Goal: Task Accomplishment & Management: Use online tool/utility

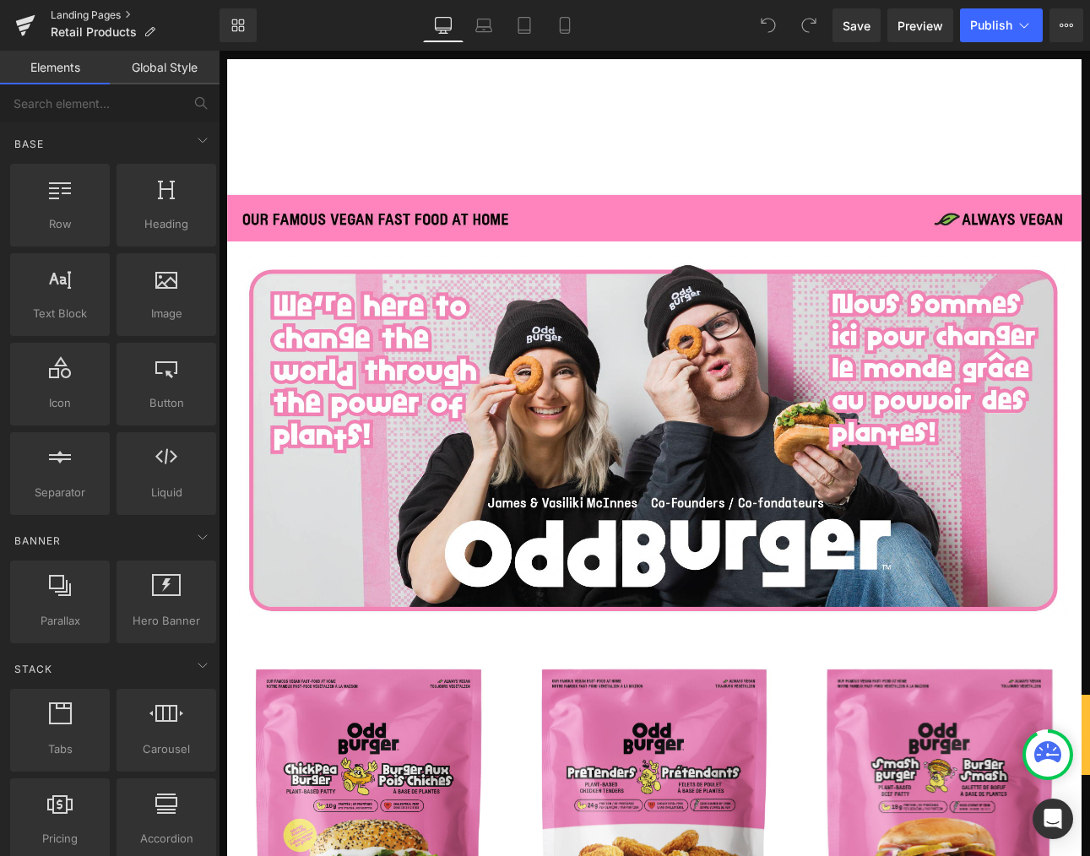
click at [121, 12] on link "Landing Pages" at bounding box center [135, 15] width 169 height 14
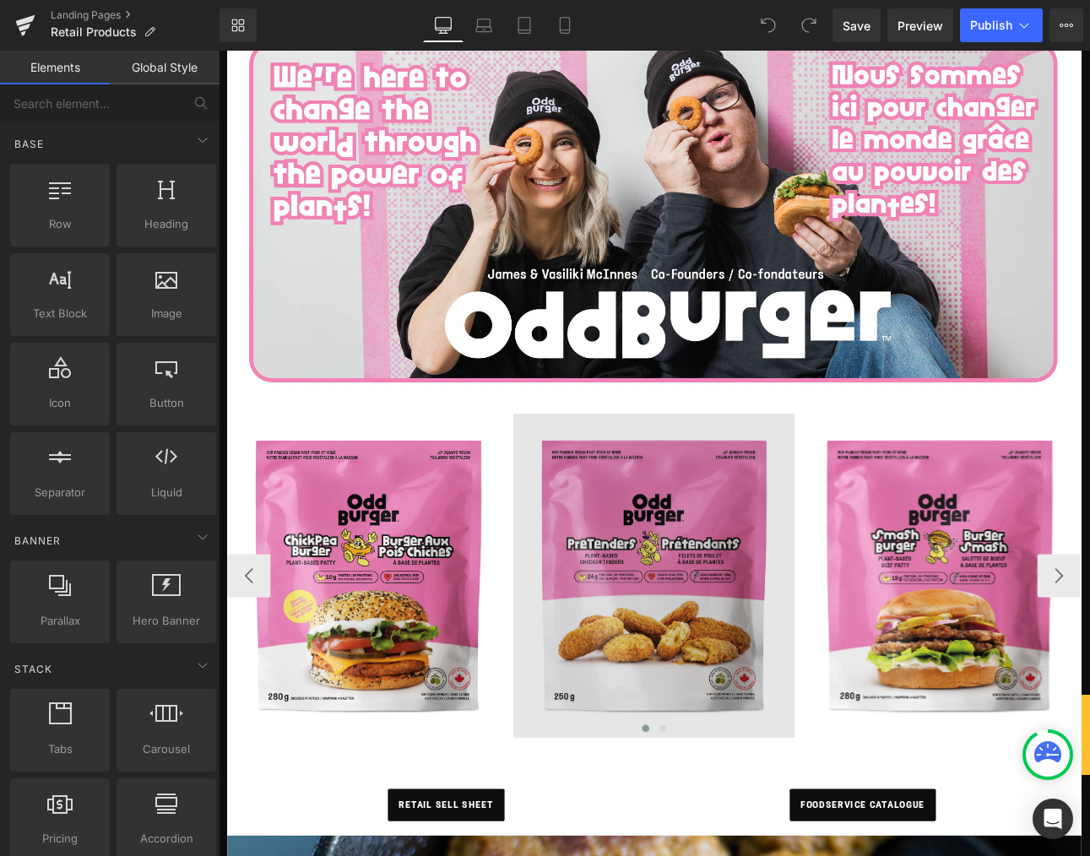
scroll to position [396, 0]
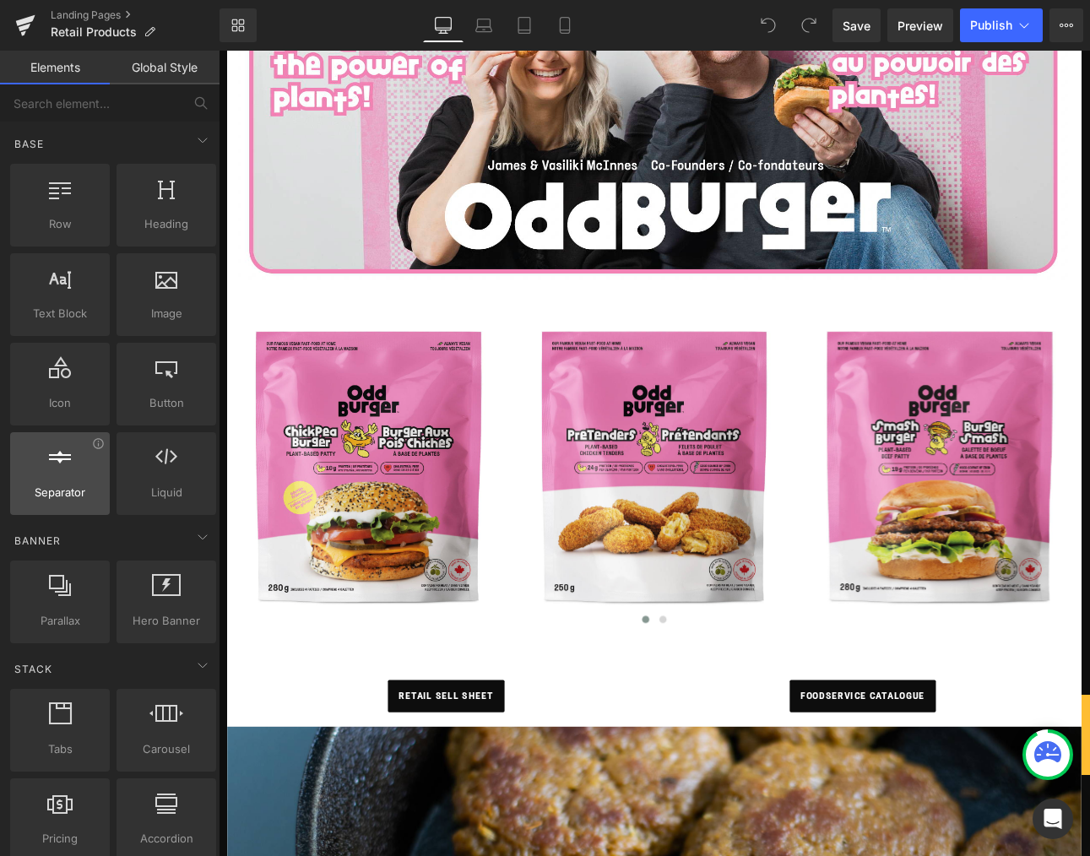
drag, startPoint x: 45, startPoint y: 436, endPoint x: 30, endPoint y: 435, distance: 14.4
click at [45, 436] on div "Separator separators, dividers, horizontal lines" at bounding box center [60, 473] width 100 height 83
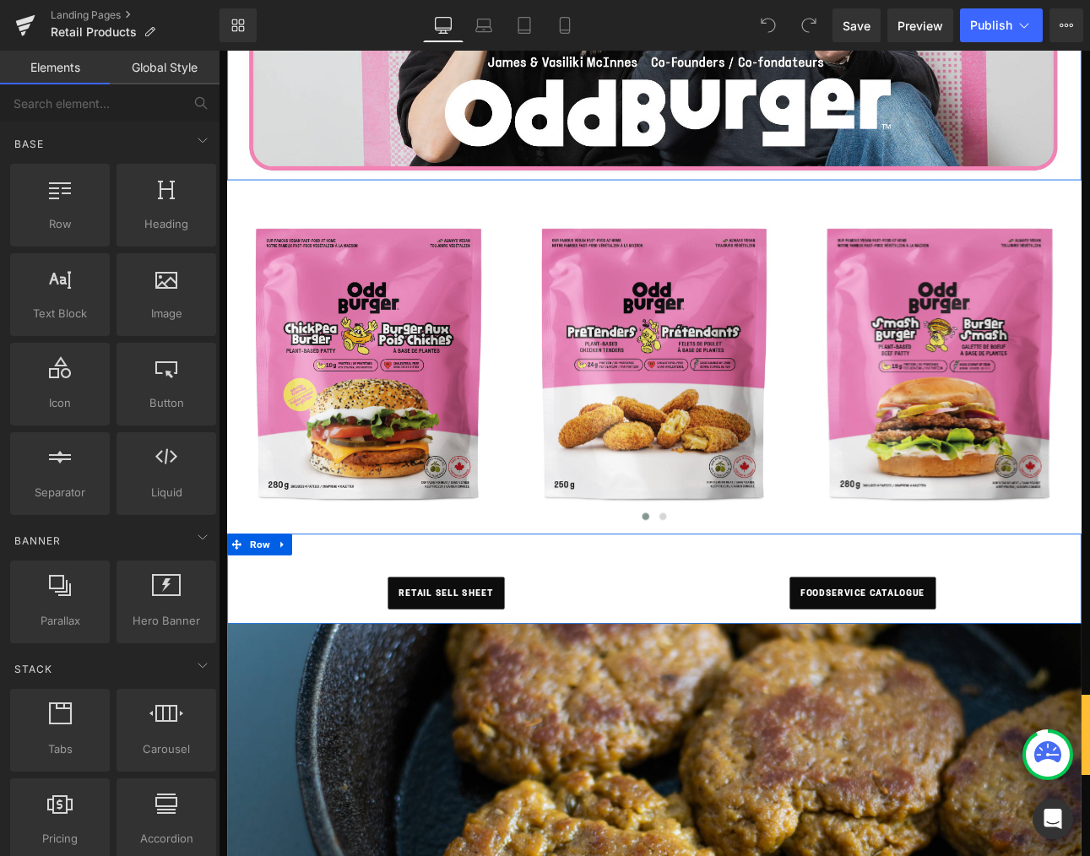
scroll to position [516, 0]
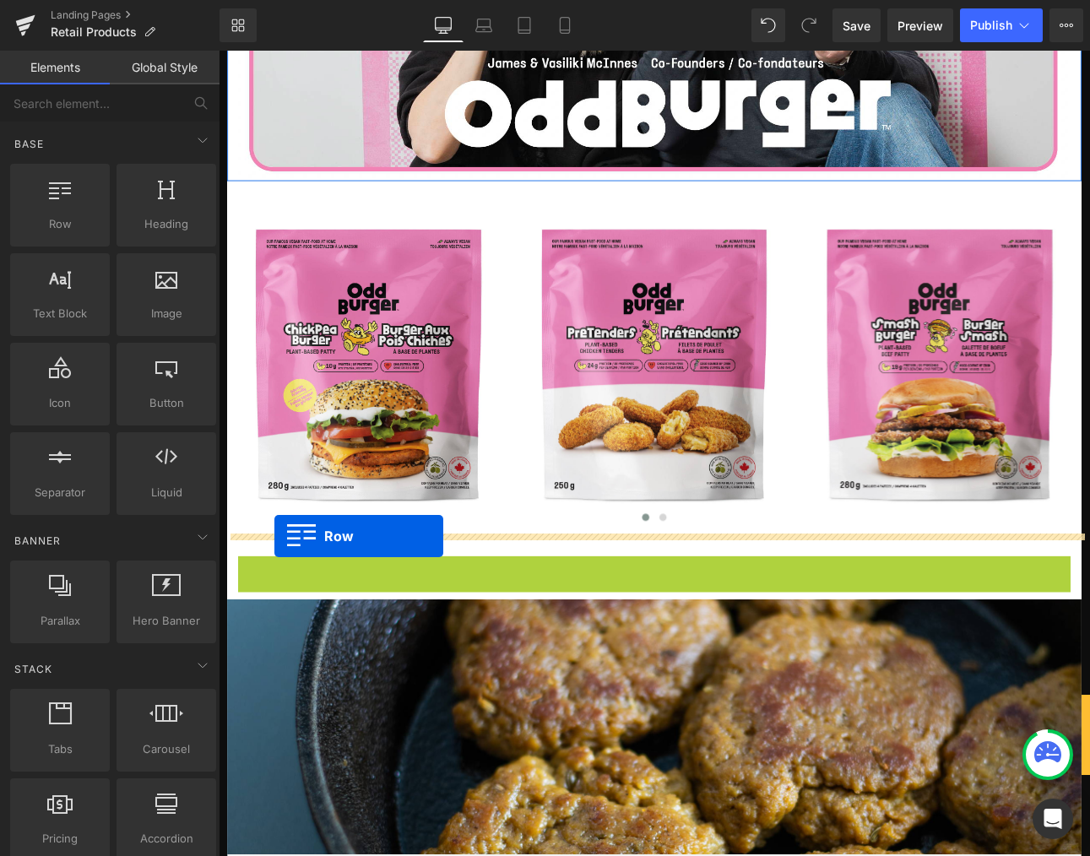
drag, startPoint x: 283, startPoint y: 654, endPoint x: 284, endPoint y: 620, distance: 33.8
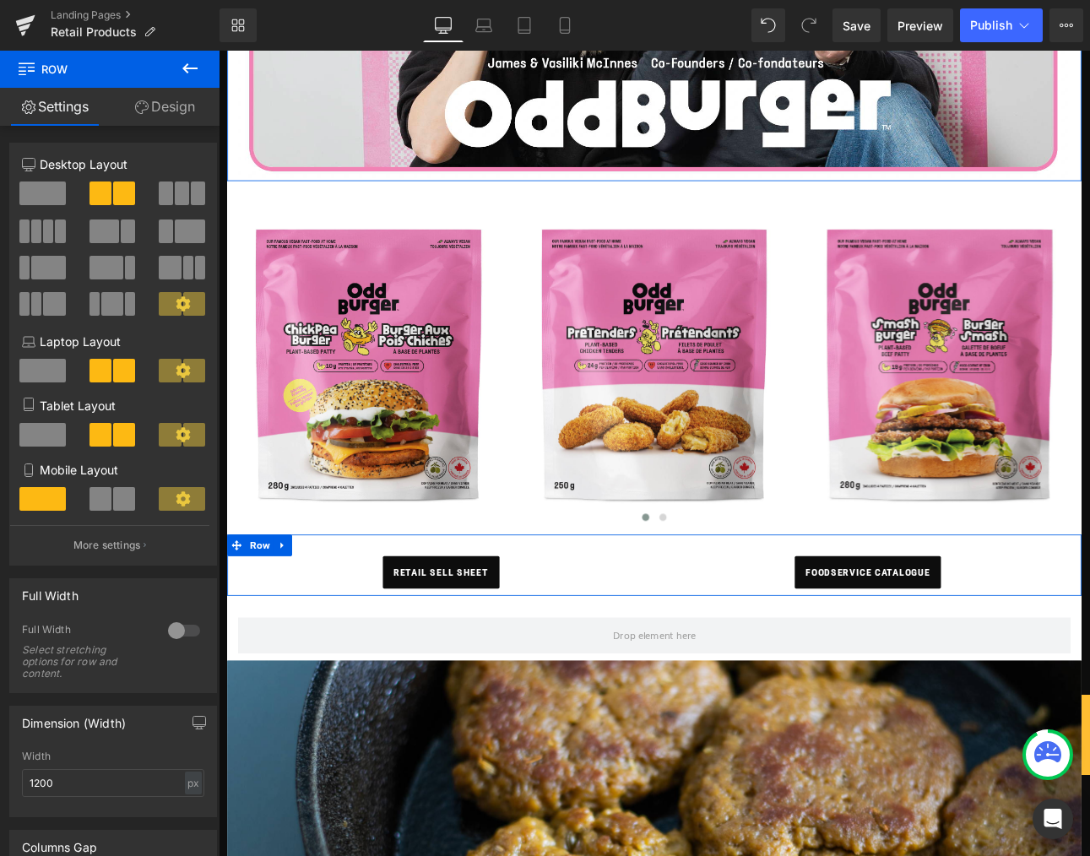
click at [173, 106] on link "Design" at bounding box center [165, 107] width 110 height 38
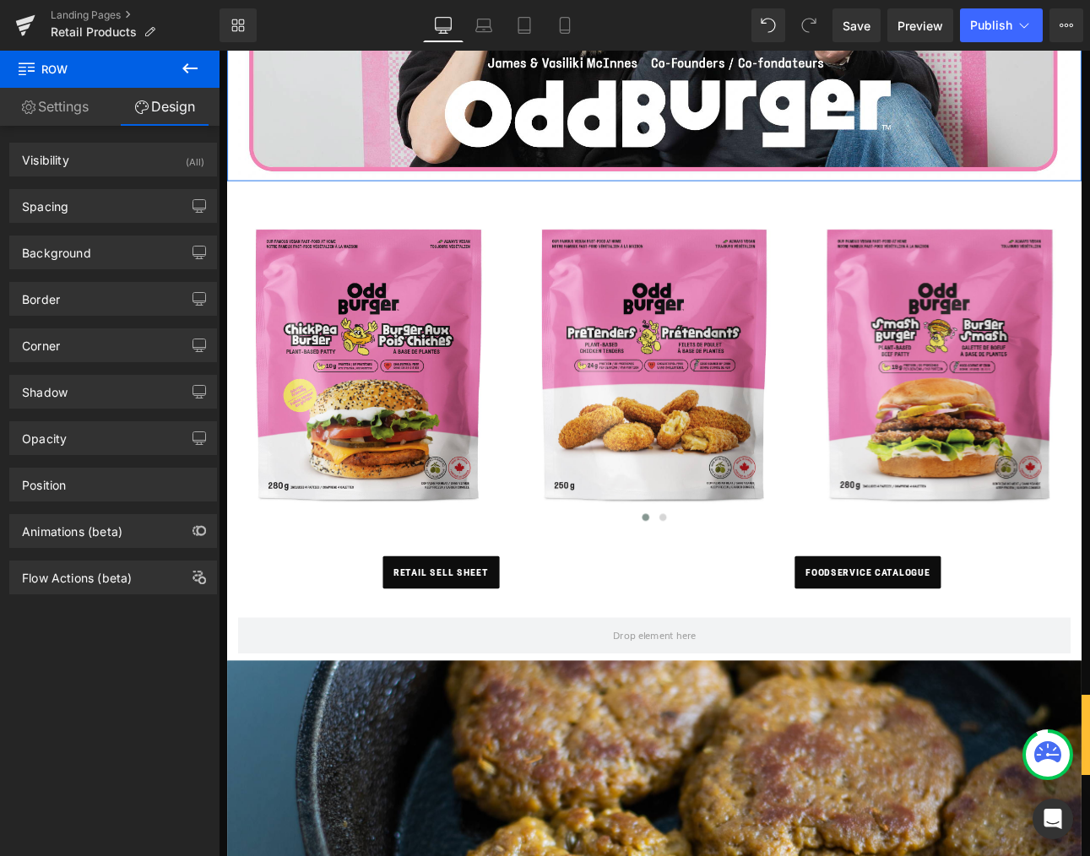
click at [187, 63] on icon at bounding box center [189, 68] width 15 height 10
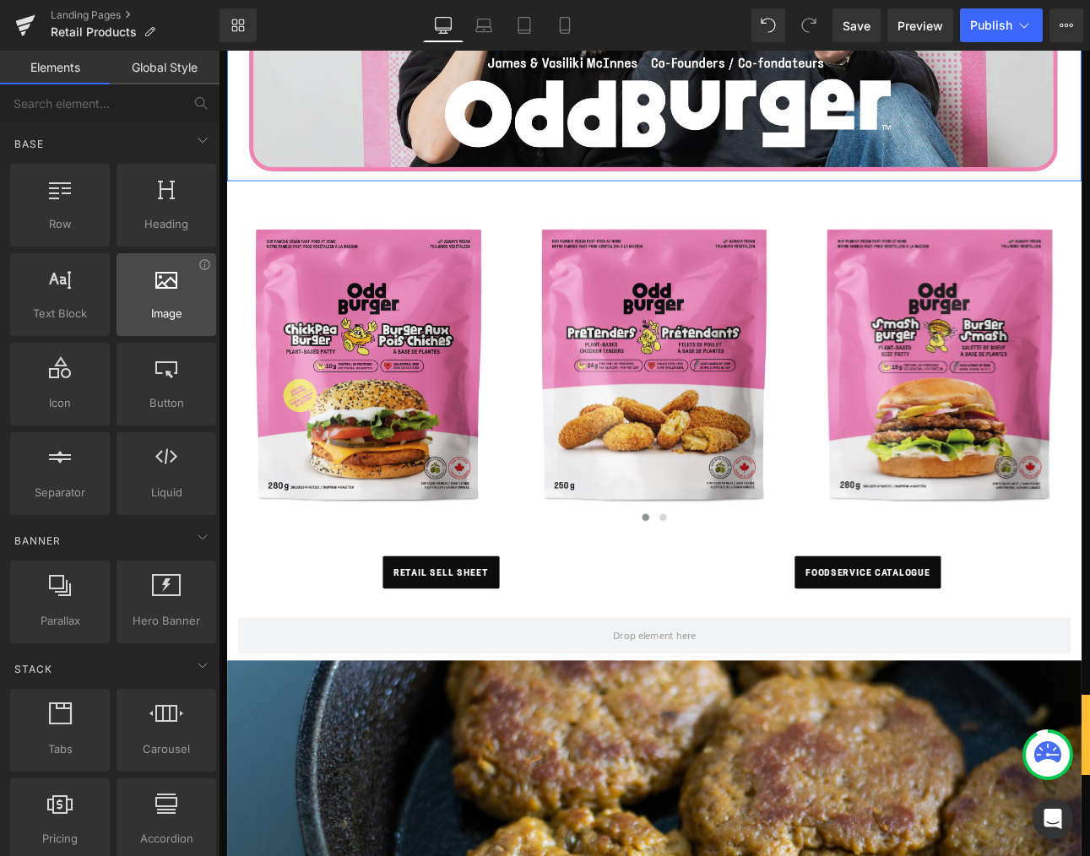
click at [166, 284] on icon at bounding box center [166, 278] width 22 height 22
click at [155, 301] on div at bounding box center [167, 286] width 90 height 38
click at [188, 296] on div at bounding box center [167, 286] width 90 height 38
click at [162, 318] on span "Image" at bounding box center [167, 314] width 90 height 18
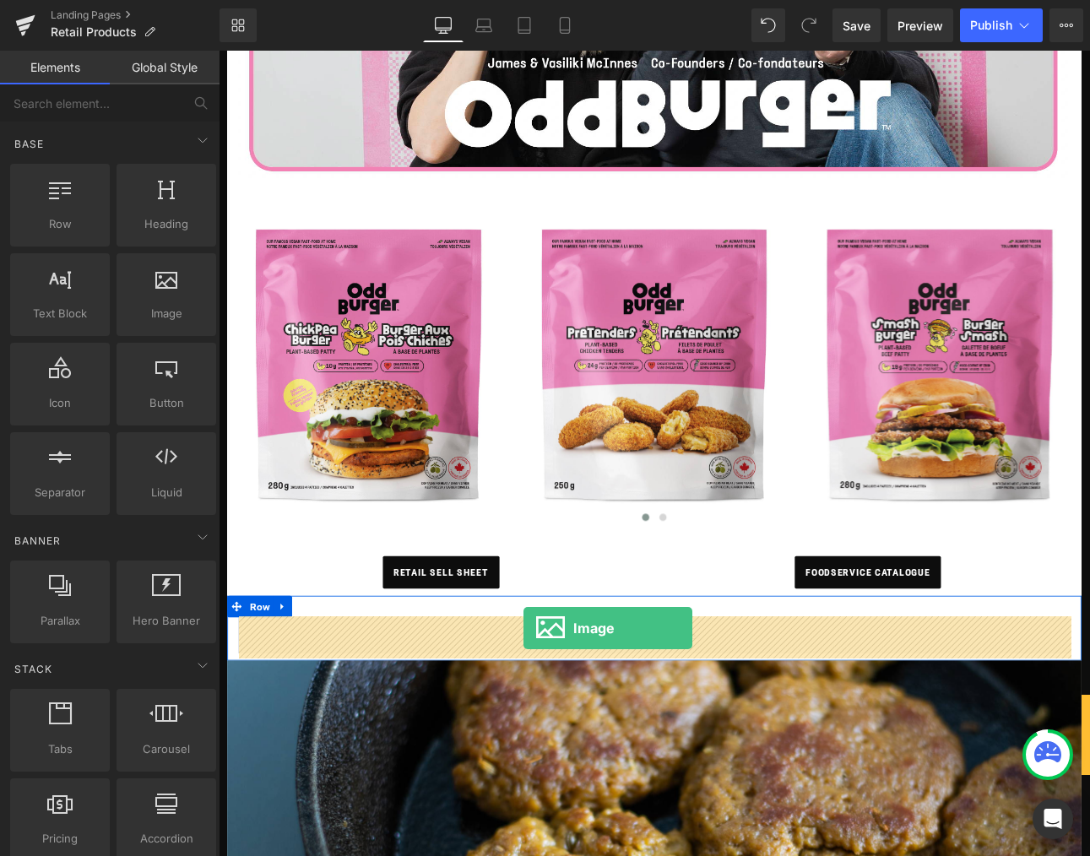
drag, startPoint x: 396, startPoint y: 352, endPoint x: 576, endPoint y: 728, distance: 416.7
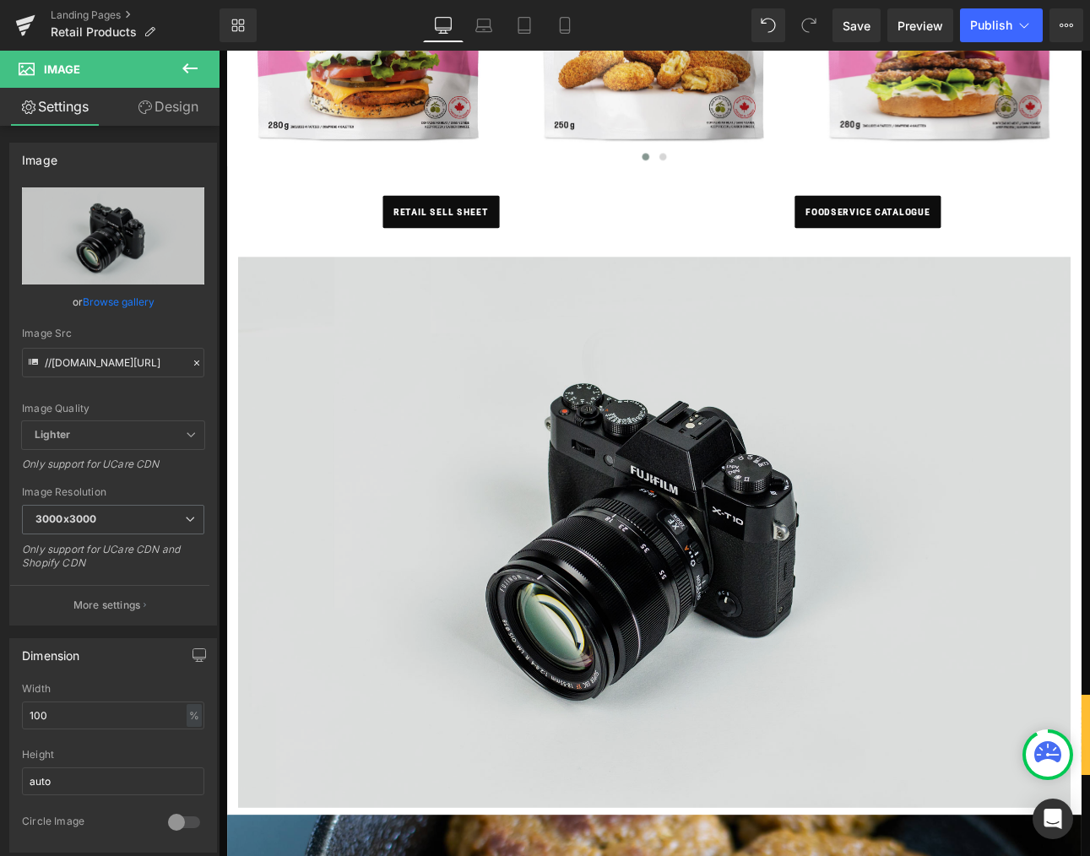
scroll to position [824, 0]
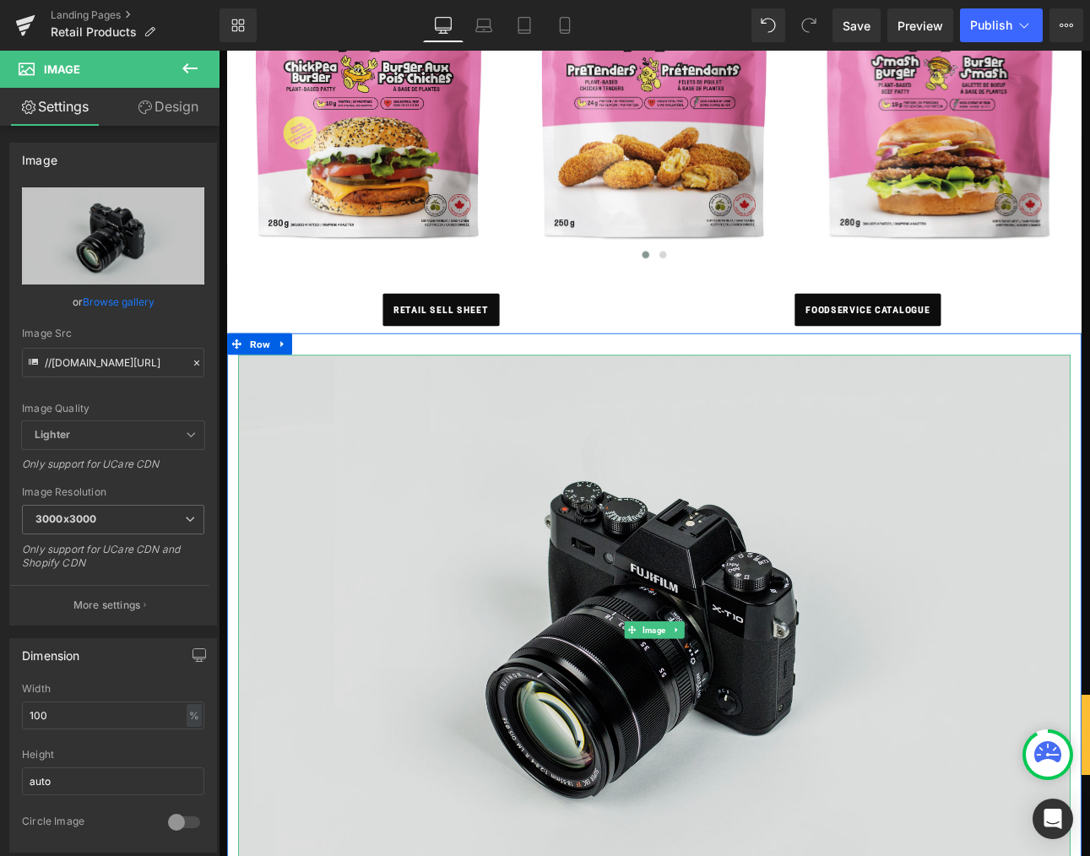
drag, startPoint x: 318, startPoint y: 465, endPoint x: 320, endPoint y: 440, distance: 25.4
click at [318, 465] on img at bounding box center [730, 730] width 976 height 647
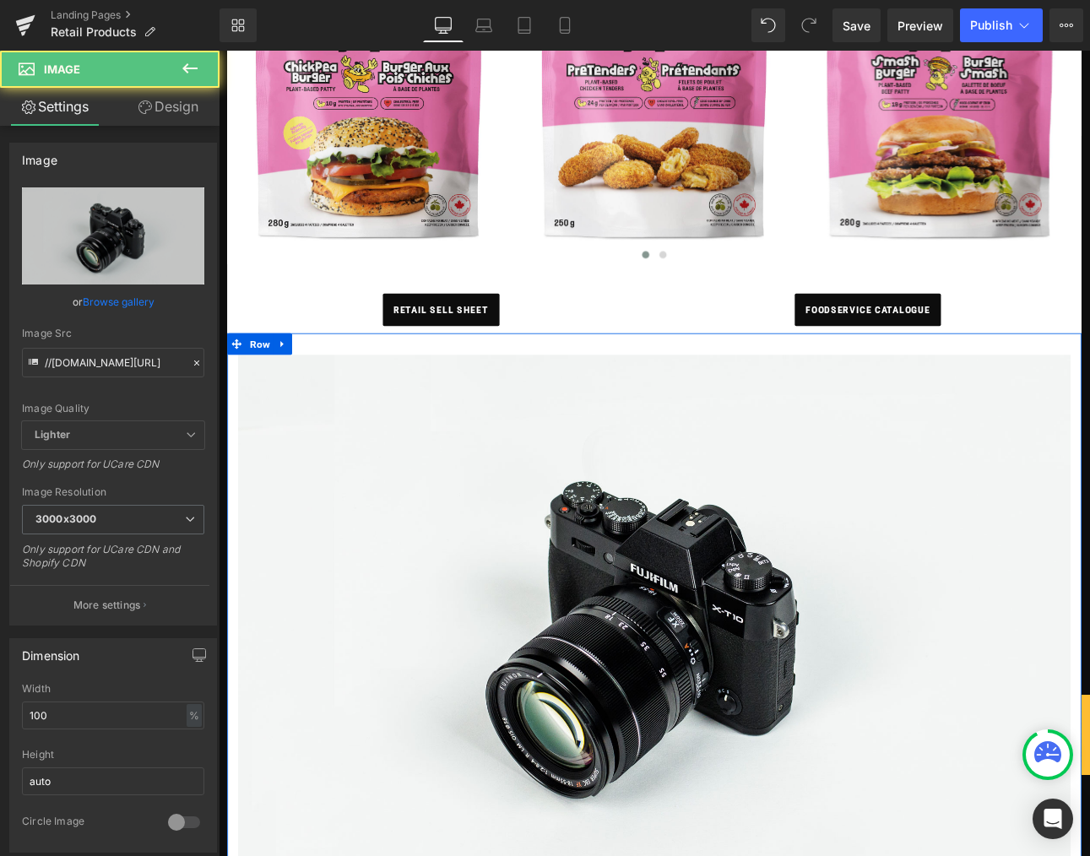
click at [297, 394] on icon at bounding box center [294, 394] width 12 height 13
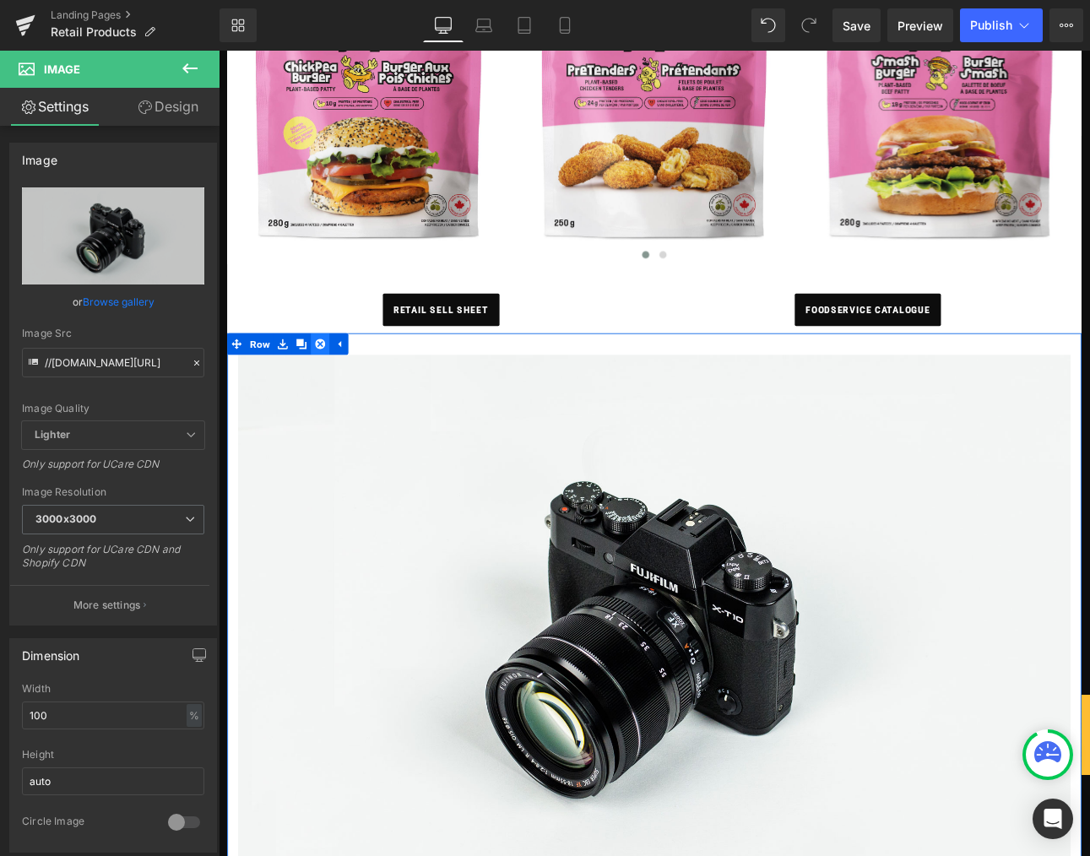
click at [344, 393] on link at bounding box center [338, 394] width 22 height 25
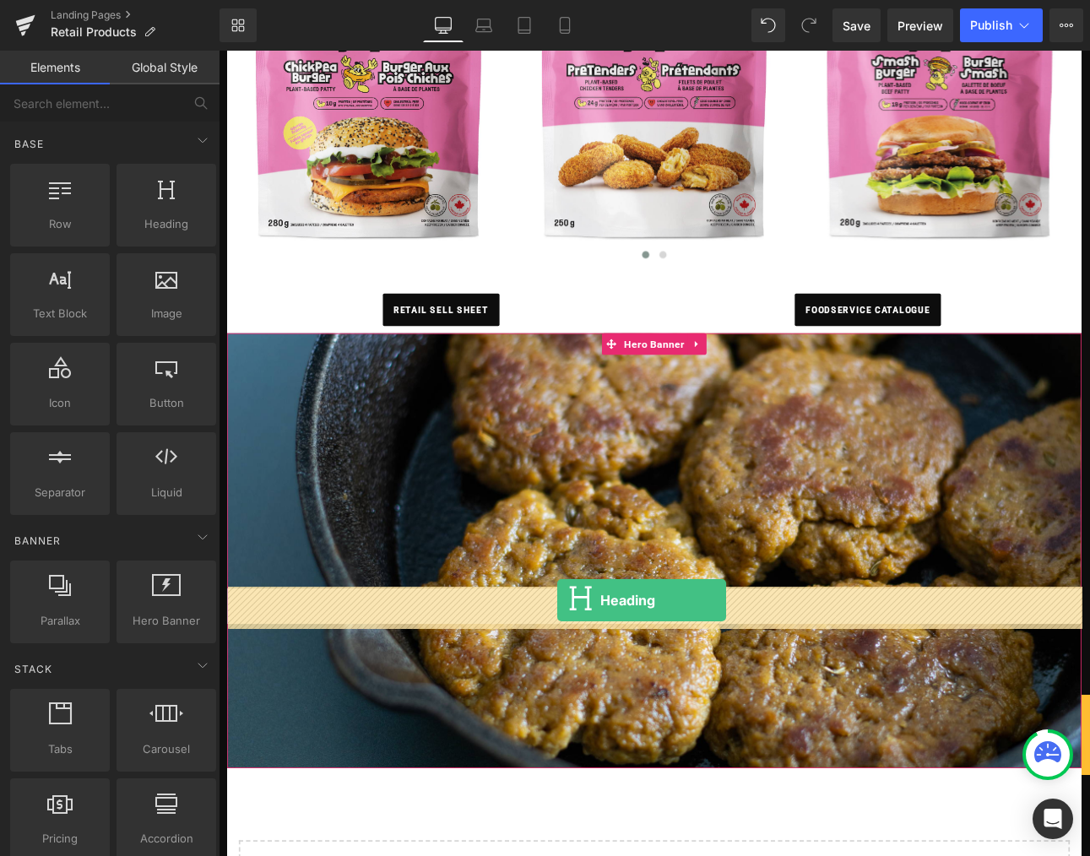
drag, startPoint x: 361, startPoint y: 263, endPoint x: 616, endPoint y: 695, distance: 502.0
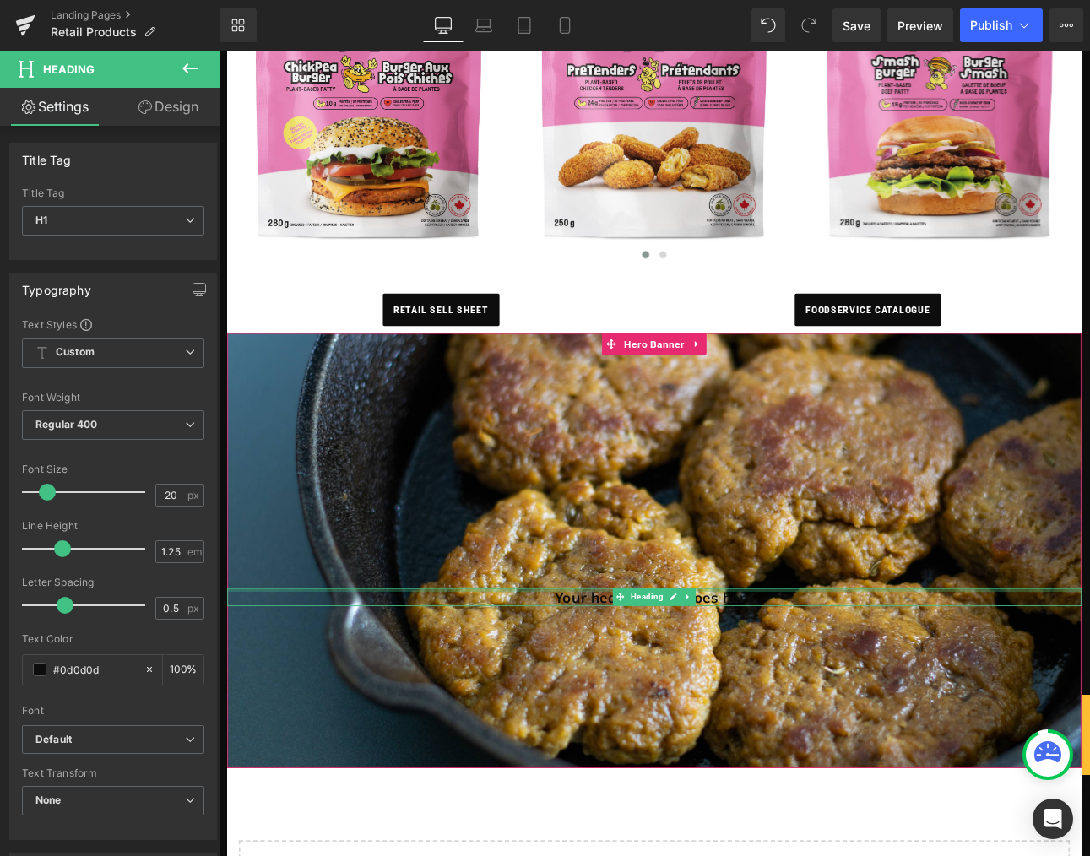
click at [627, 684] on div "Your heading text goes here Heading" at bounding box center [730, 691] width 1002 height 21
click at [627, 685] on h1 "Your heading text goes here" at bounding box center [730, 691] width 1002 height 21
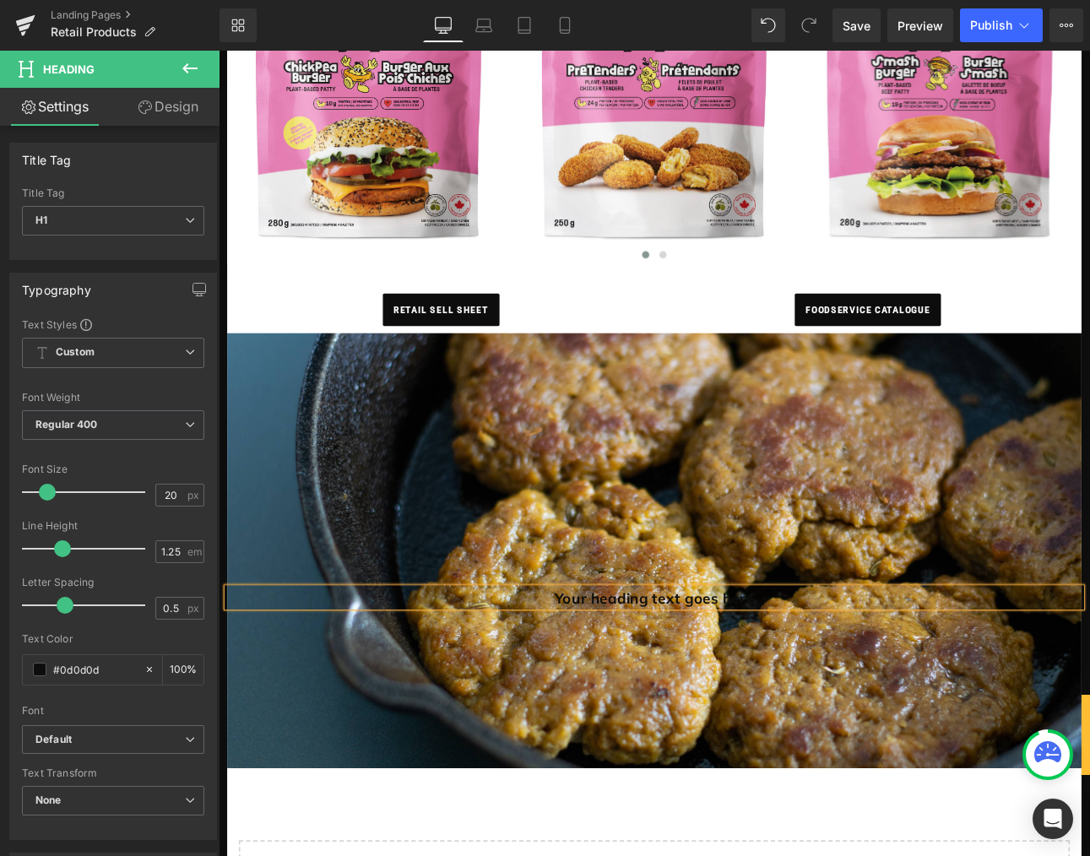
click at [626, 686] on h1 "Your heading text goes here" at bounding box center [730, 692] width 1002 height 21
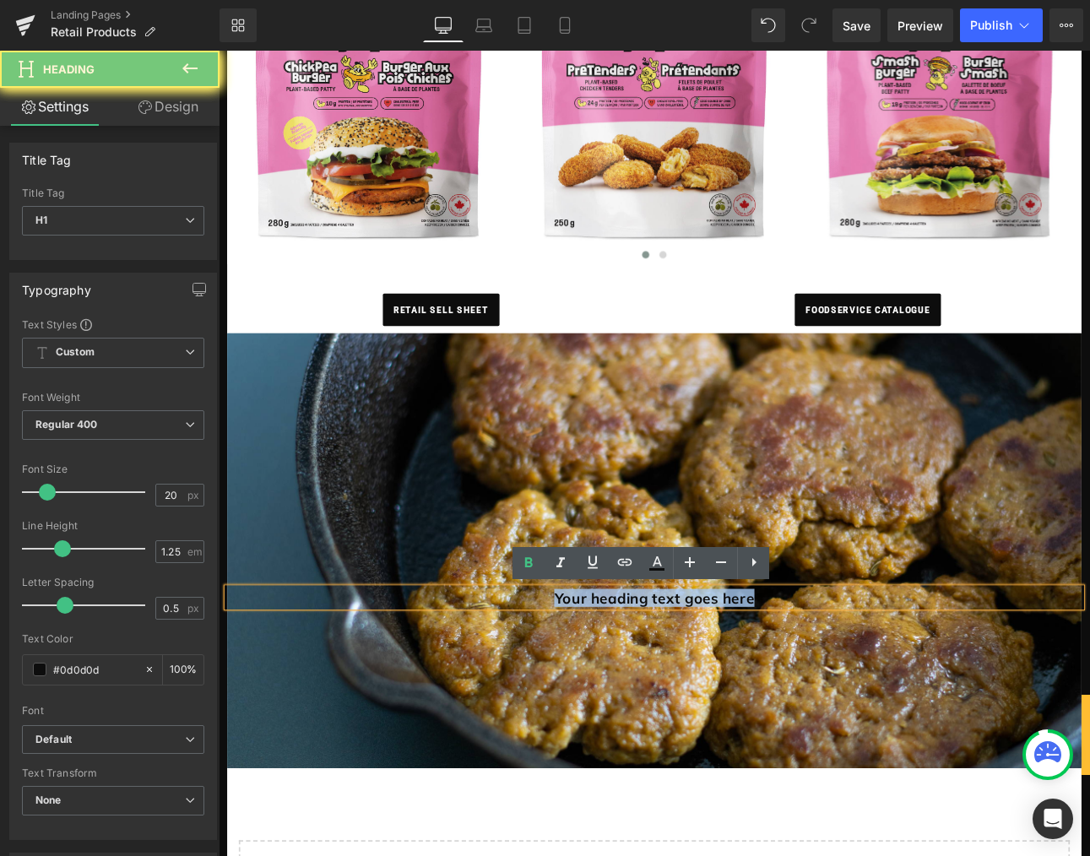
click at [626, 686] on h1 "Your heading text goes here" at bounding box center [730, 692] width 1002 height 21
drag, startPoint x: 861, startPoint y: 693, endPoint x: 573, endPoint y: 686, distance: 288.1
click at [573, 686] on h1 "Your heading text goes here" at bounding box center [730, 692] width 1002 height 21
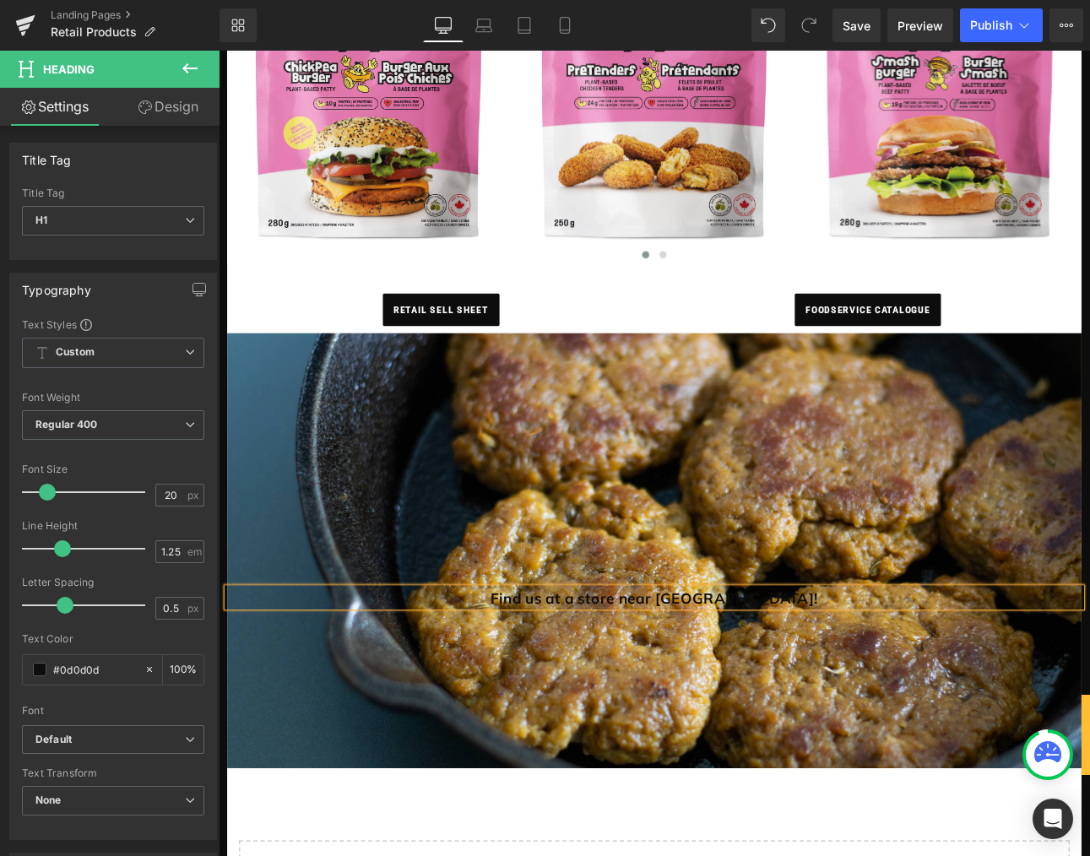
click at [644, 694] on h1 "Find us at a store near [GEOGRAPHIC_DATA]!" at bounding box center [730, 692] width 1002 height 21
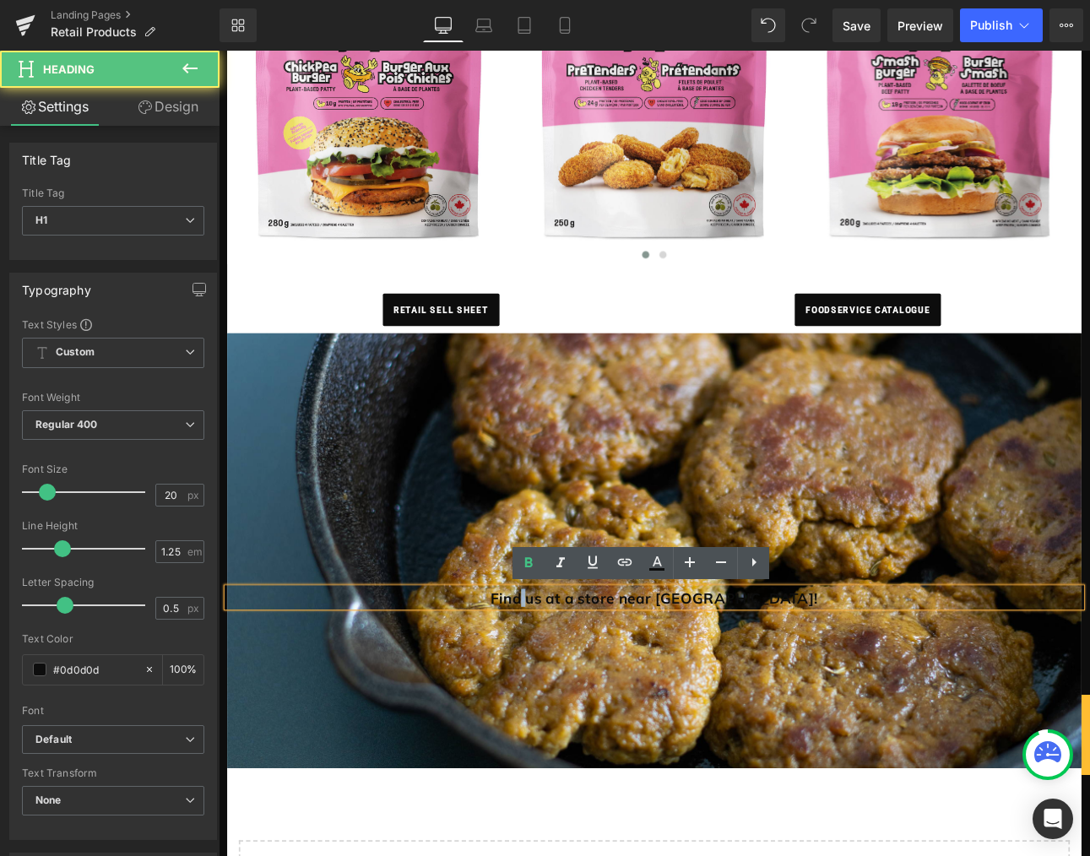
click at [644, 694] on h1 "Find us at a store near [GEOGRAPHIC_DATA]!" at bounding box center [730, 692] width 1002 height 21
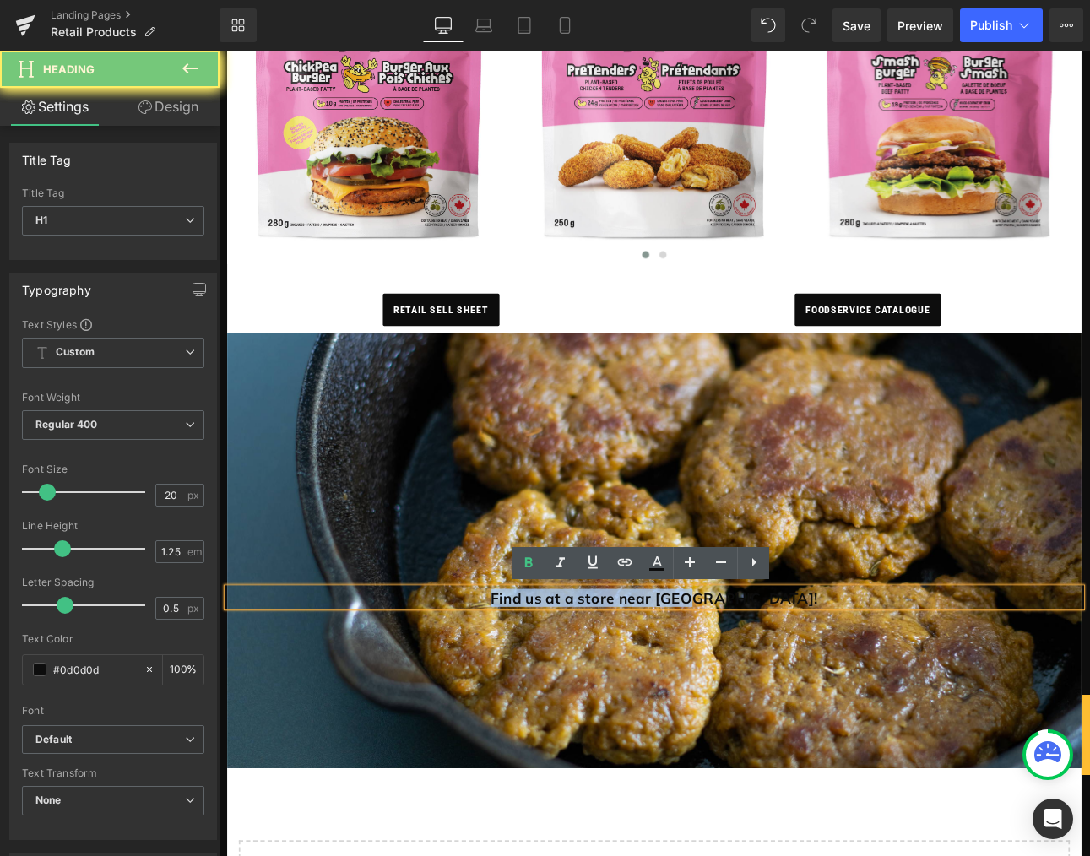
click at [644, 694] on h1 "Find us at a store near [GEOGRAPHIC_DATA]!" at bounding box center [730, 692] width 1002 height 21
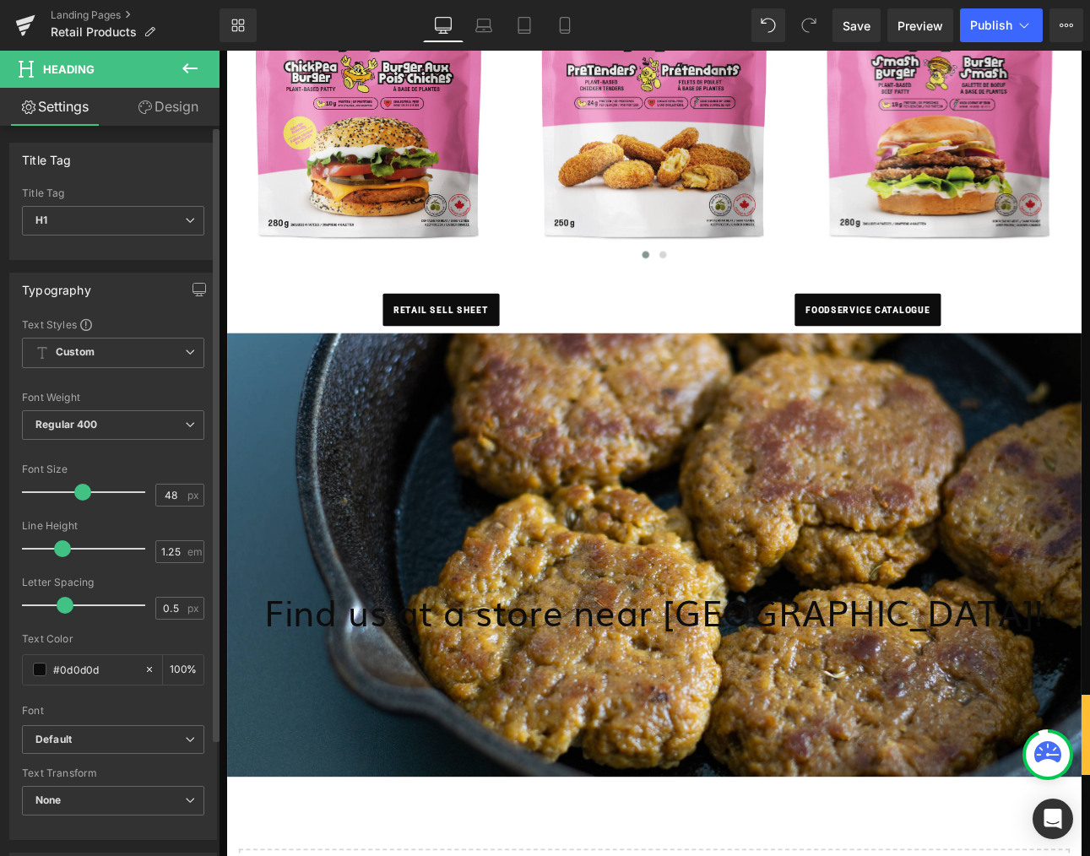
type input "47"
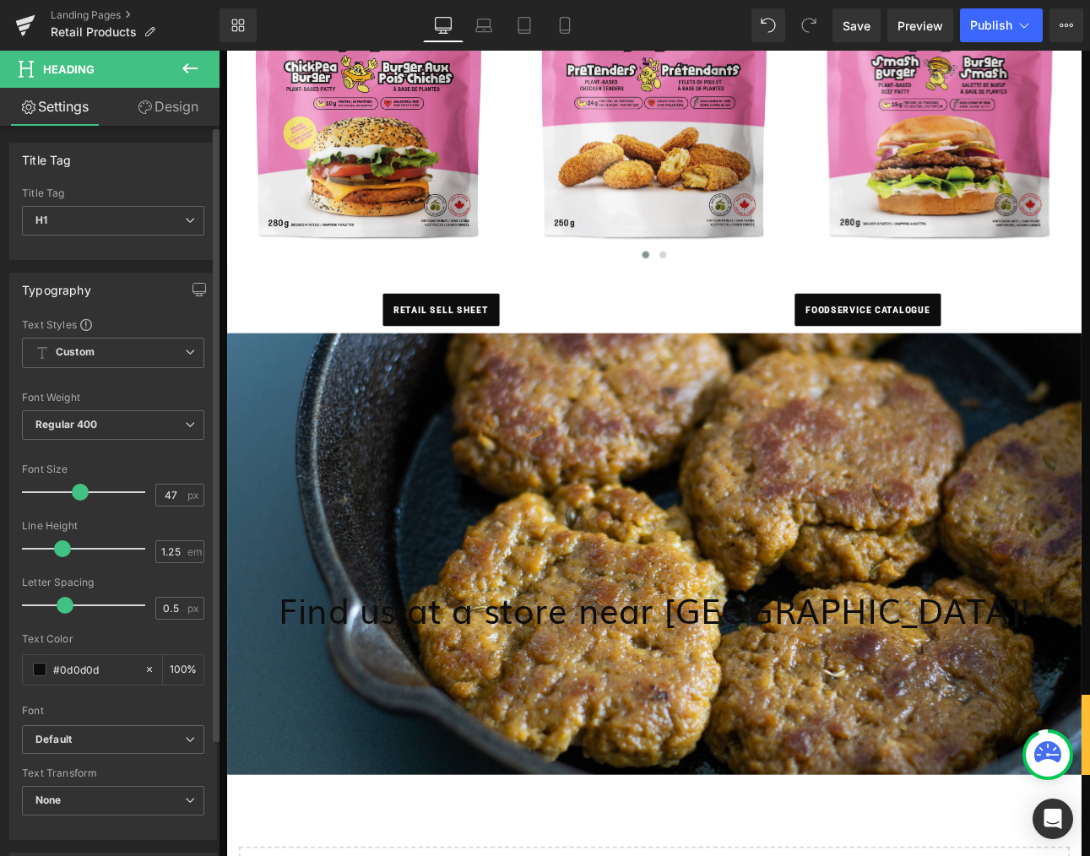
drag, startPoint x: 51, startPoint y: 486, endPoint x: 79, endPoint y: 490, distance: 29.0
click at [79, 490] on span at bounding box center [80, 492] width 17 height 17
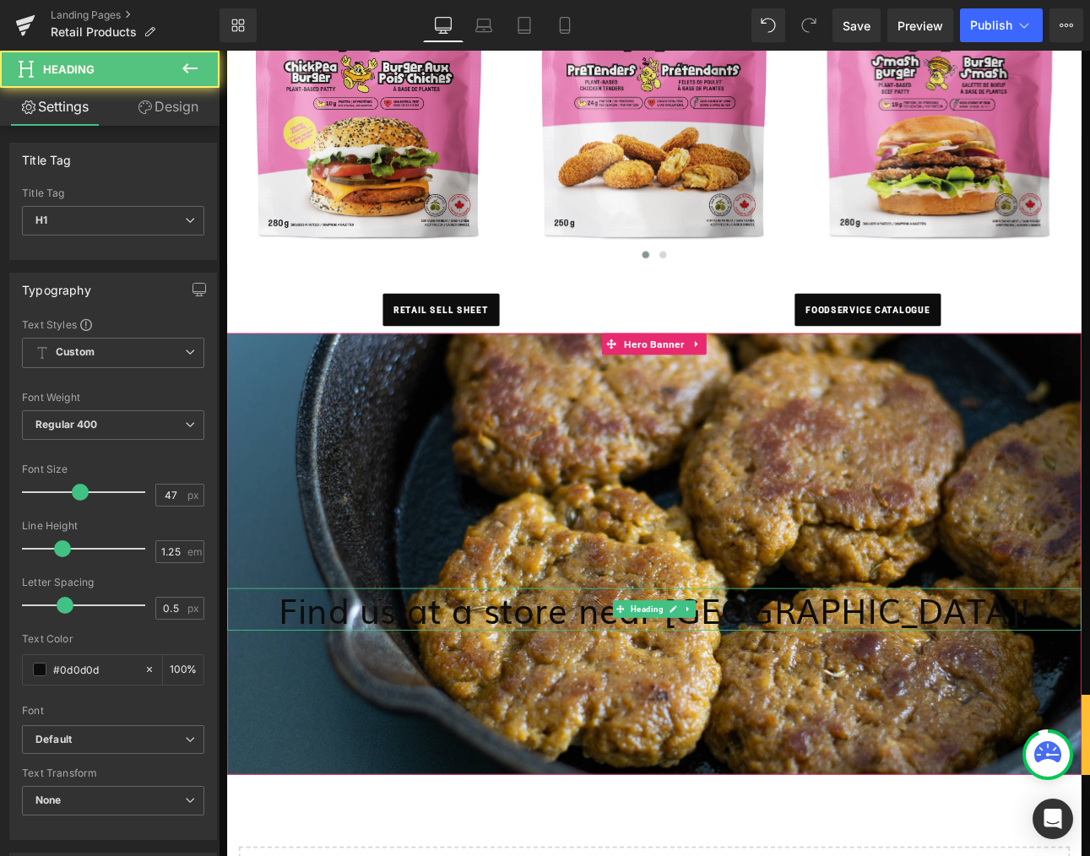
click at [982, 708] on h1 "Find us at a store near [GEOGRAPHIC_DATA]!" at bounding box center [730, 707] width 1002 height 50
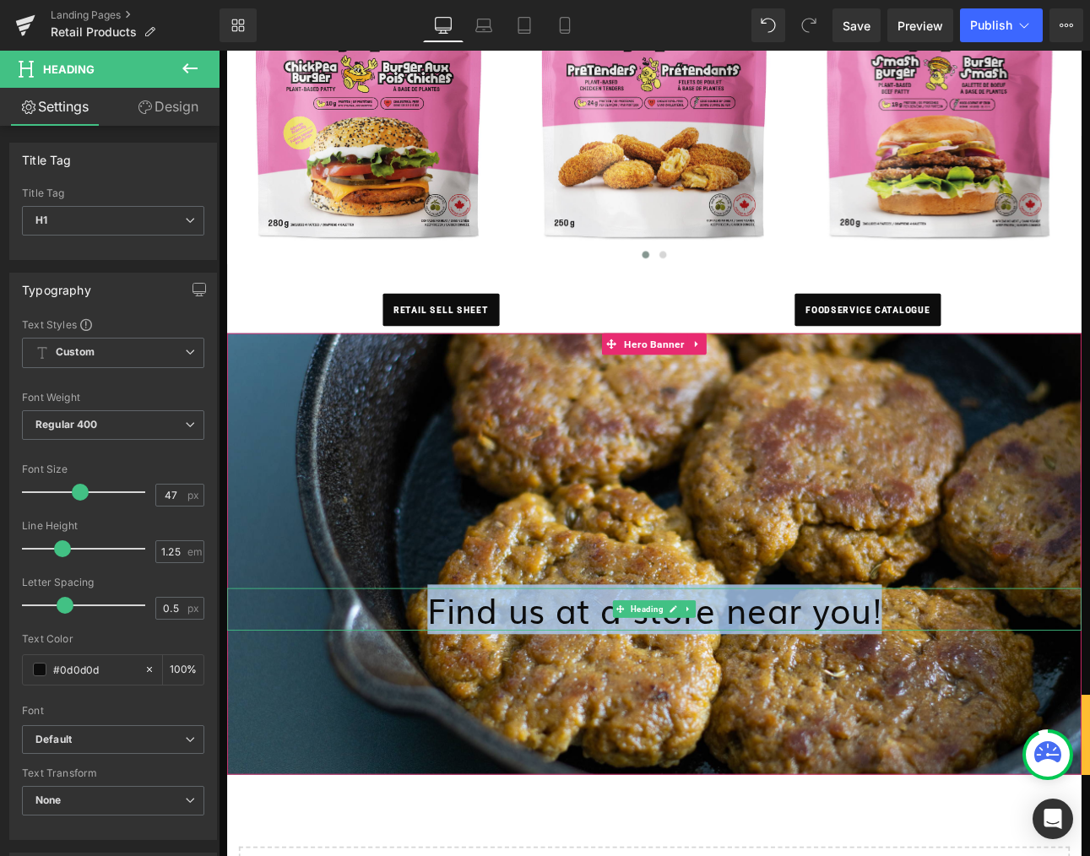
drag, startPoint x: 457, startPoint y: 708, endPoint x: 1007, endPoint y: 709, distance: 549.8
click at [1008, 708] on h1 "Find us at a store near you!" at bounding box center [730, 707] width 1002 height 50
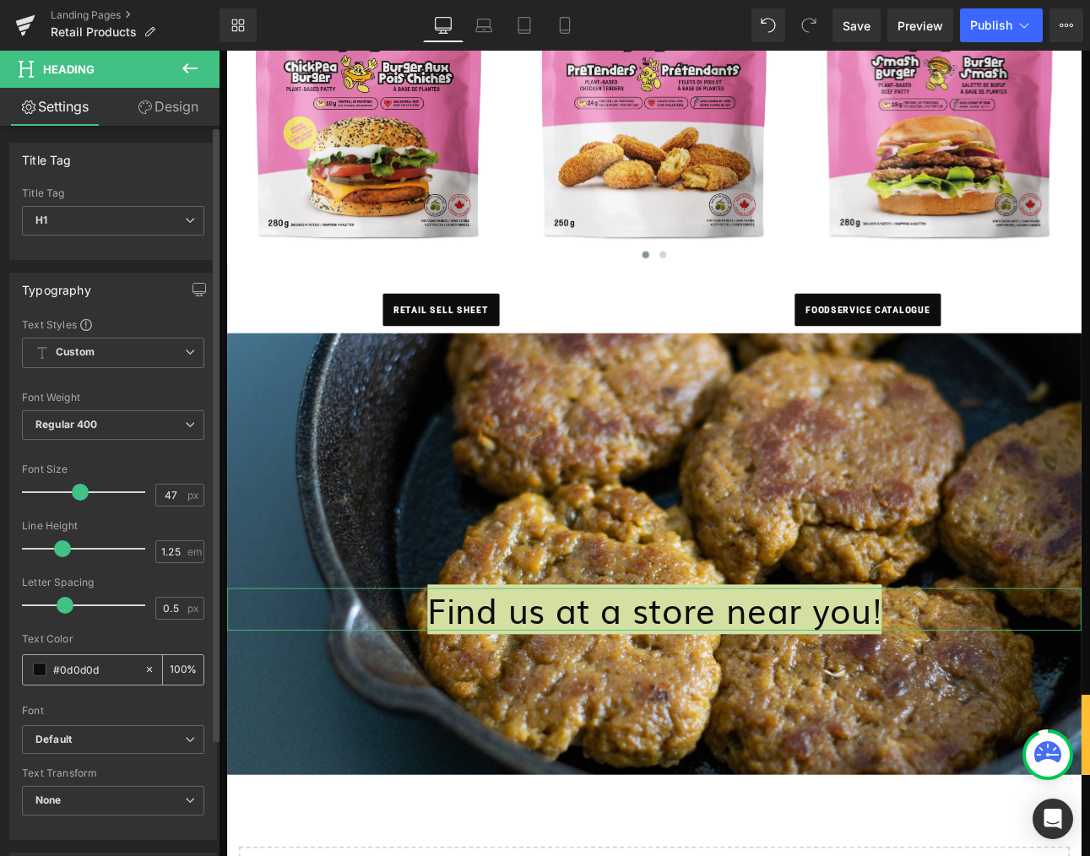
click at [40, 668] on span at bounding box center [40, 670] width 14 height 14
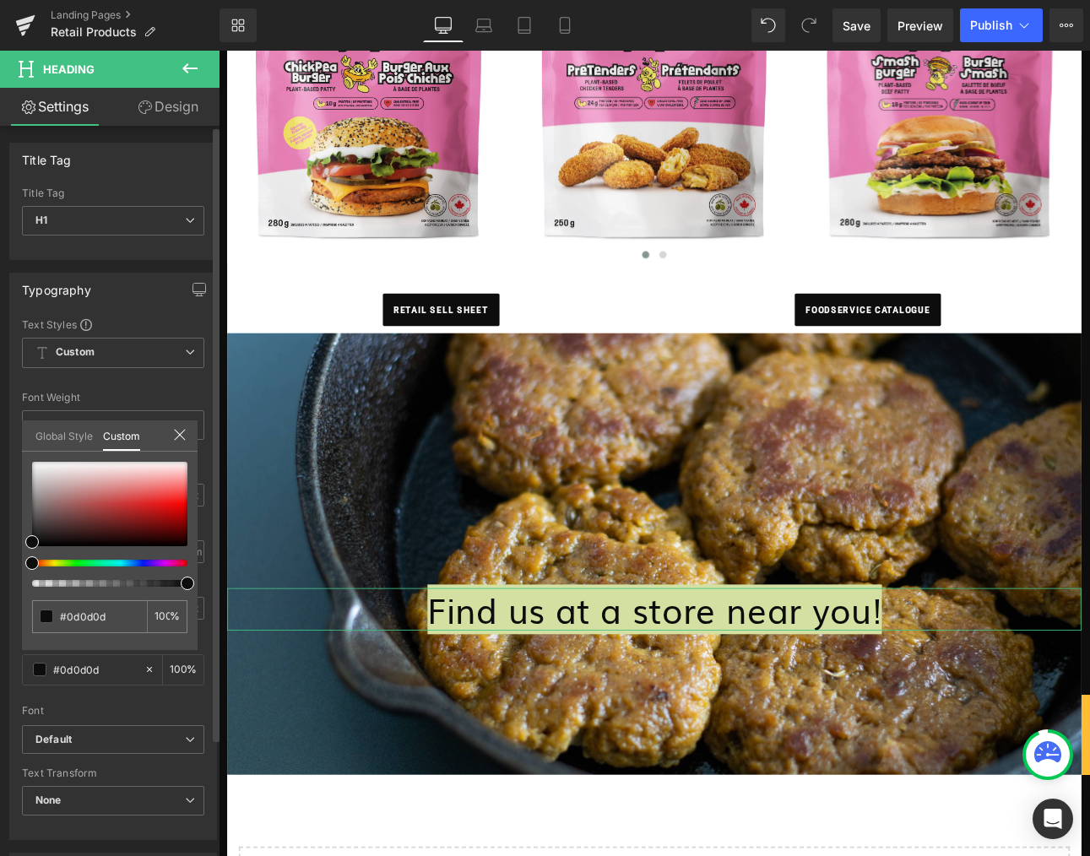
click at [32, 462] on div at bounding box center [109, 524] width 155 height 125
type input "#f7f7f7"
click at [34, 464] on div at bounding box center [109, 504] width 155 height 84
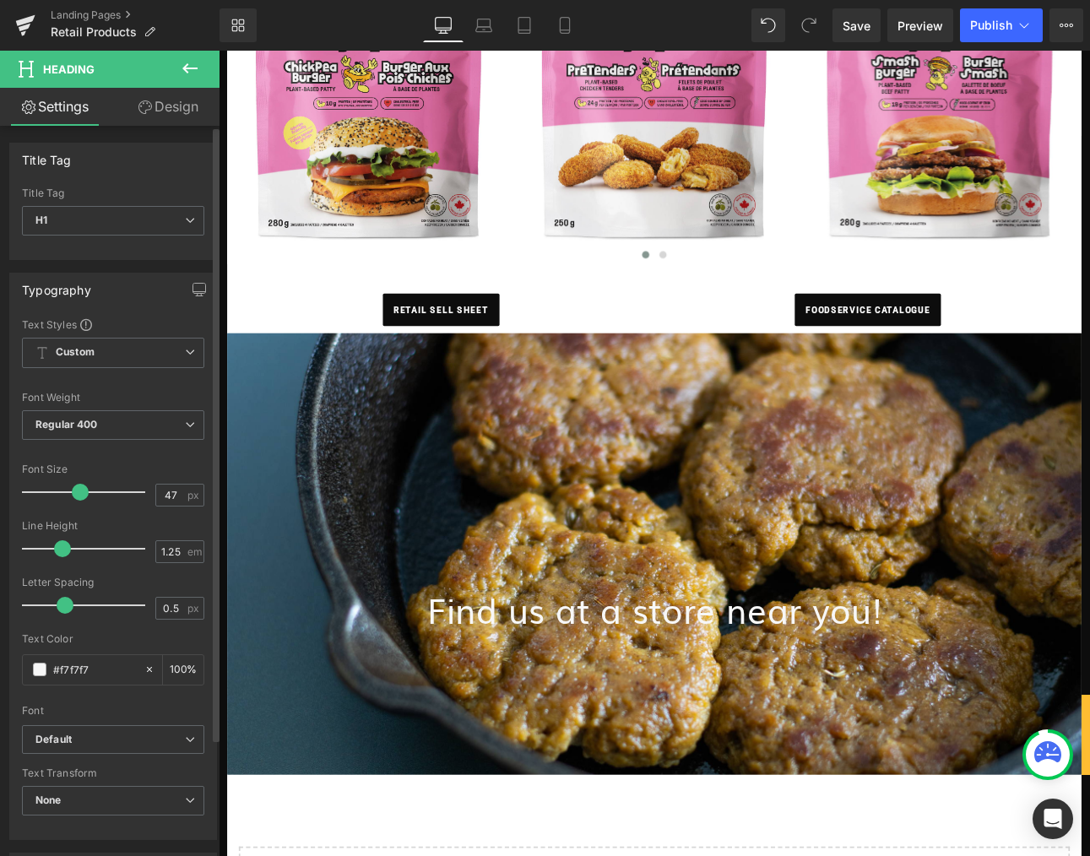
click at [866, 856] on body "Search Account ORDER NOW Menu Back Menu Menu" at bounding box center [730, 370] width 1022 height 2289
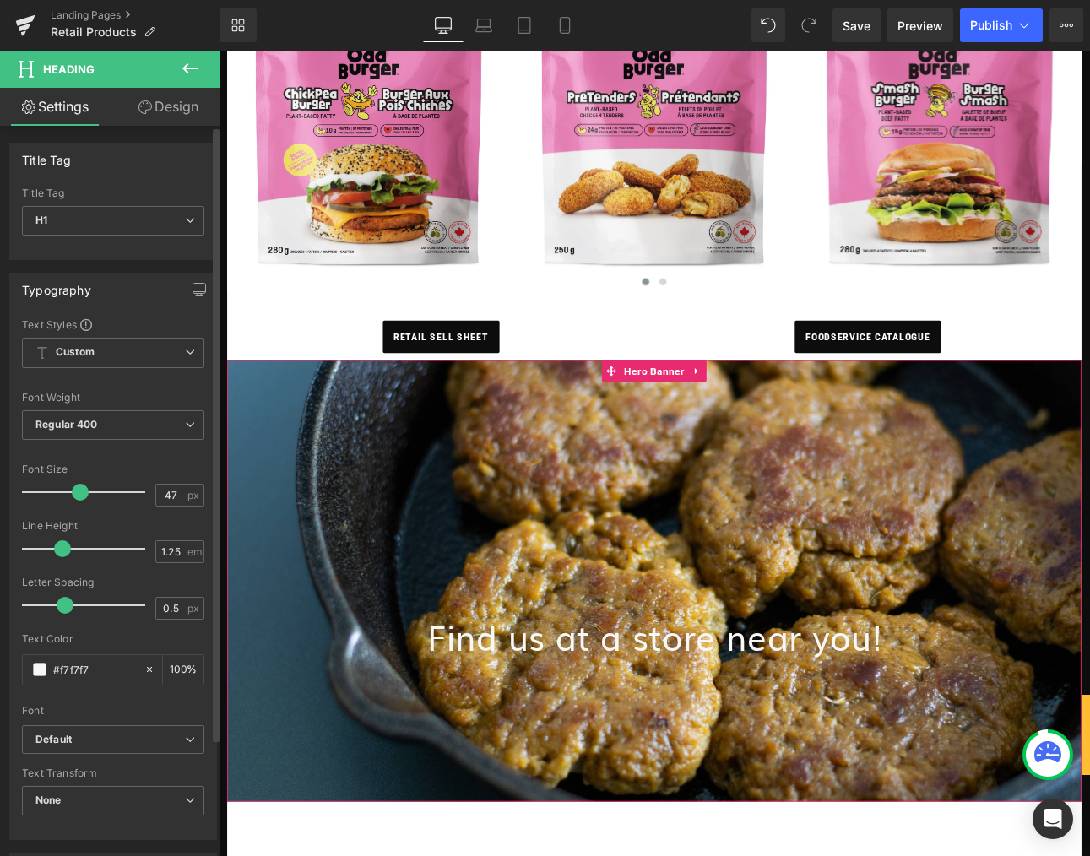
scroll to position [807, 0]
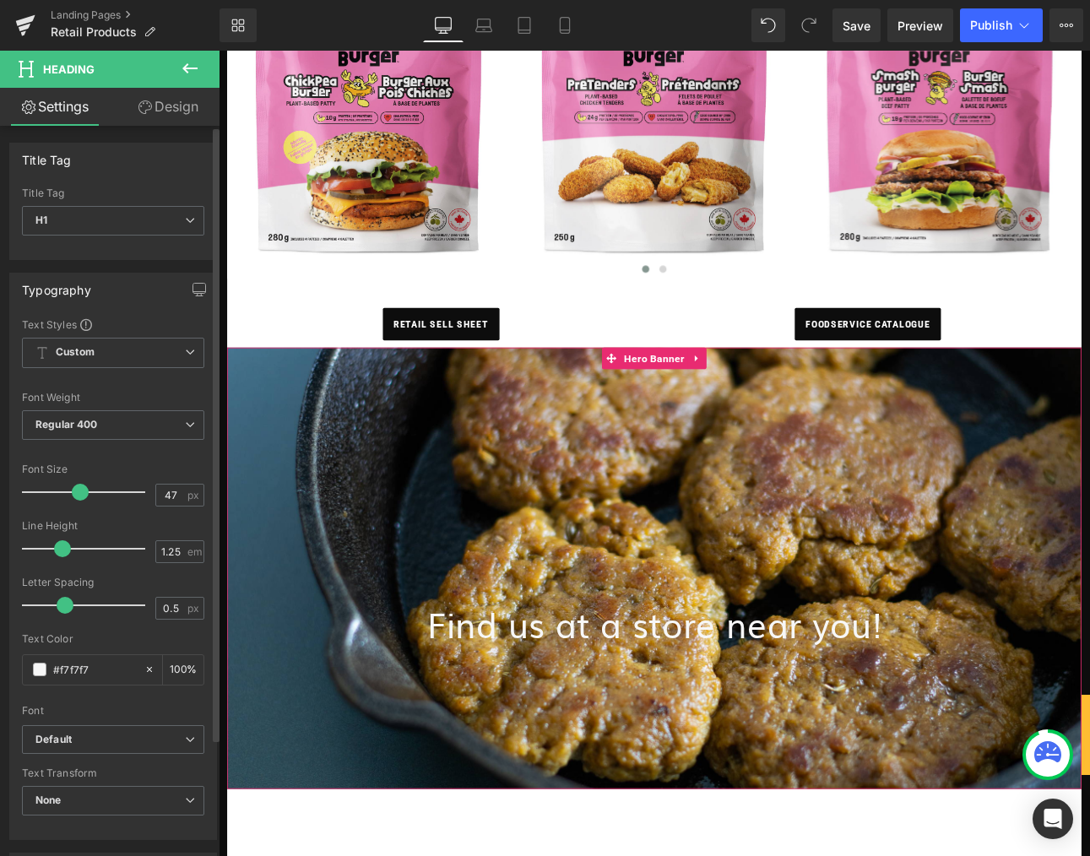
click at [614, 689] on div "354px" at bounding box center [730, 548] width 1002 height 299
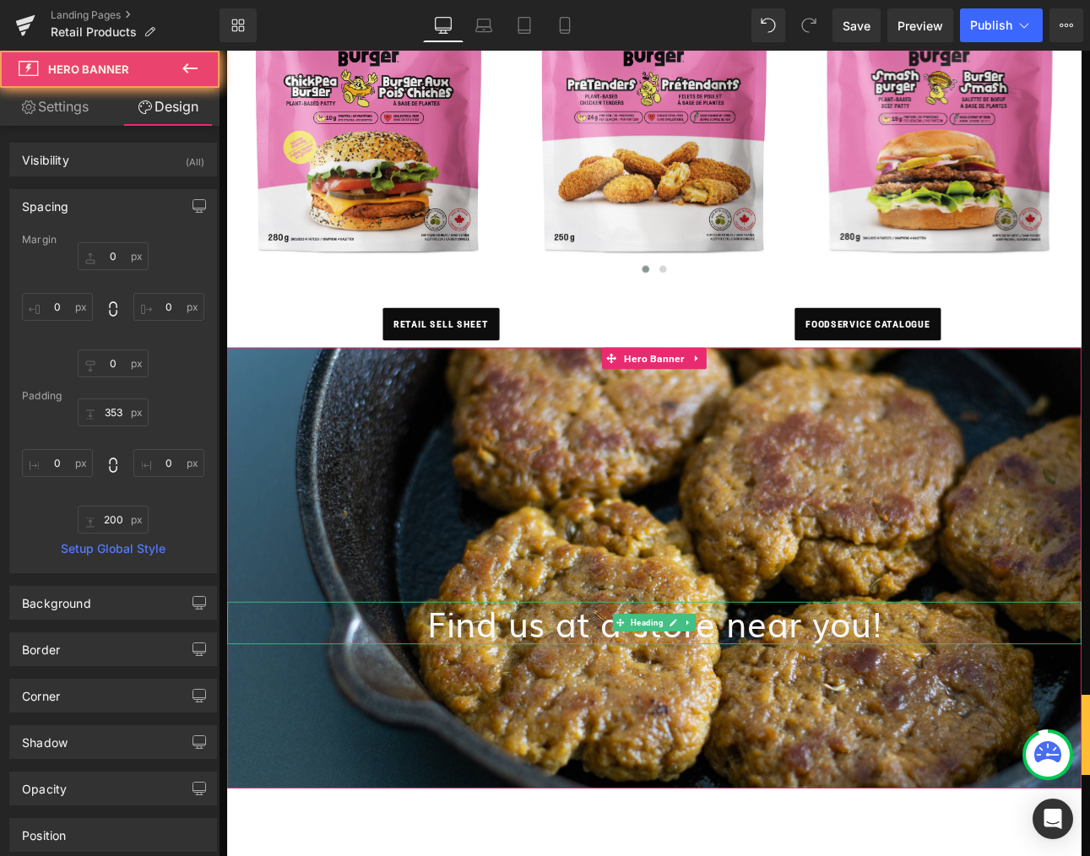
click at [653, 738] on h1 "Find us at a store near you!" at bounding box center [730, 723] width 1002 height 50
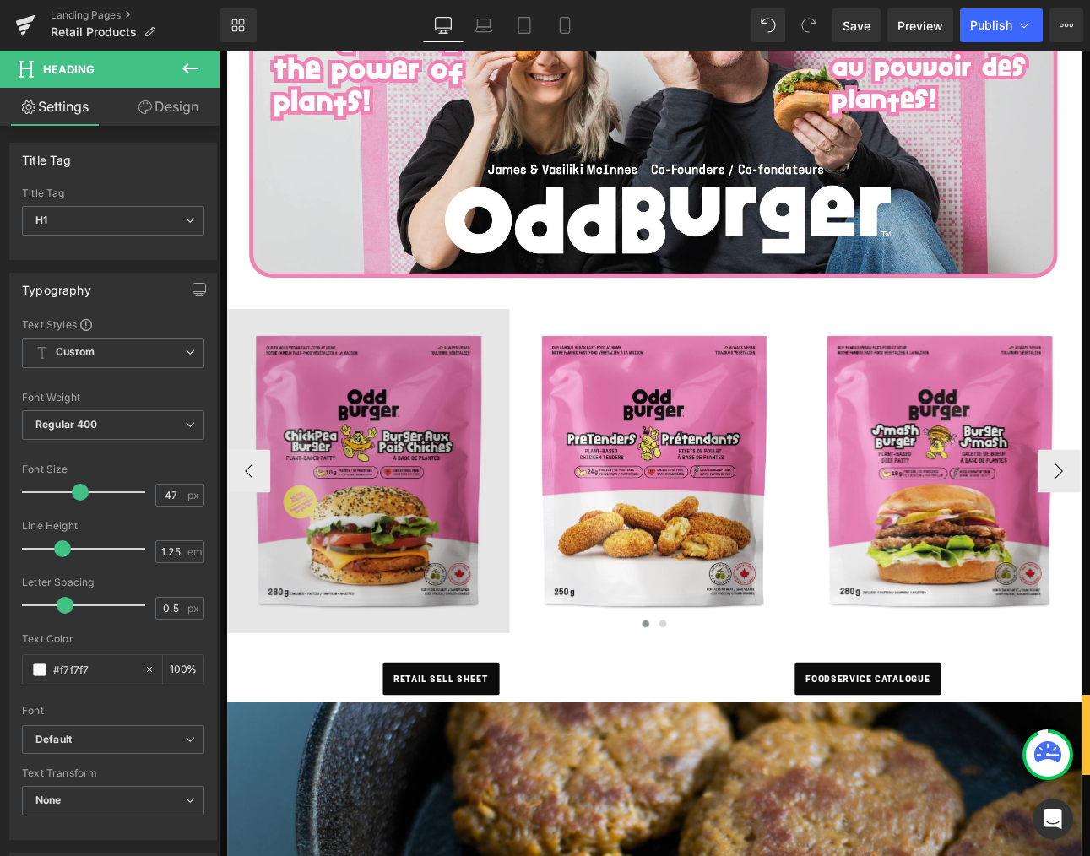
scroll to position [0, 0]
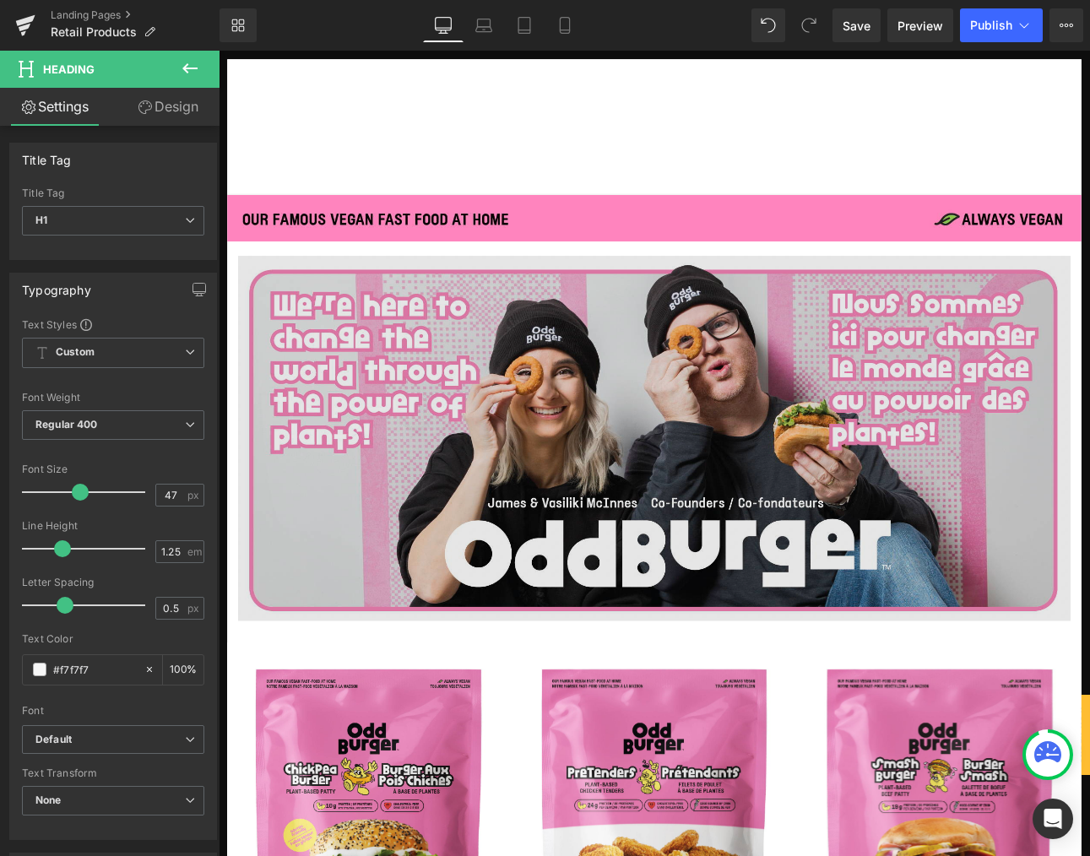
click at [855, 524] on img at bounding box center [730, 505] width 976 height 428
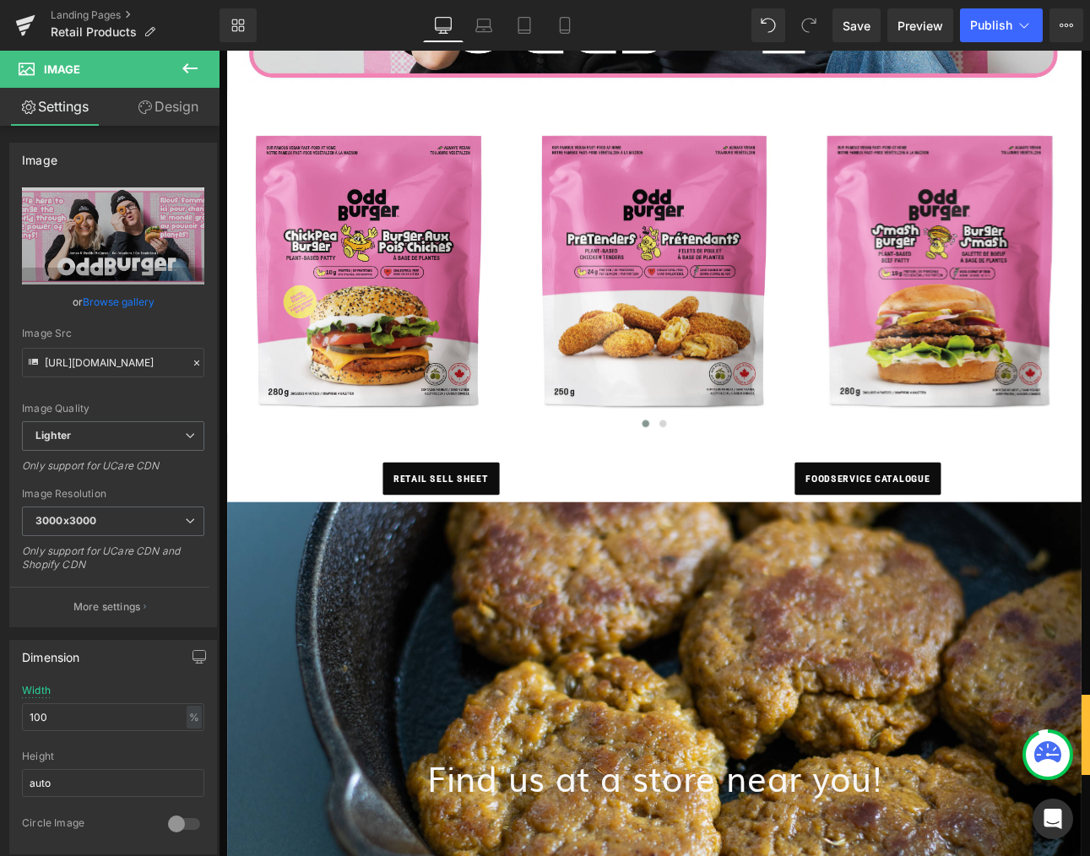
scroll to position [684, 0]
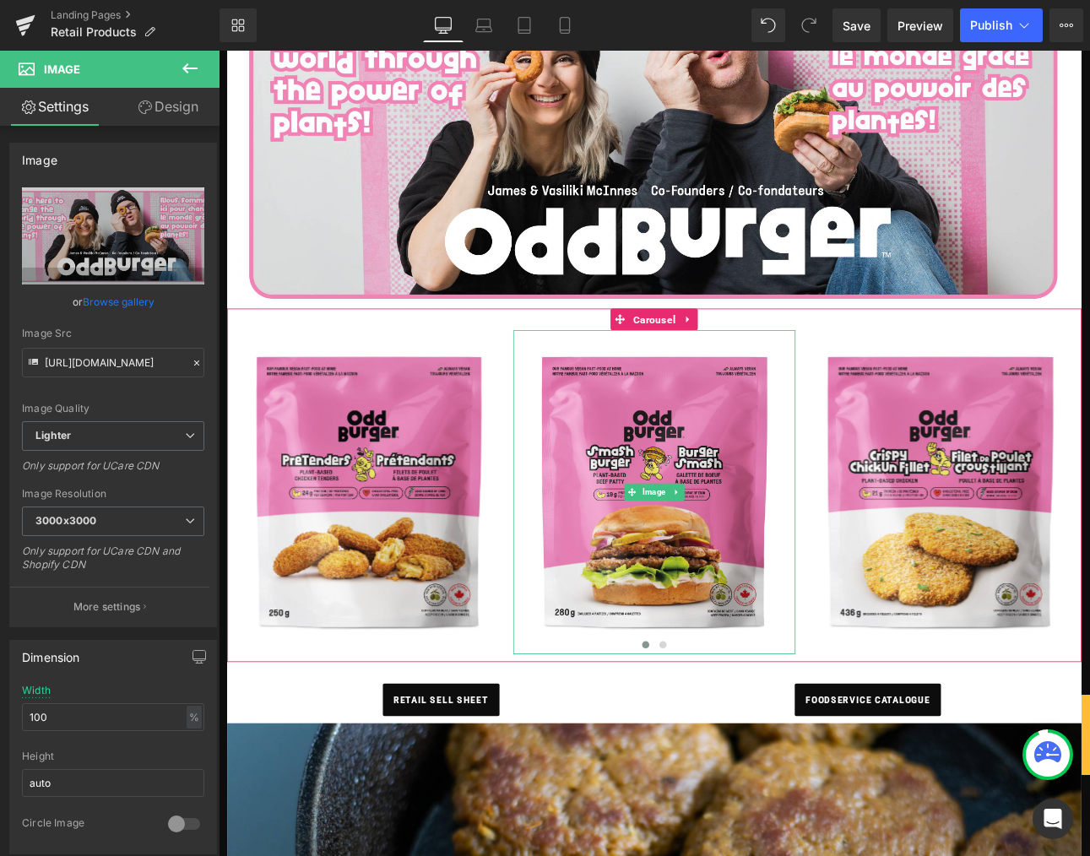
scroll to position [546, 0]
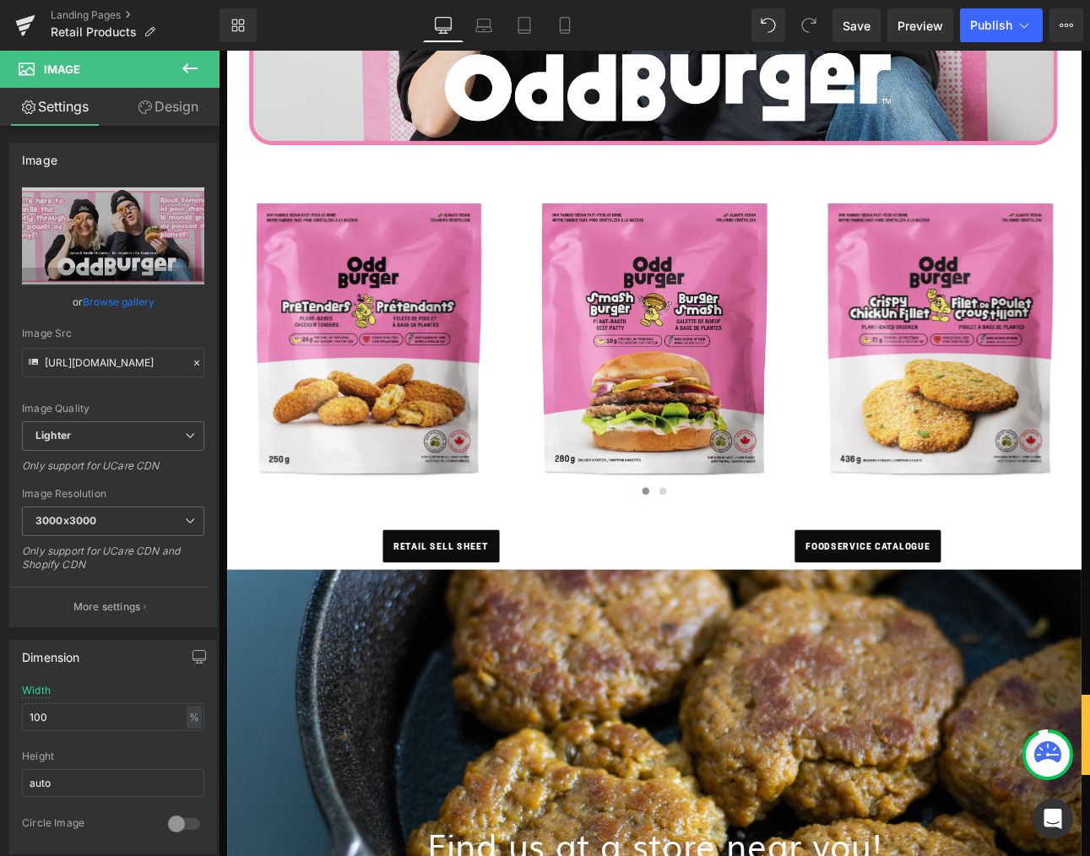
click at [182, 71] on icon at bounding box center [190, 68] width 20 height 20
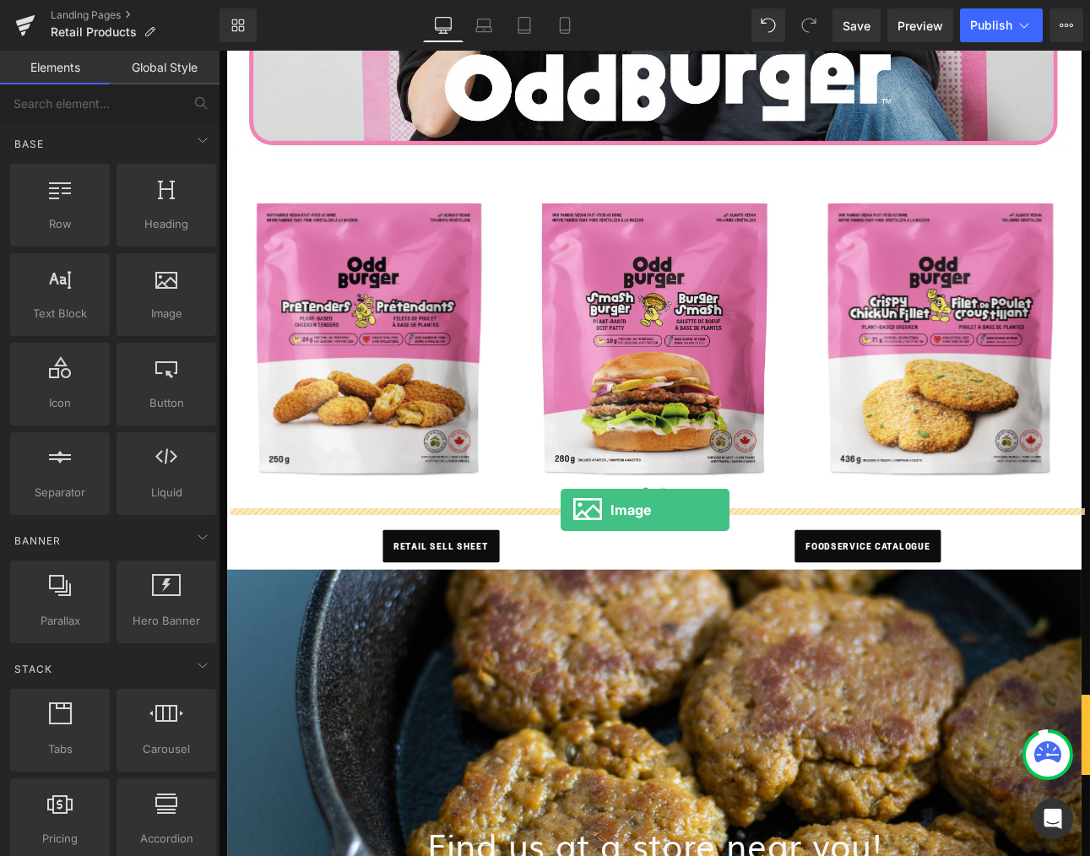
drag, startPoint x: 364, startPoint y: 340, endPoint x: 620, endPoint y: 589, distance: 357.1
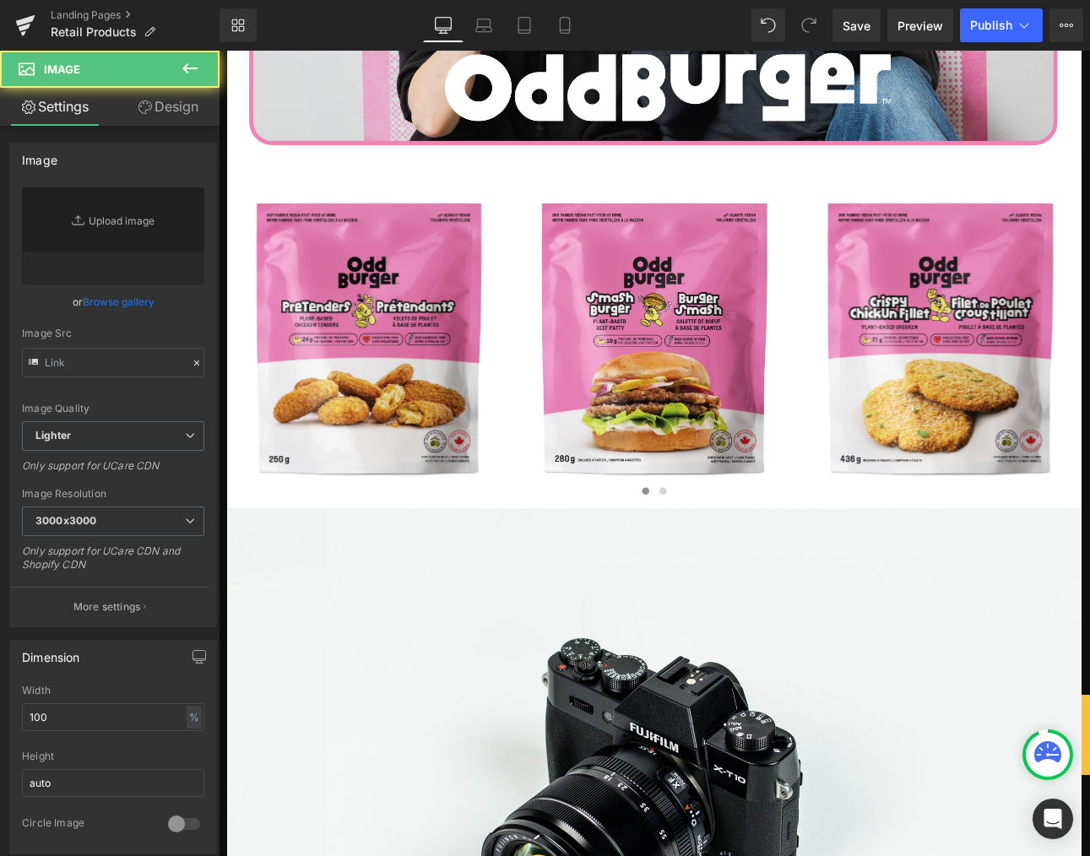
type input "//[DOMAIN_NAME][URL]"
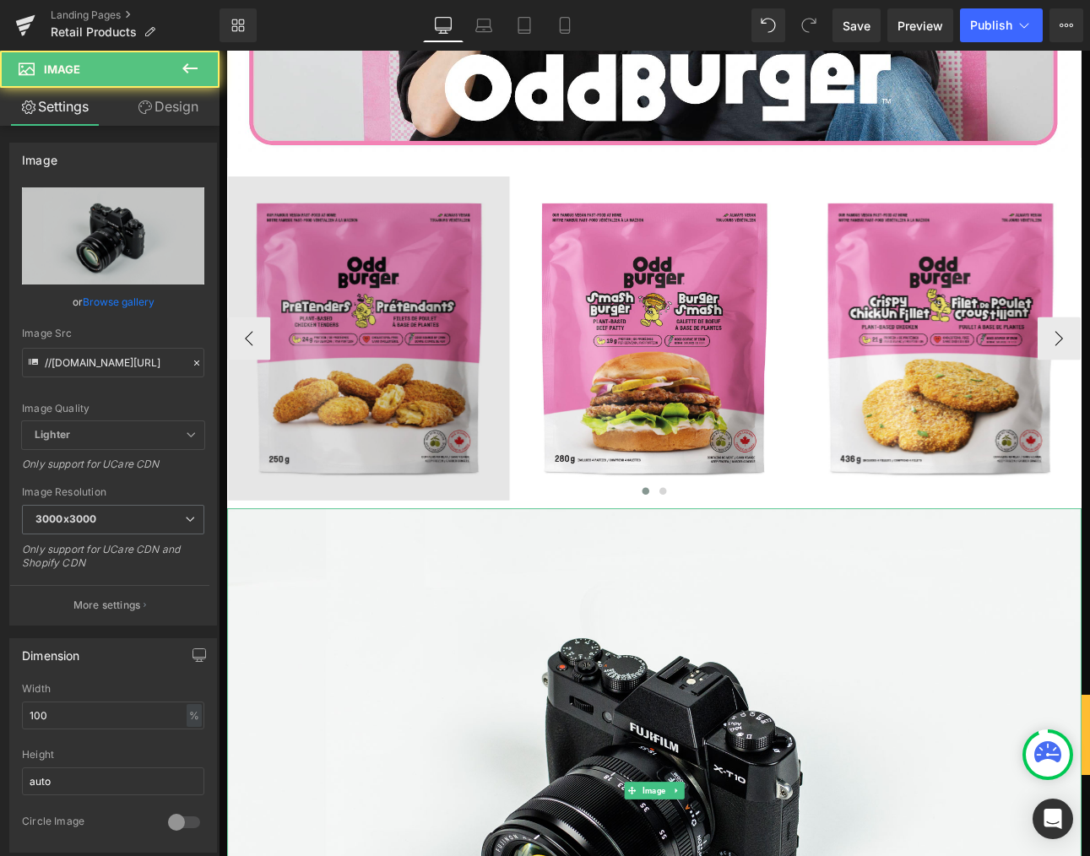
drag, startPoint x: 581, startPoint y: 725, endPoint x: 300, endPoint y: 470, distance: 379.1
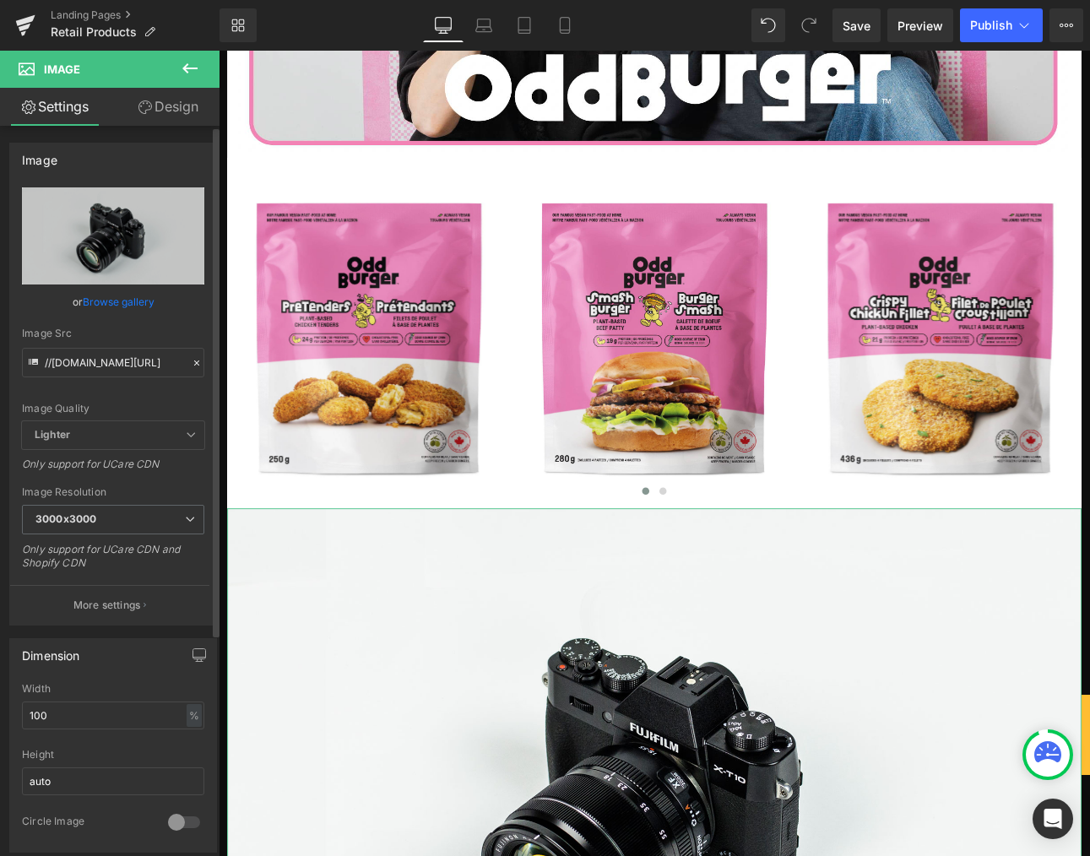
click at [144, 308] on link "Browse gallery" at bounding box center [119, 302] width 72 height 30
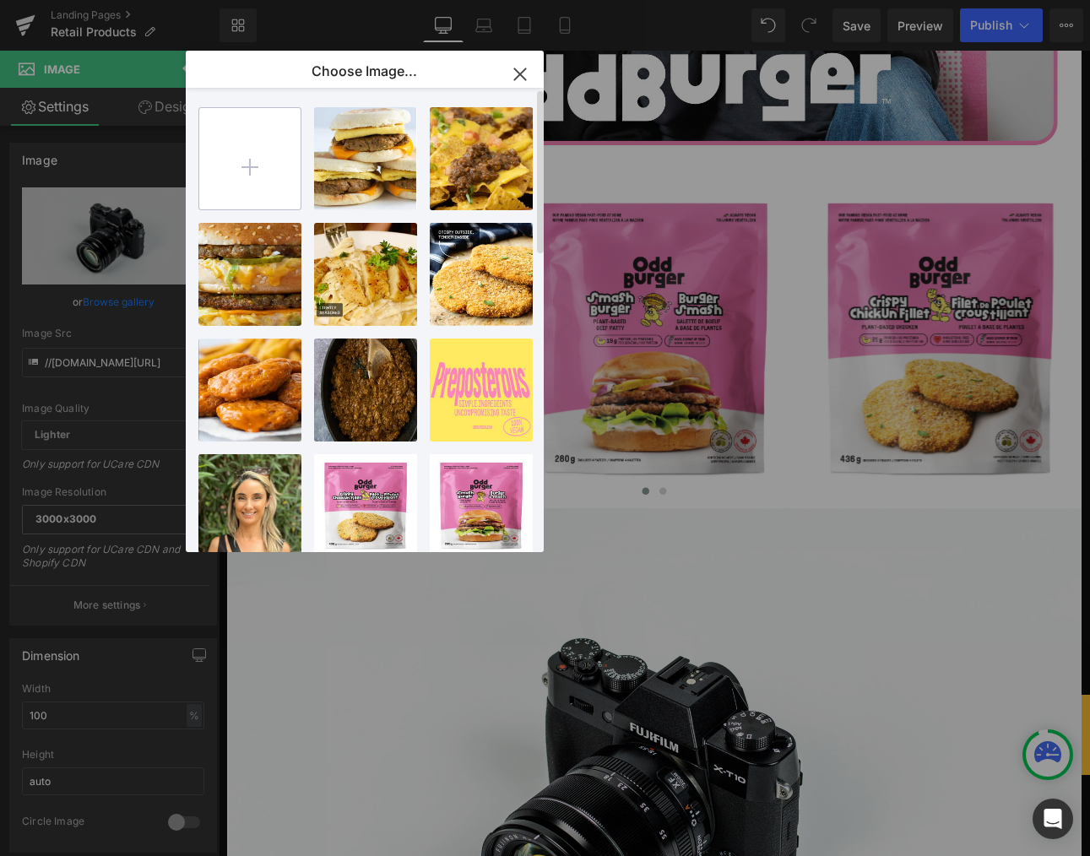
drag, startPoint x: 258, startPoint y: 172, endPoint x: 270, endPoint y: 181, distance: 15.2
click at [259, 174] on input "file" at bounding box center [249, 158] width 101 height 101
type input "C:\fakepath\web.png"
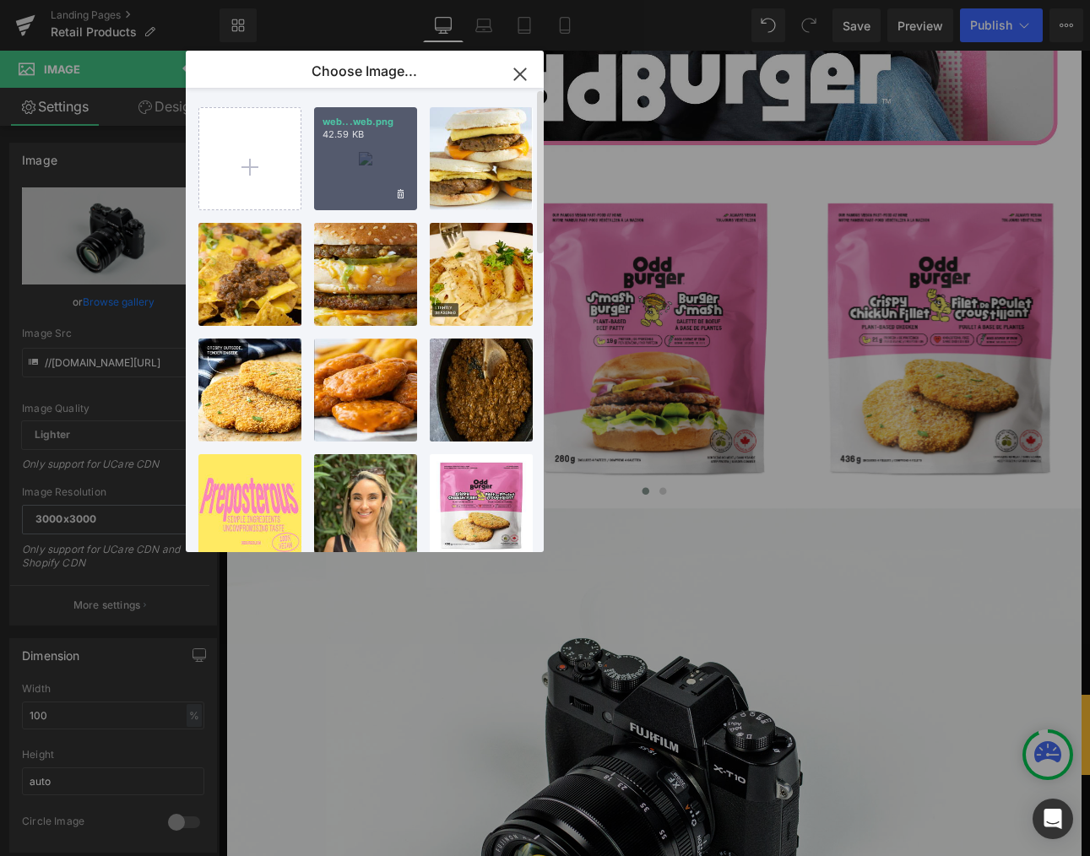
click at [383, 153] on div "web...web.png 42.59 KB" at bounding box center [365, 158] width 103 height 103
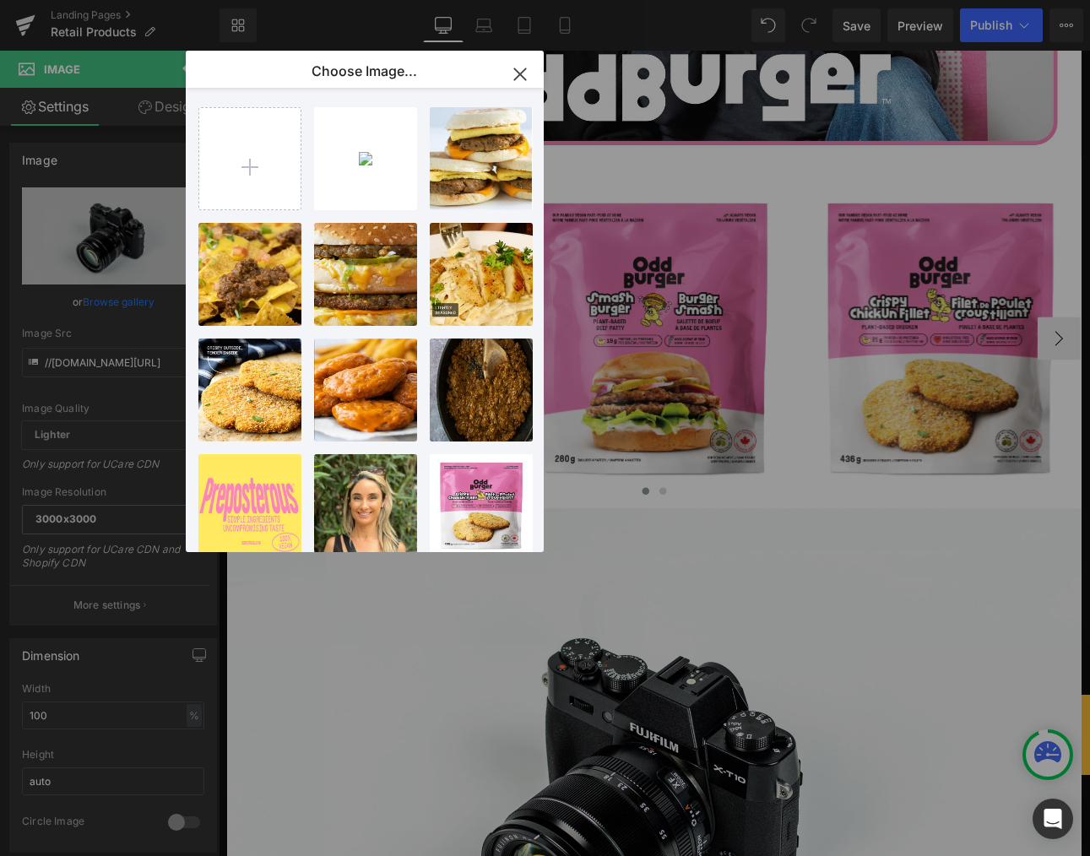
type input "[URL][DOMAIN_NAME]"
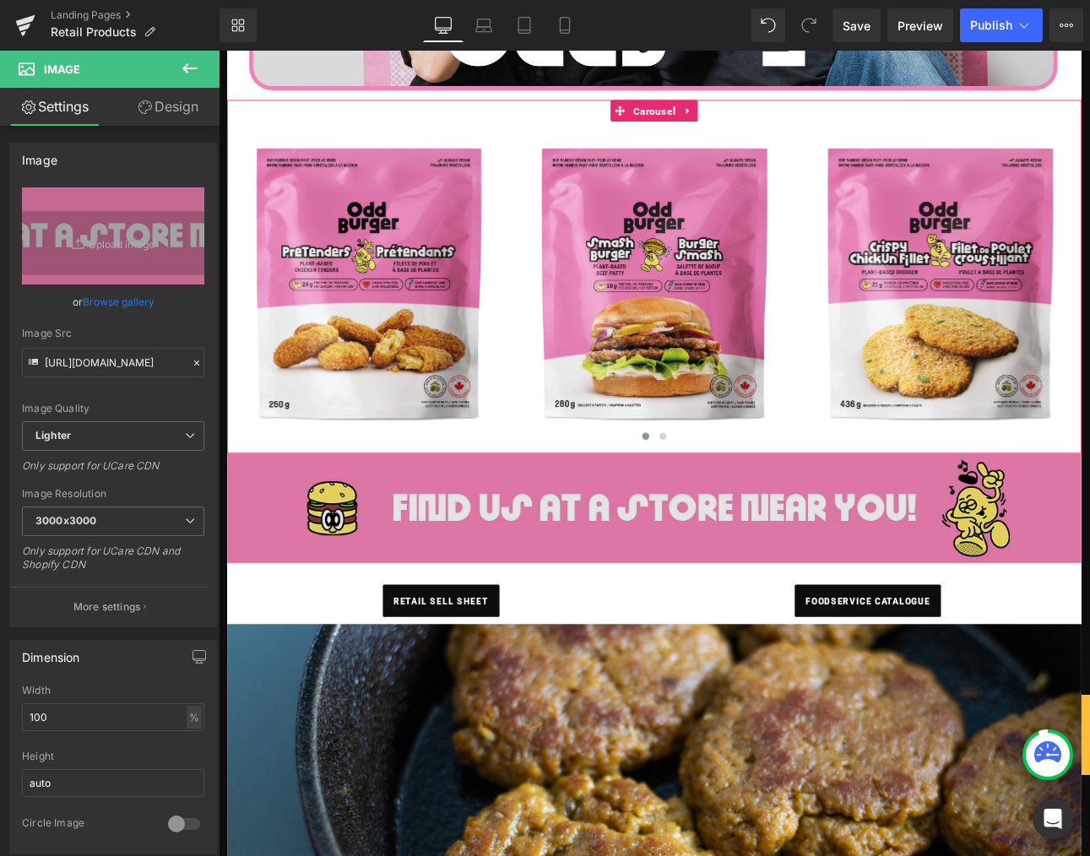
scroll to position [950, 0]
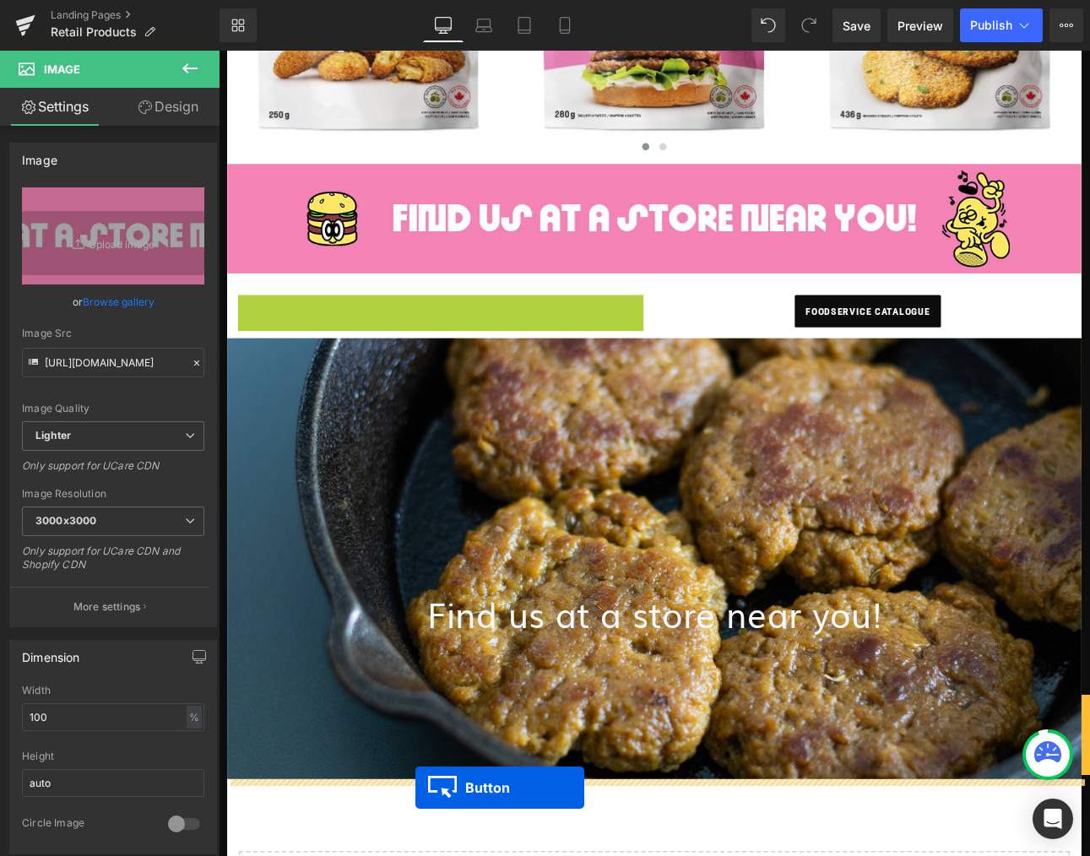
drag, startPoint x: 470, startPoint y: 354, endPoint x: 449, endPoint y: 914, distance: 560.3
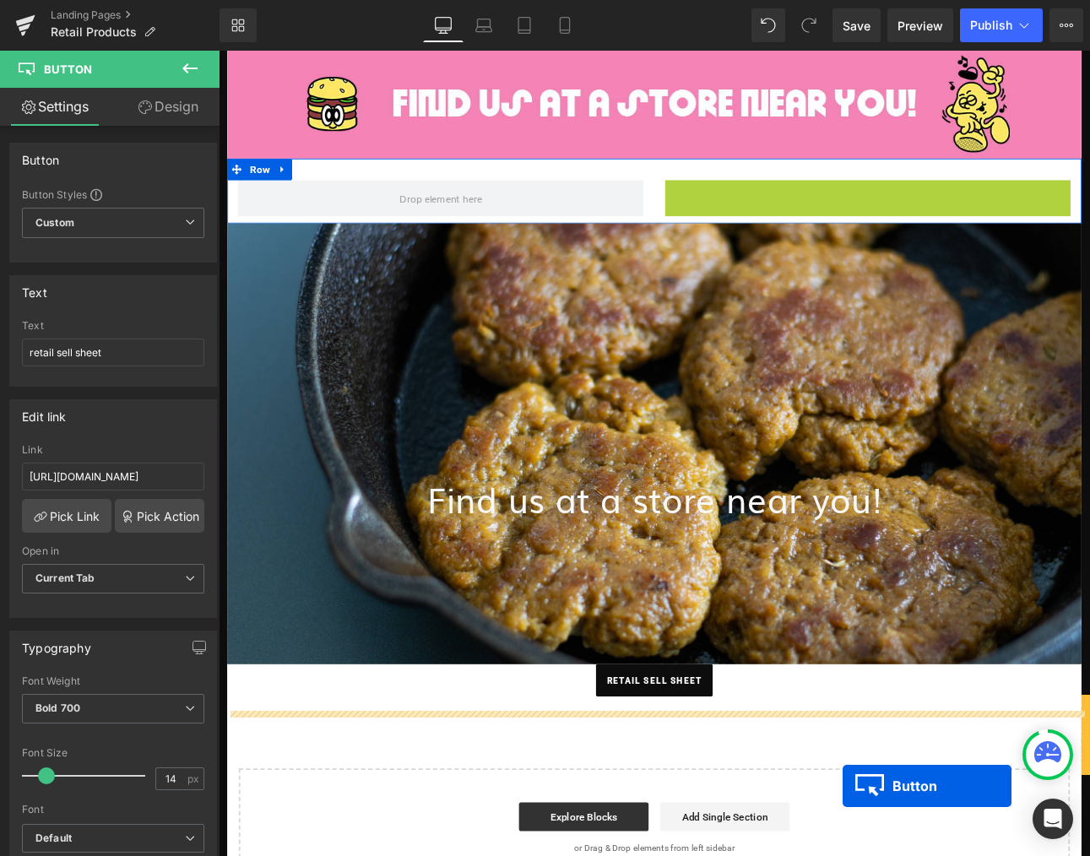
scroll to position [1102, 0]
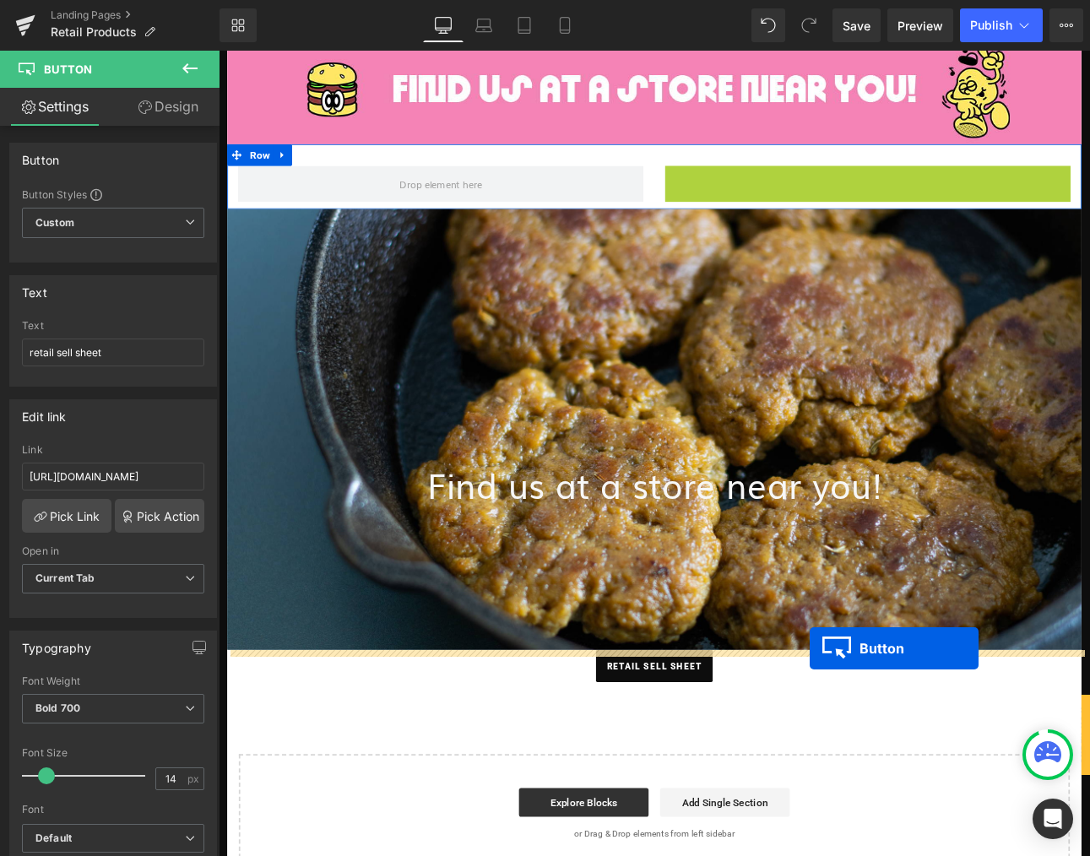
drag, startPoint x: 983, startPoint y: 351, endPoint x: 912, endPoint y: 750, distance: 404.9
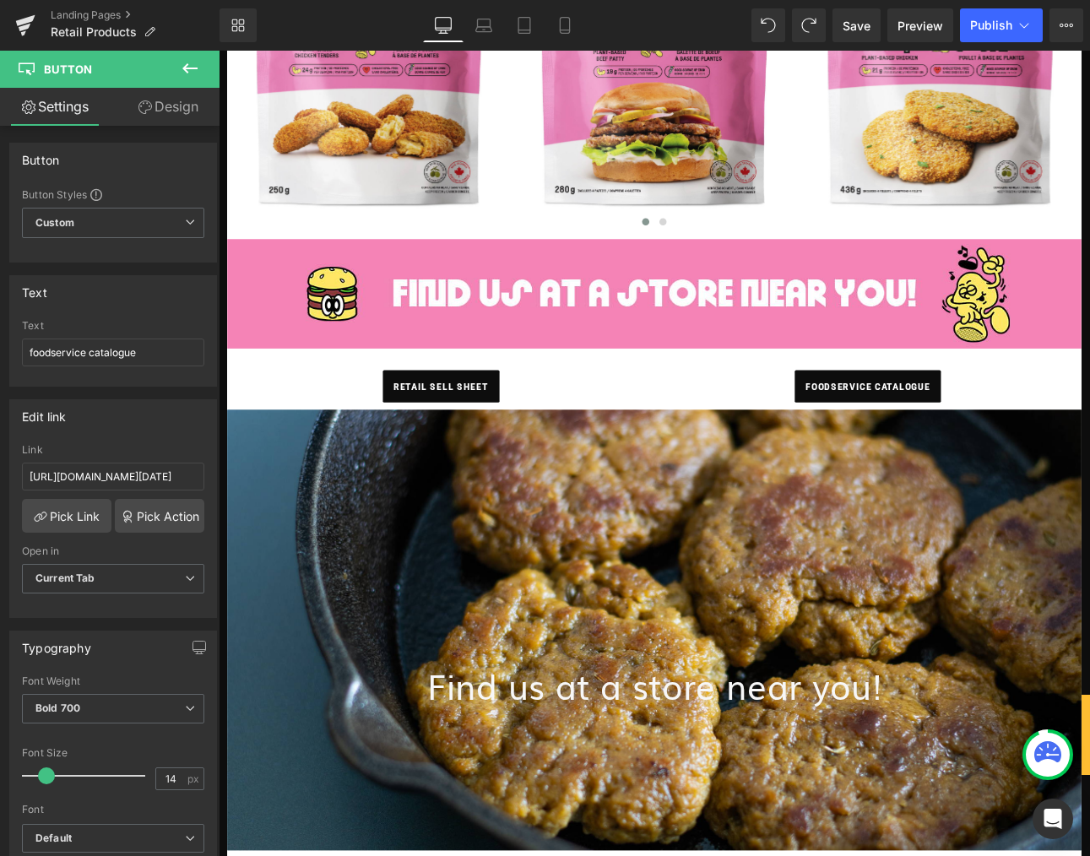
scroll to position [861, 0]
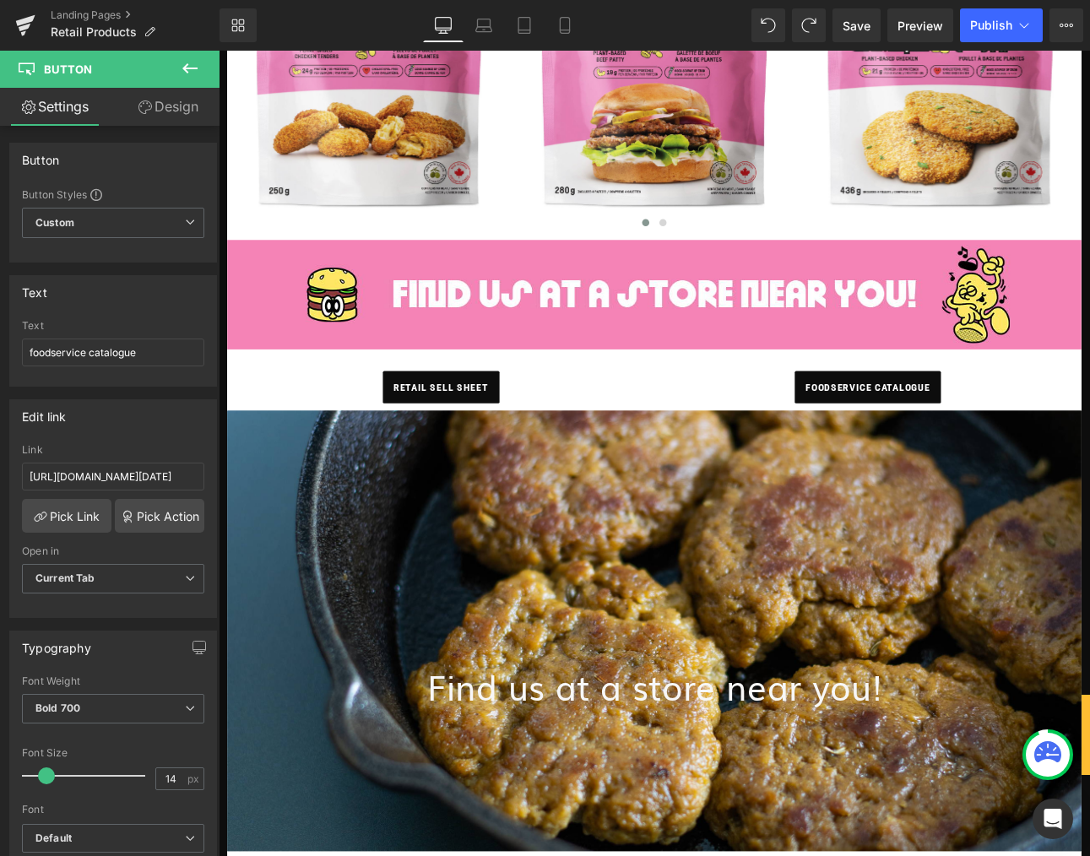
click at [731, 856] on div "Find us at a store near you! Heading Hero Banner 353px 200px" at bounding box center [730, 732] width 1002 height 518
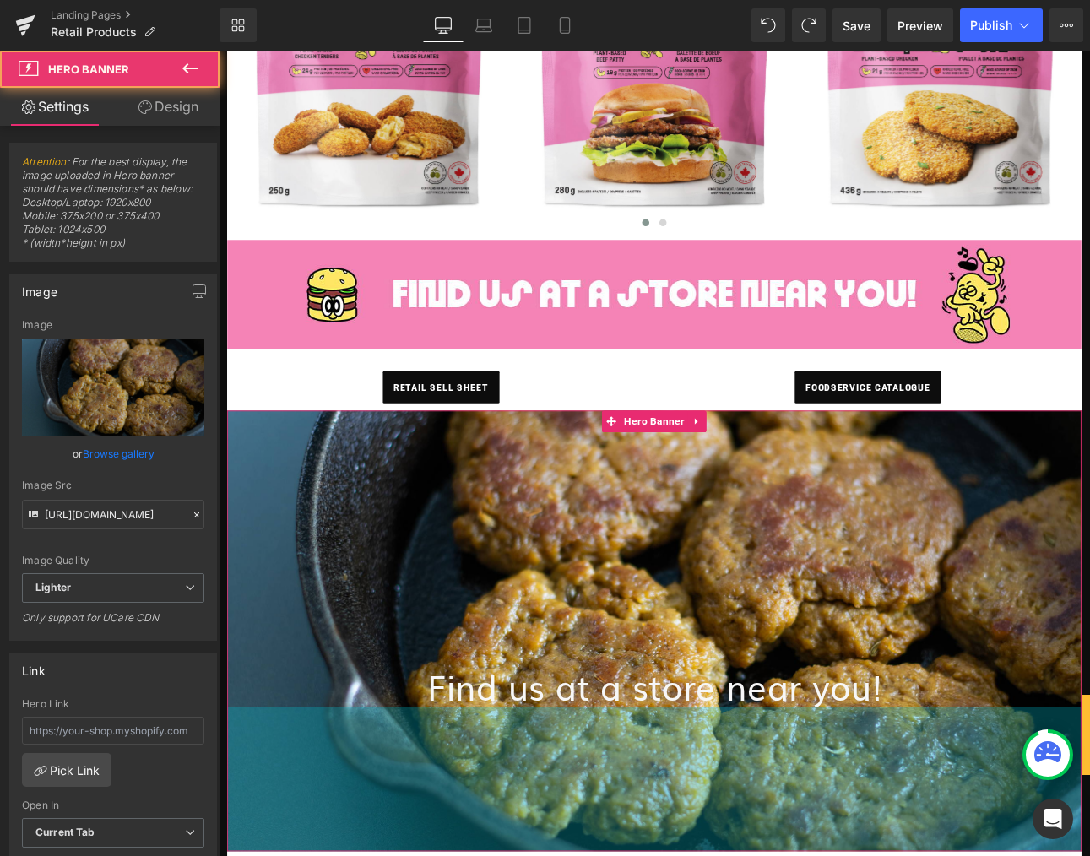
click at [720, 811] on h1 "Find us at a store near you!" at bounding box center [730, 797] width 1002 height 50
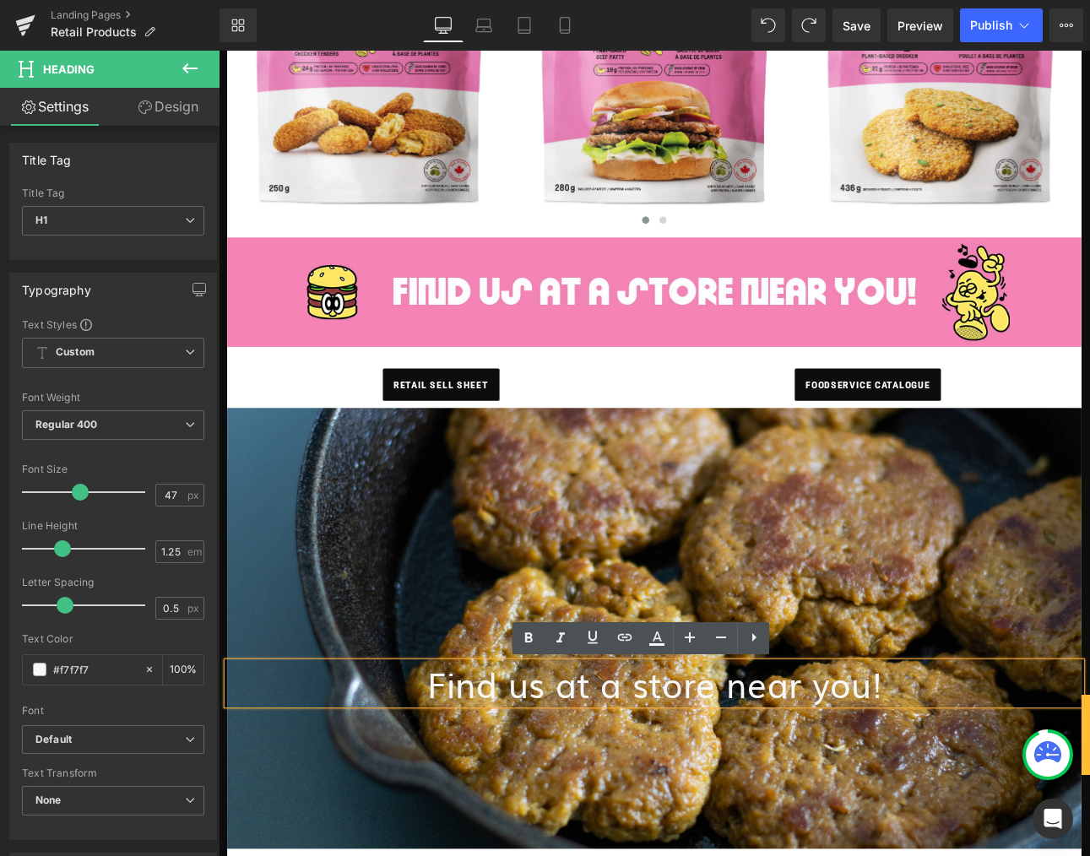
scroll to position [866, 0]
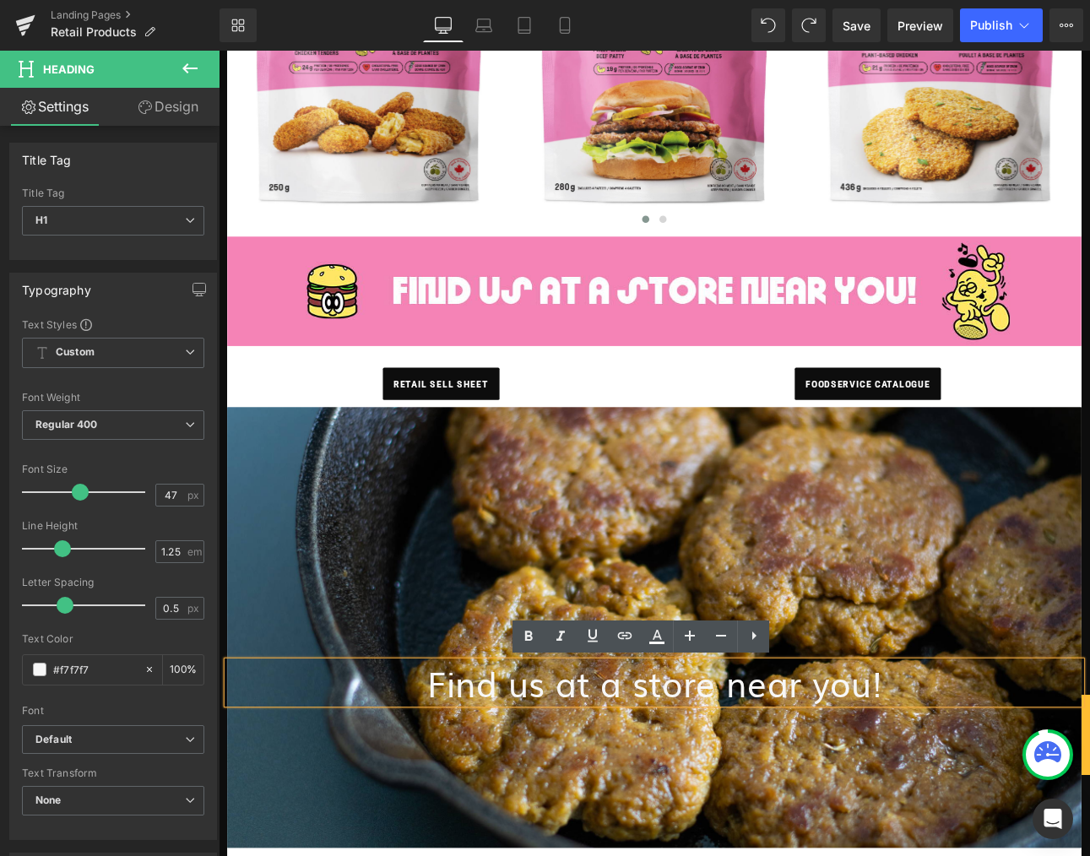
click at [1003, 856] on div at bounding box center [730, 728] width 1002 height 518
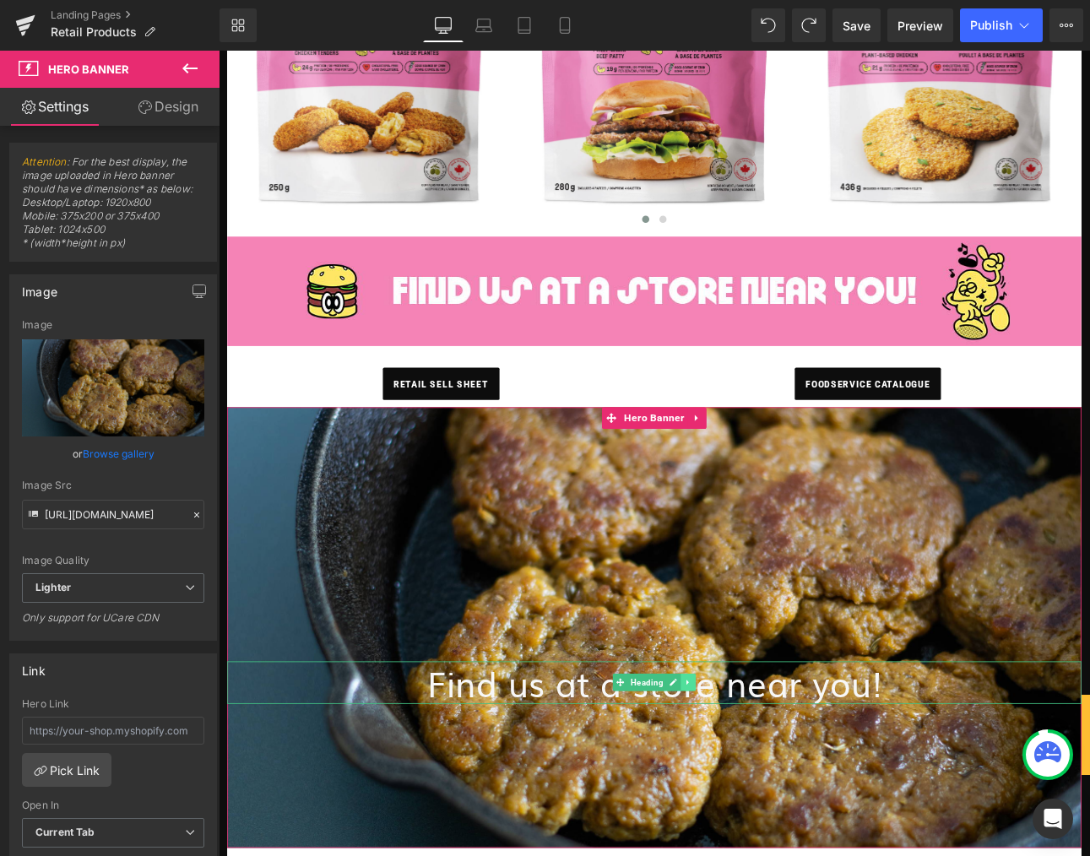
click at [772, 792] on icon at bounding box center [769, 791] width 9 height 10
click at [784, 792] on link at bounding box center [778, 791] width 18 height 20
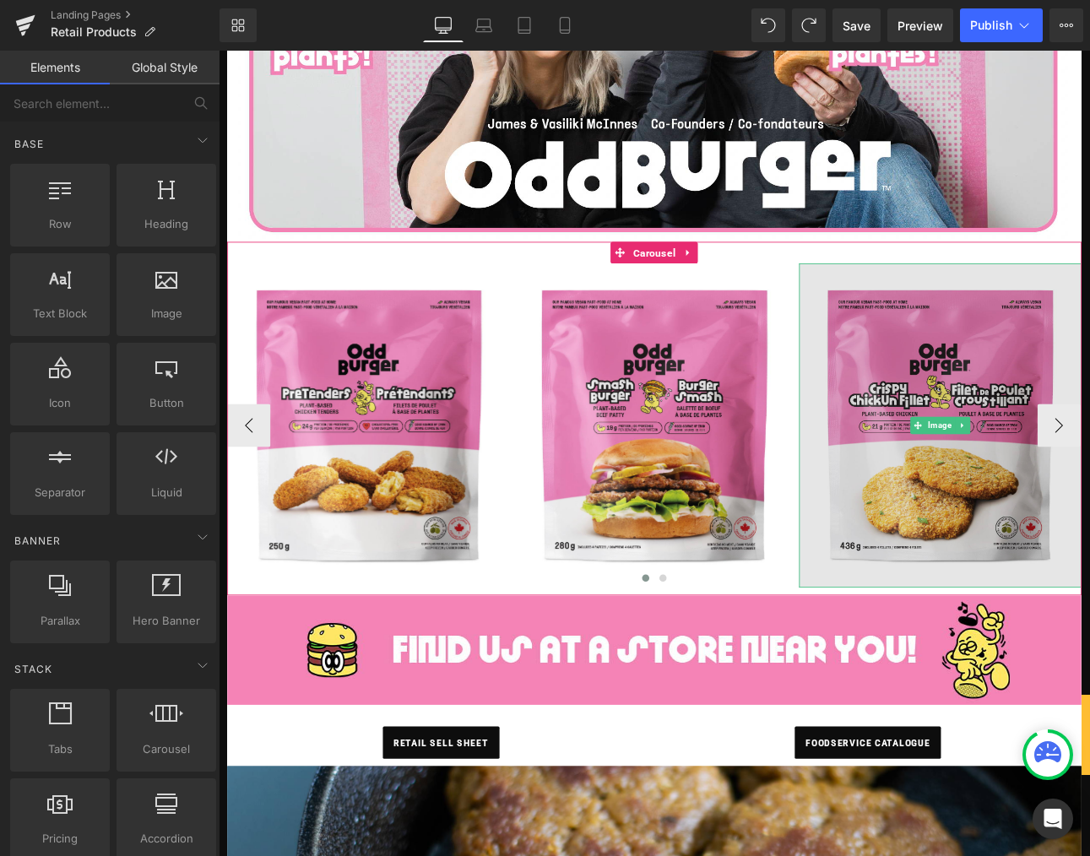
scroll to position [476, 0]
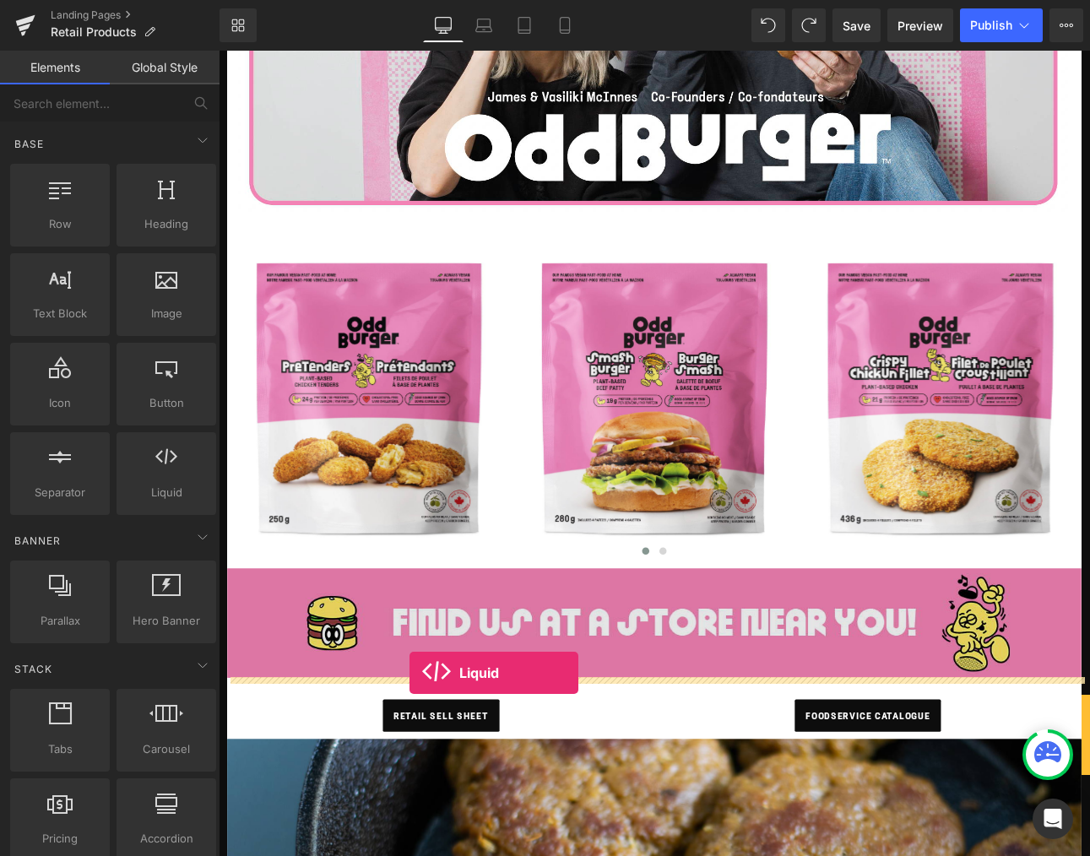
drag, startPoint x: 380, startPoint y: 532, endPoint x: 443, endPoint y: 780, distance: 256.0
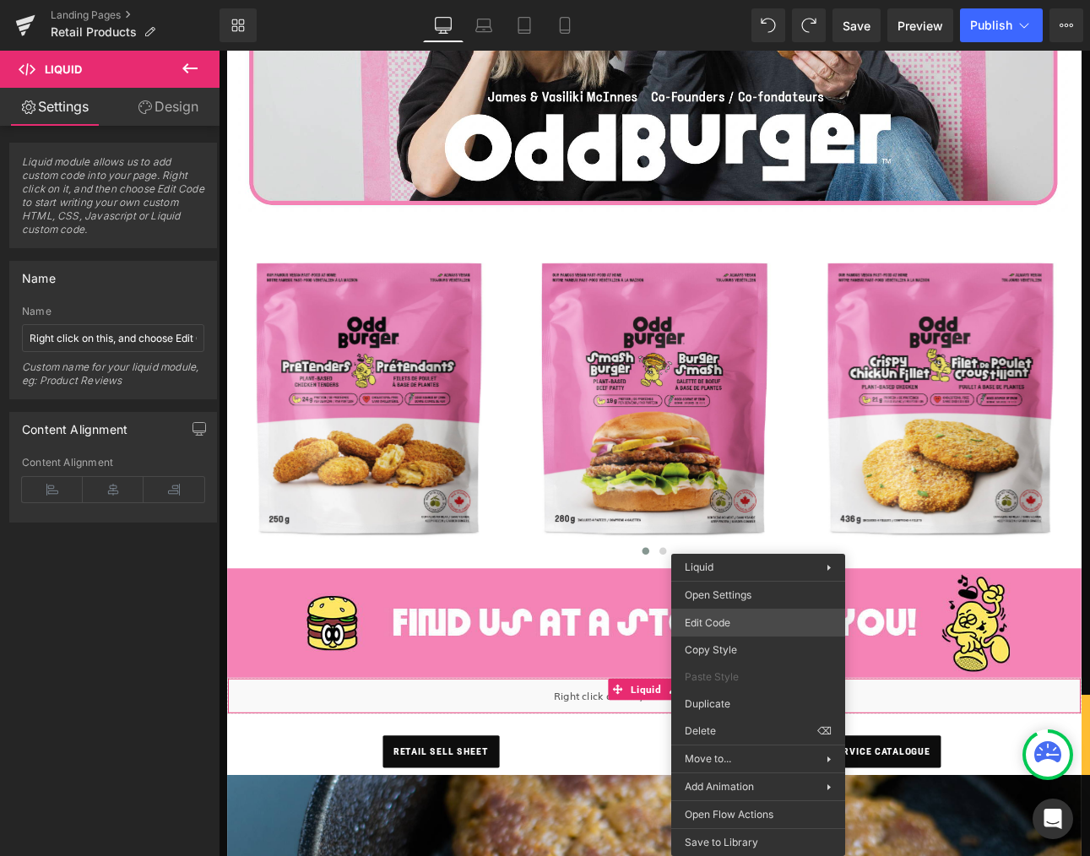
click at [724, 0] on div "Liquid You are previewing how the will restyle your page. You can not edit Elem…" at bounding box center [545, 0] width 1090 height 0
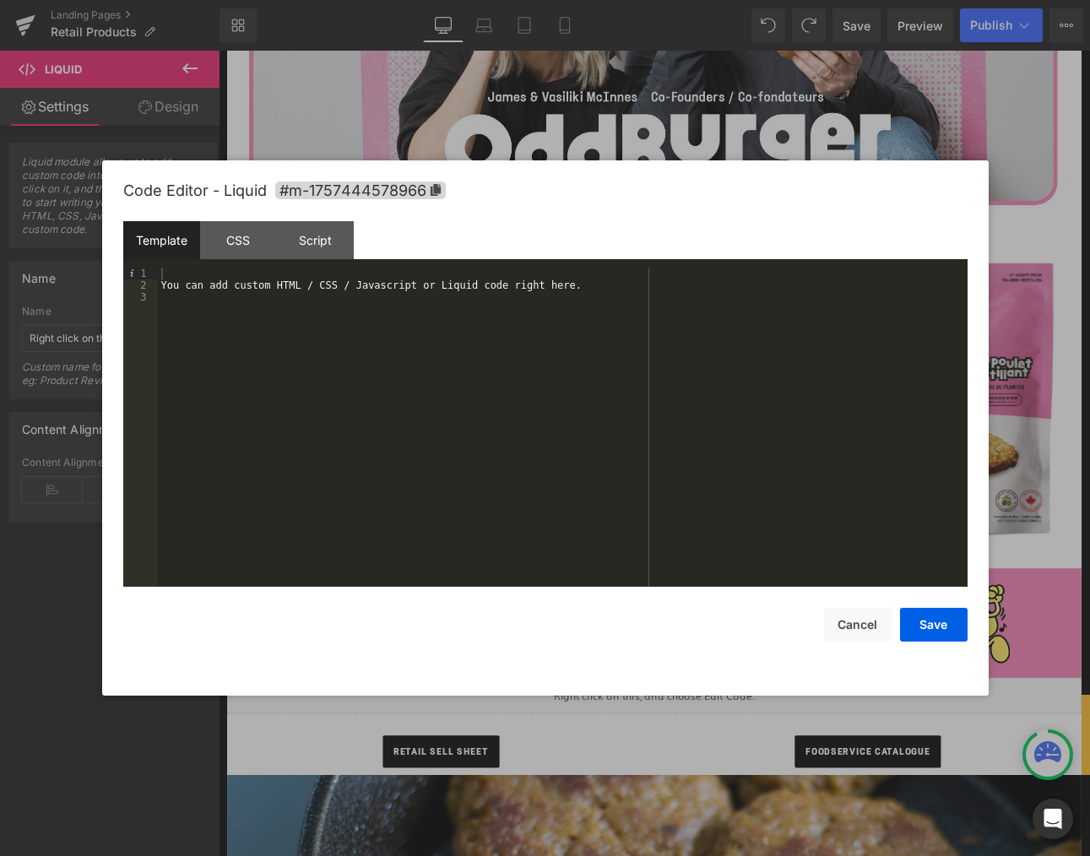
drag, startPoint x: 329, startPoint y: 348, endPoint x: 421, endPoint y: 322, distance: 94.9
click at [329, 347] on div "You can add custom HTML / CSS / Javascript or Liquid code right here." at bounding box center [563, 439] width 810 height 343
drag, startPoint x: 600, startPoint y: 289, endPoint x: 82, endPoint y: 295, distance: 517.7
click at [36, 283] on body "Liquid You are previewing how the will restyle your page. You can not edit Elem…" at bounding box center [545, 428] width 1090 height 856
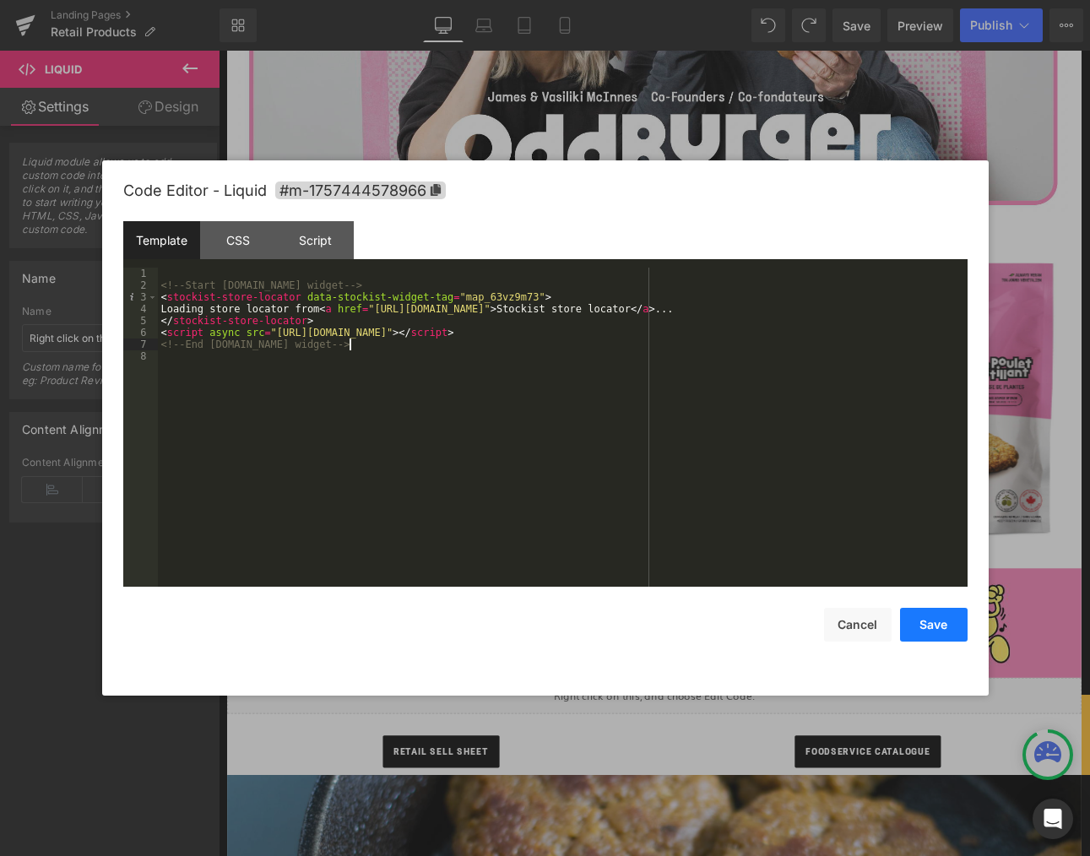
click at [921, 629] on button "Save" at bounding box center [934, 625] width 68 height 34
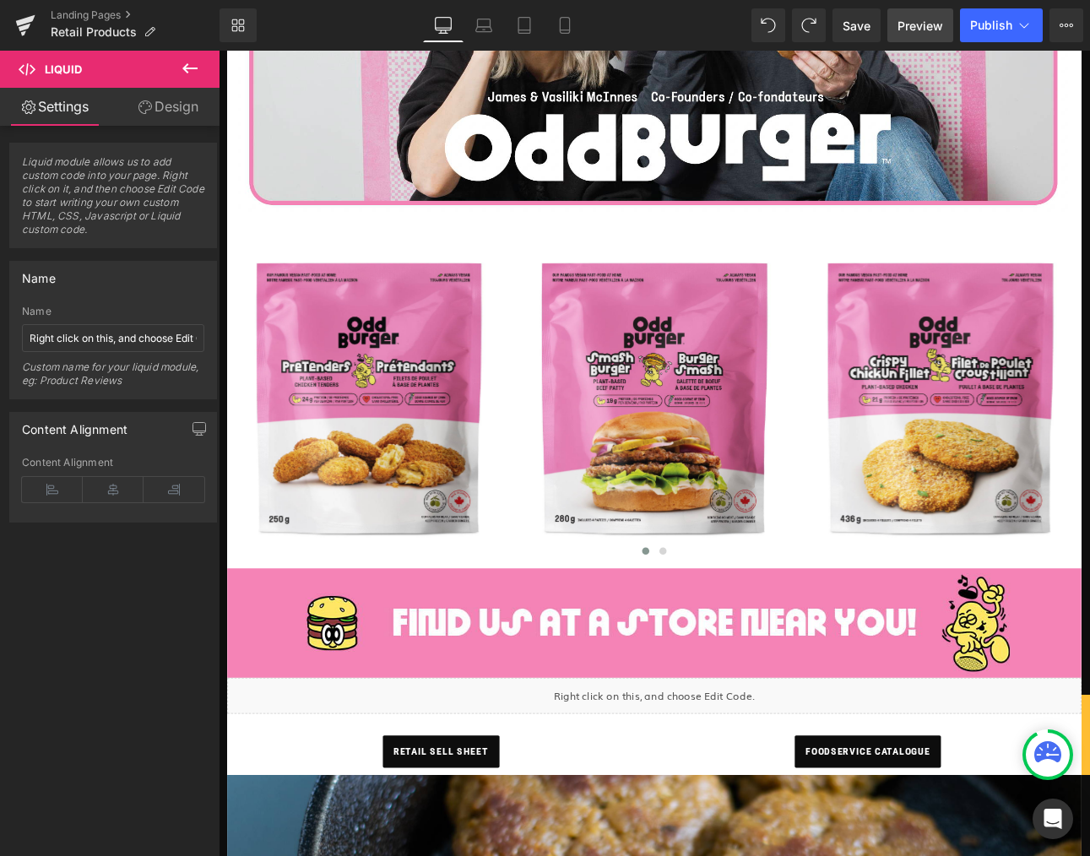
click at [921, 30] on span "Preview" at bounding box center [921, 26] width 46 height 18
click at [861, 24] on span "Save" at bounding box center [857, 26] width 28 height 18
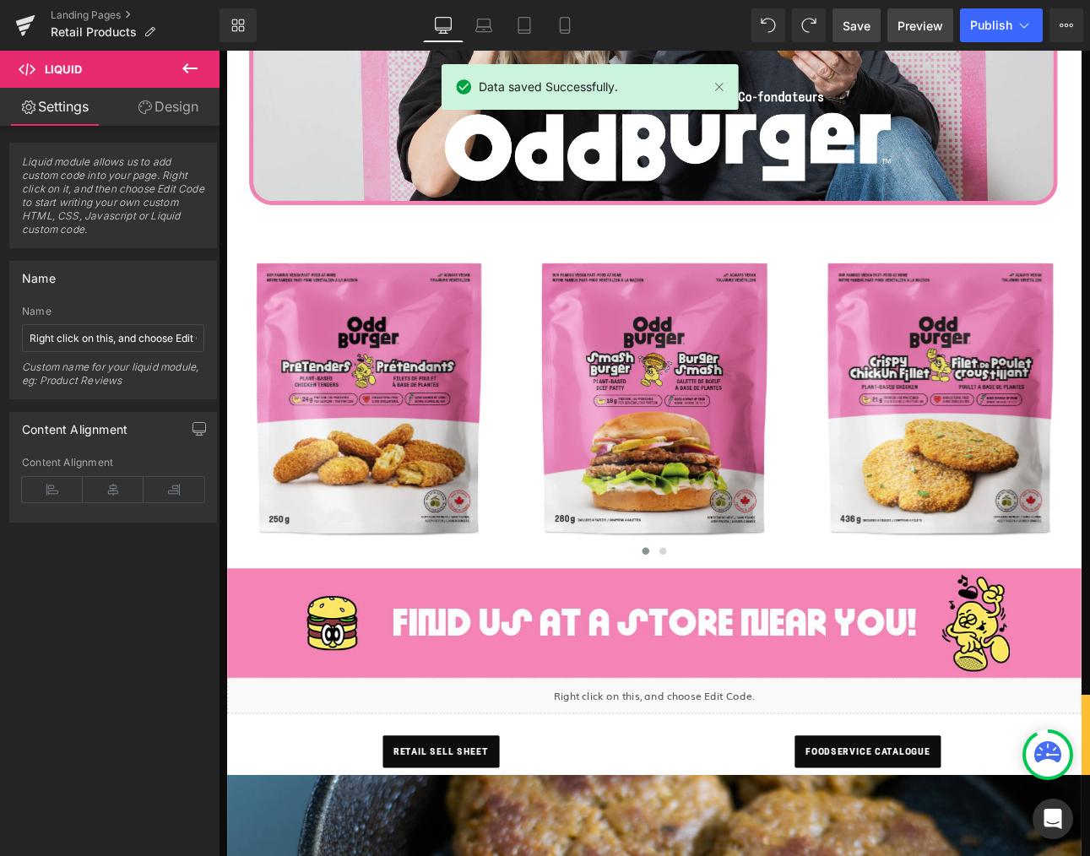
click at [931, 26] on span "Preview" at bounding box center [921, 26] width 46 height 18
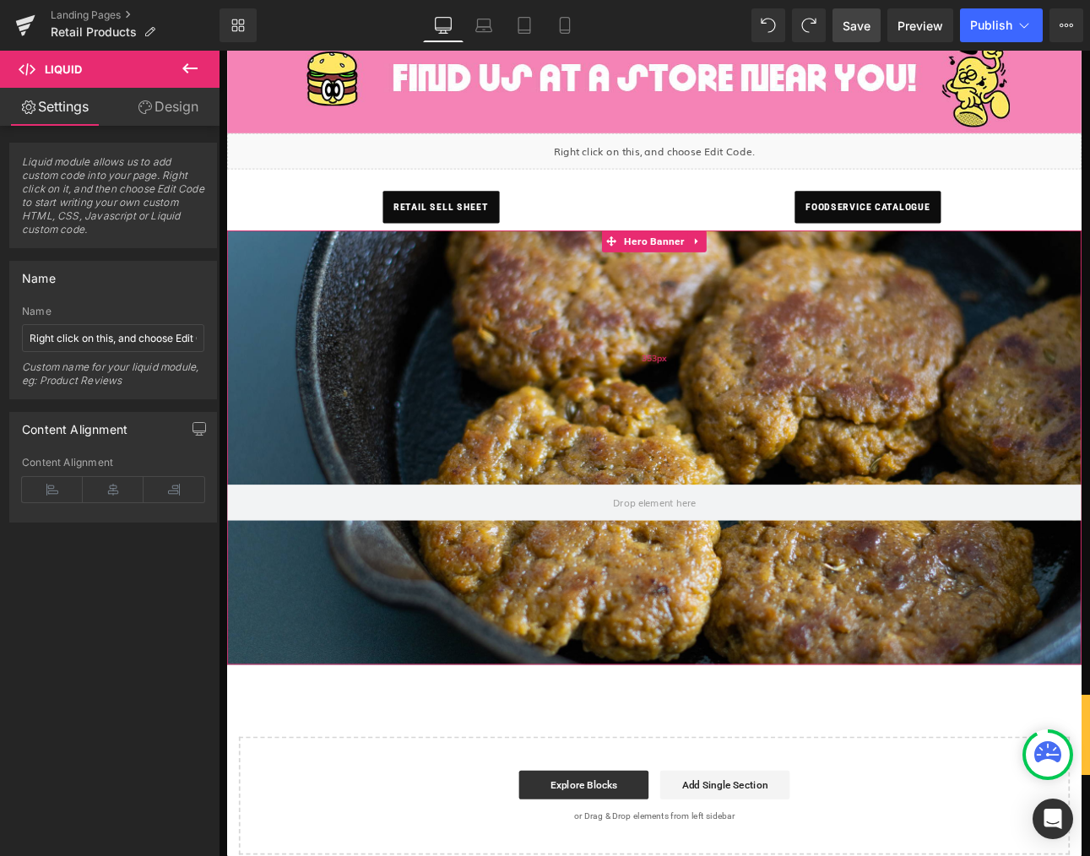
scroll to position [1000, 0]
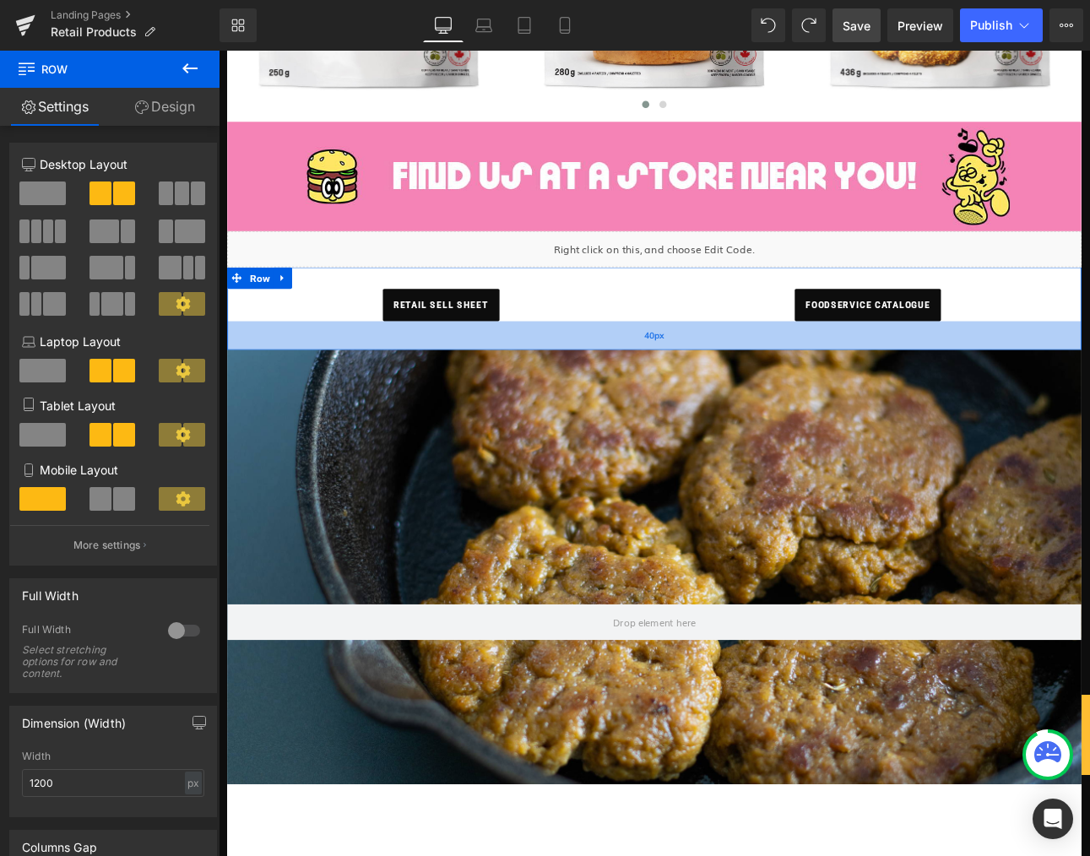
drag, startPoint x: 459, startPoint y: 372, endPoint x: 997, endPoint y: 91, distance: 607.0
click at [459, 398] on div "40px" at bounding box center [730, 385] width 1002 height 34
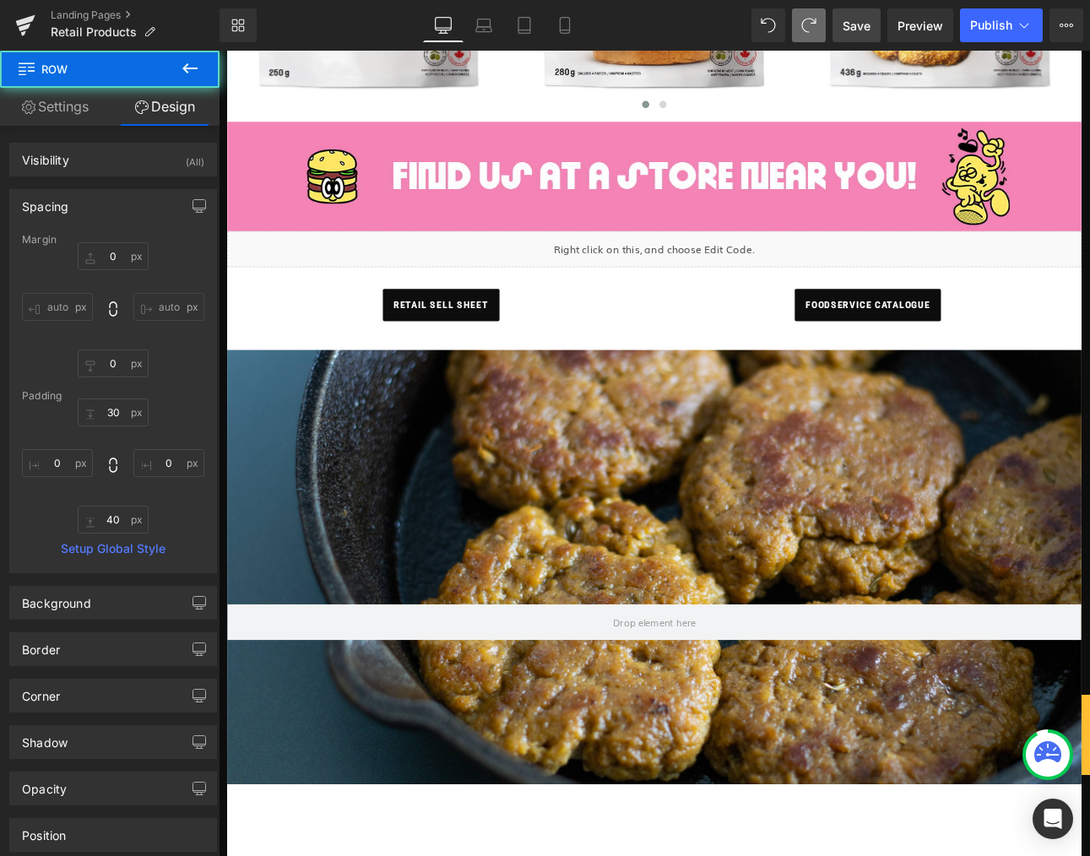
type input "0"
type input "30"
type input "0"
type input "40"
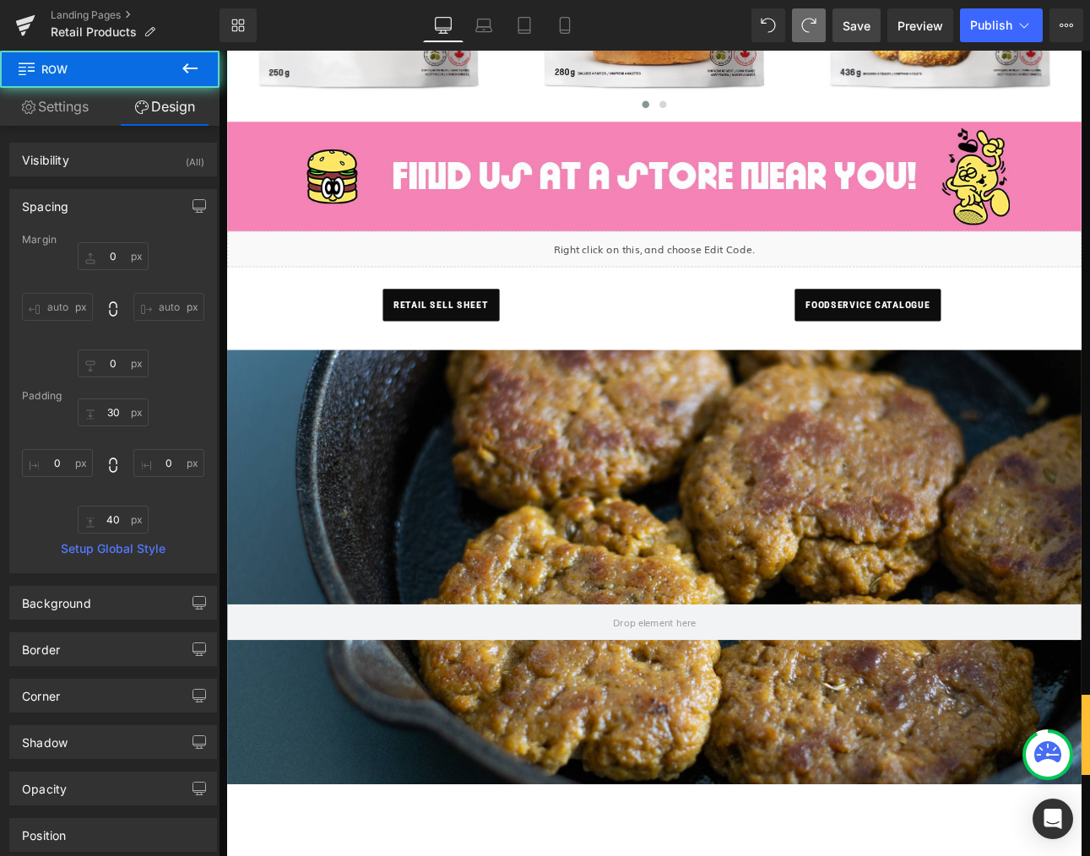
type input "0"
click at [847, 19] on span "Save" at bounding box center [857, 26] width 28 height 18
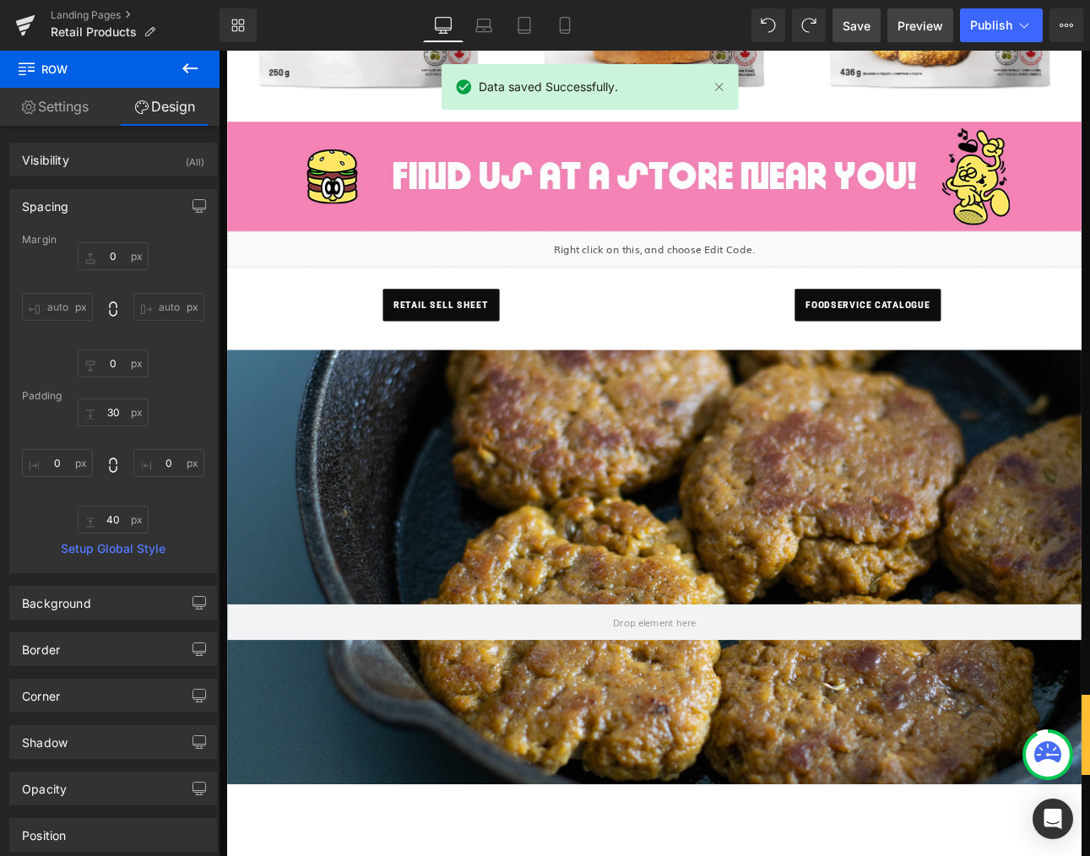
click at [916, 19] on span "Preview" at bounding box center [921, 26] width 46 height 18
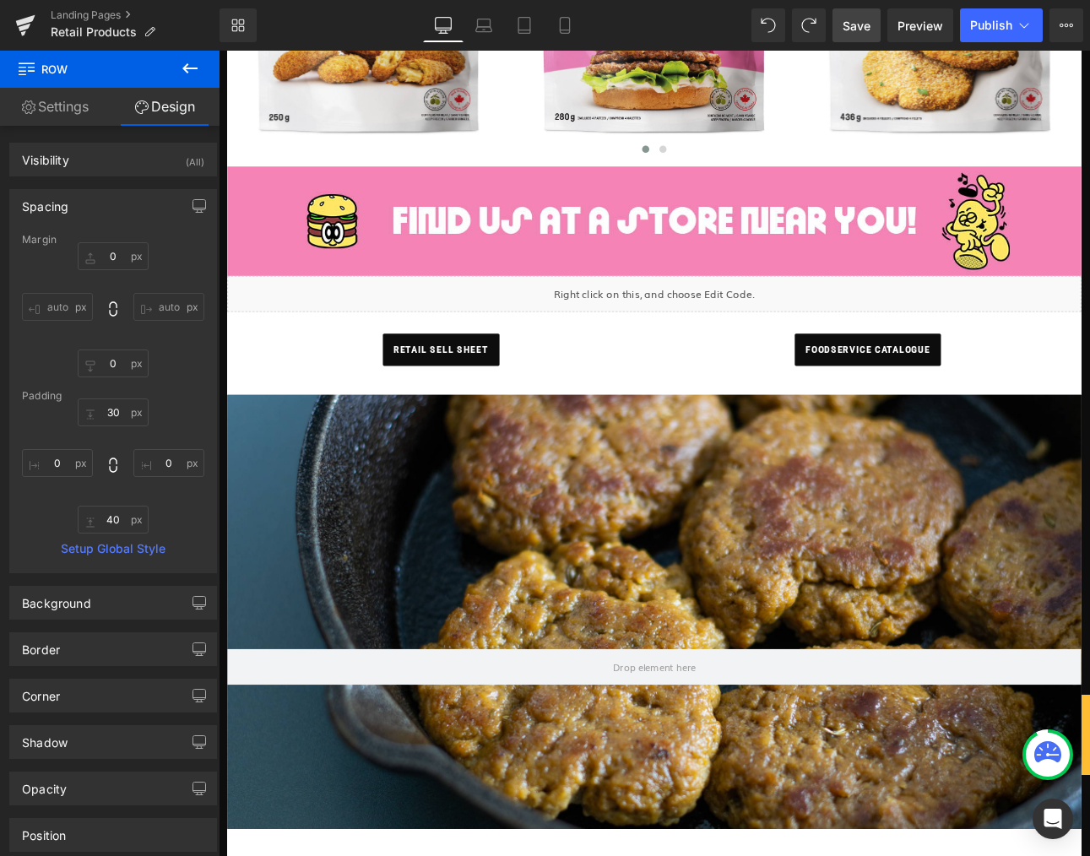
scroll to position [785, 0]
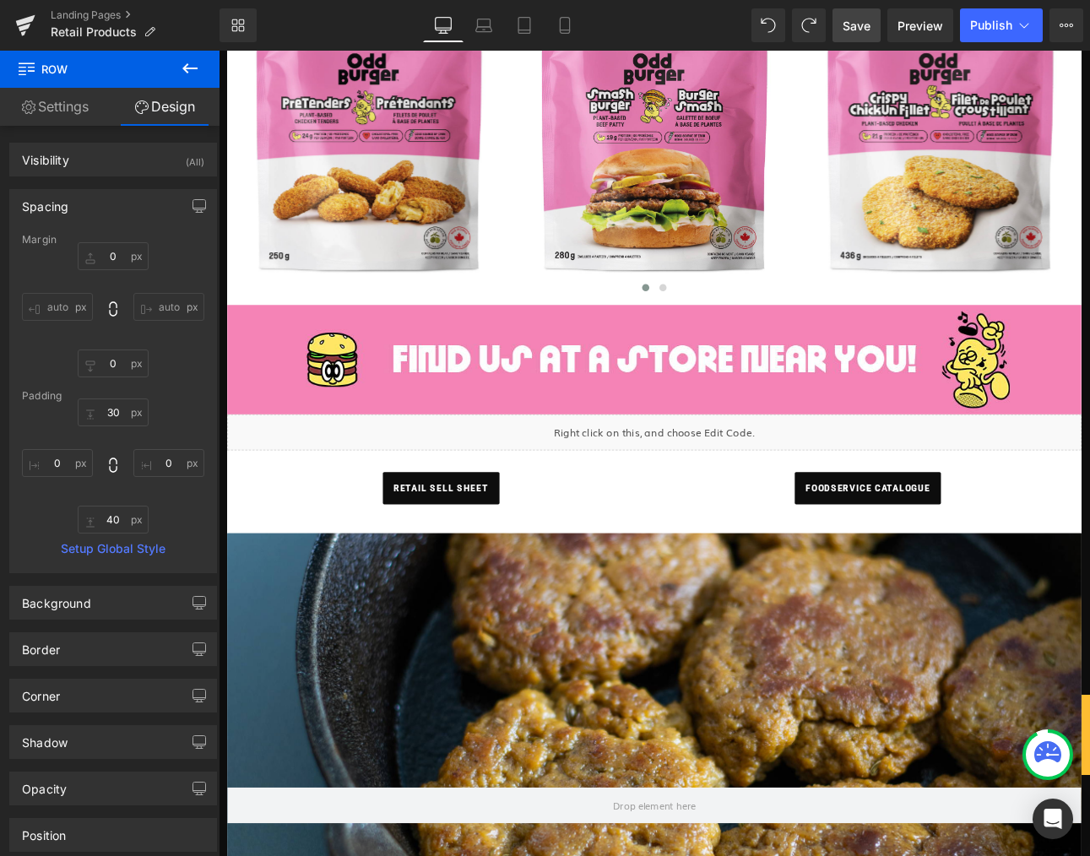
drag, startPoint x: 641, startPoint y: 576, endPoint x: 630, endPoint y: 572, distance: 11.8
click at [641, 575] on div "retail sell sheet" at bounding box center [479, 564] width 475 height 38
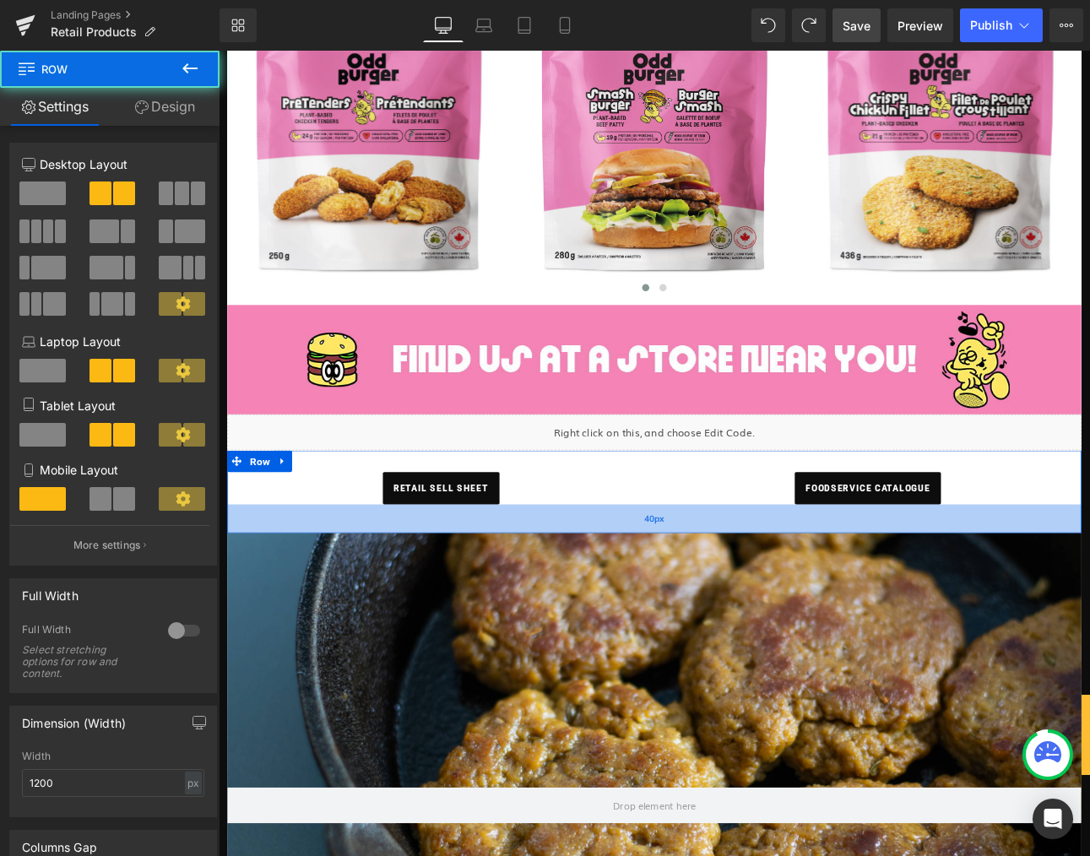
click at [267, 591] on div "40px" at bounding box center [730, 600] width 1002 height 34
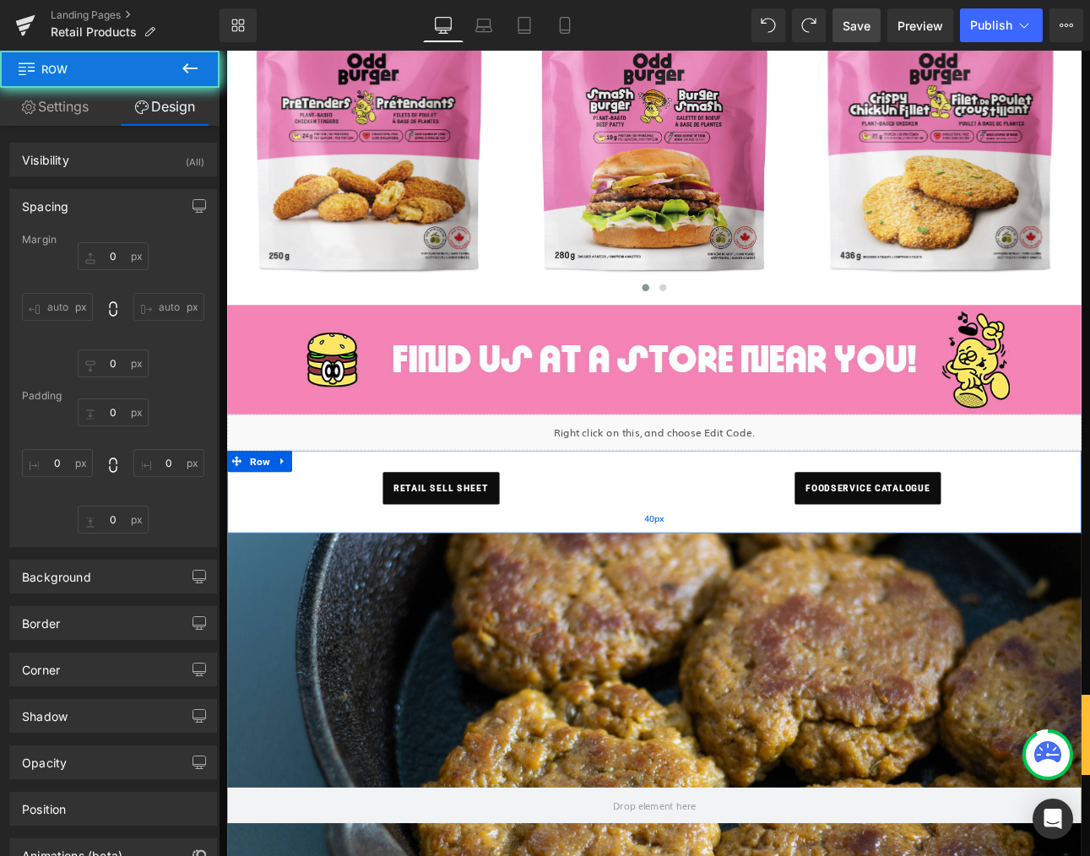
type input "0"
type input "30"
type input "0"
type input "40"
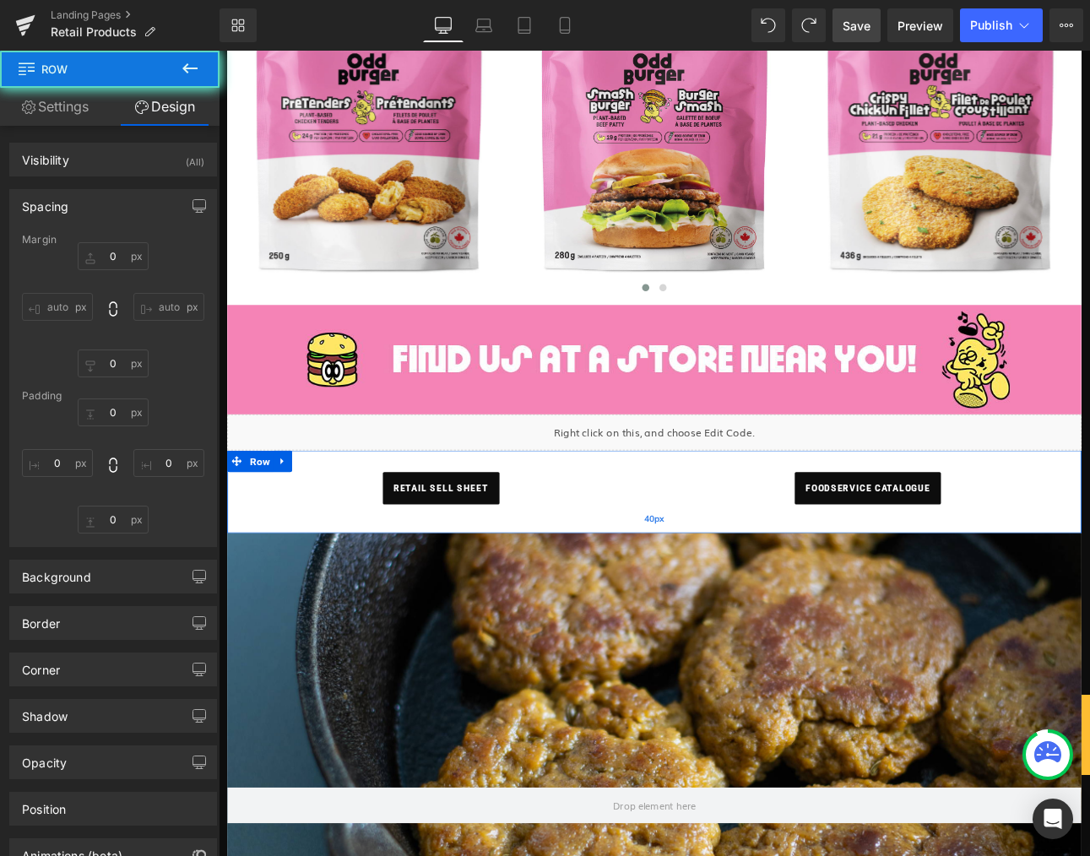
type input "0"
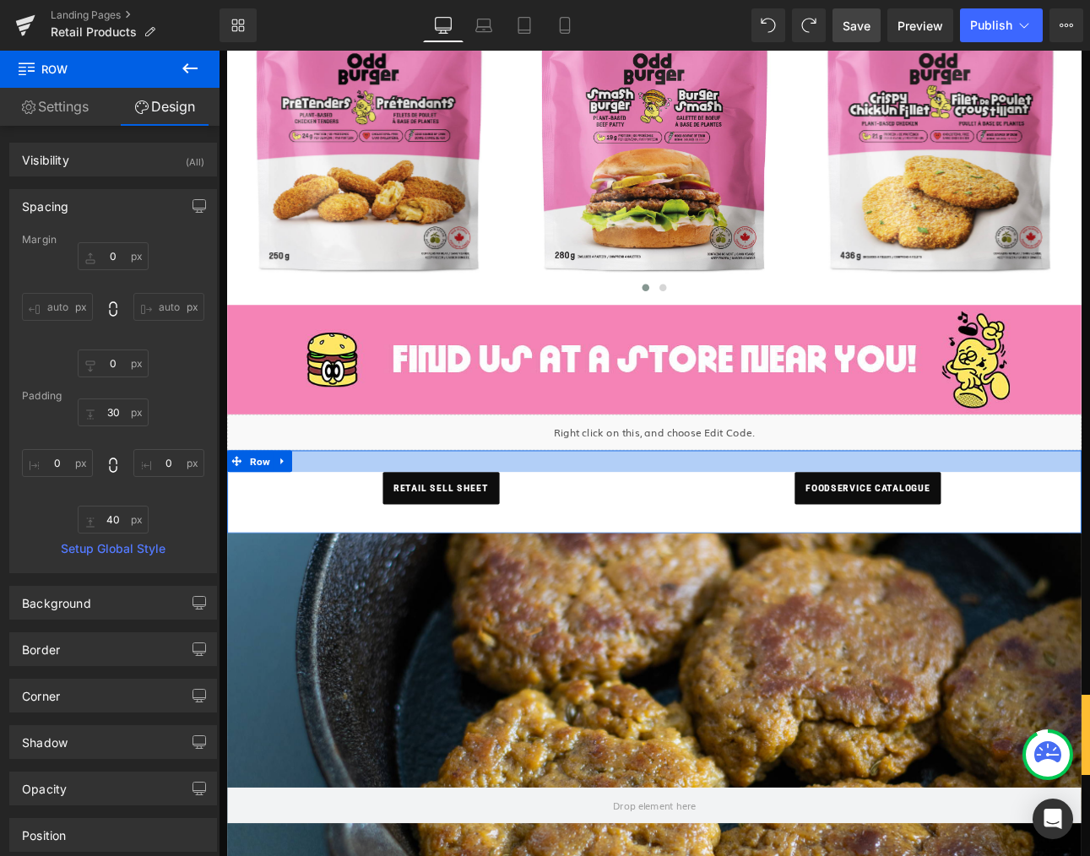
type input "30px"
click at [344, 528] on div at bounding box center [730, 531] width 1002 height 25
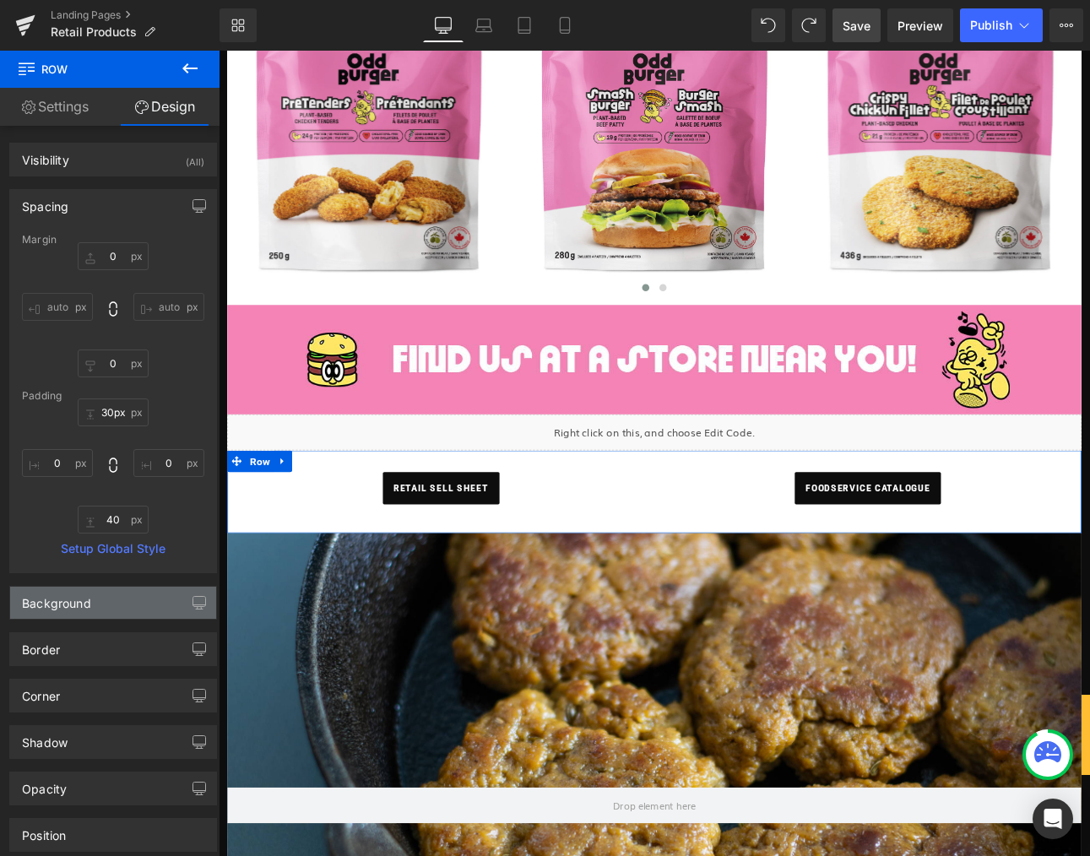
click at [137, 611] on div "Background" at bounding box center [113, 603] width 206 height 32
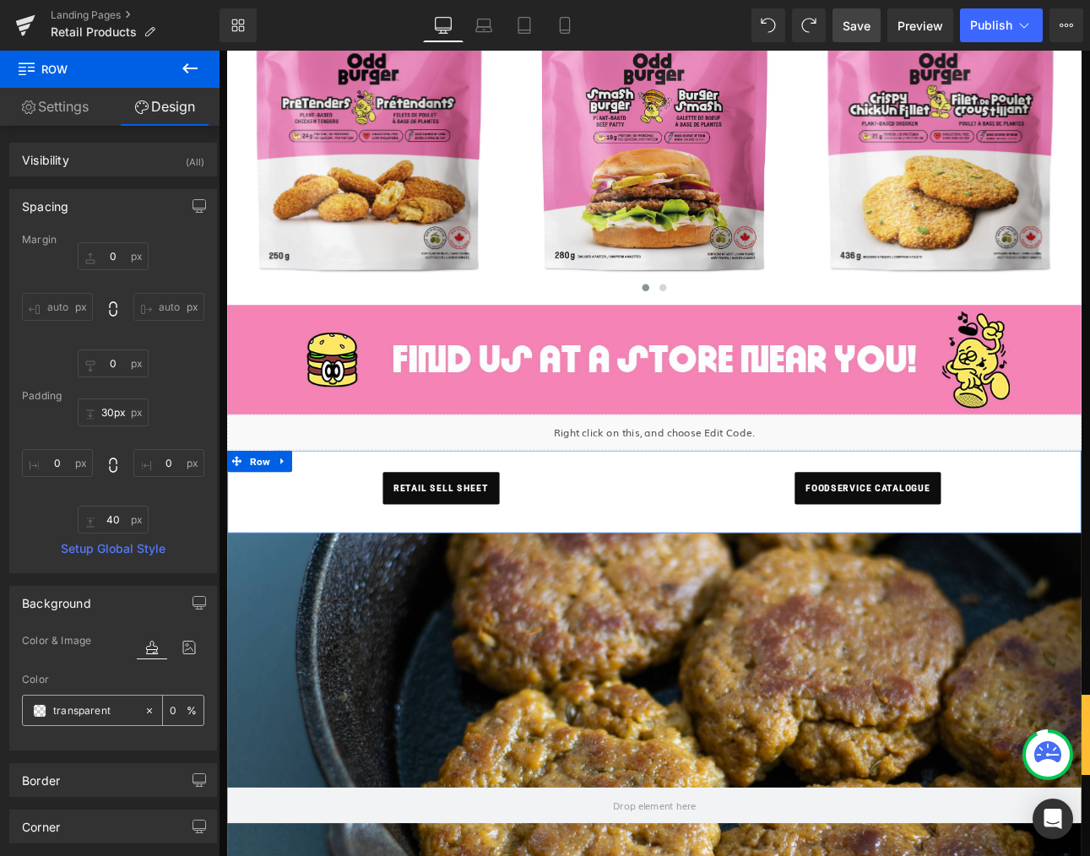
click at [42, 712] on span at bounding box center [40, 711] width 14 height 14
click at [317, 541] on body "Search Account ORDER NOW Menu Back Menu Menu" at bounding box center [730, 503] width 1022 height 2476
drag, startPoint x: 267, startPoint y: 570, endPoint x: 242, endPoint y: 555, distance: 29.5
click at [267, 571] on div "retail sell sheet" at bounding box center [479, 564] width 475 height 38
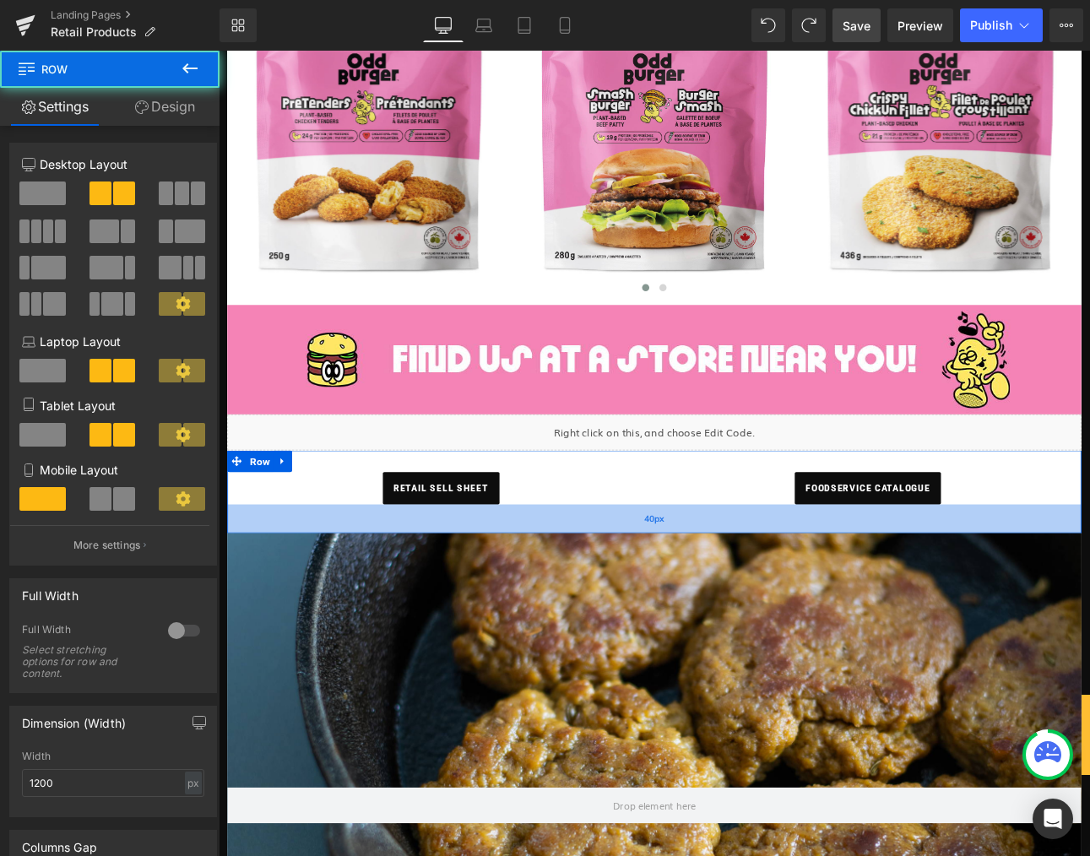
click at [286, 613] on div "40px" at bounding box center [730, 600] width 1002 height 34
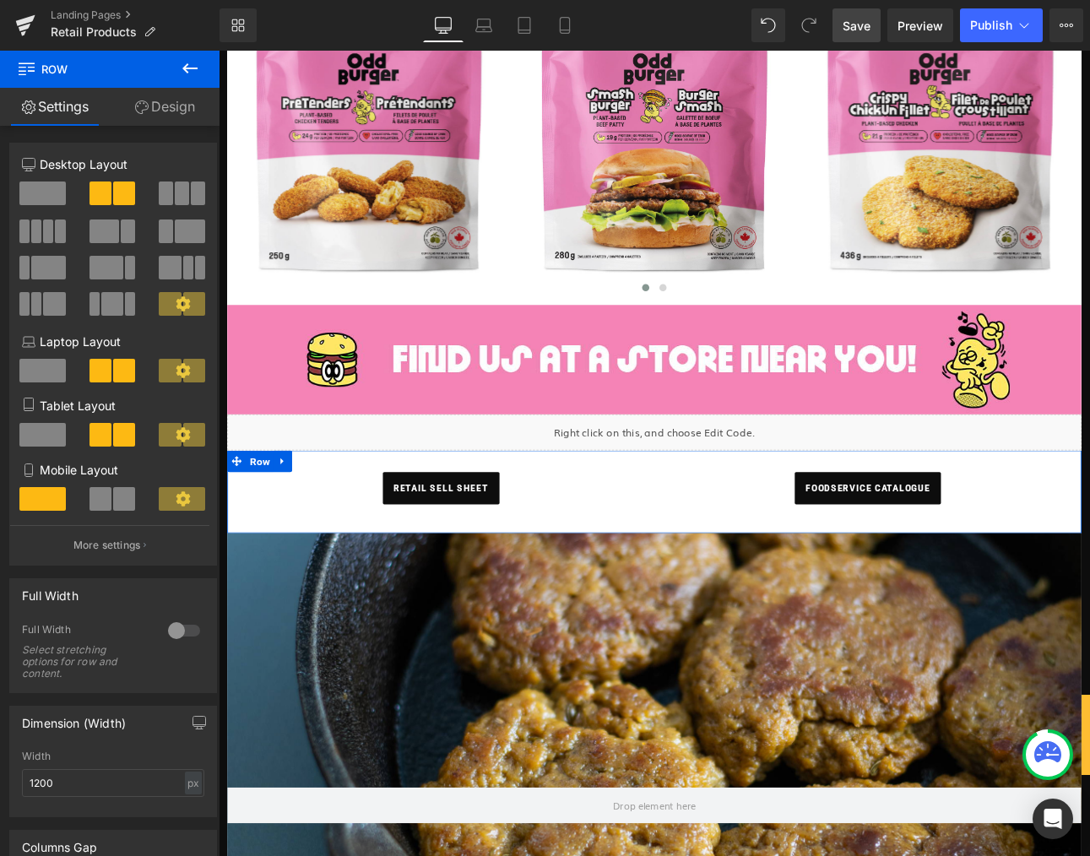
click at [166, 109] on link "Design" at bounding box center [165, 107] width 110 height 38
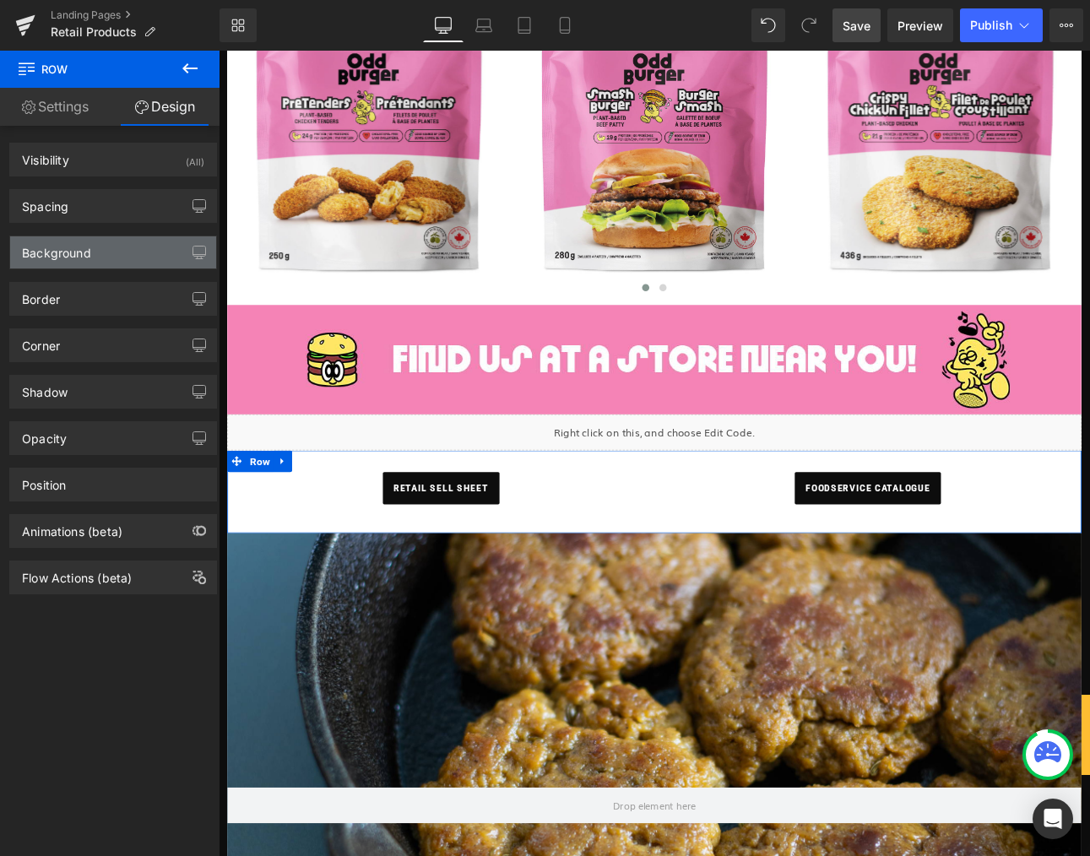
drag, startPoint x: 62, startPoint y: 263, endPoint x: 68, endPoint y: 258, distance: 9.0
click at [68, 258] on div "Background" at bounding box center [113, 252] width 206 height 32
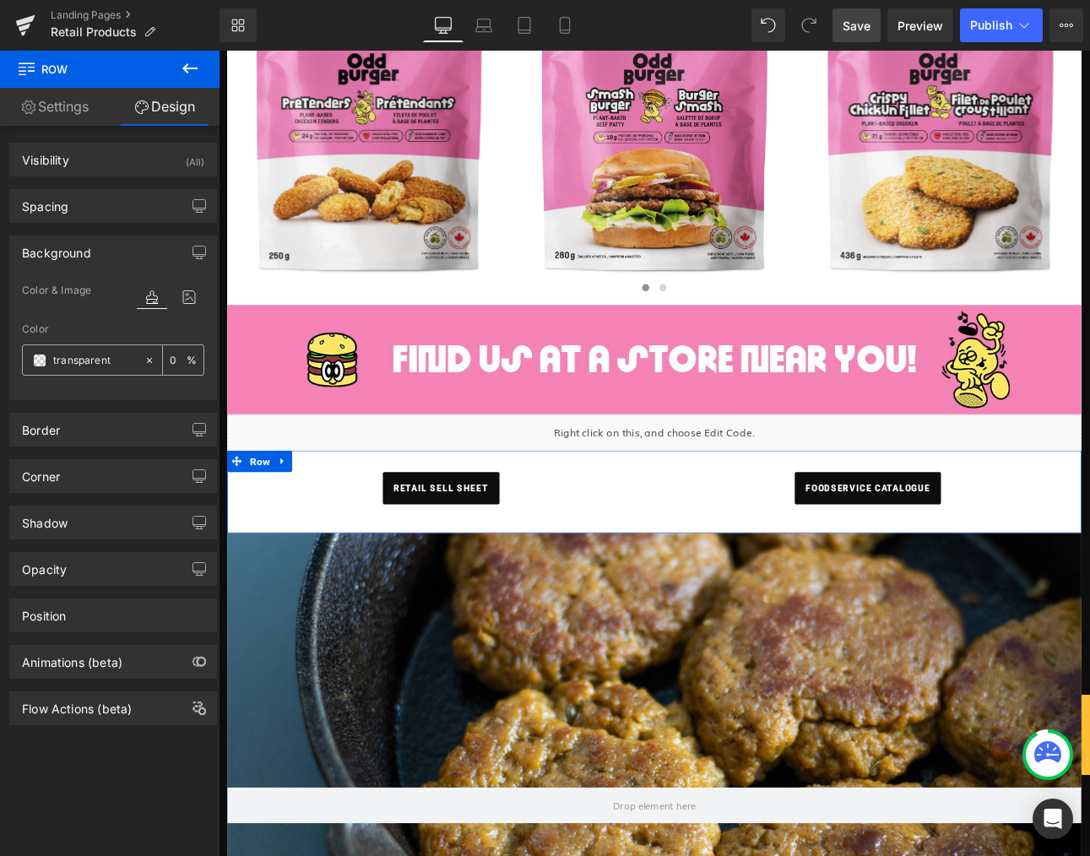
click at [41, 361] on span at bounding box center [40, 361] width 14 height 14
click at [144, 358] on icon at bounding box center [150, 361] width 12 height 12
click at [95, 353] on input "none" at bounding box center [94, 360] width 83 height 19
drag, startPoint x: 99, startPoint y: 361, endPoint x: 47, endPoint y: 356, distance: 51.8
click at [46, 356] on div "none" at bounding box center [83, 360] width 121 height 30
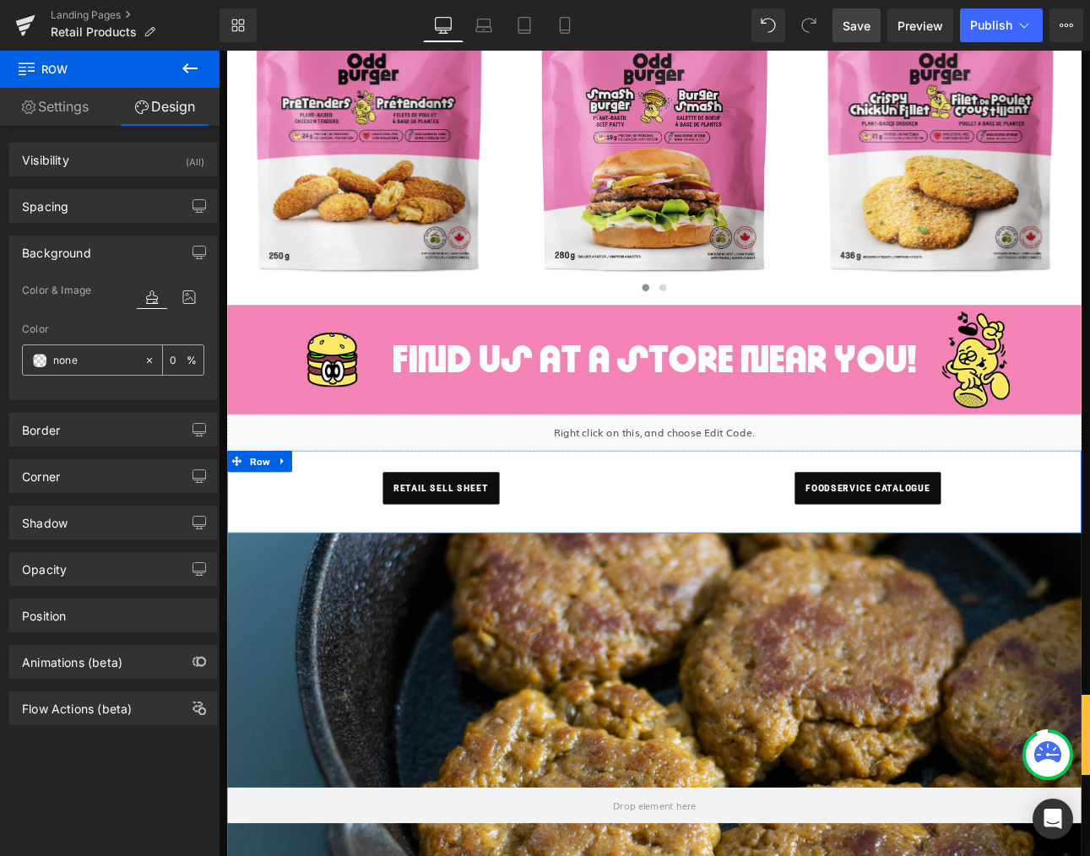
paste input "f283b4"
type input "f283b4"
type input "100"
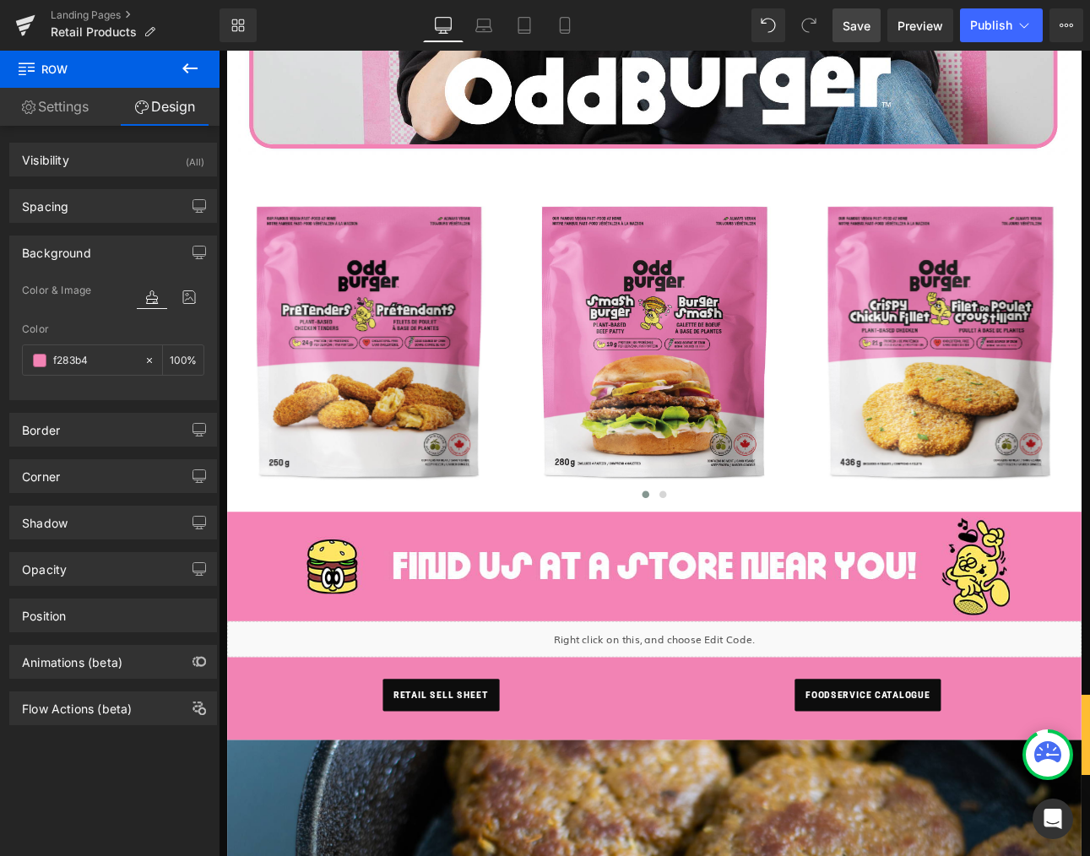
scroll to position [557, 0]
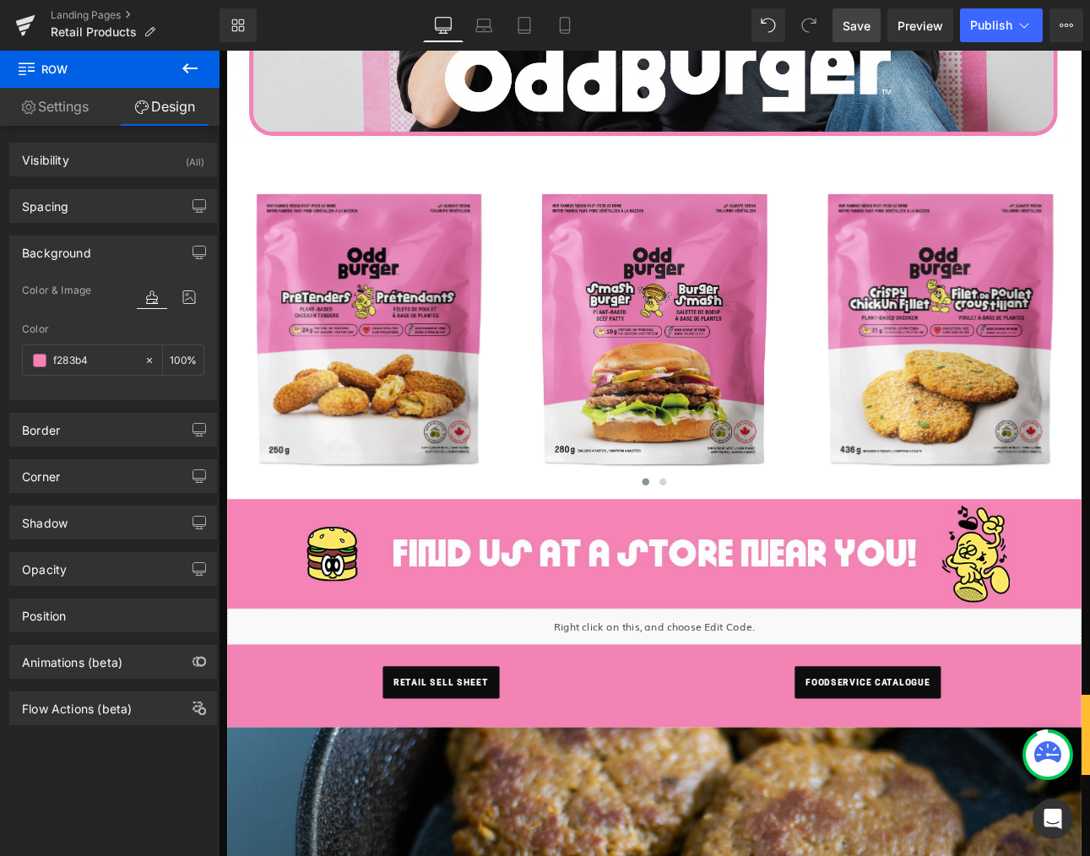
type input "#f283b4"
click at [530, 728] on body "Search Account ORDER NOW Menu Back Menu Menu" at bounding box center [730, 731] width 1022 height 2476
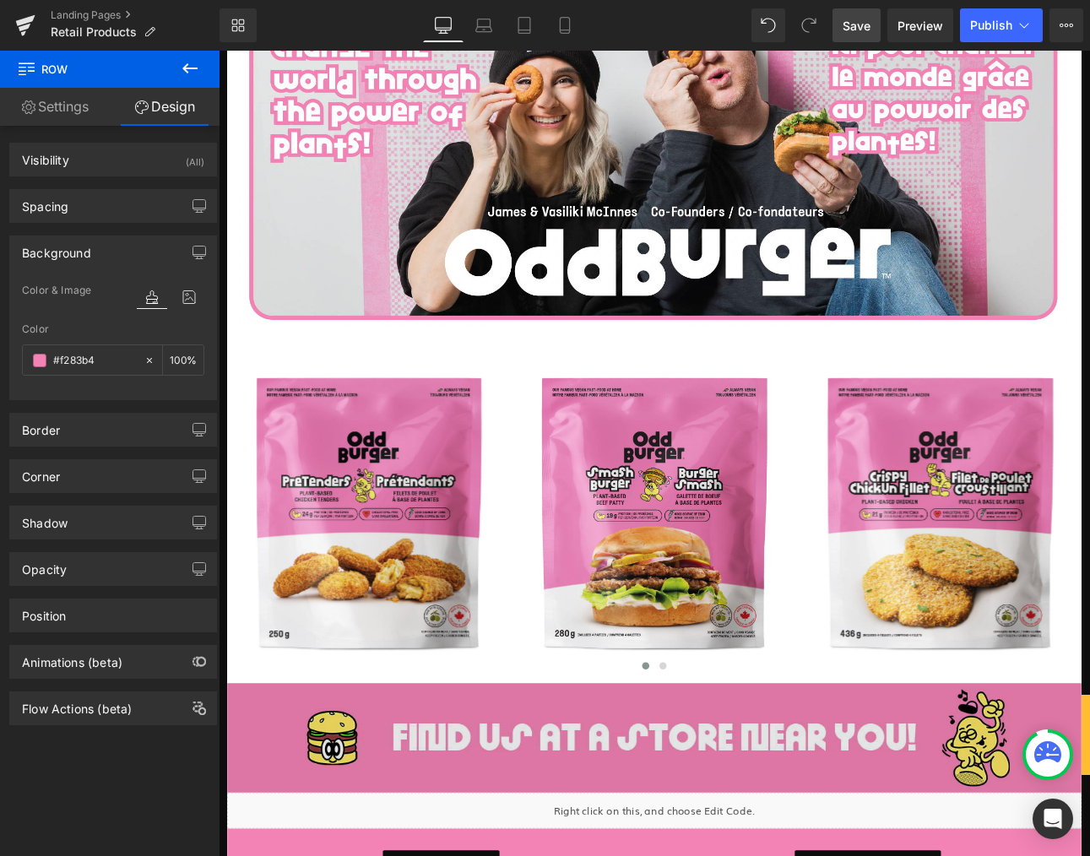
scroll to position [466, 0]
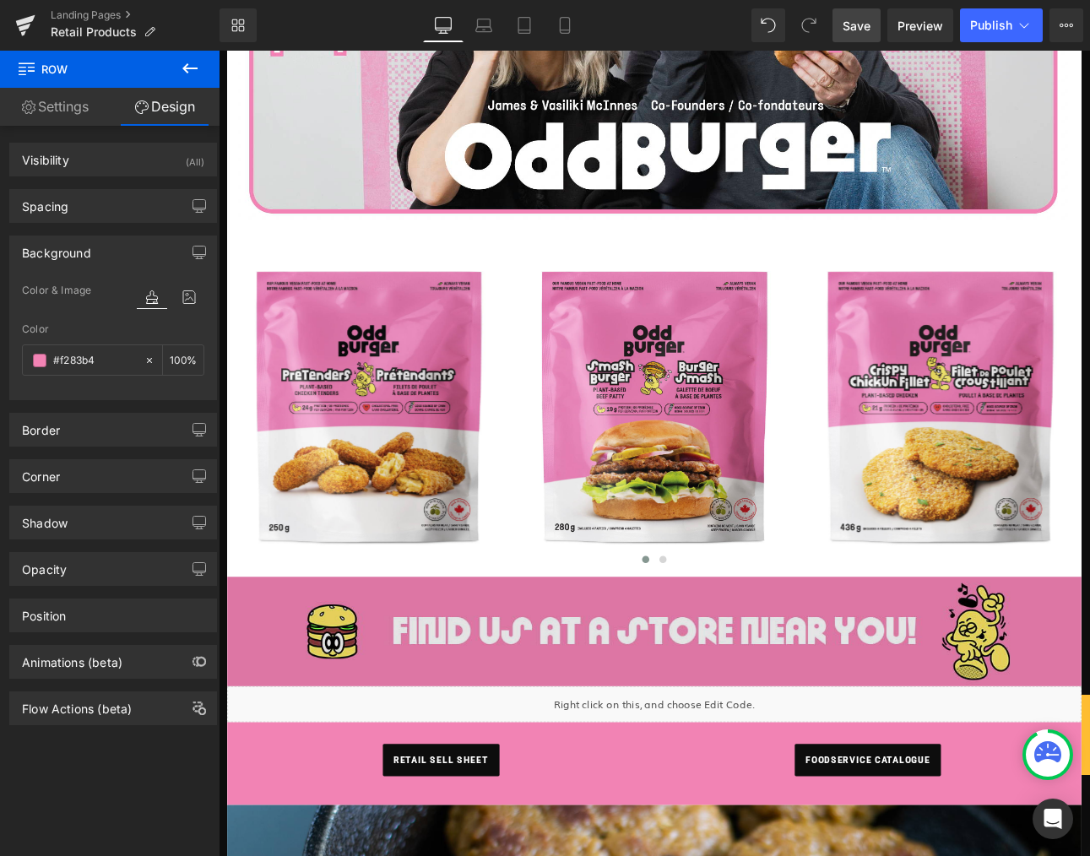
click at [632, 725] on img at bounding box center [730, 732] width 1002 height 128
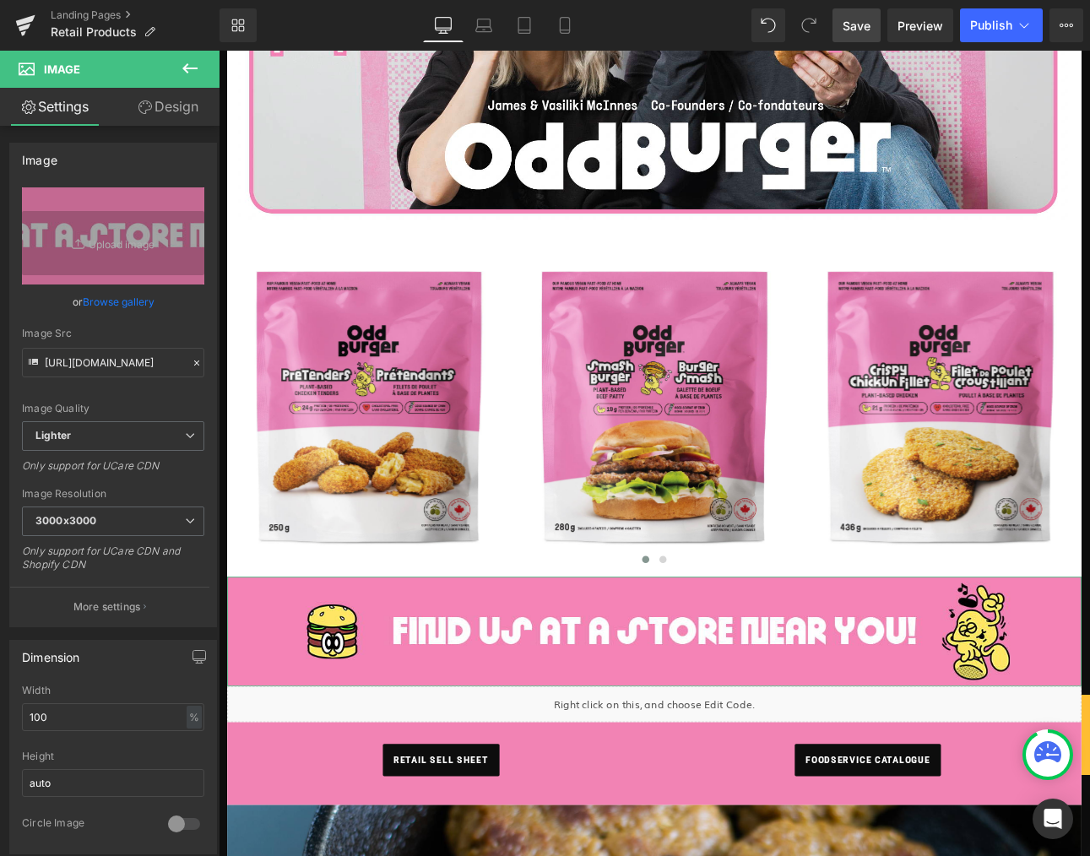
click at [173, 107] on link "Design" at bounding box center [168, 107] width 110 height 38
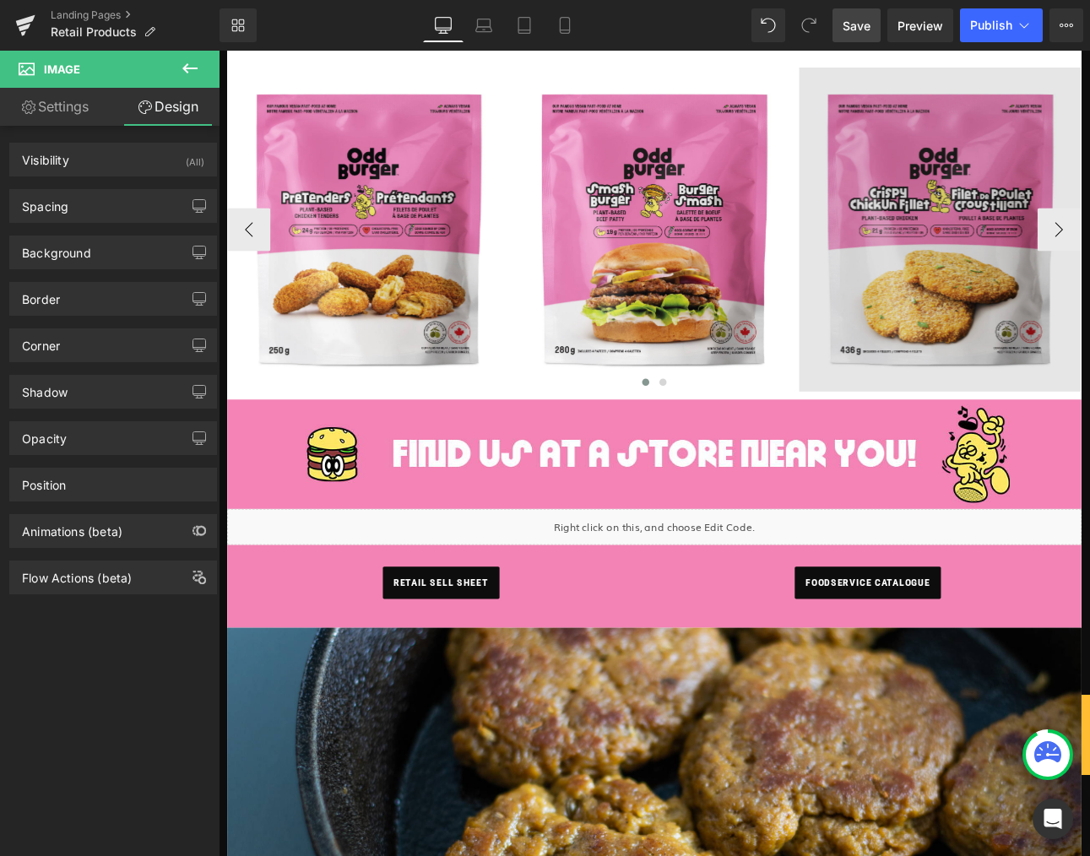
scroll to position [664, 0]
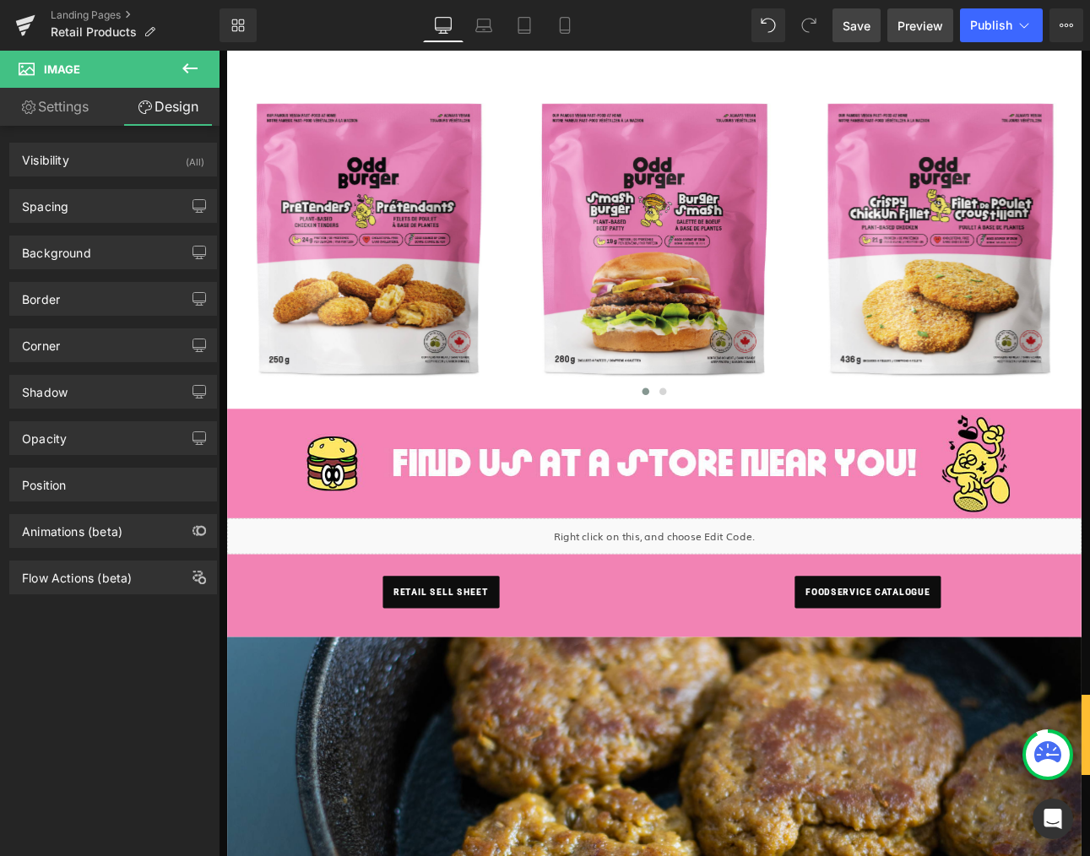
drag, startPoint x: 857, startPoint y: 28, endPoint x: 894, endPoint y: 30, distance: 36.4
click at [857, 28] on span "Save" at bounding box center [857, 26] width 28 height 18
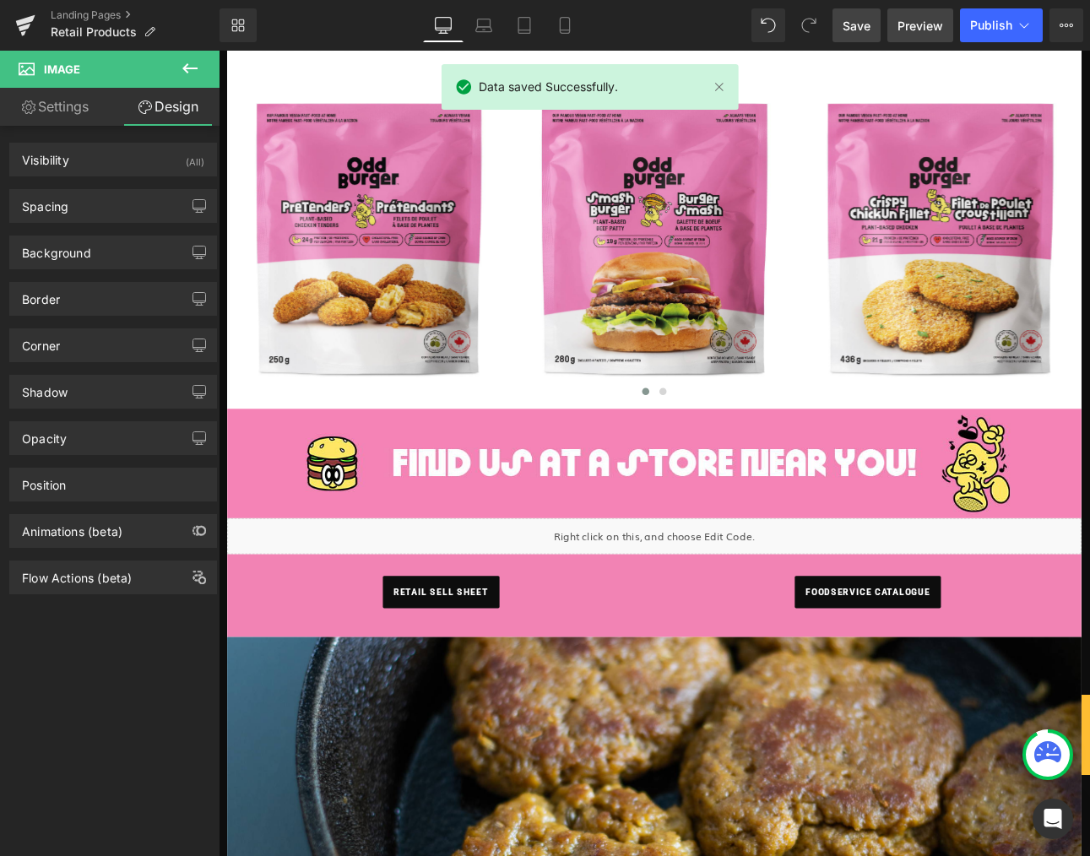
click at [936, 26] on span "Preview" at bounding box center [921, 26] width 46 height 18
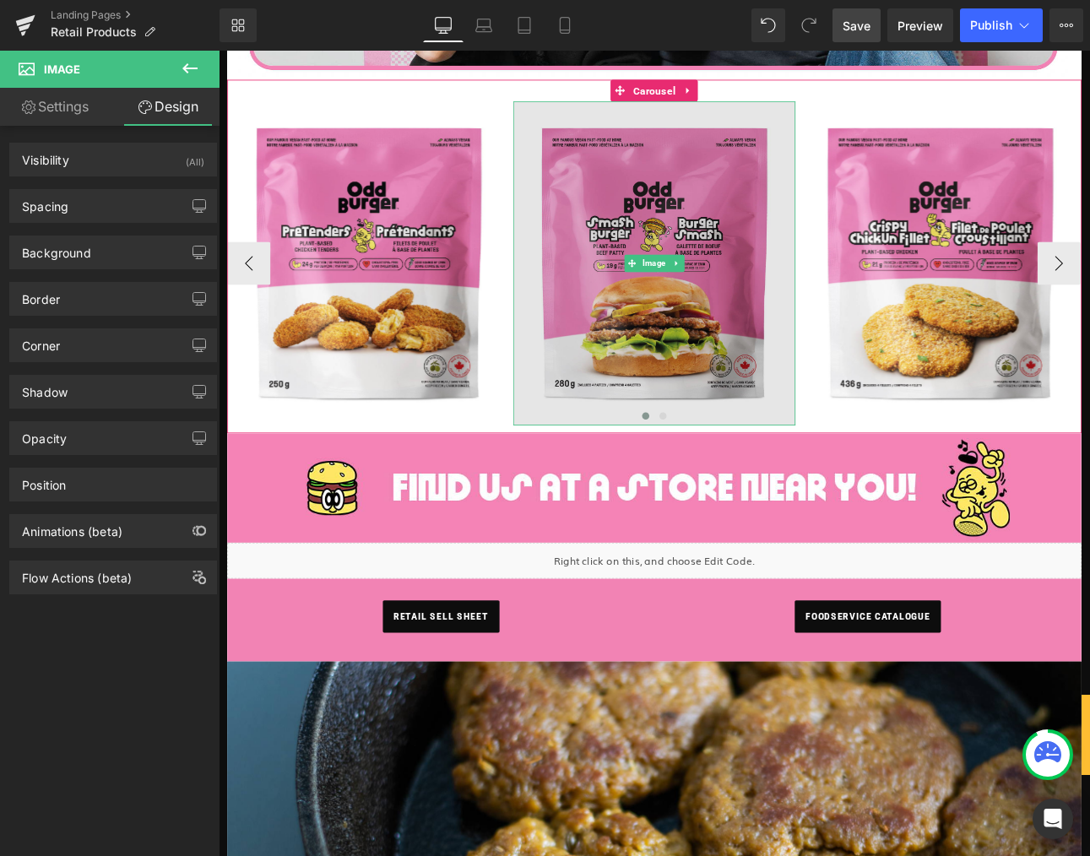
scroll to position [622, 0]
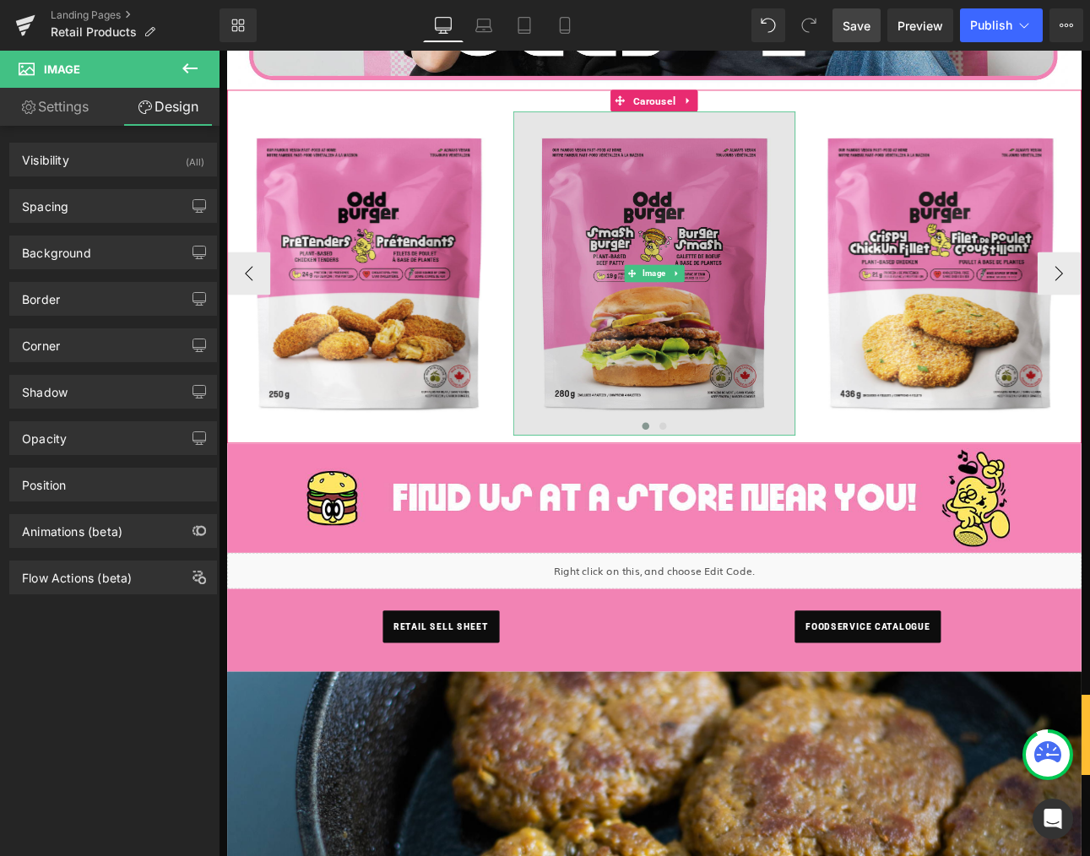
click at [809, 375] on img at bounding box center [729, 311] width 331 height 379
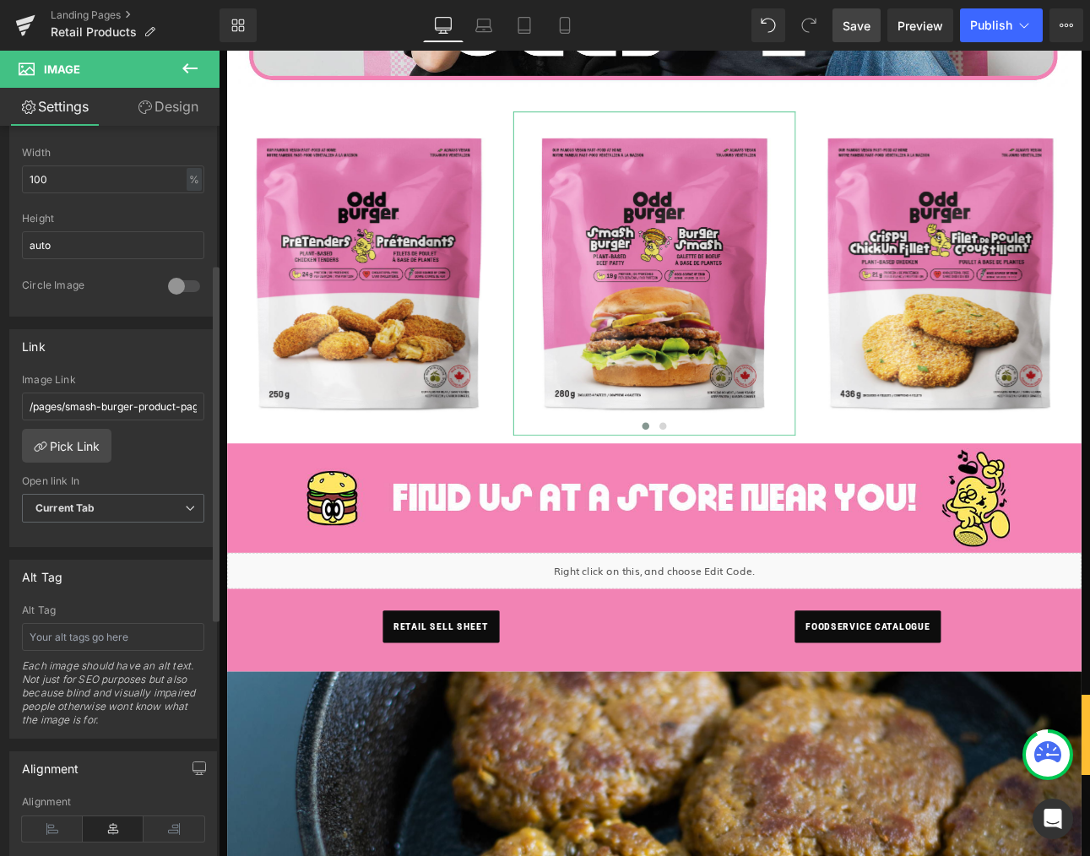
scroll to position [0, 0]
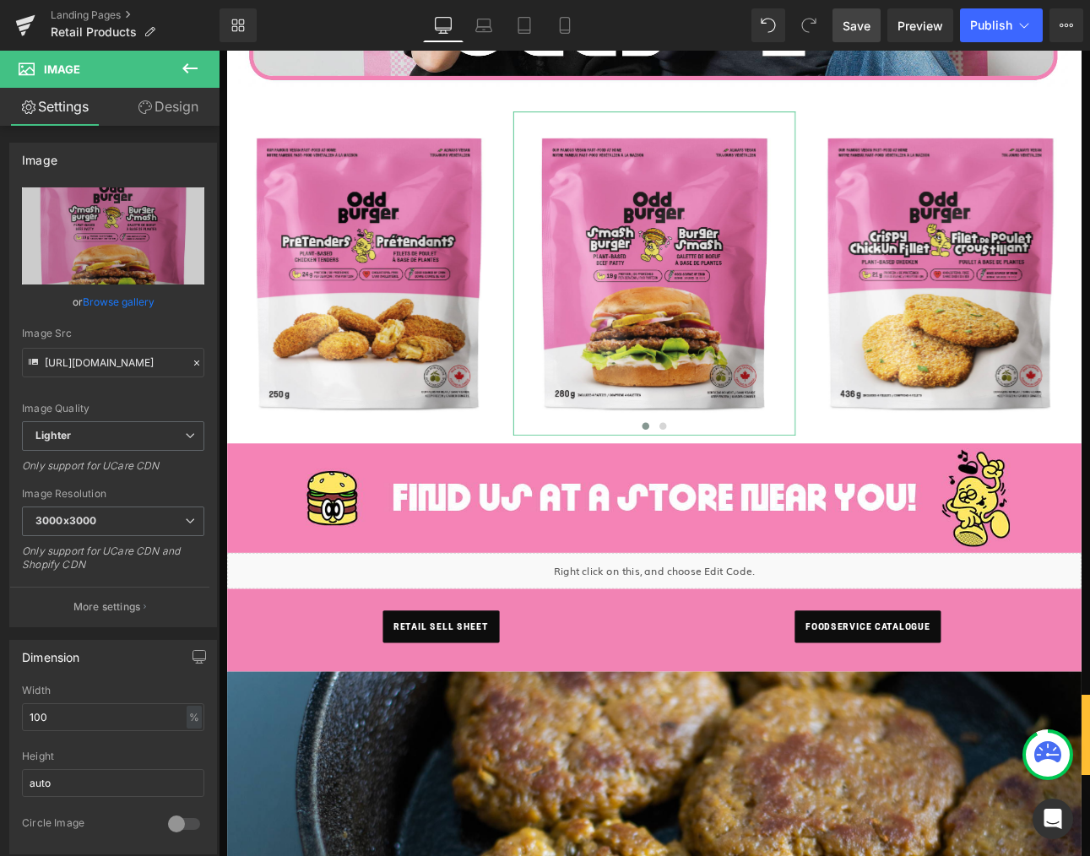
drag, startPoint x: 172, startPoint y: 106, endPoint x: 168, endPoint y: 118, distance: 13.4
click at [172, 106] on link "Design" at bounding box center [168, 107] width 110 height 38
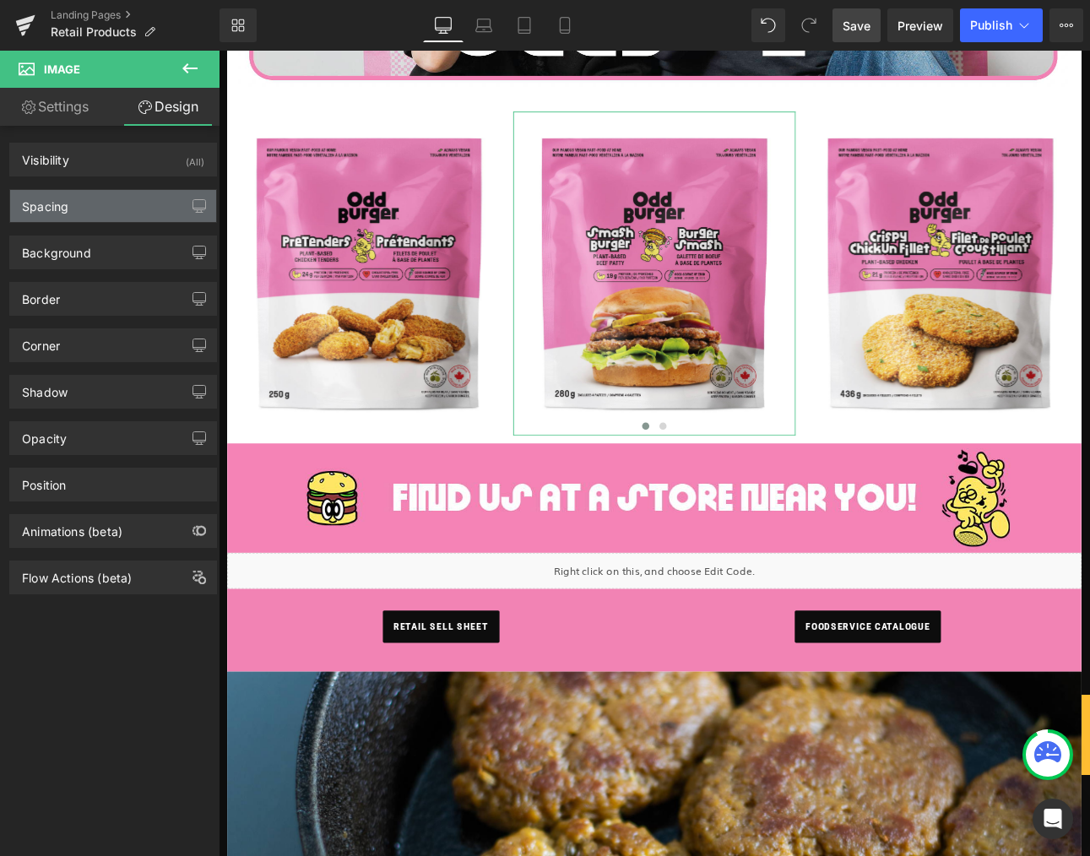
click at [103, 212] on div "Spacing" at bounding box center [113, 206] width 206 height 32
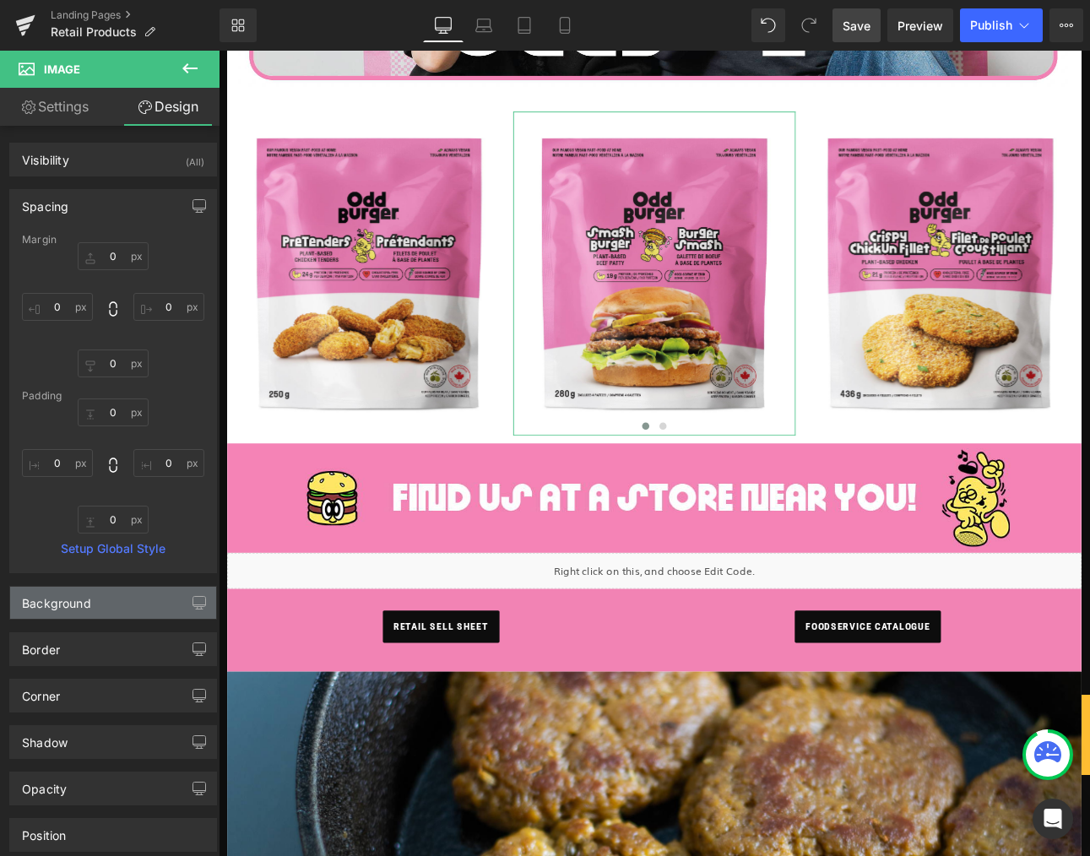
click at [149, 617] on div "Background" at bounding box center [113, 603] width 206 height 32
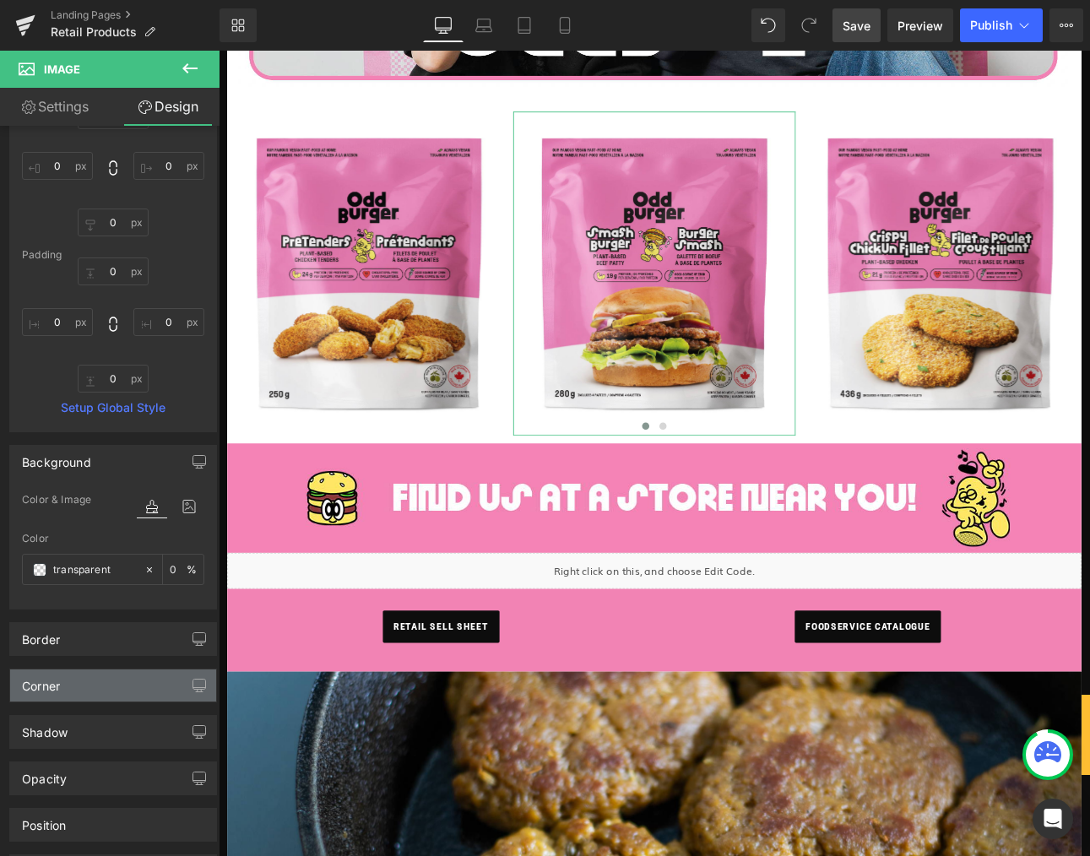
scroll to position [268, 0]
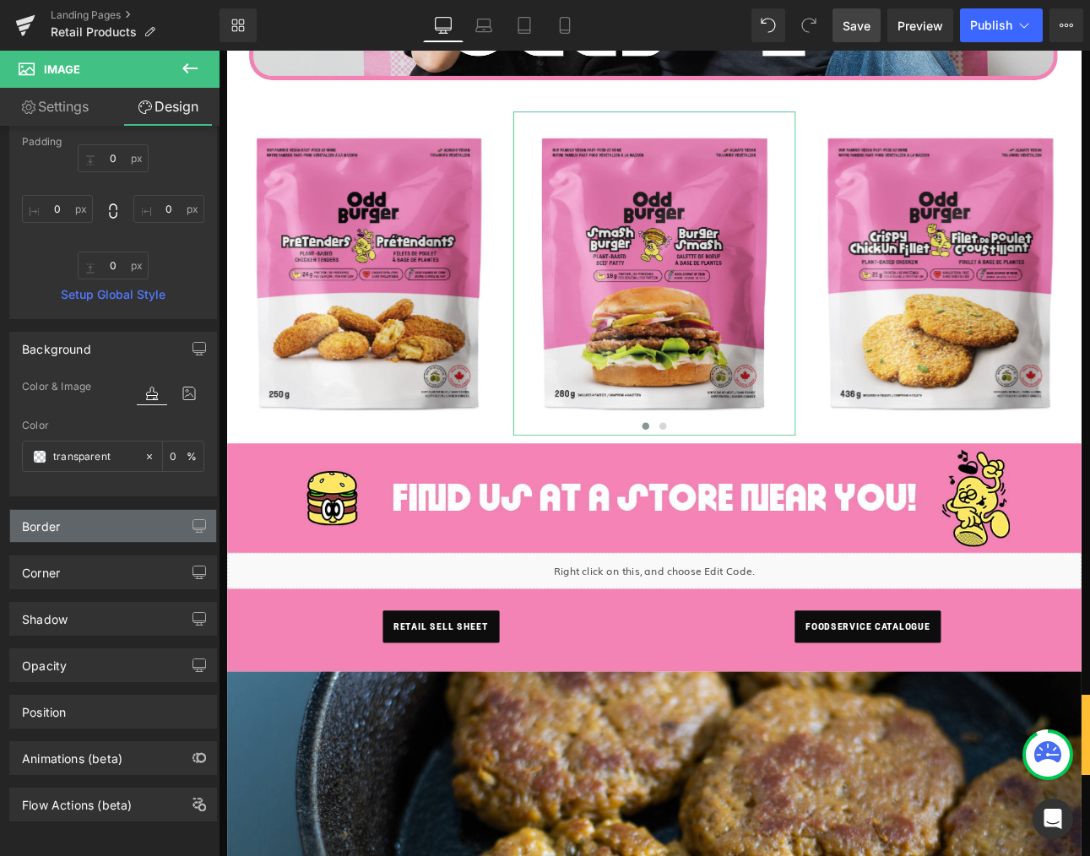
click at [143, 521] on div "Border" at bounding box center [113, 526] width 206 height 32
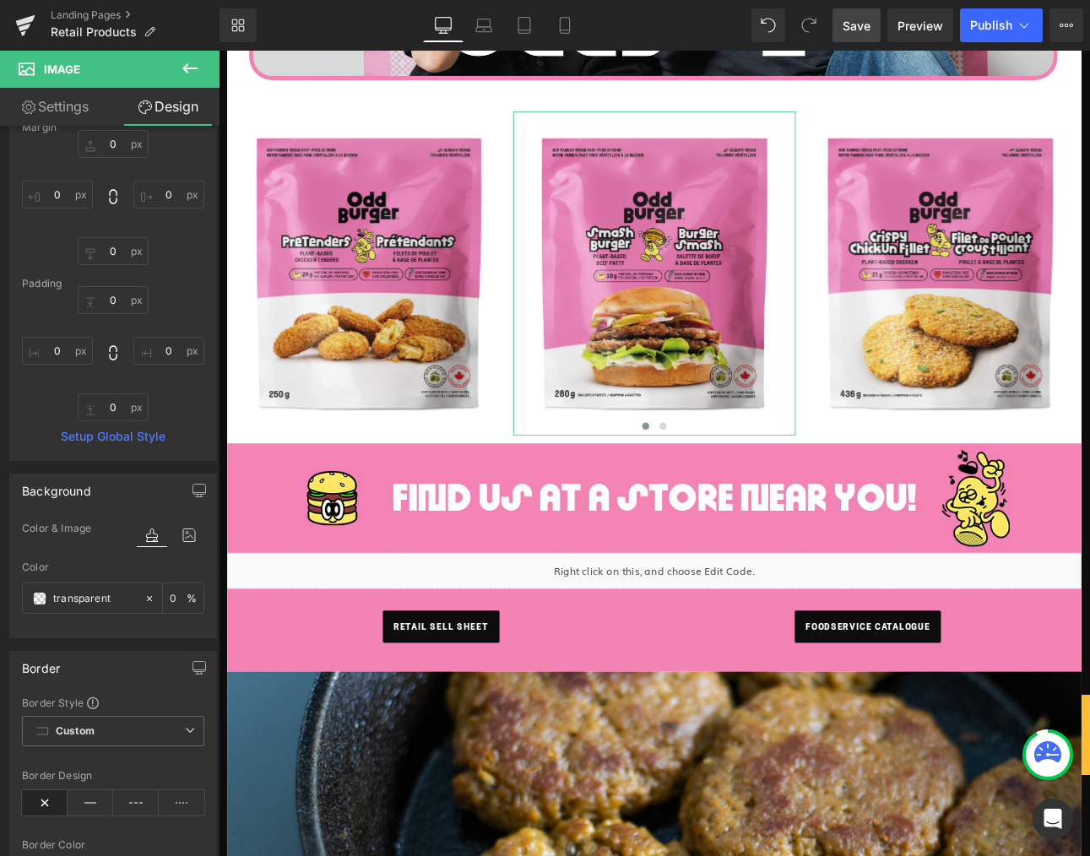
scroll to position [0, 0]
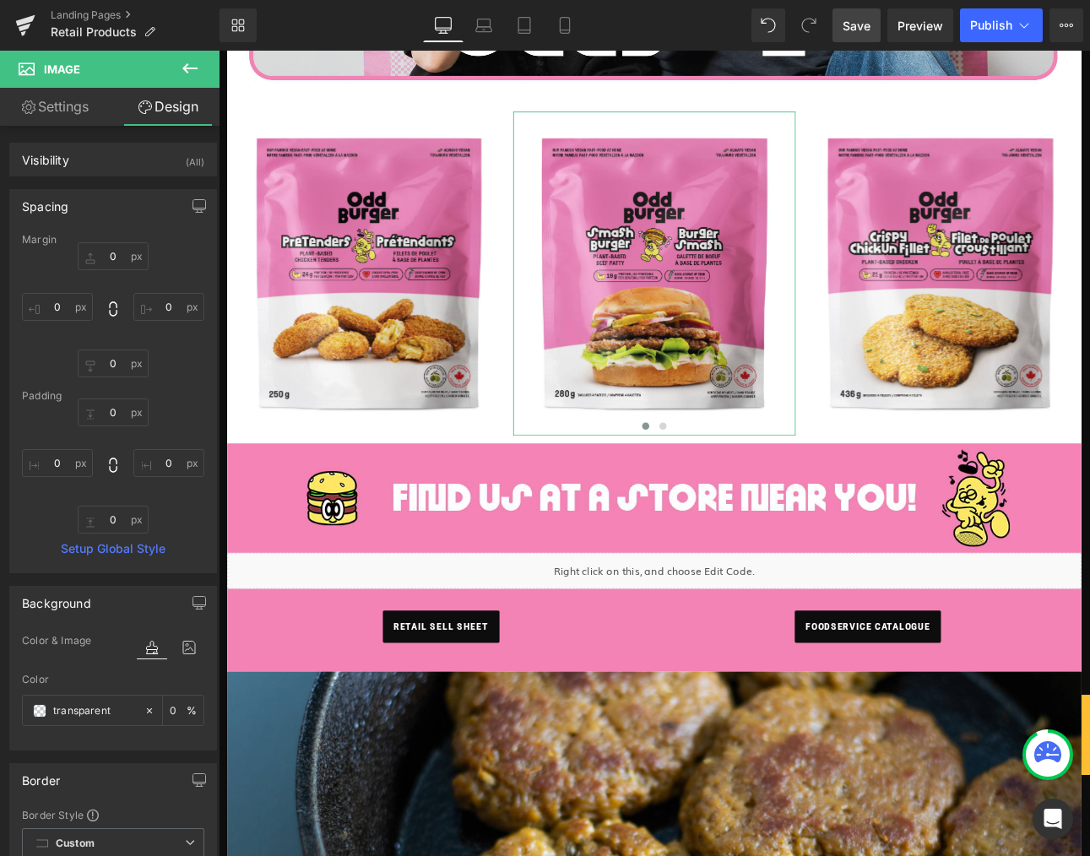
click at [54, 119] on link "Settings" at bounding box center [55, 107] width 110 height 38
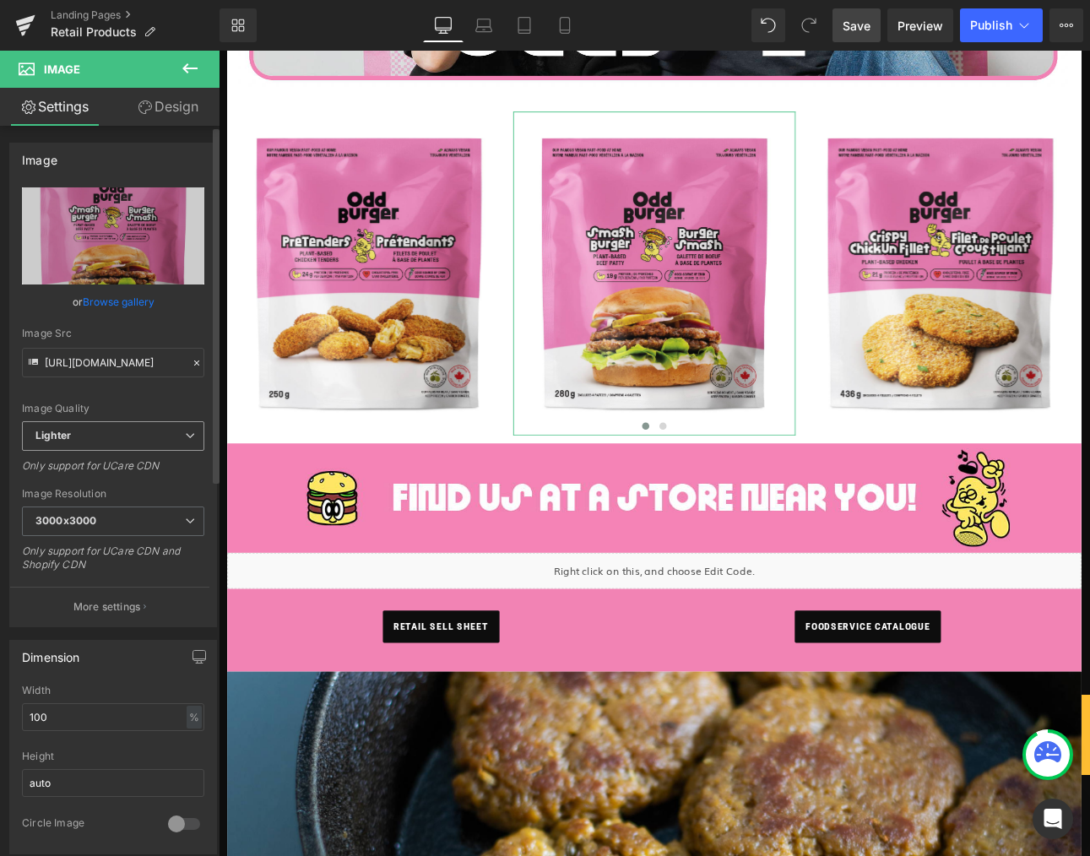
click at [161, 423] on span "Lighter" at bounding box center [113, 436] width 182 height 30
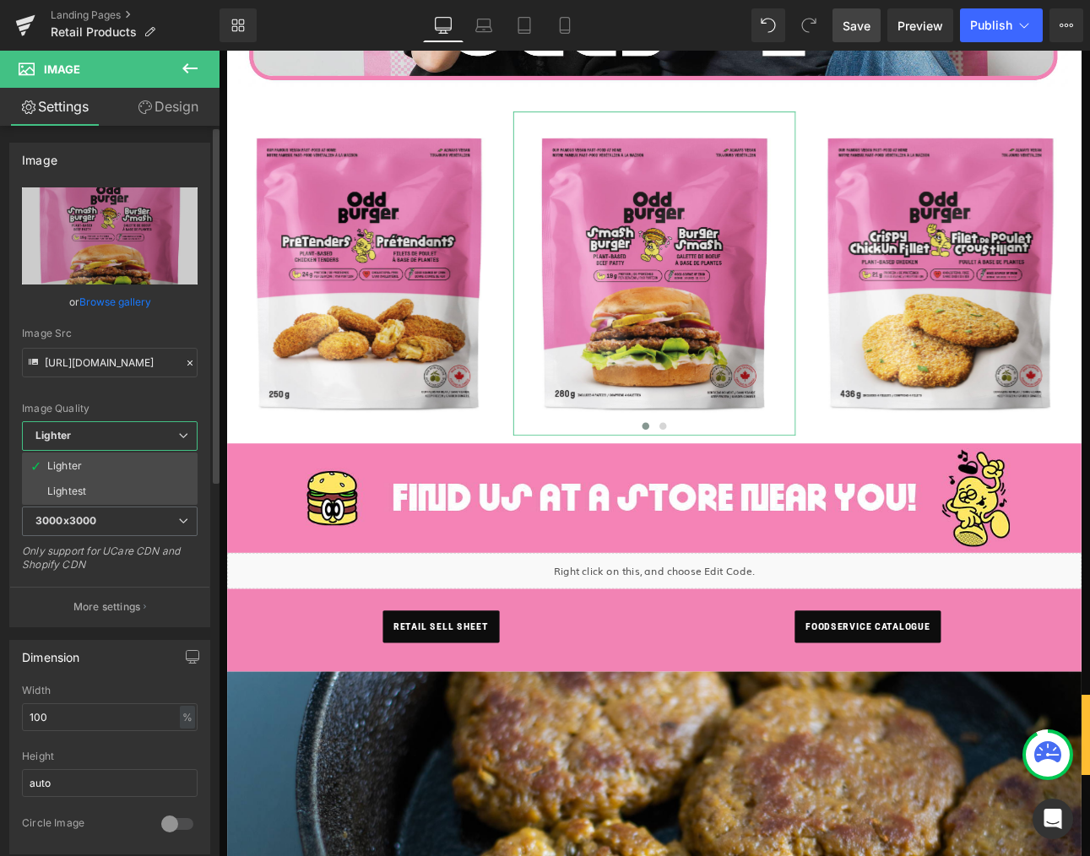
click at [162, 425] on span "Lighter" at bounding box center [110, 436] width 176 height 30
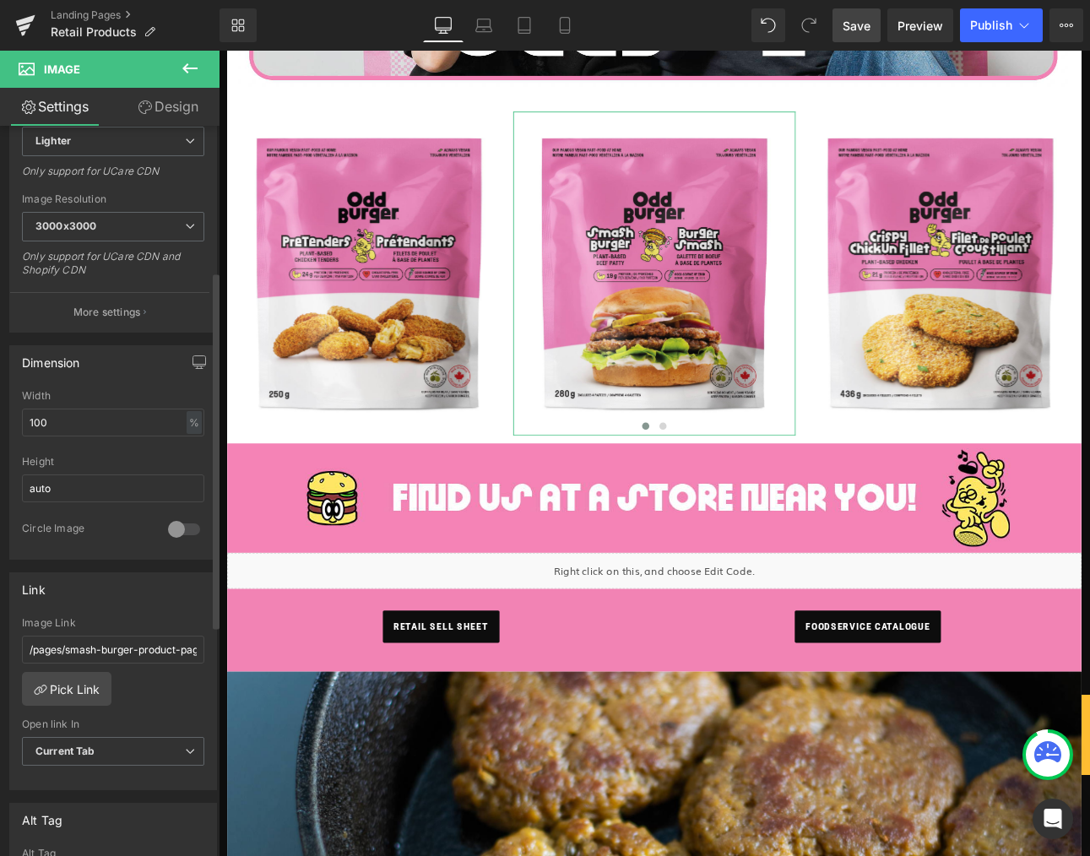
scroll to position [296, 0]
drag, startPoint x: 131, startPoint y: 427, endPoint x: -24, endPoint y: 417, distance: 154.9
click at [0, 417] on html "Liquid You are previewing how the will restyle your page. You can not edit Elem…" at bounding box center [545, 428] width 1090 height 856
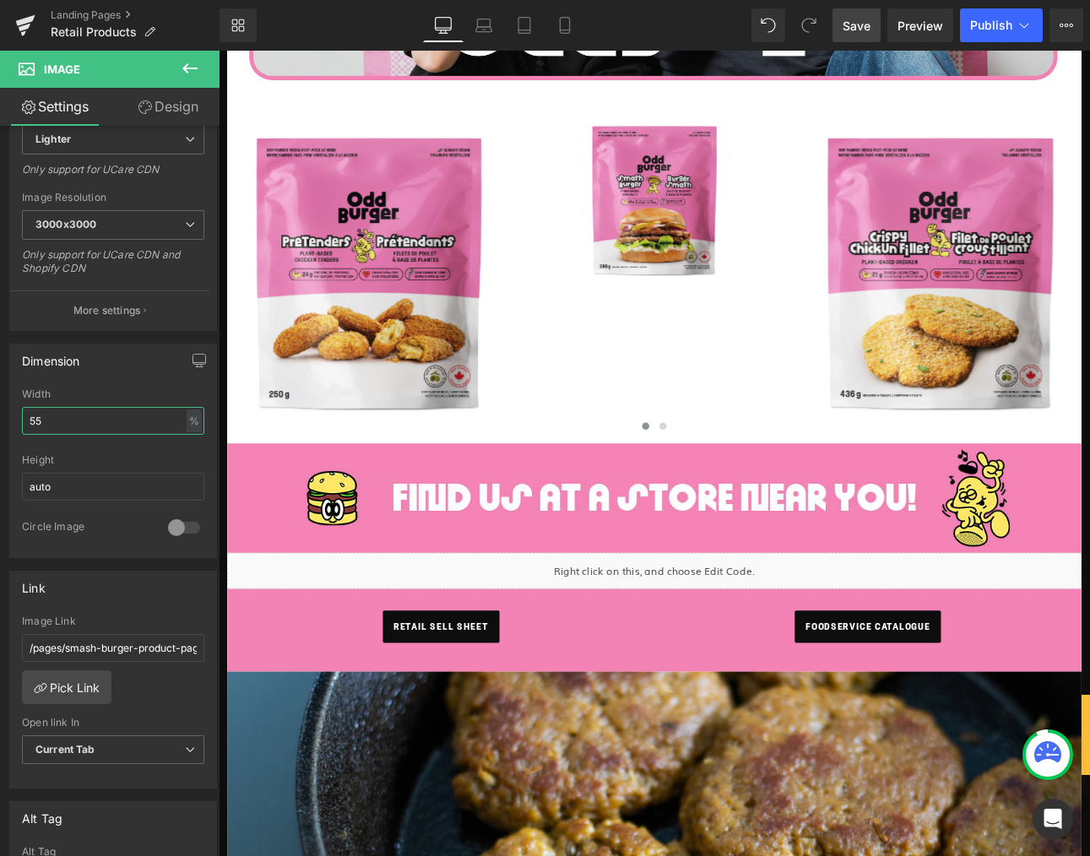
drag, startPoint x: 71, startPoint y: 424, endPoint x: -57, endPoint y: 410, distance: 129.1
click at [0, 410] on html "Liquid You are previewing how the will restyle your page. You can not edit Elem…" at bounding box center [545, 428] width 1090 height 856
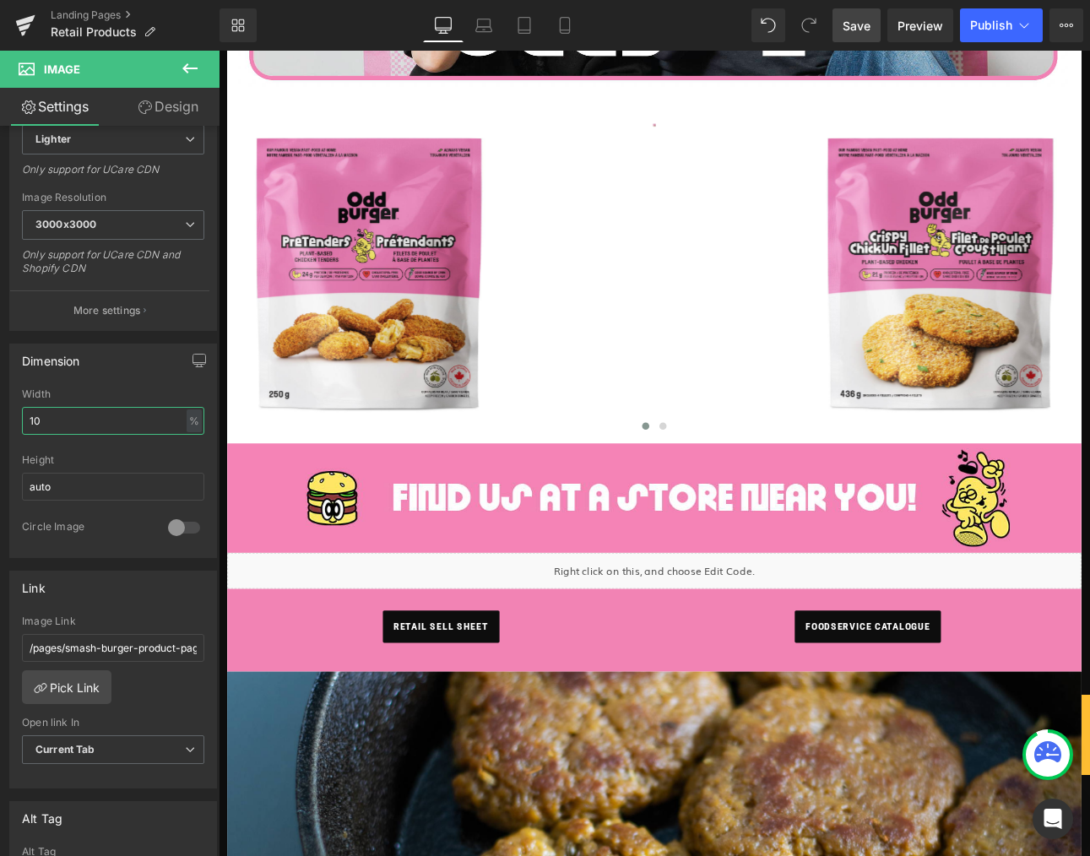
type input "100"
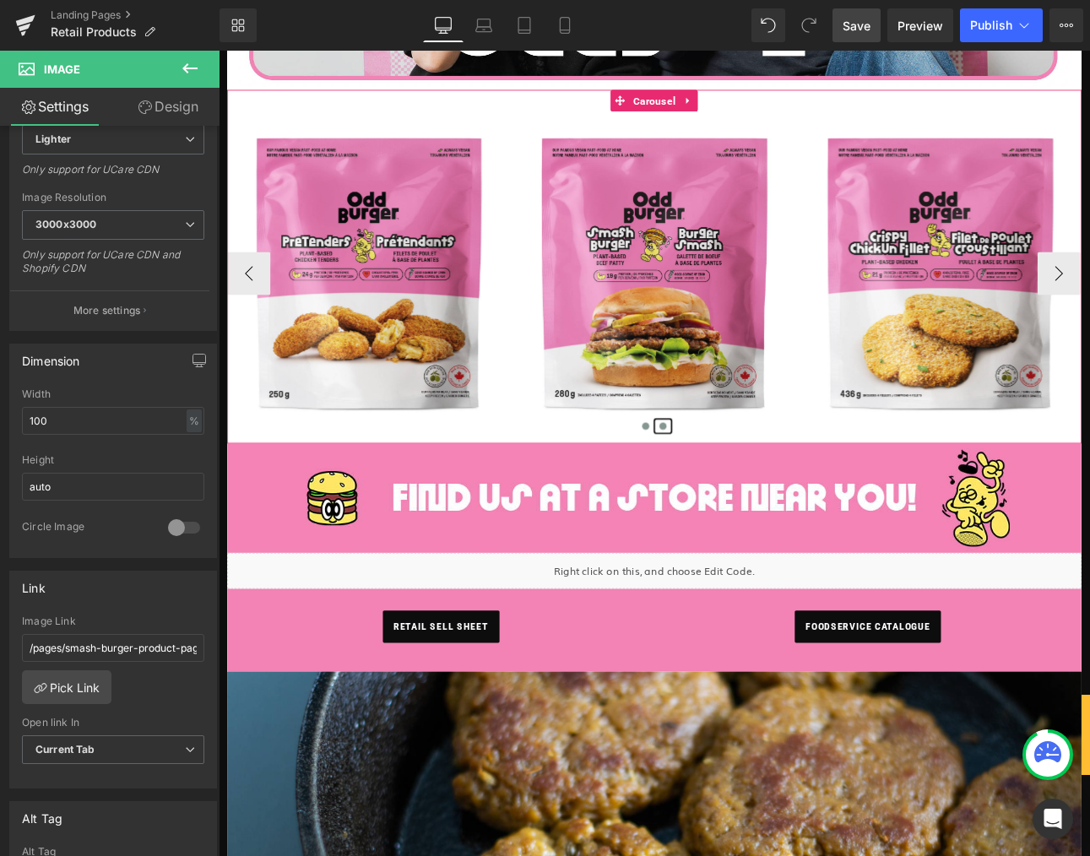
click at [746, 492] on button at bounding box center [740, 491] width 20 height 17
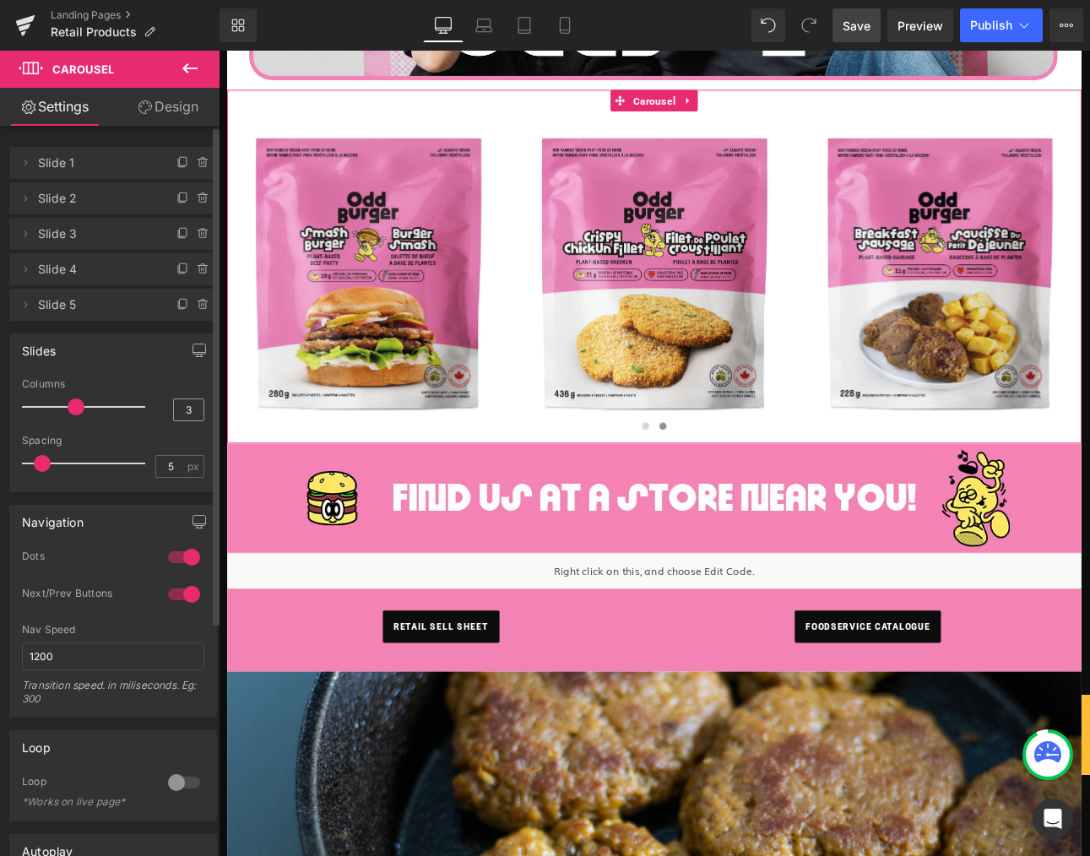
drag, startPoint x: 174, startPoint y: 410, endPoint x: 192, endPoint y: 411, distance: 17.8
click at [192, 411] on input "3" at bounding box center [189, 409] width 30 height 21
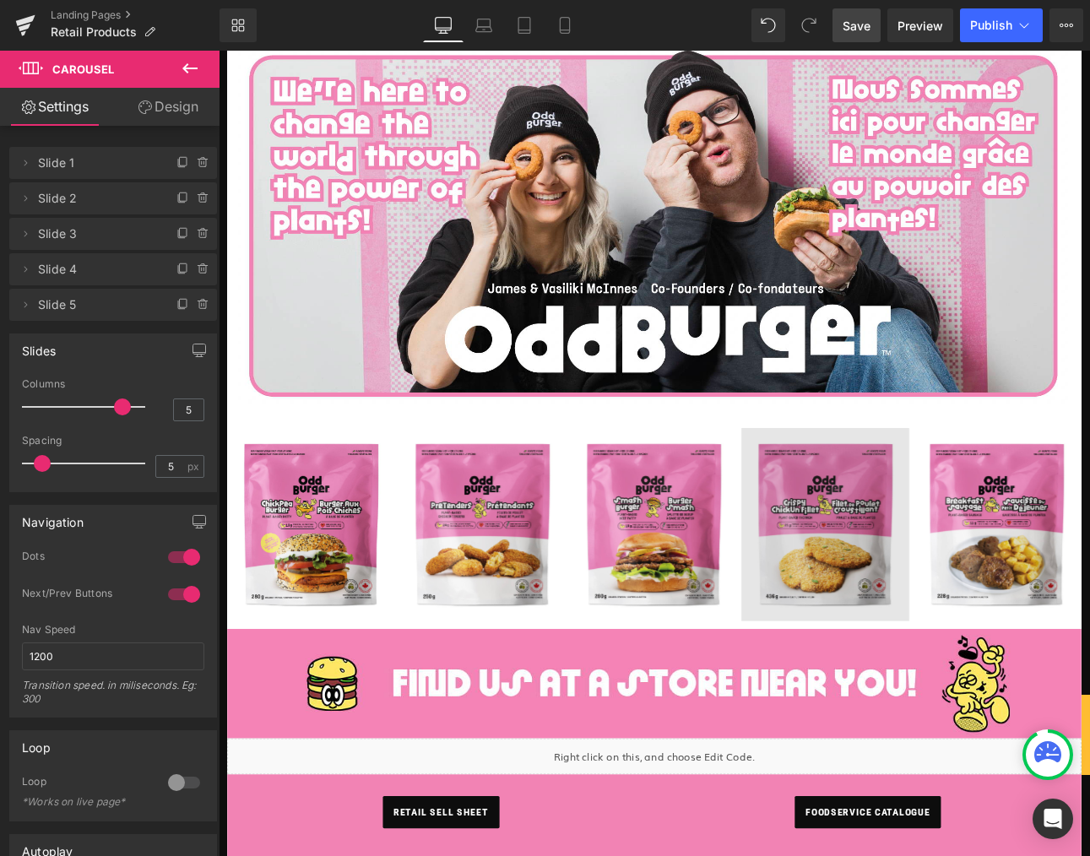
scroll to position [278, 0]
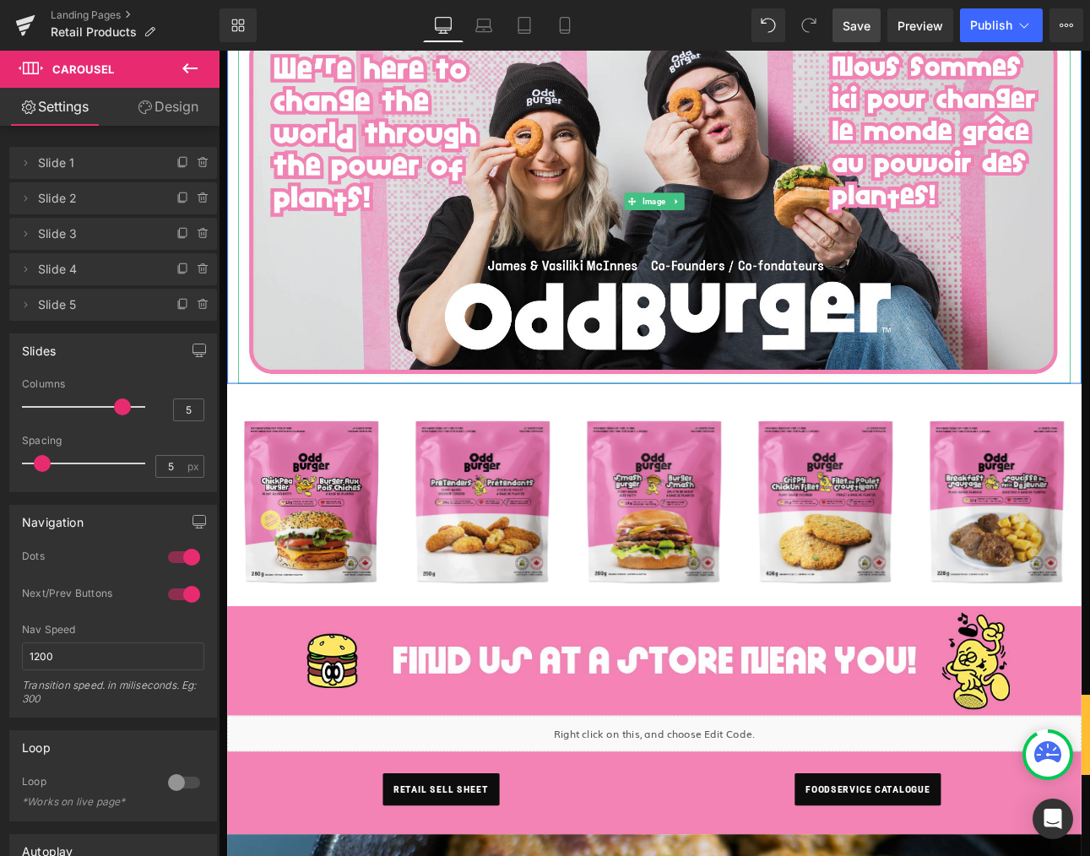
type input "5"
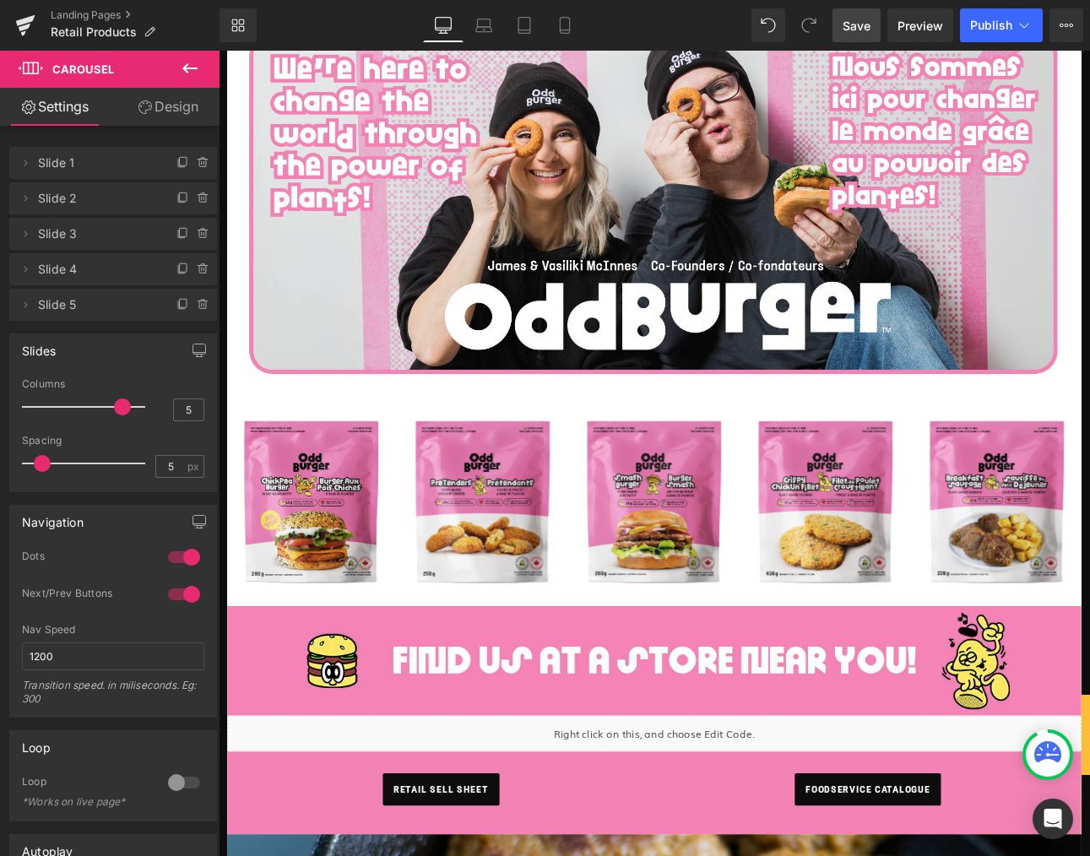
click at [856, 27] on span "Save" at bounding box center [857, 26] width 28 height 18
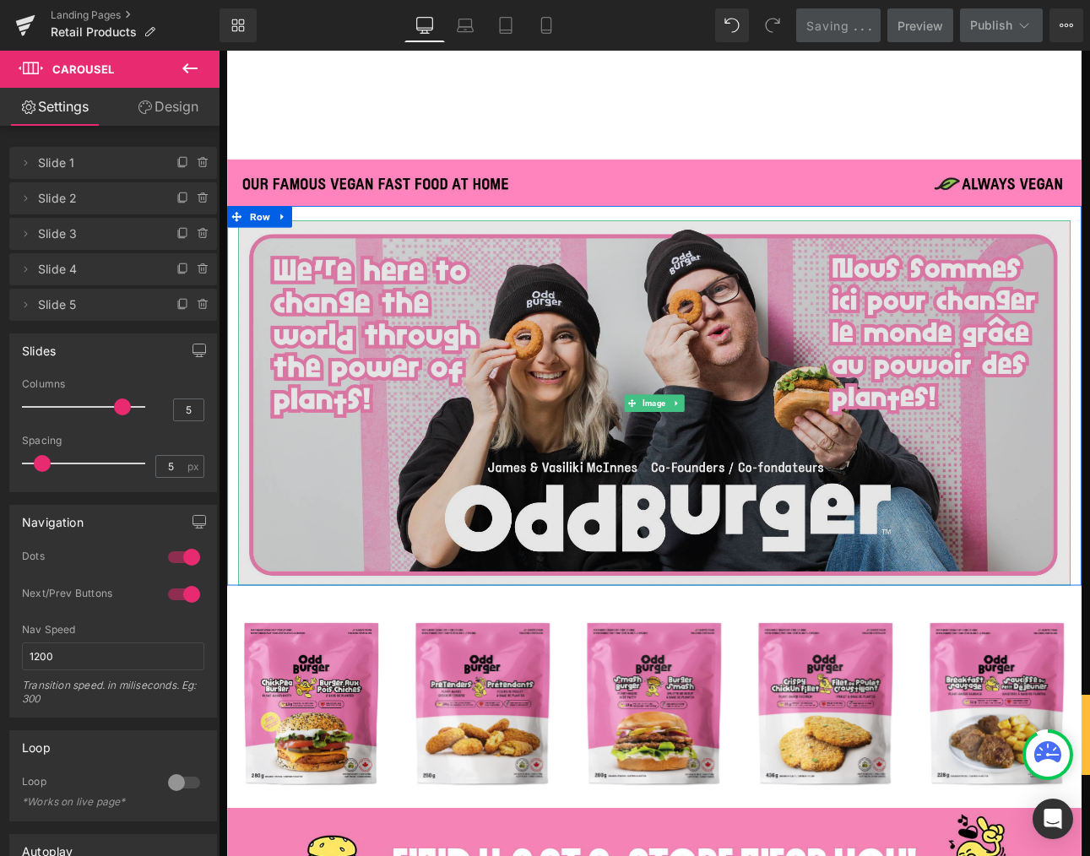
scroll to position [0, 0]
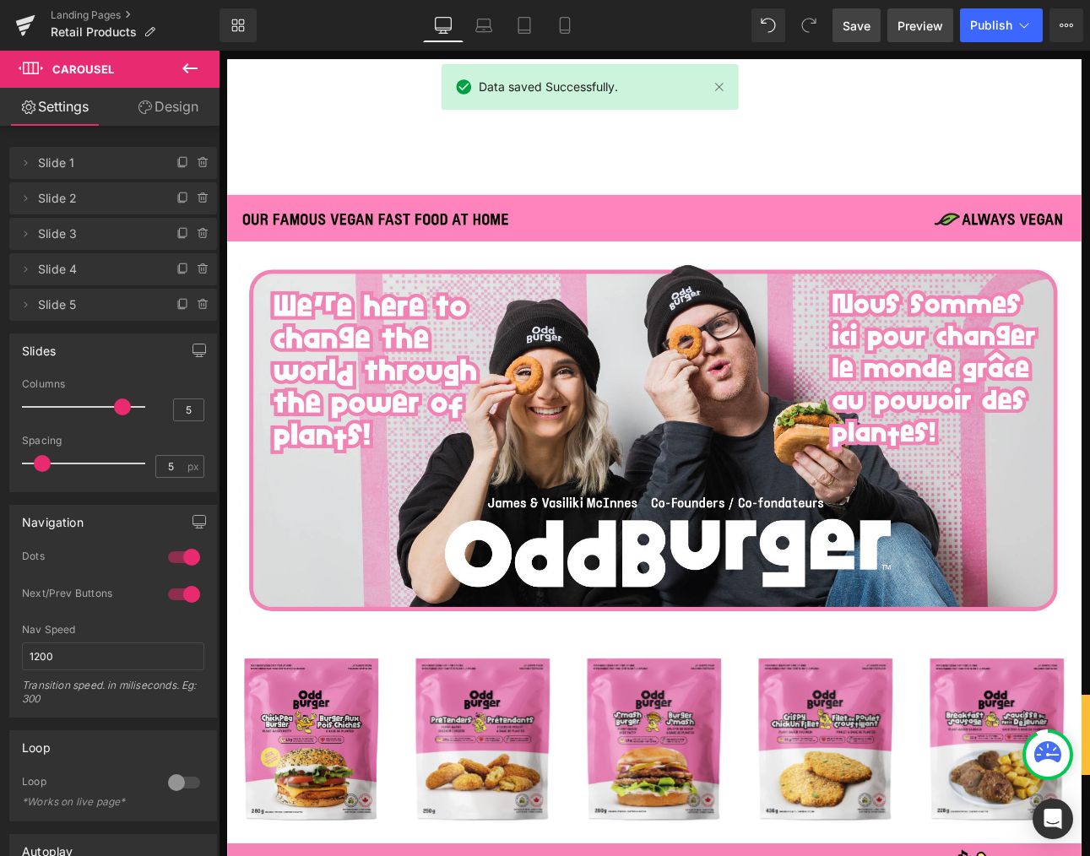
click at [928, 38] on link "Preview" at bounding box center [921, 25] width 66 height 34
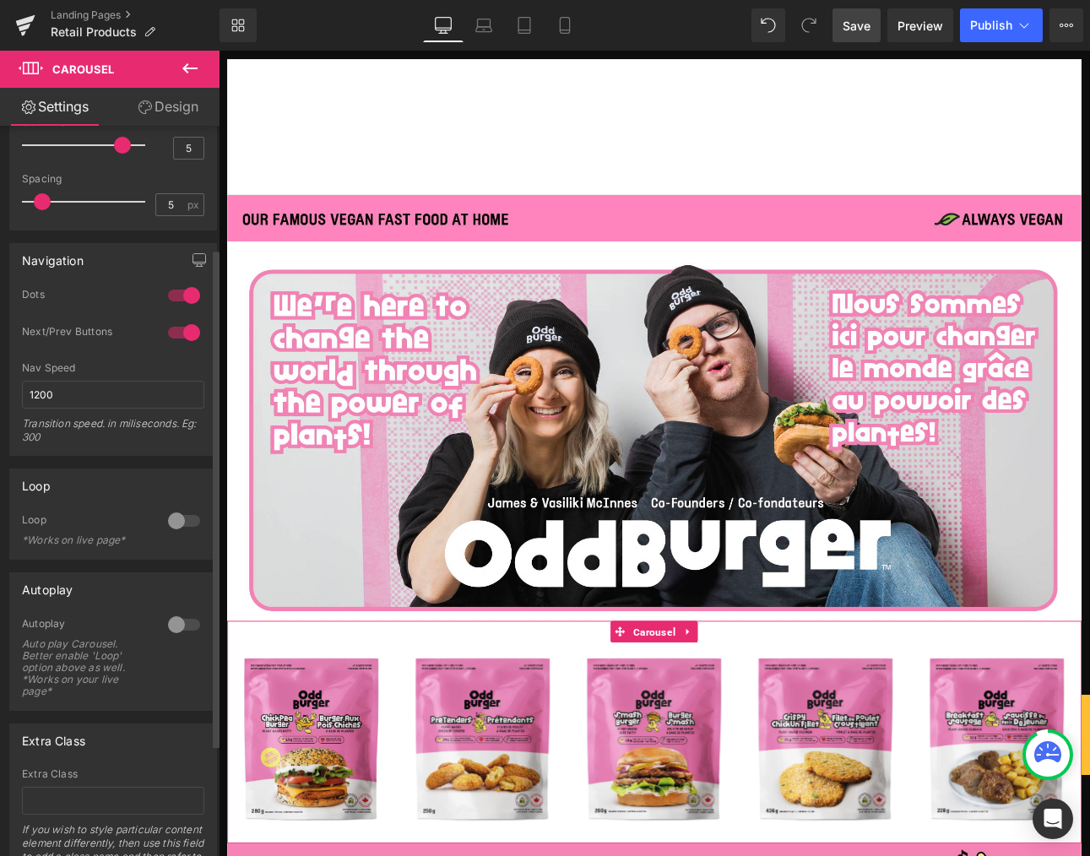
scroll to position [282, 0]
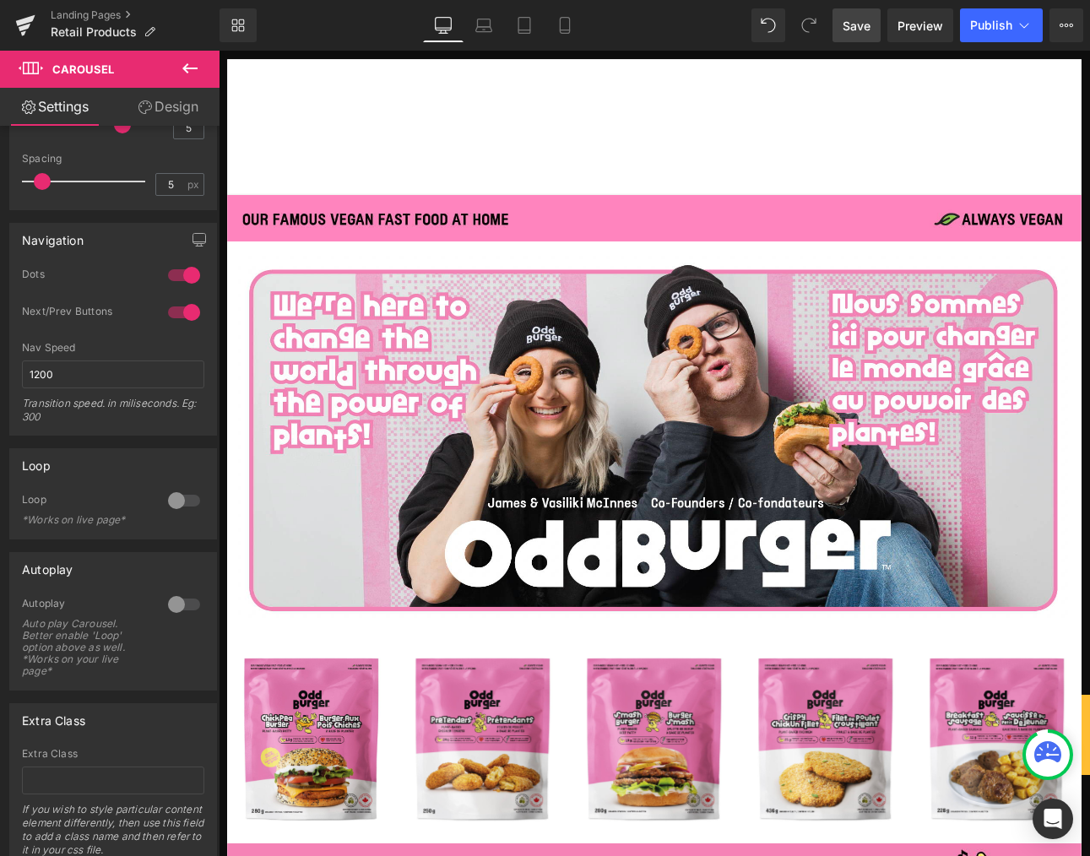
click at [191, 70] on icon at bounding box center [190, 68] width 20 height 20
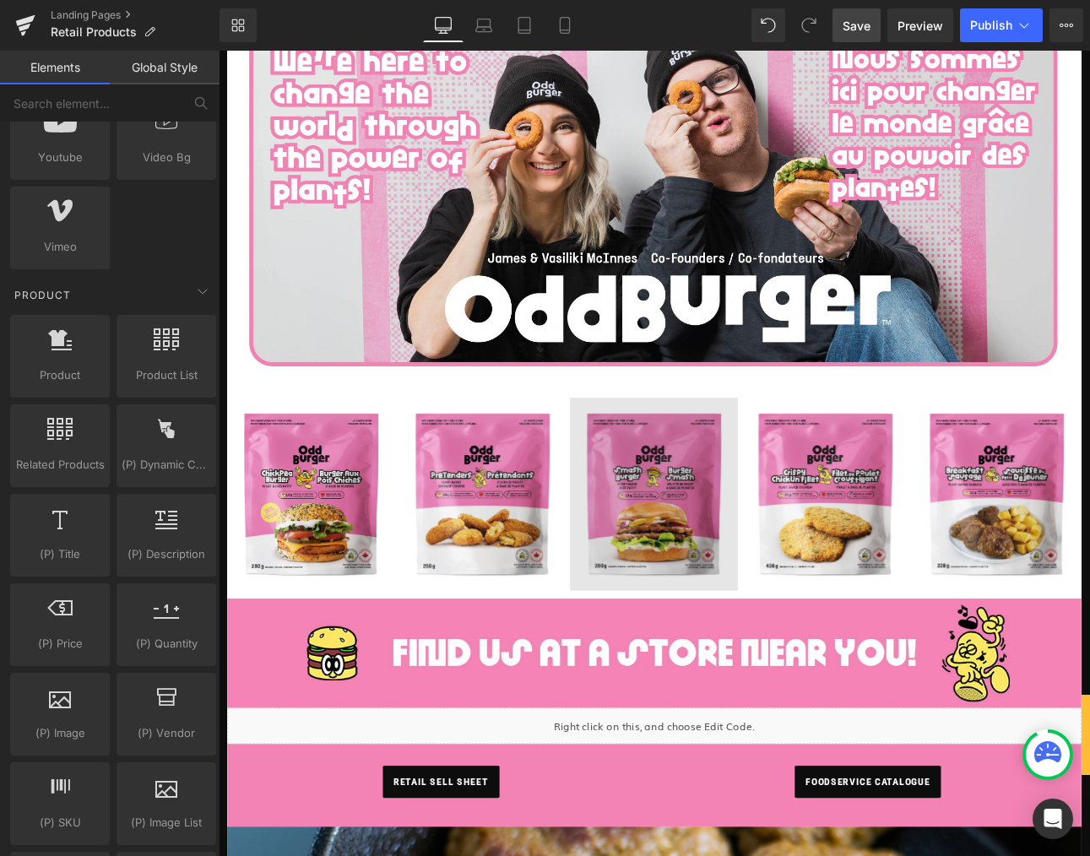
scroll to position [266, 0]
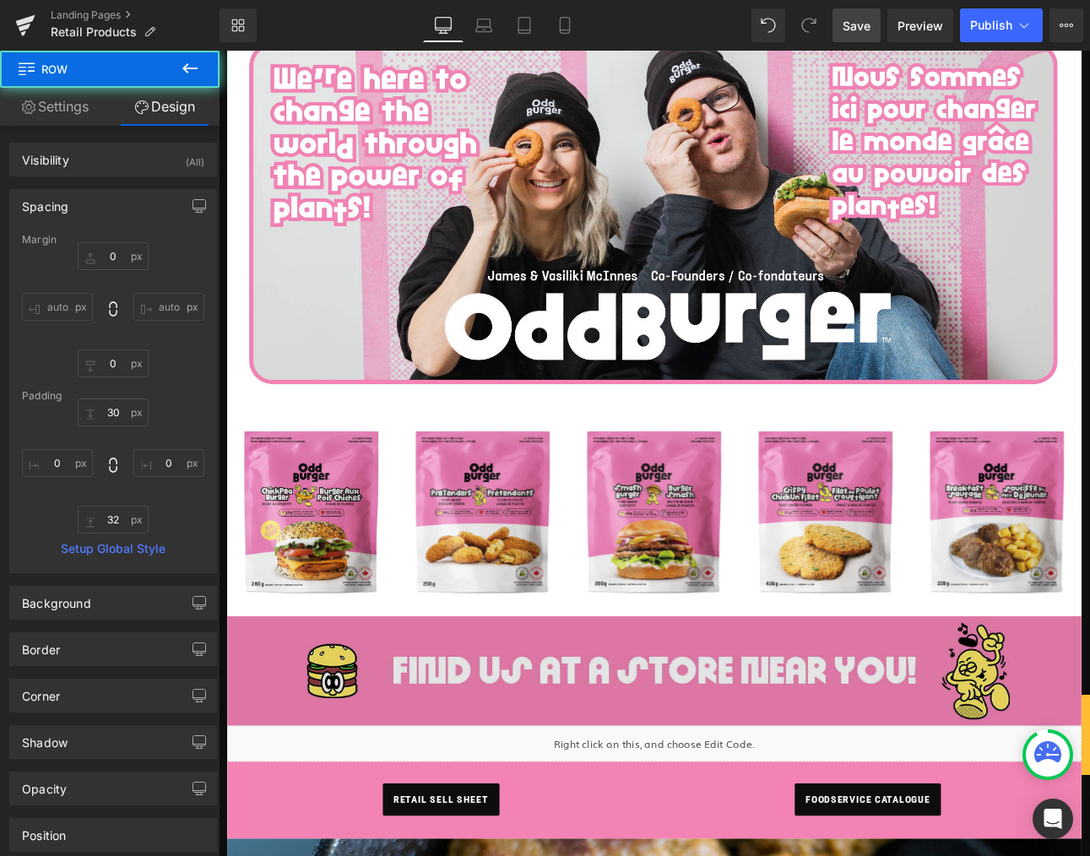
scroll to position [249, 0]
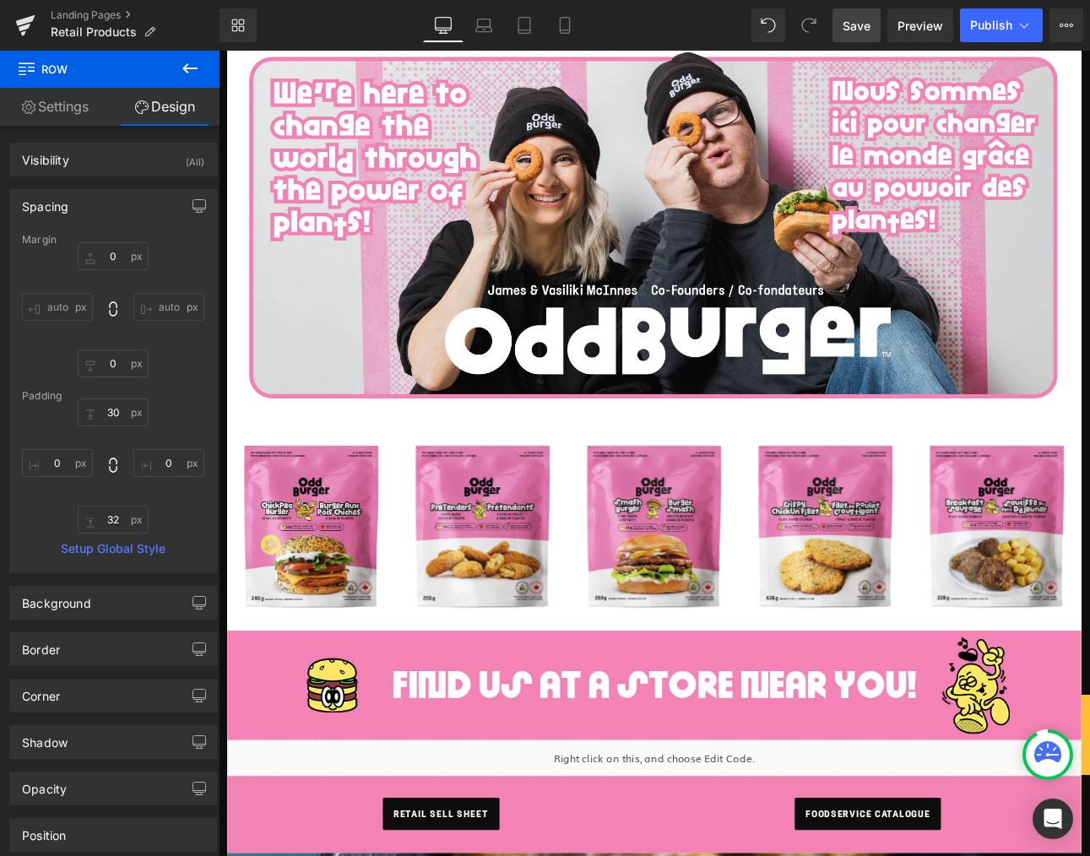
click at [866, 28] on span "Save" at bounding box center [857, 26] width 28 height 18
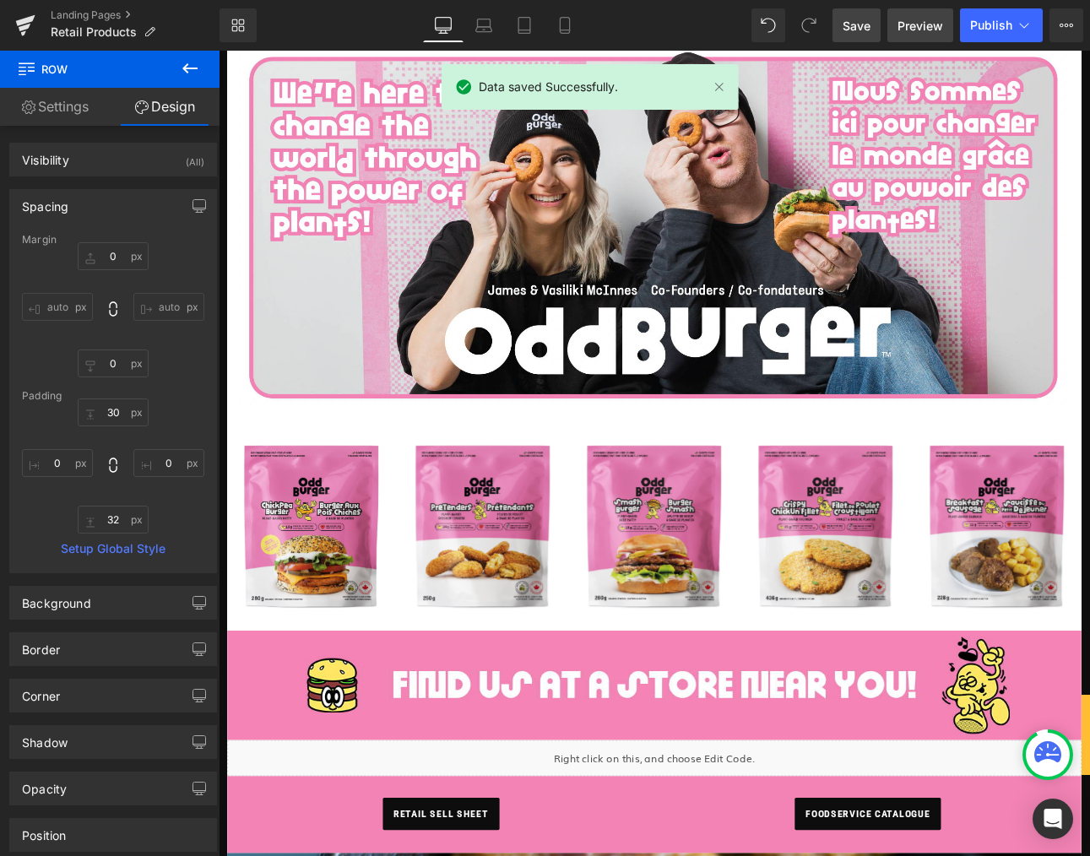
click at [922, 28] on span "Preview" at bounding box center [921, 26] width 46 height 18
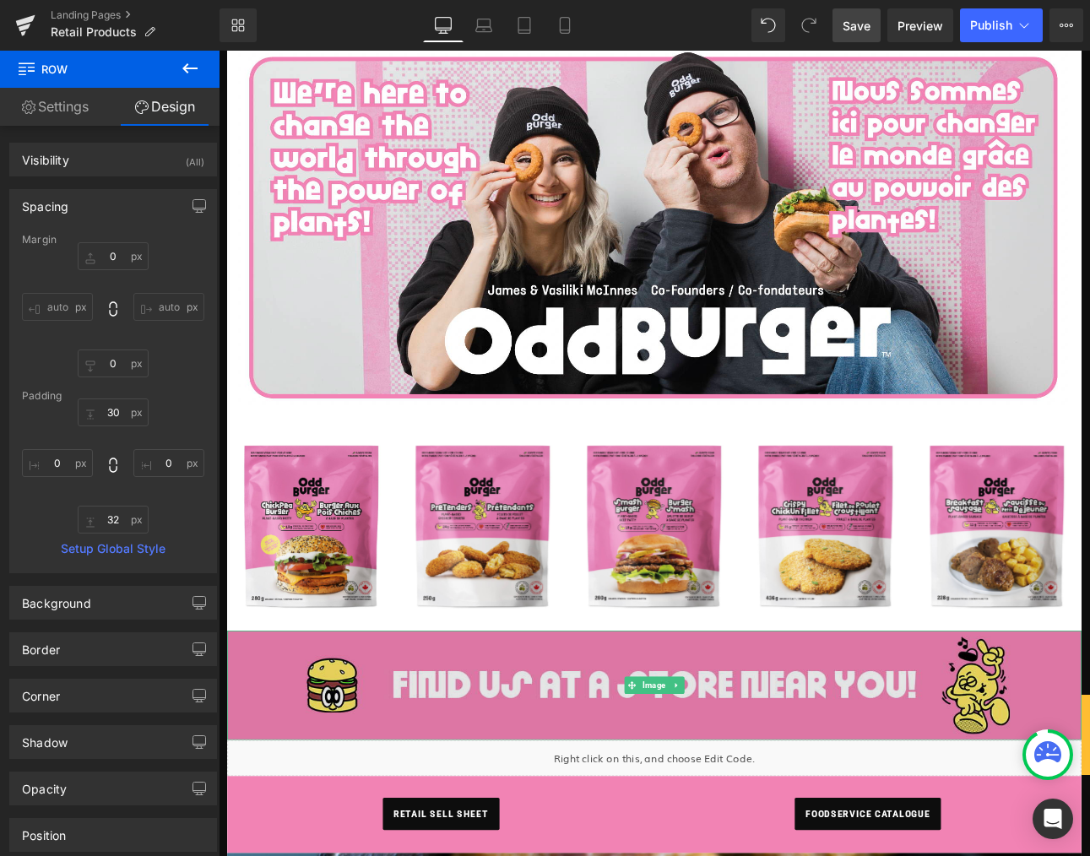
drag, startPoint x: 710, startPoint y: 798, endPoint x: 668, endPoint y: 777, distance: 47.2
click at [710, 798] on span at bounding box center [704, 795] width 18 height 20
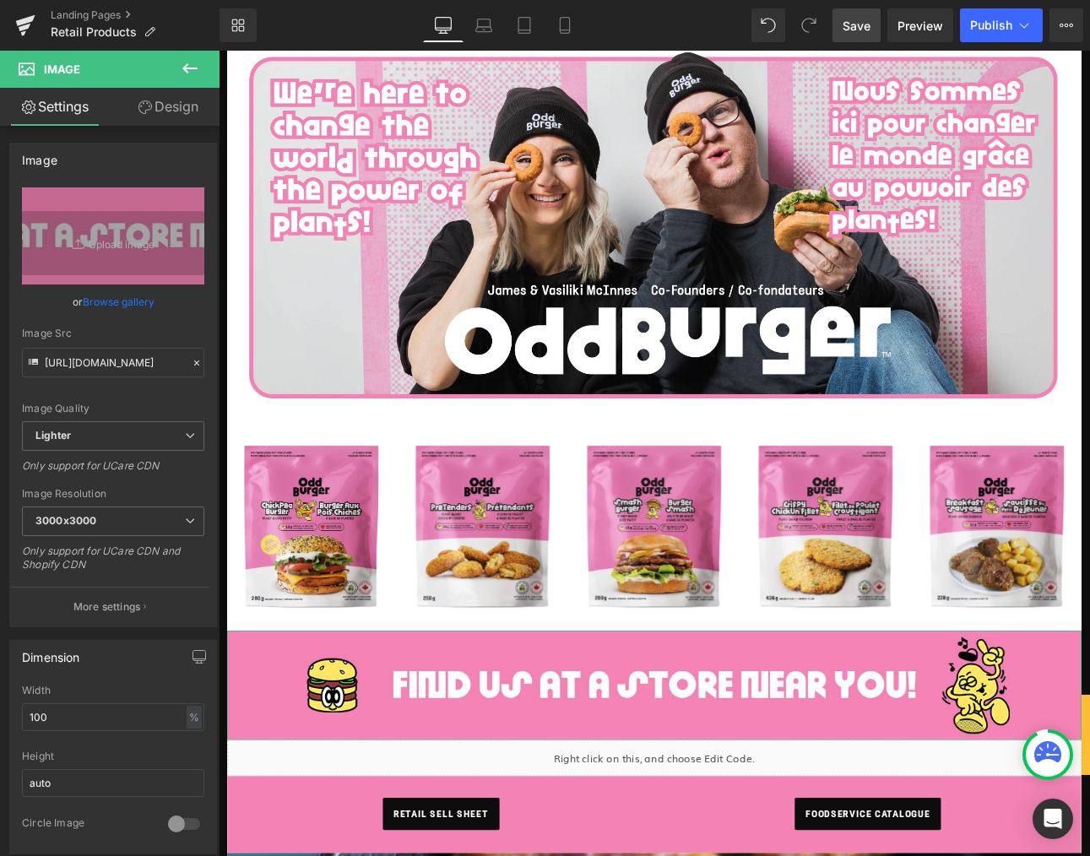
drag, startPoint x: 139, startPoint y: 305, endPoint x: 141, endPoint y: 293, distance: 12.1
click at [139, 305] on link "Browse gallery" at bounding box center [119, 302] width 72 height 30
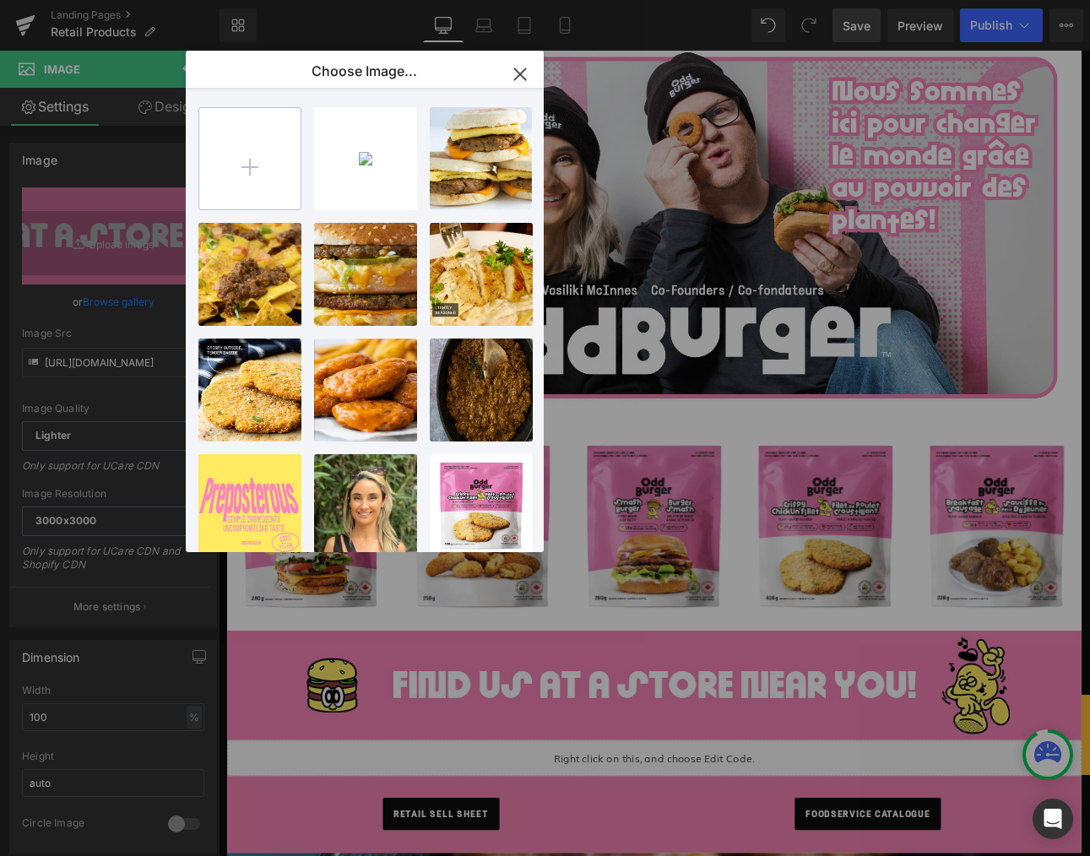
click at [269, 183] on input "file" at bounding box center [249, 158] width 101 height 101
type input "C:\fakepath\webst we.png"
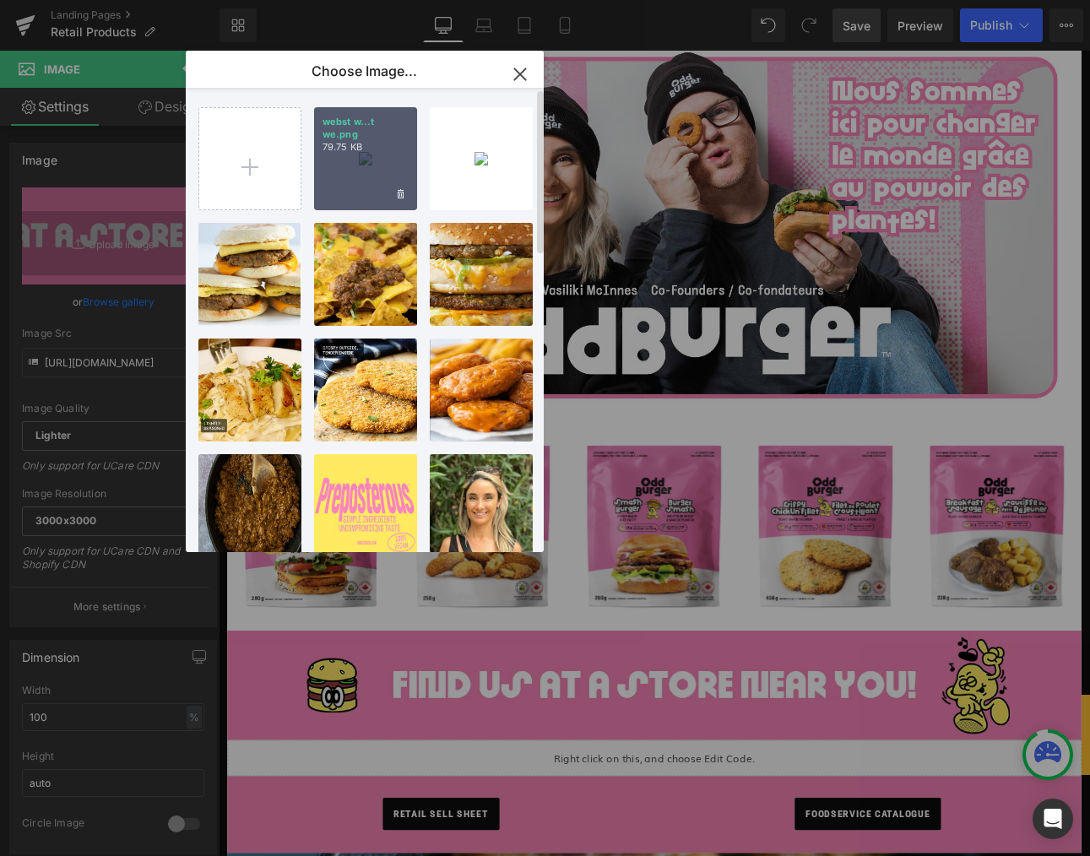
drag, startPoint x: 374, startPoint y: 157, endPoint x: 184, endPoint y: 127, distance: 192.4
click at [374, 157] on div "webst w...t we.png 79.75 KB" at bounding box center [365, 158] width 103 height 103
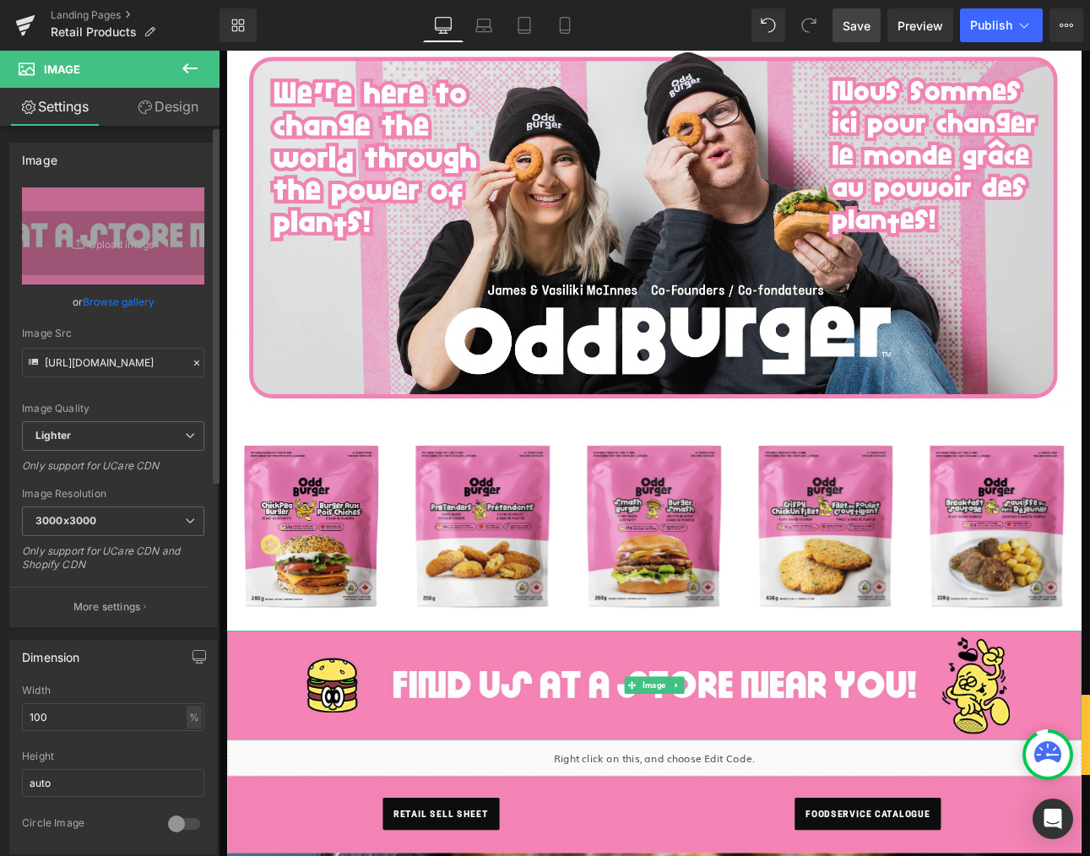
click at [730, 816] on img at bounding box center [730, 795] width 1002 height 128
drag, startPoint x: 122, startPoint y: 301, endPoint x: 161, endPoint y: 264, distance: 54.4
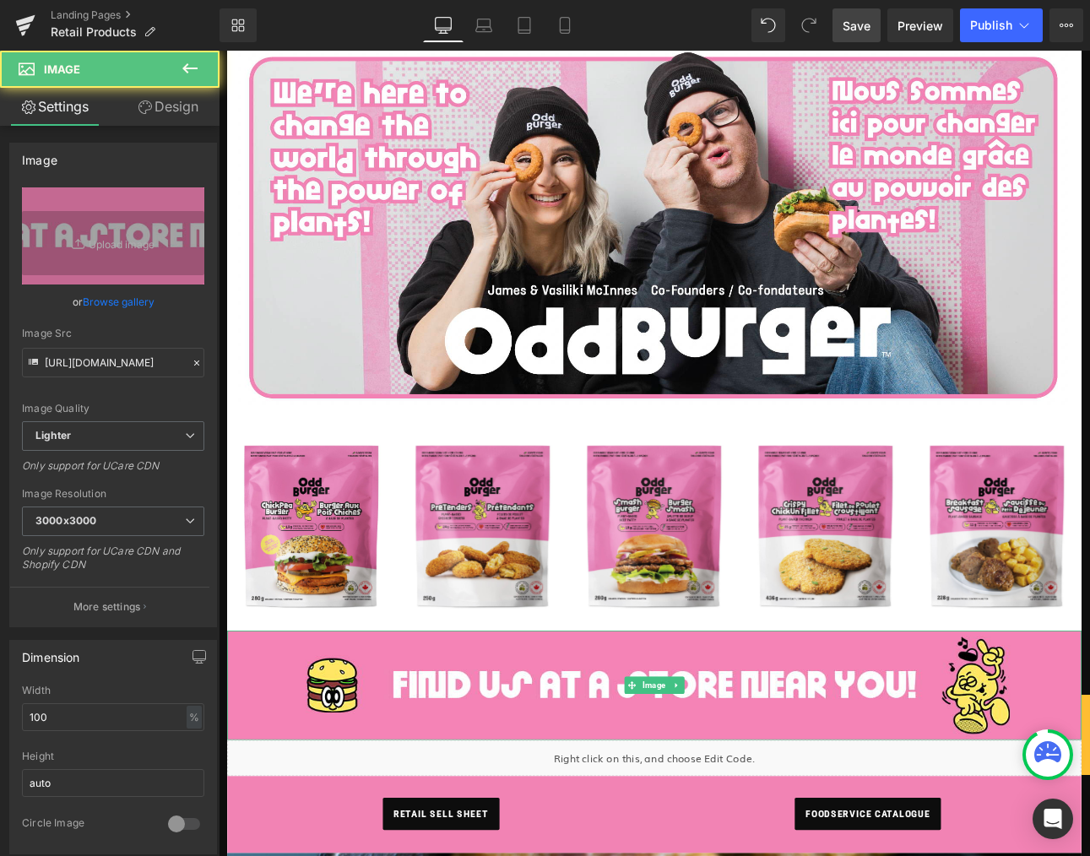
click at [123, 300] on link "Browse gallery" at bounding box center [119, 302] width 72 height 30
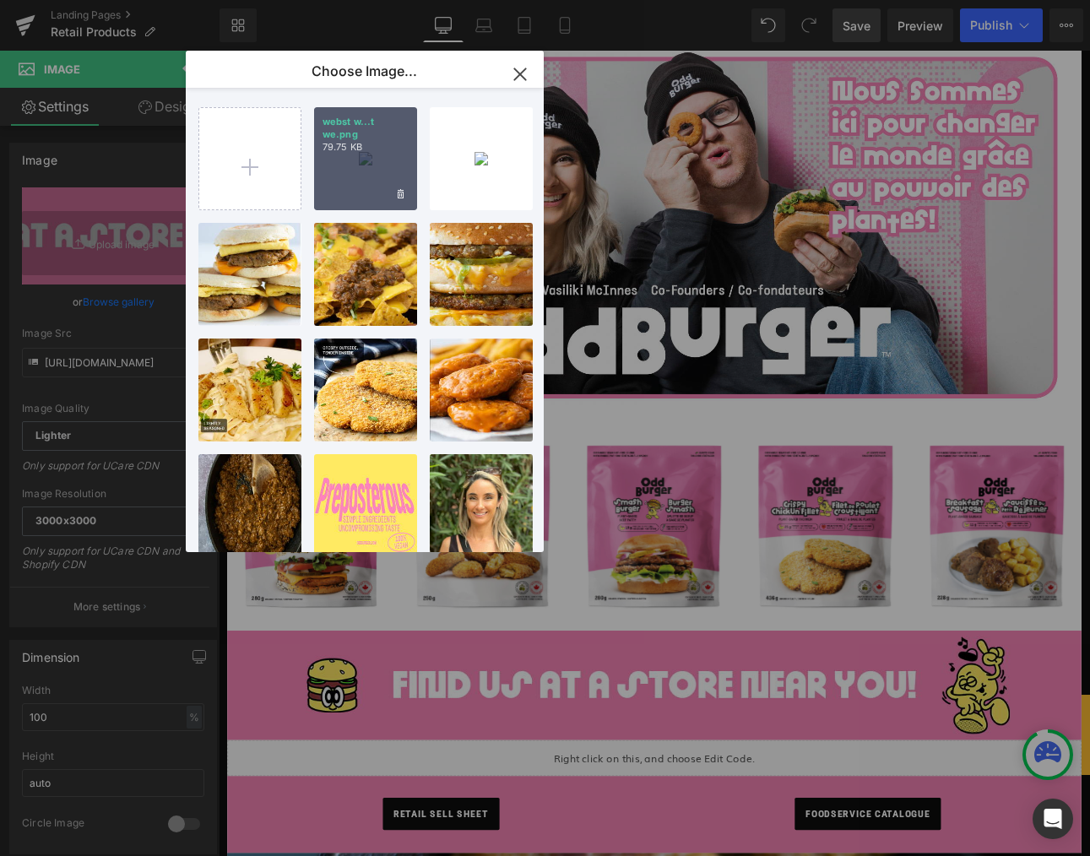
click at [340, 155] on div "webst w...t we.png 79.75 KB" at bounding box center [365, 158] width 103 height 103
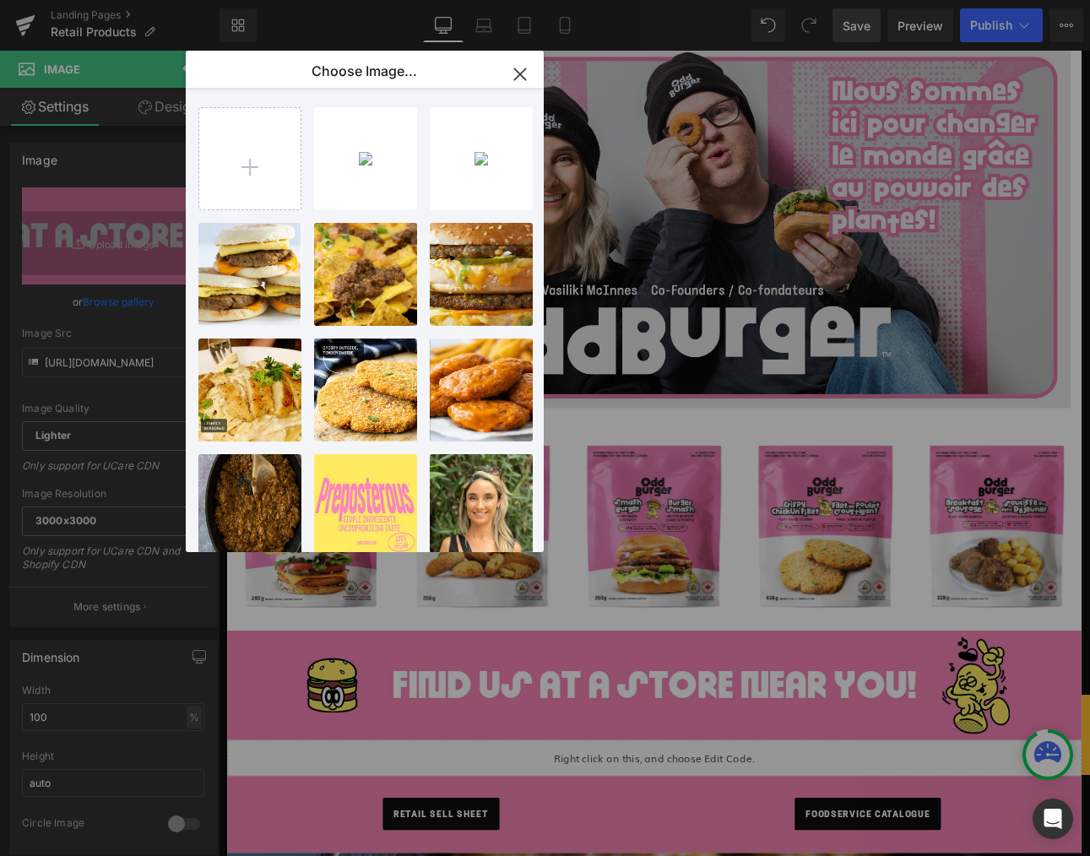
type input "[URL][DOMAIN_NAME]"
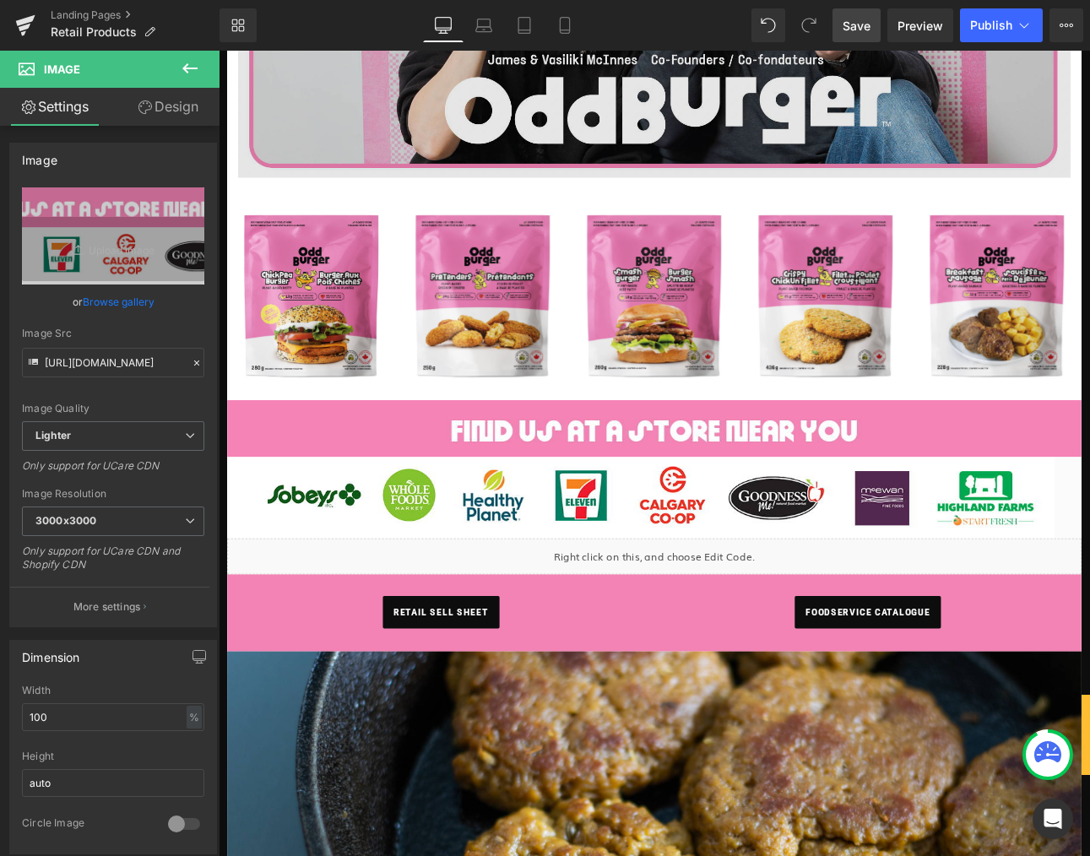
scroll to position [550, 0]
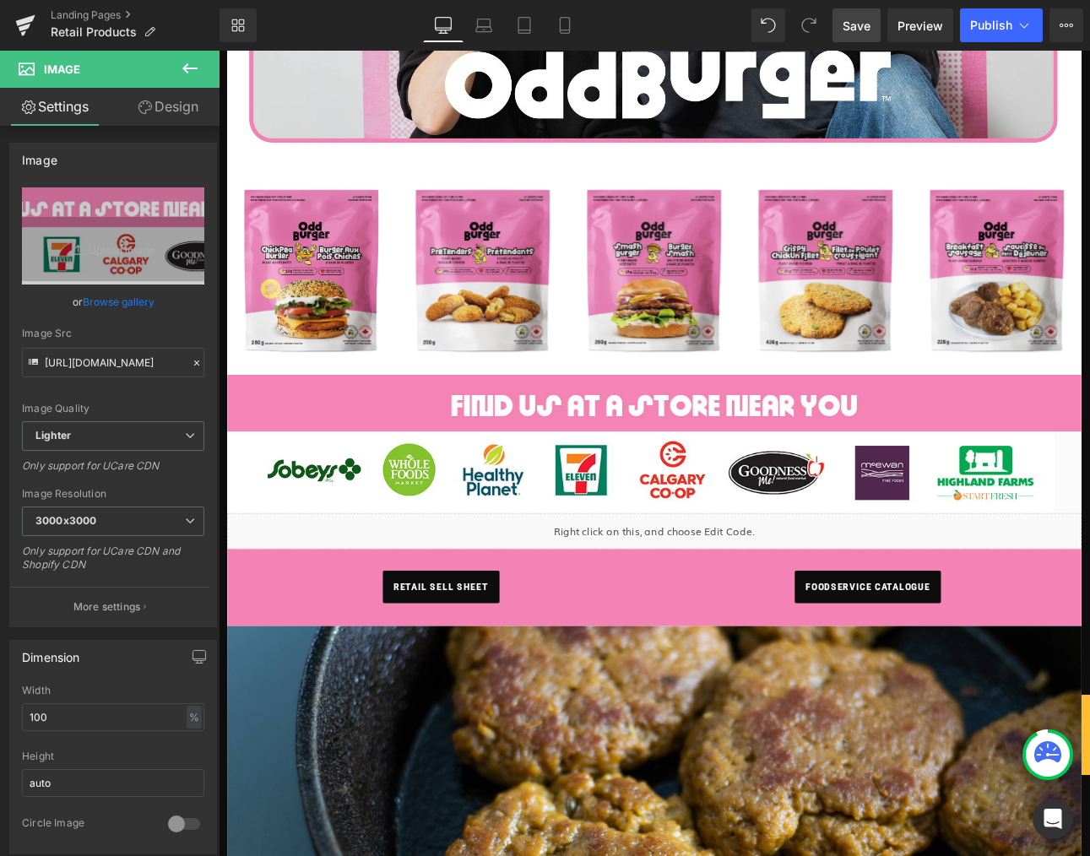
click at [850, 25] on span "Save" at bounding box center [857, 26] width 28 height 18
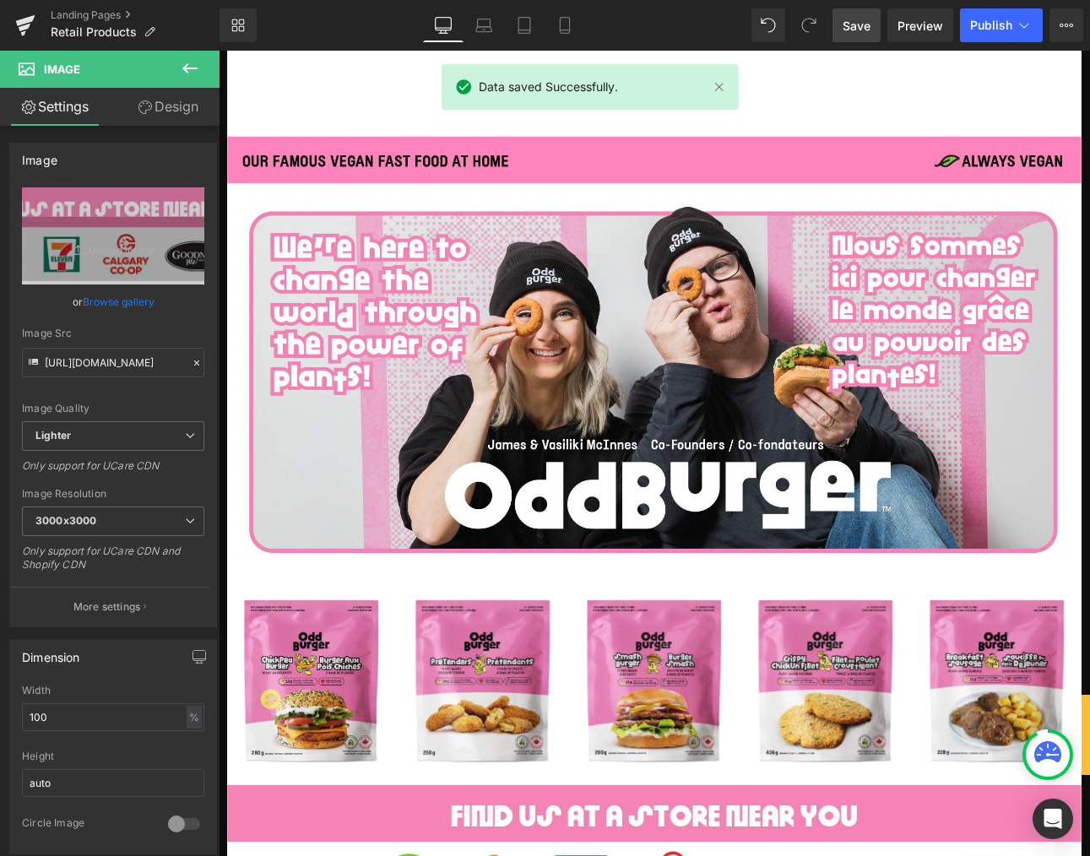
scroll to position [25, 0]
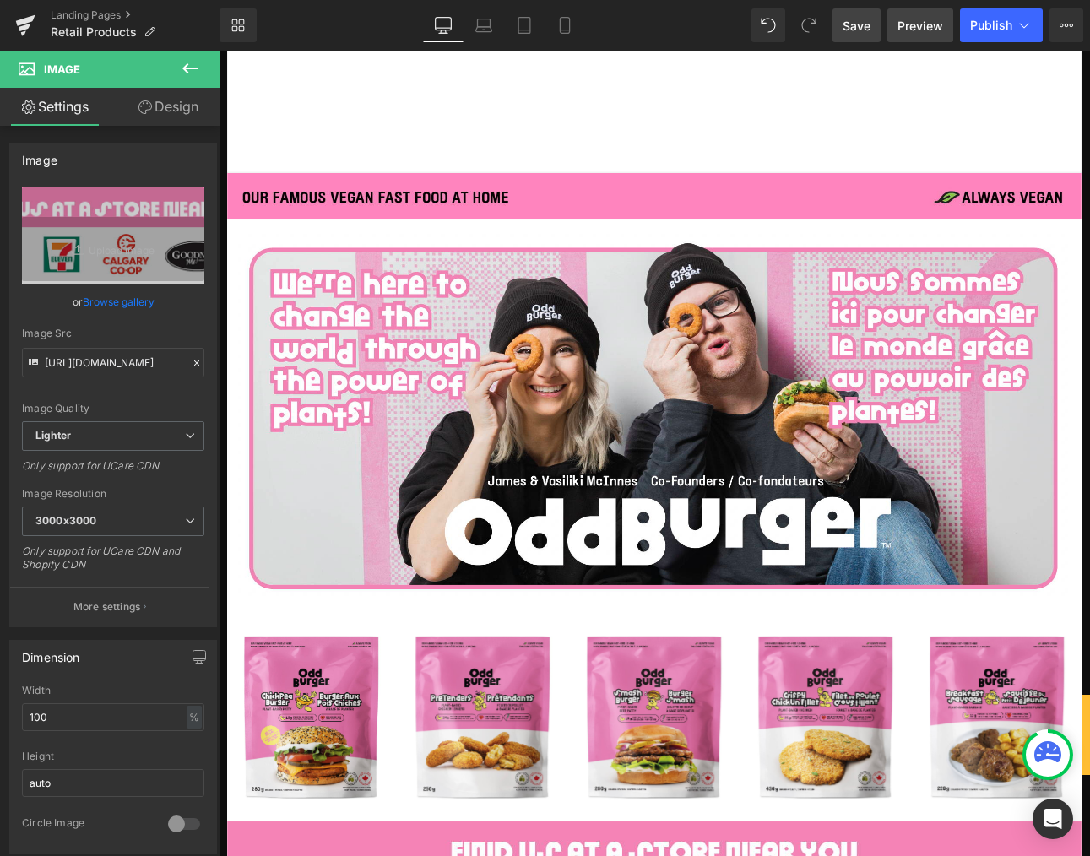
click at [914, 34] on link "Preview" at bounding box center [921, 25] width 66 height 34
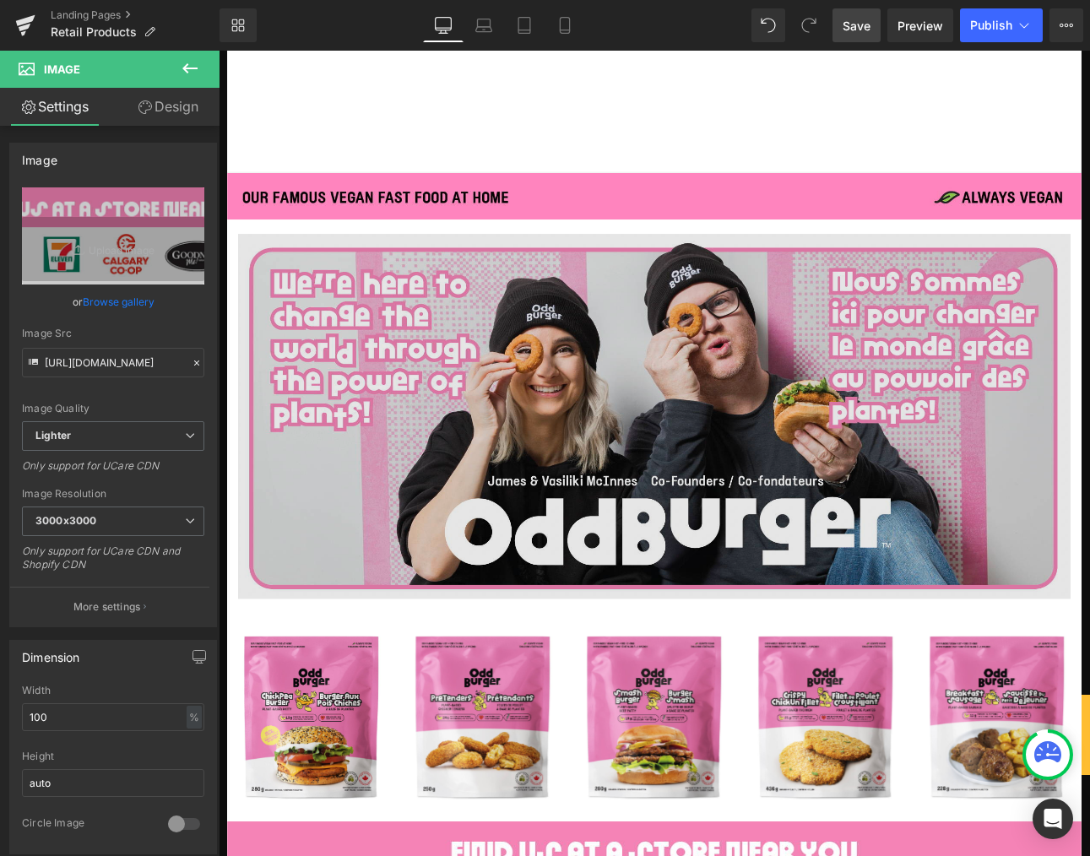
scroll to position [372, 0]
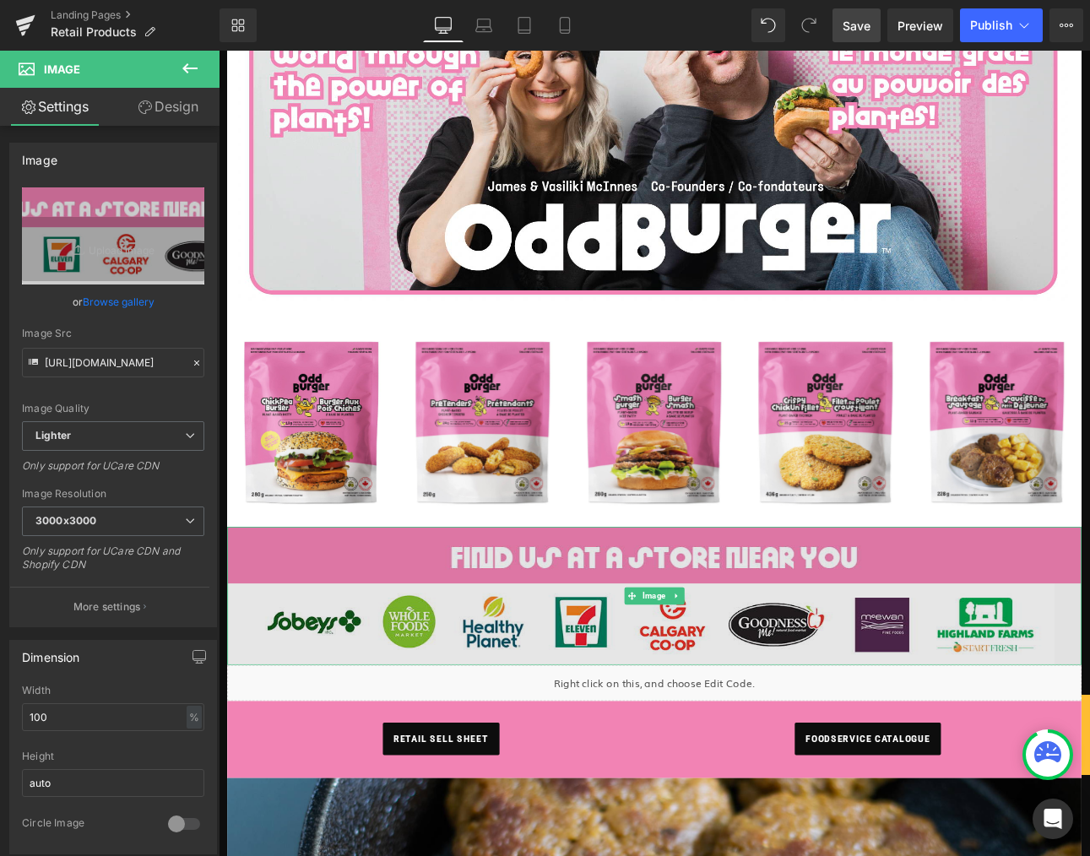
click at [724, 648] on img at bounding box center [730, 690] width 1002 height 162
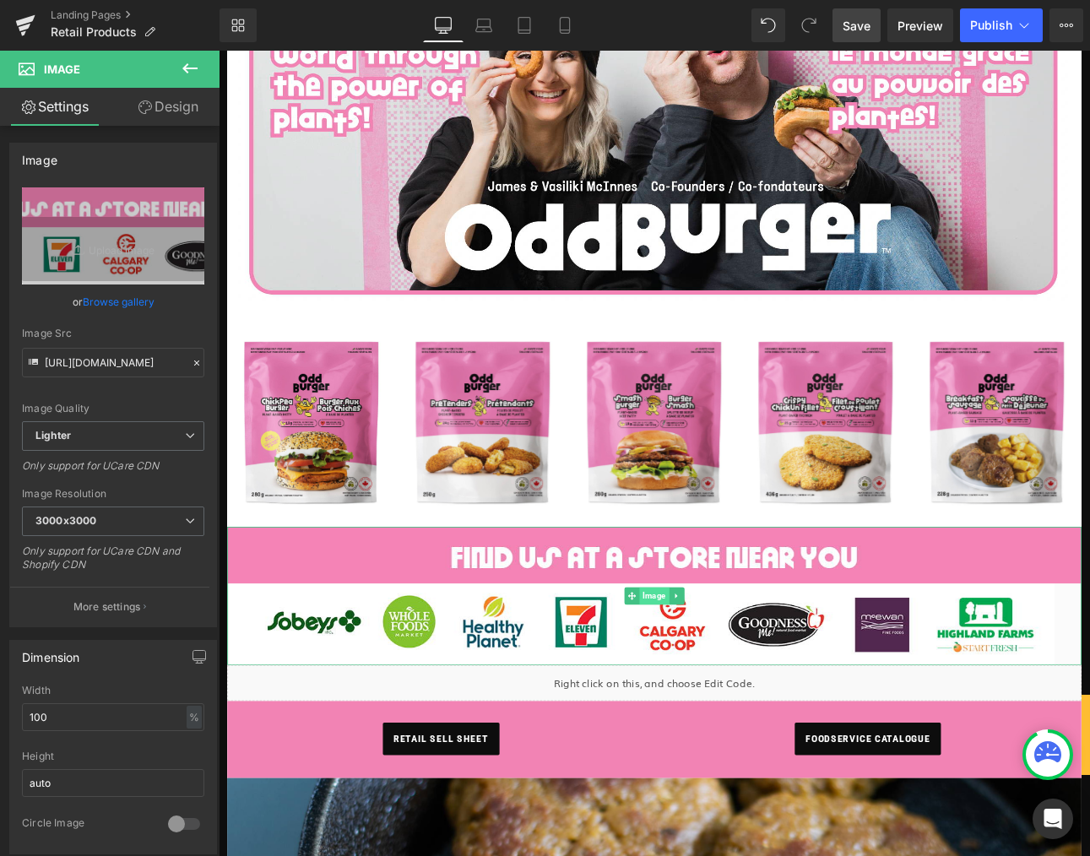
click at [722, 687] on span "Image" at bounding box center [729, 690] width 35 height 20
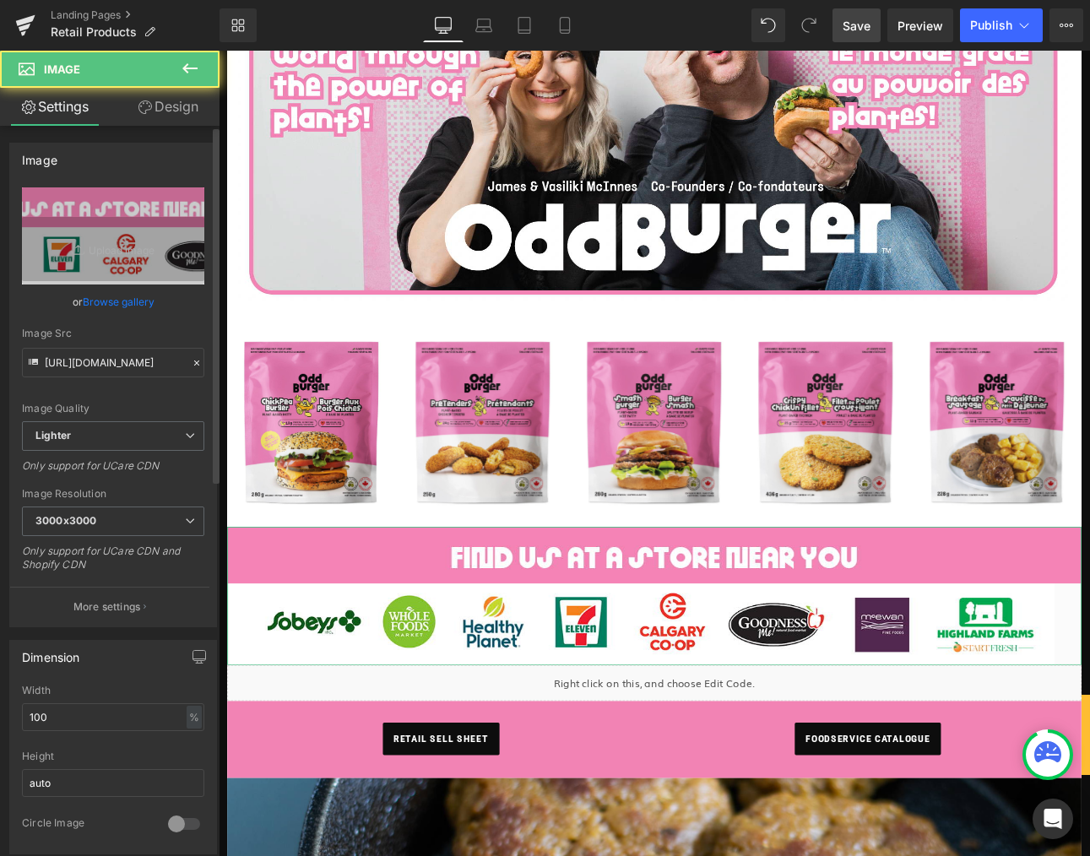
click at [96, 295] on link "Browse gallery" at bounding box center [119, 302] width 72 height 30
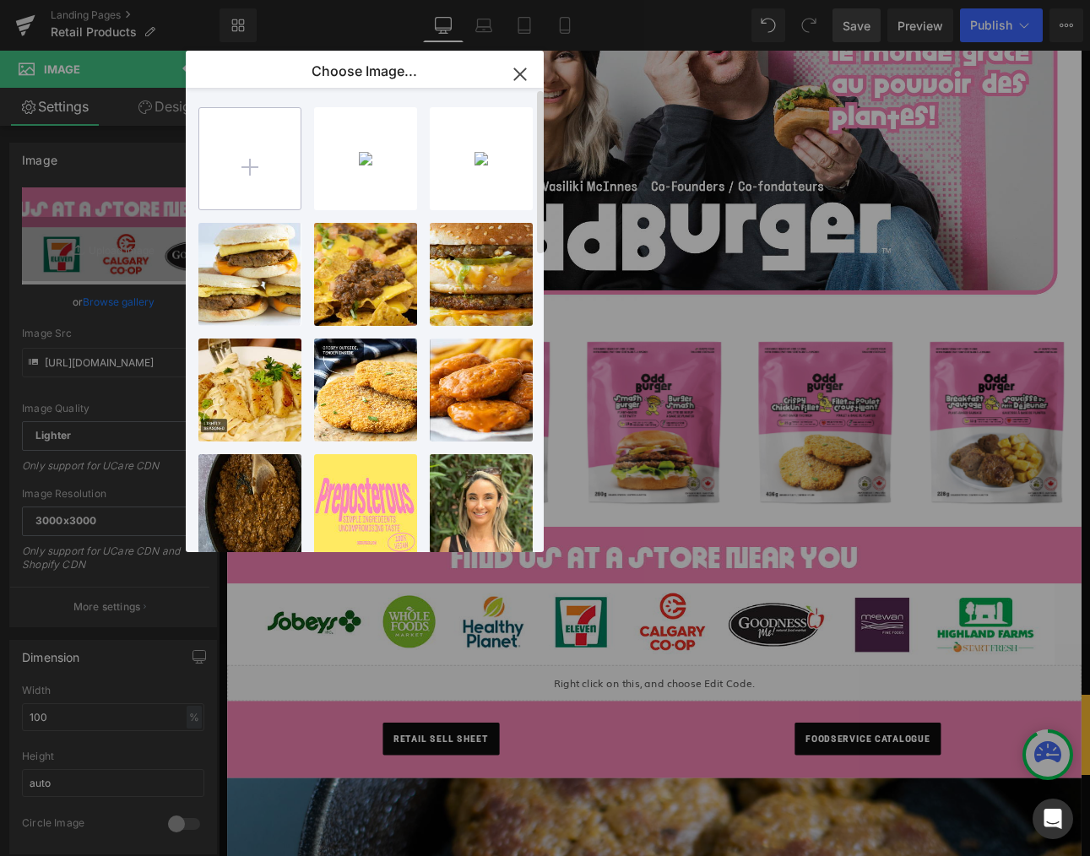
click at [263, 157] on input "file" at bounding box center [249, 158] width 101 height 101
type input "C:\fakepath\new web.png"
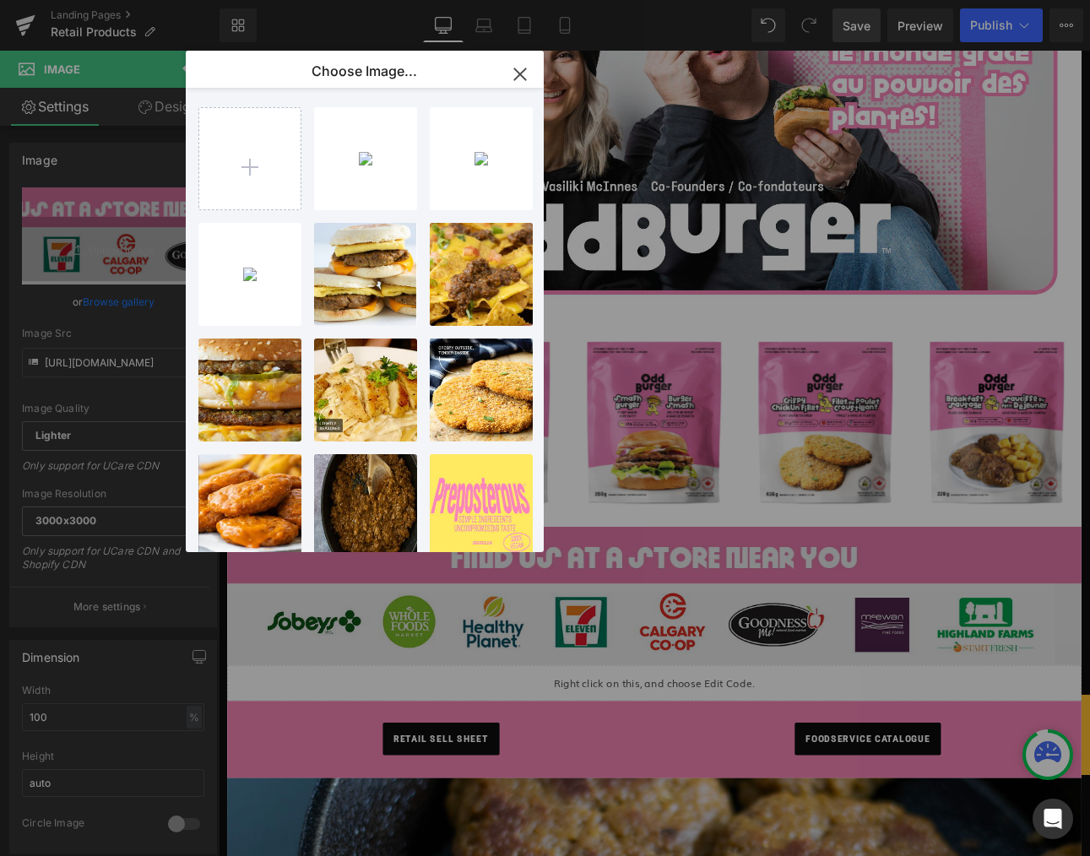
drag, startPoint x: 896, startPoint y: 629, endPoint x: 752, endPoint y: 667, distance: 149.3
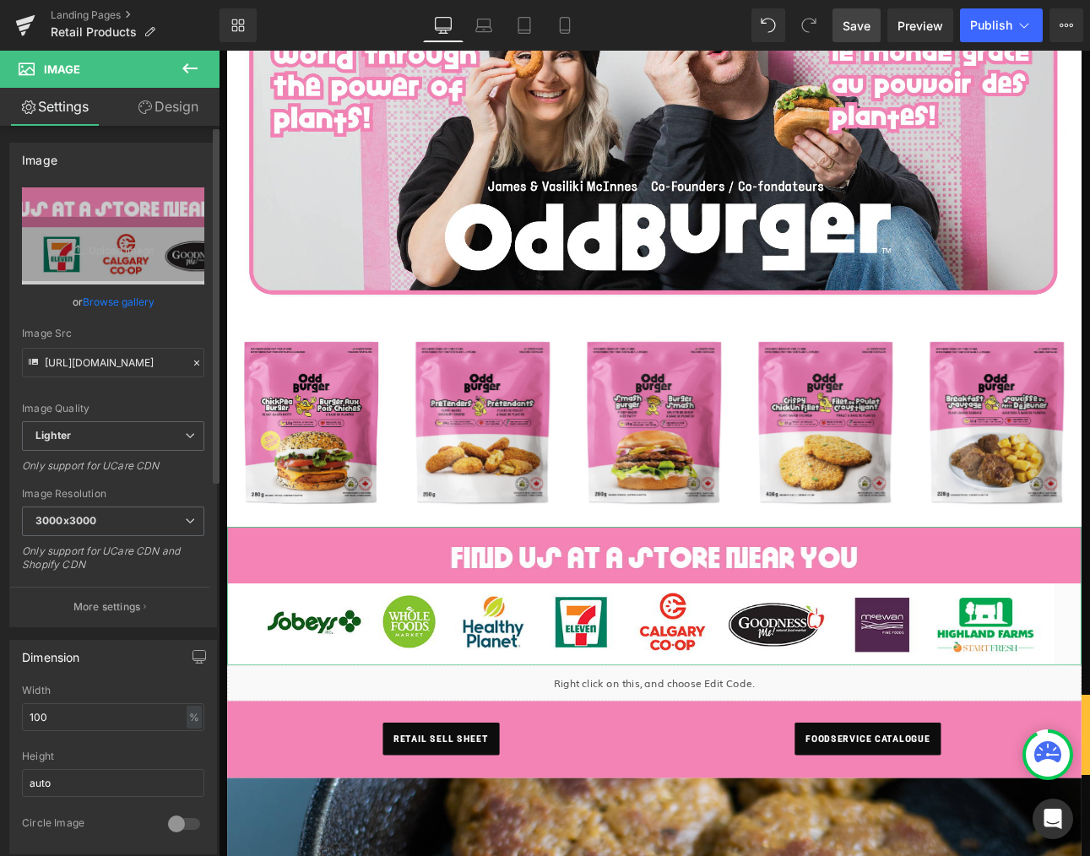
click at [91, 287] on link "Browse gallery" at bounding box center [119, 302] width 72 height 30
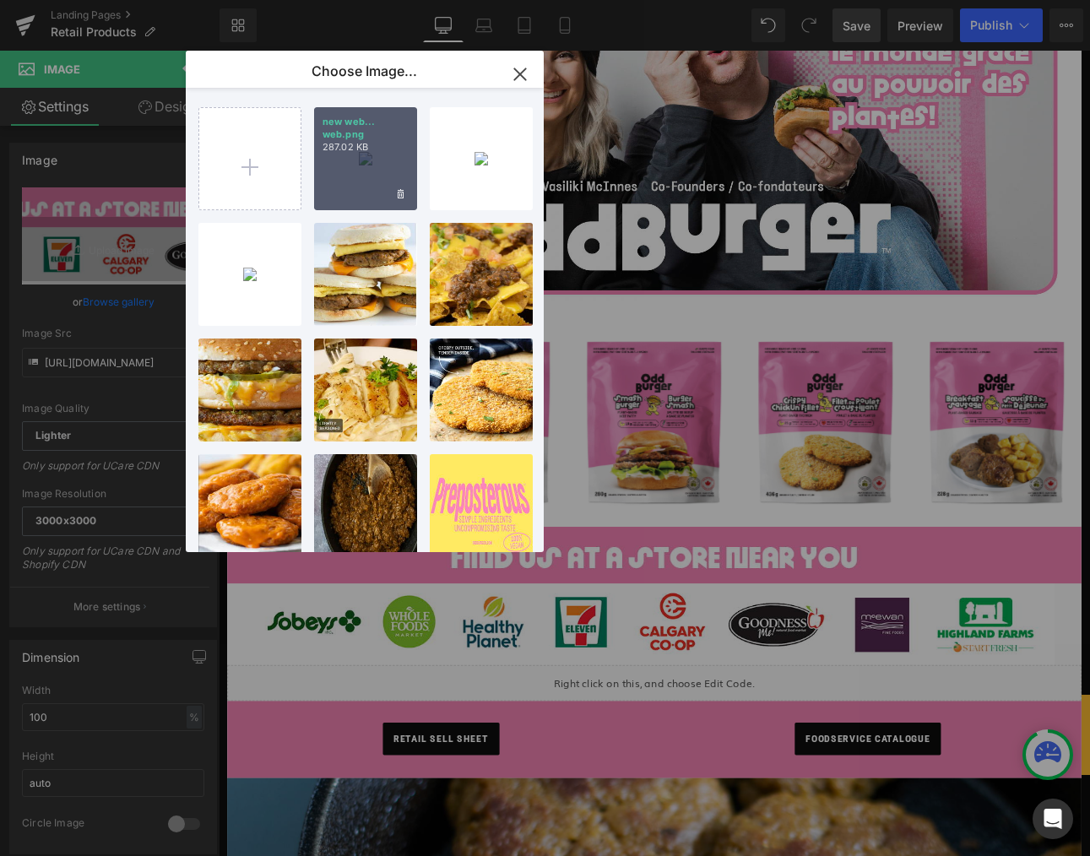
click at [338, 149] on p "287.02 KB" at bounding box center [366, 147] width 86 height 13
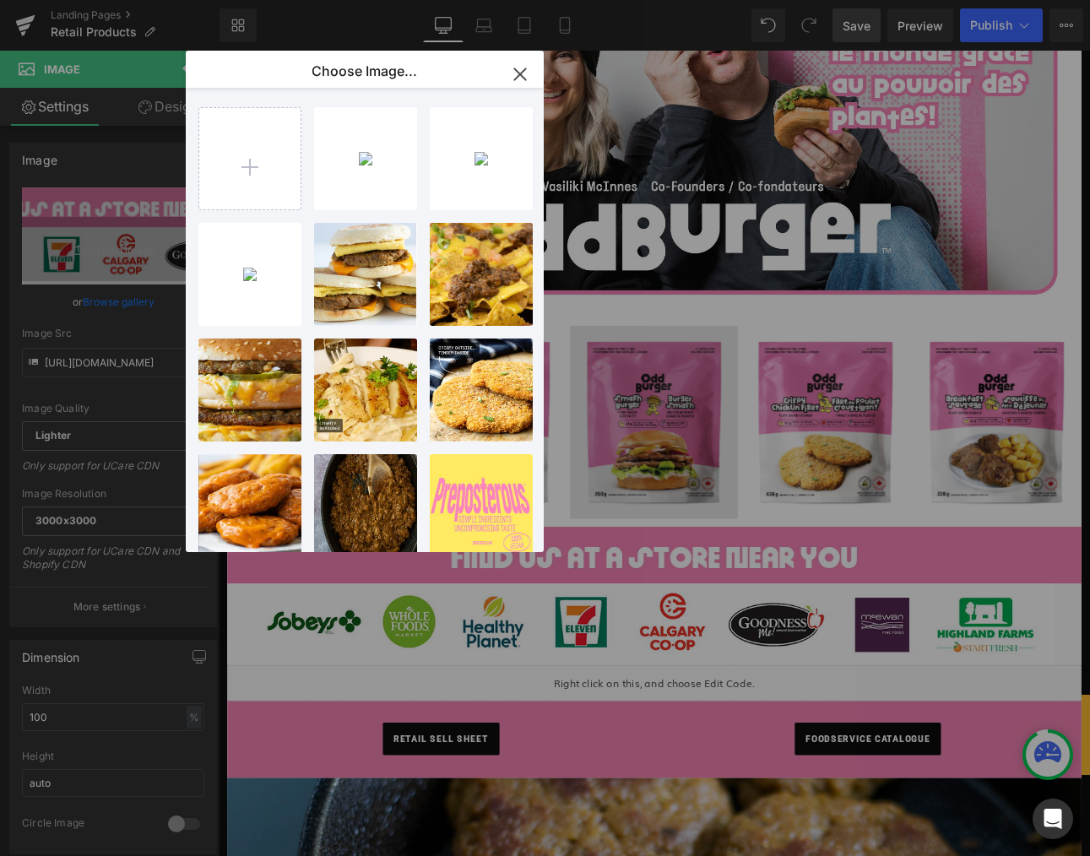
type input "[URL][DOMAIN_NAME]"
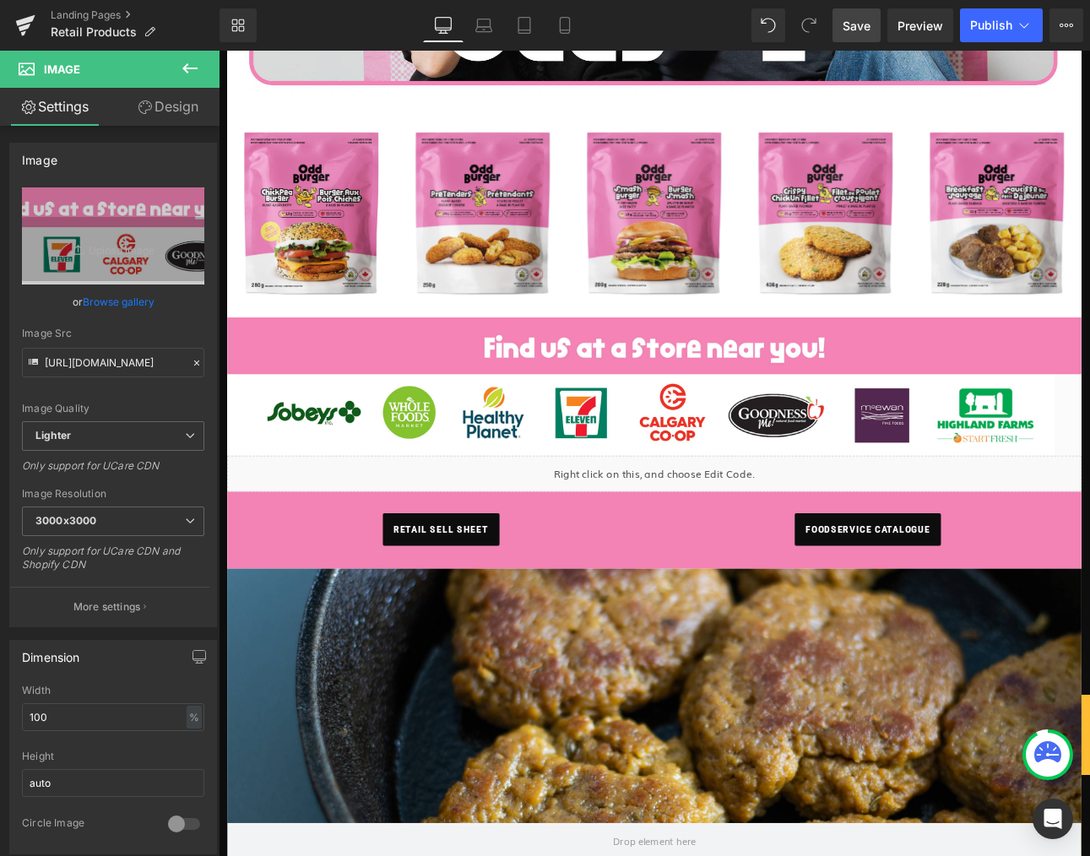
scroll to position [748, 0]
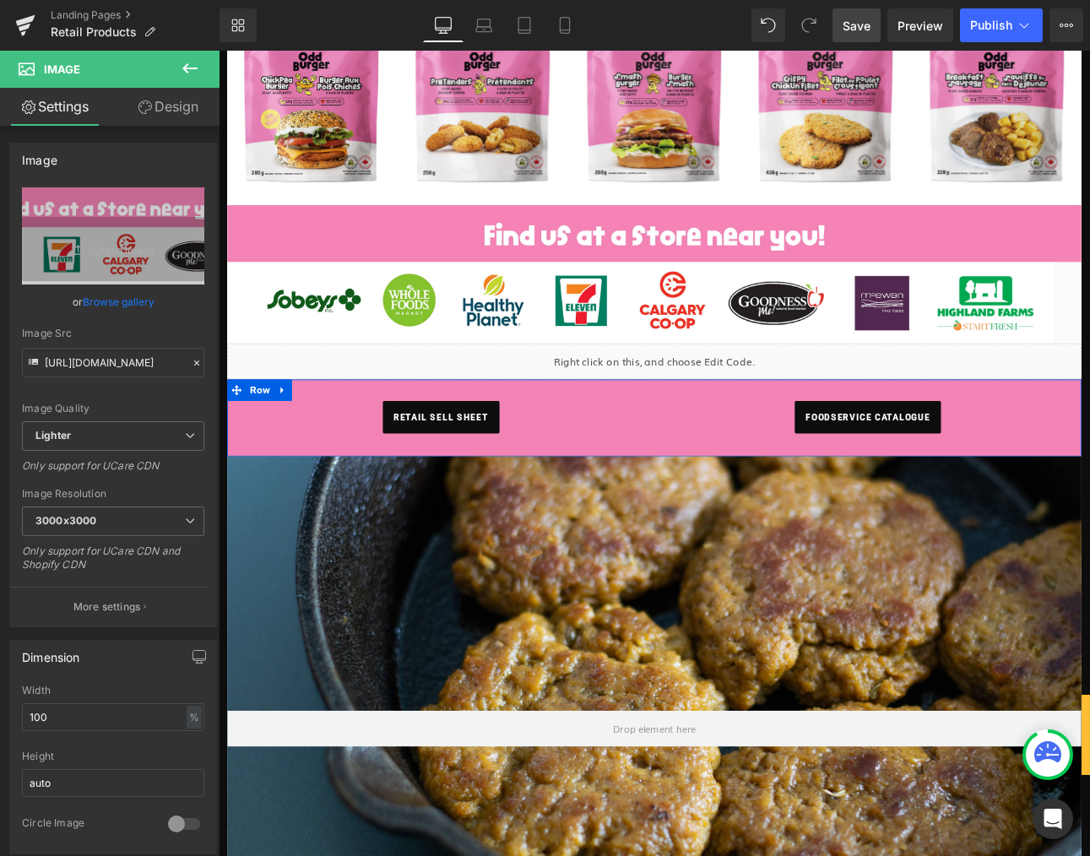
click at [249, 476] on div "retail sell sheet" at bounding box center [479, 481] width 475 height 38
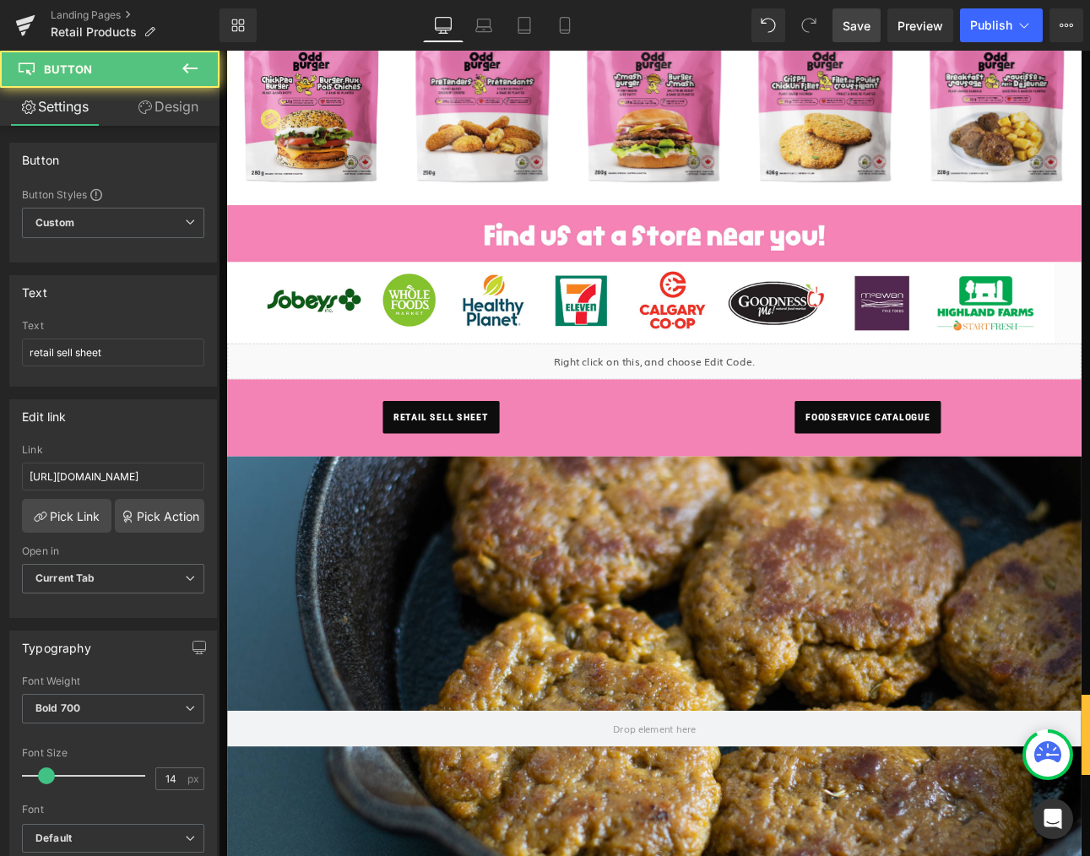
drag, startPoint x: 227, startPoint y: 503, endPoint x: 240, endPoint y: 507, distance: 13.1
click at [231, 504] on div "ORDER NOW Menu Back Menu Menu Retail" at bounding box center [730, 476] width 1022 height 2349
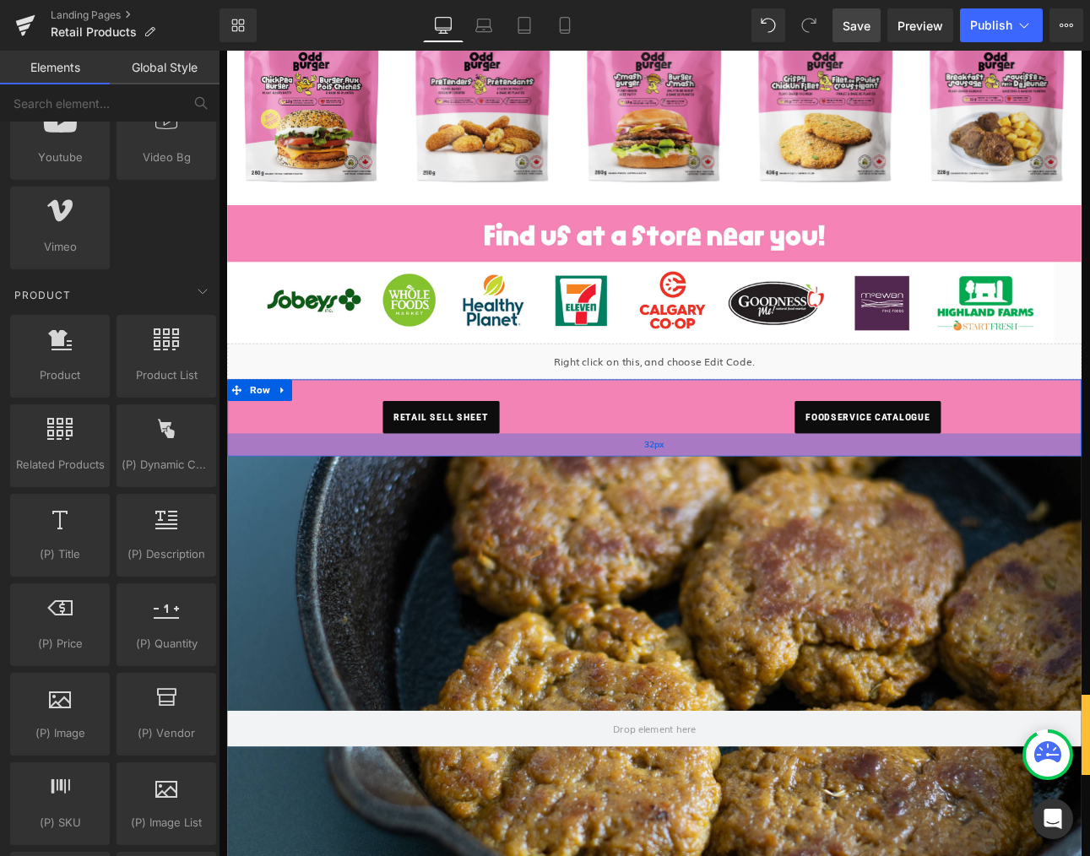
click at [245, 513] on div "32px" at bounding box center [730, 513] width 1002 height 27
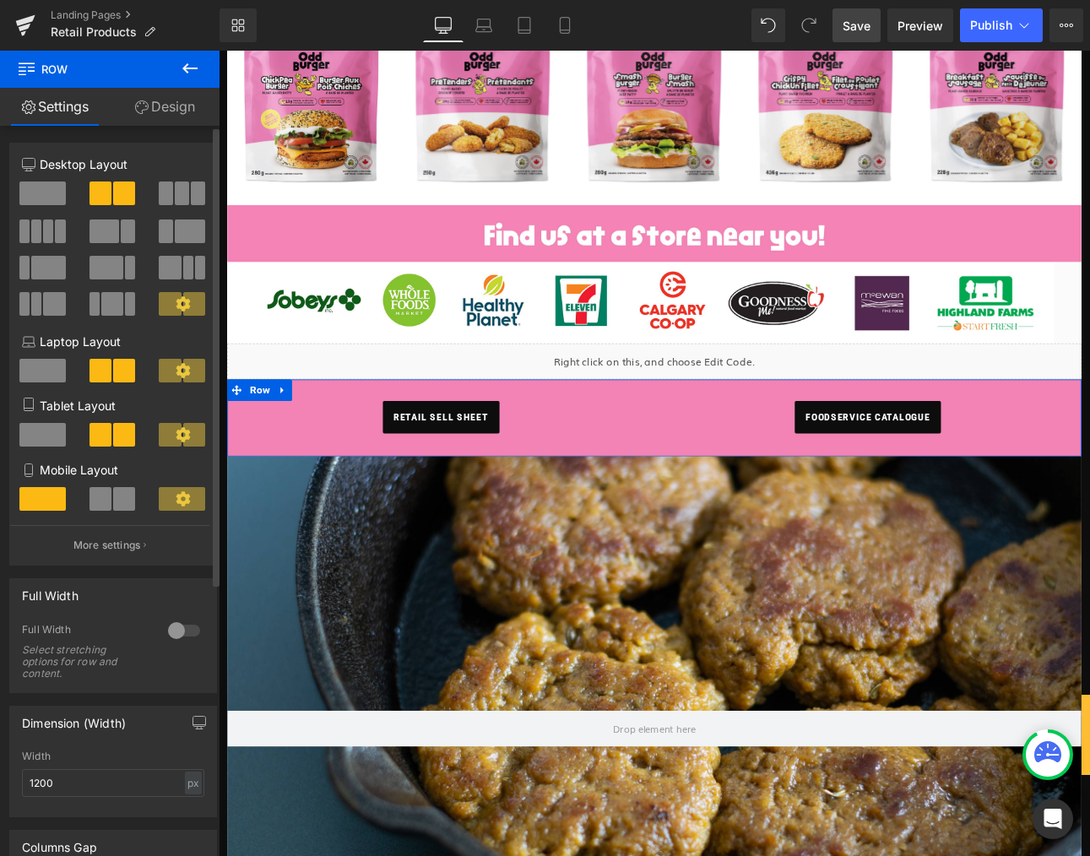
click at [33, 186] on span at bounding box center [42, 194] width 46 height 24
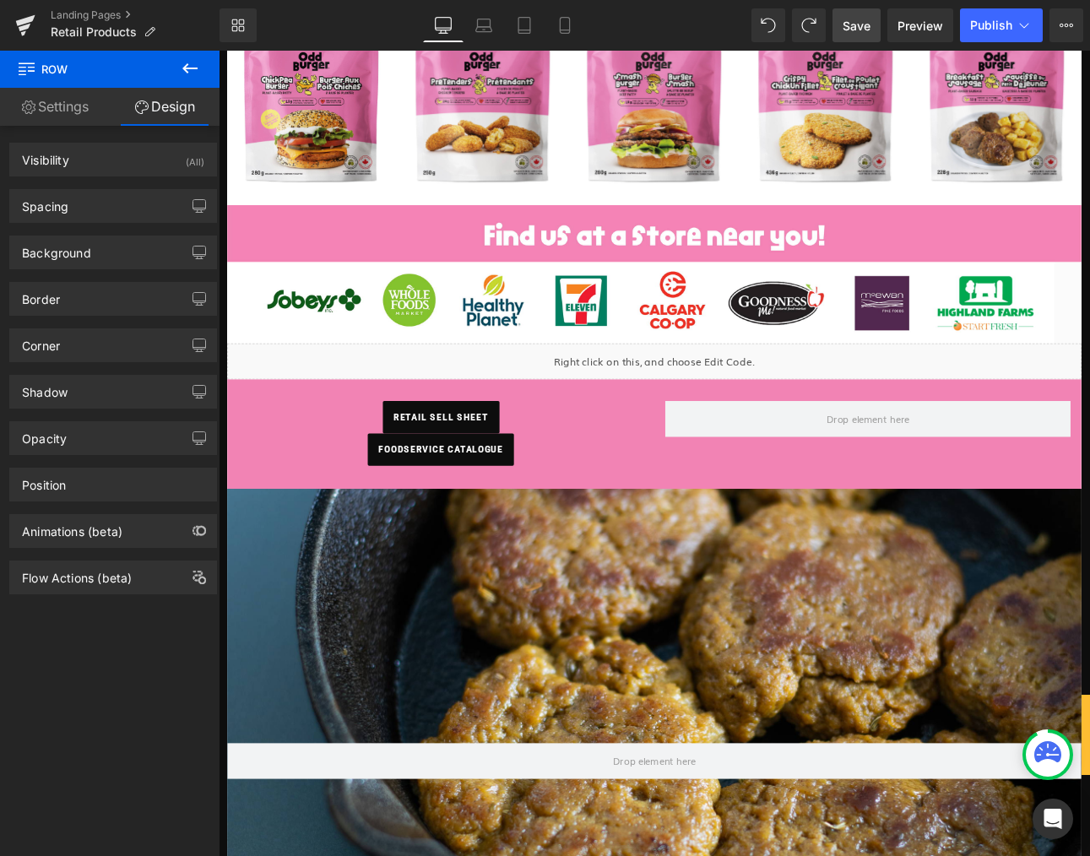
click at [186, 68] on icon at bounding box center [189, 68] width 15 height 10
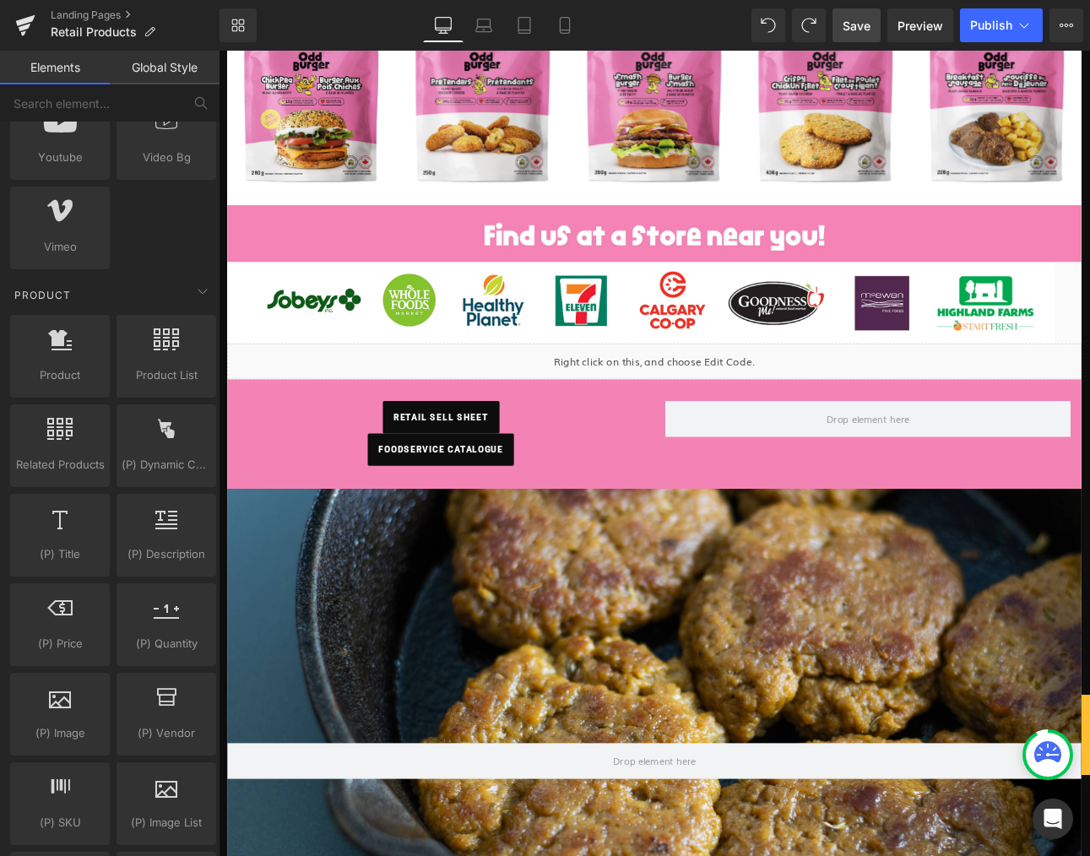
drag, startPoint x: 600, startPoint y: 523, endPoint x: 706, endPoint y: 527, distance: 106.5
click at [604, 524] on div "foodservice catalogue" at bounding box center [479, 519] width 475 height 38
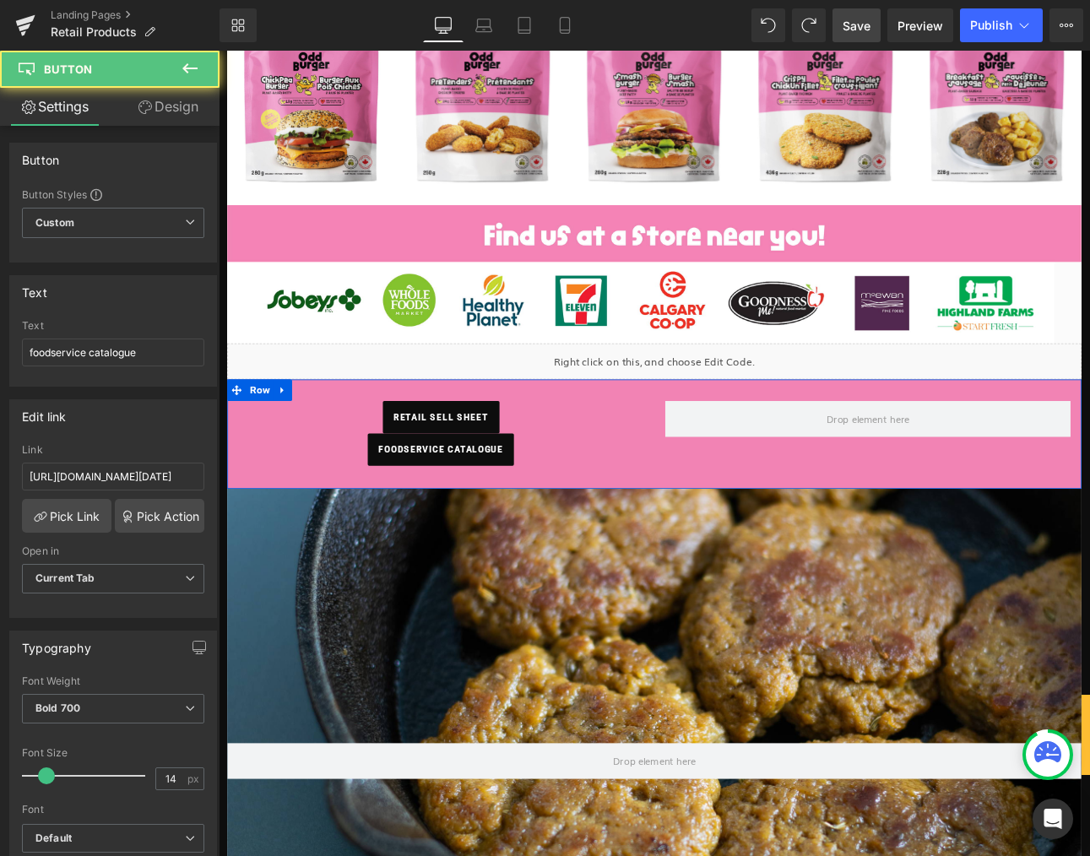
scroll to position [743, 0]
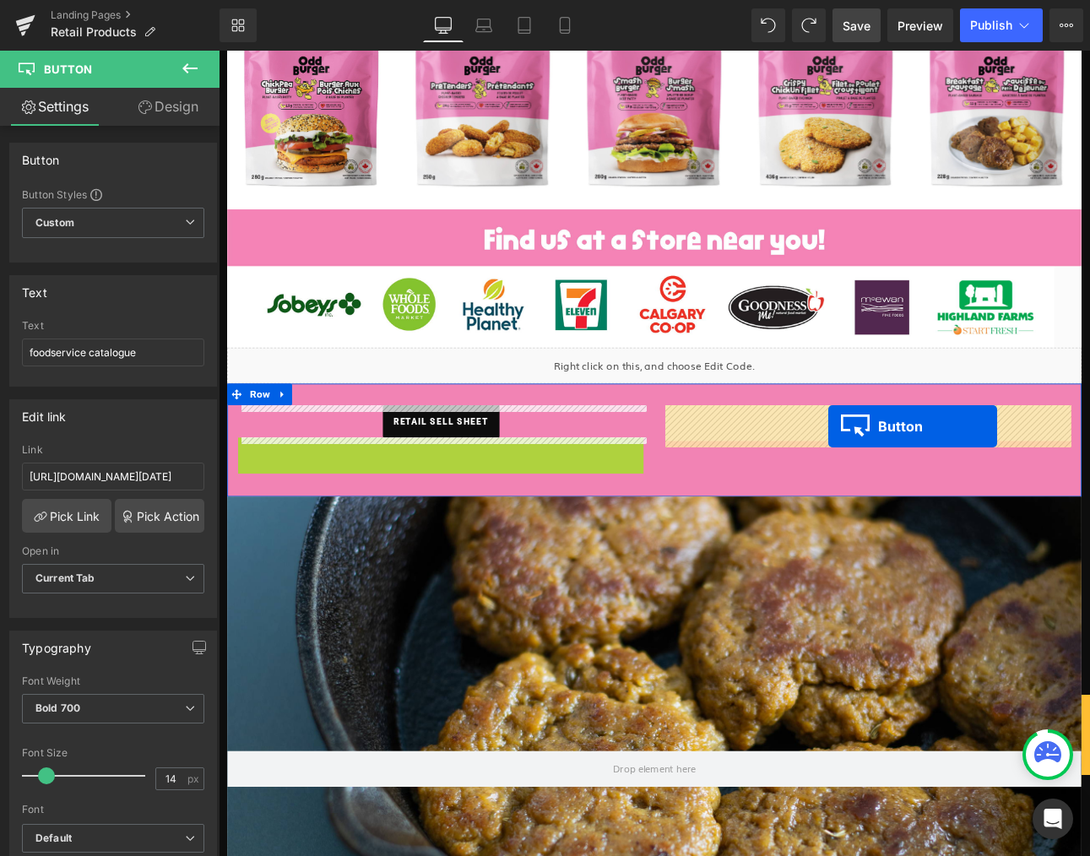
drag, startPoint x: 483, startPoint y: 518, endPoint x: 915, endPoint y: 482, distance: 433.0
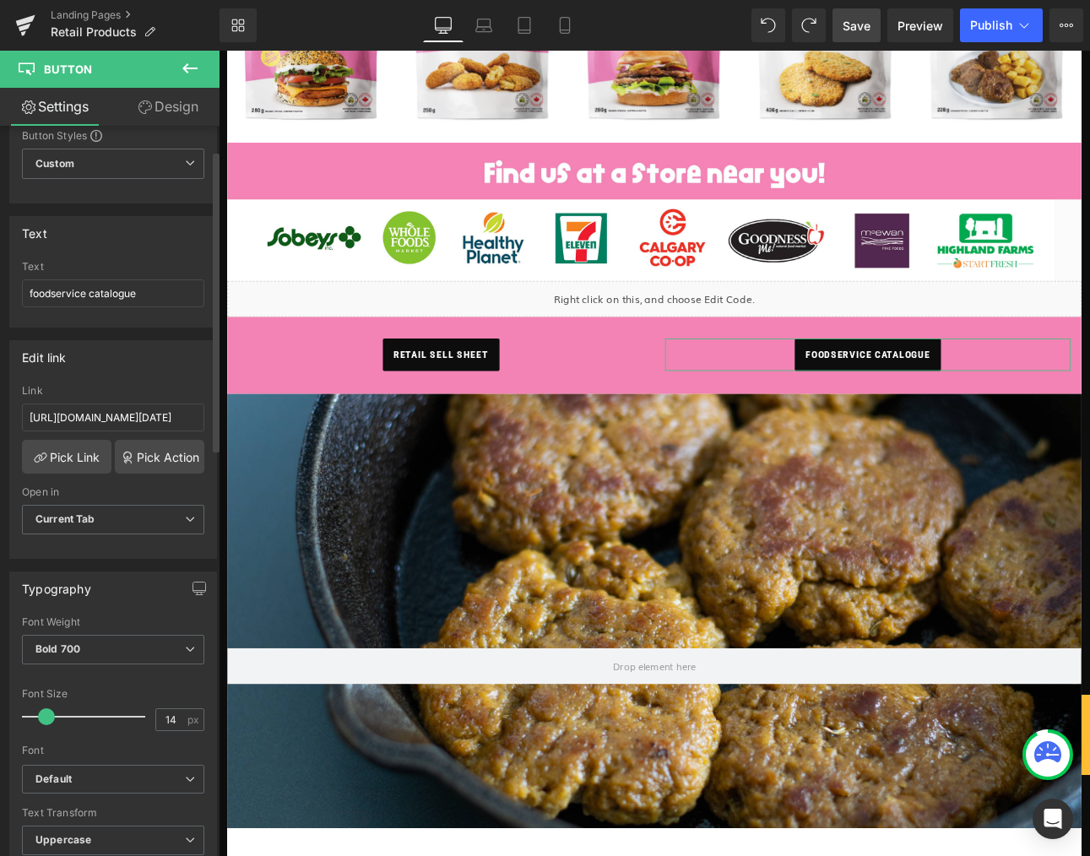
scroll to position [0, 0]
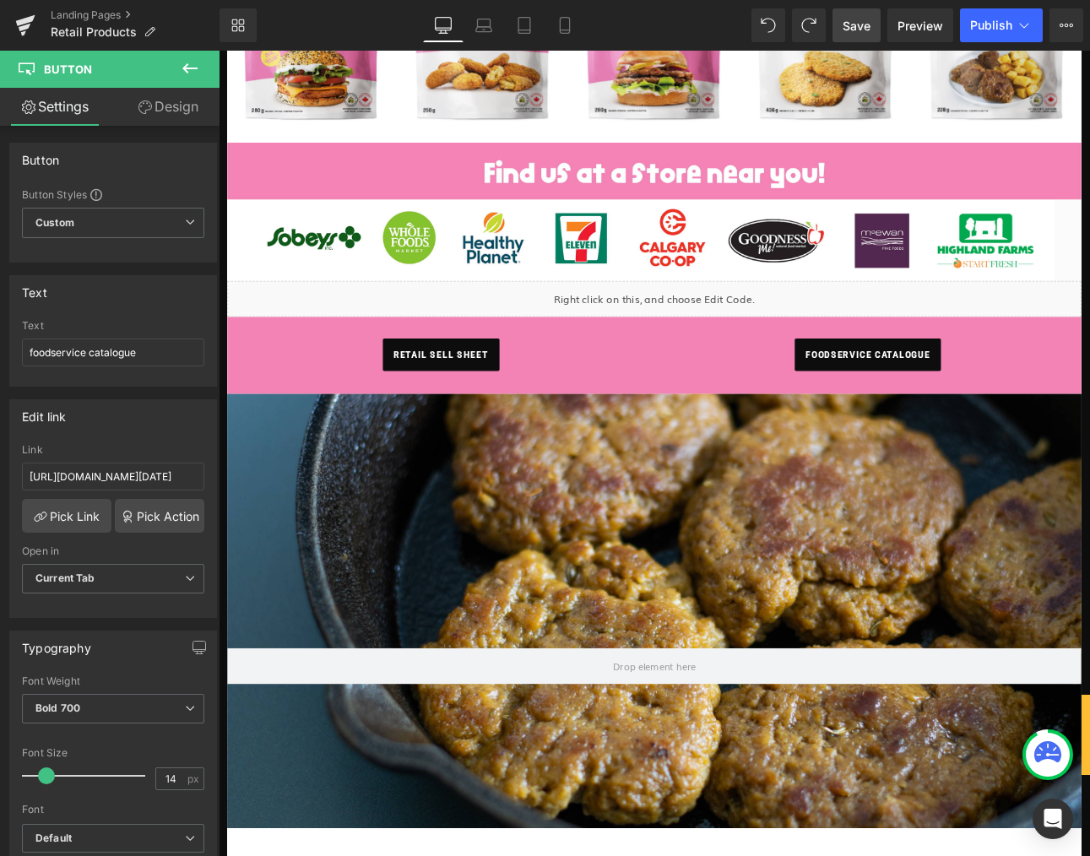
click at [258, 414] on div "retail sell sheet" at bounding box center [479, 407] width 475 height 38
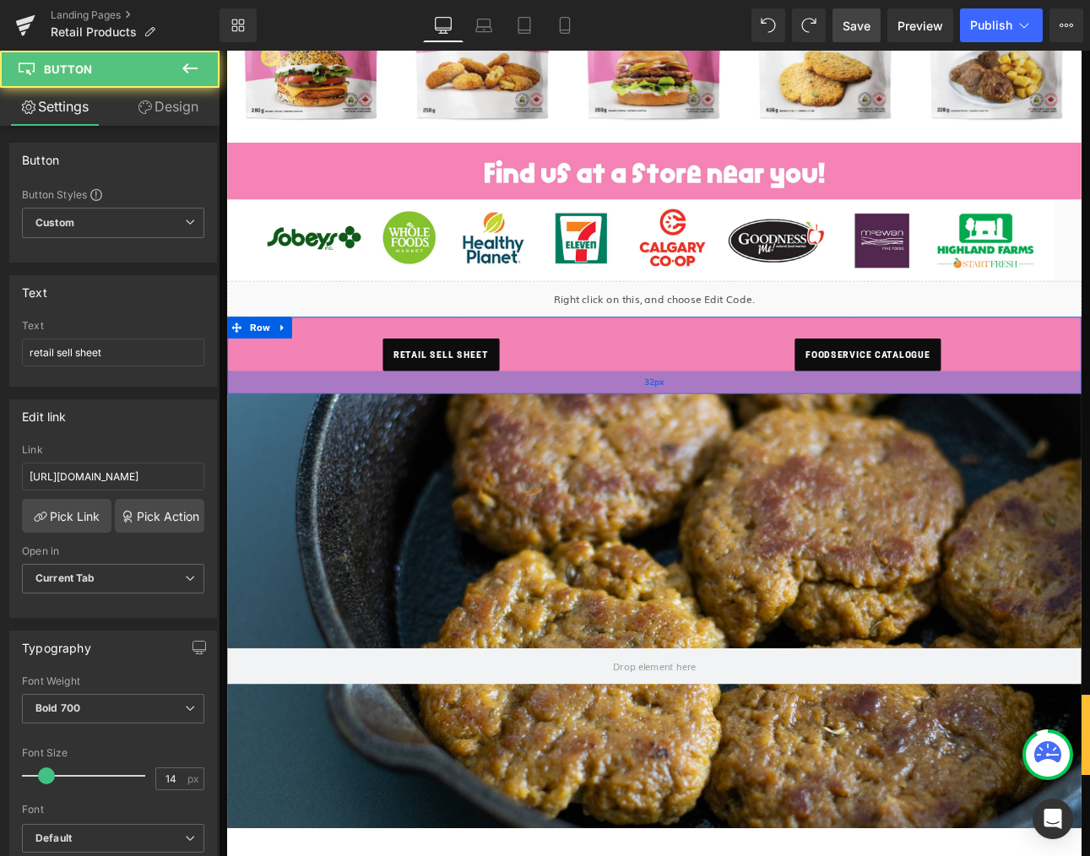
click at [237, 442] on div "32px" at bounding box center [730, 439] width 1002 height 27
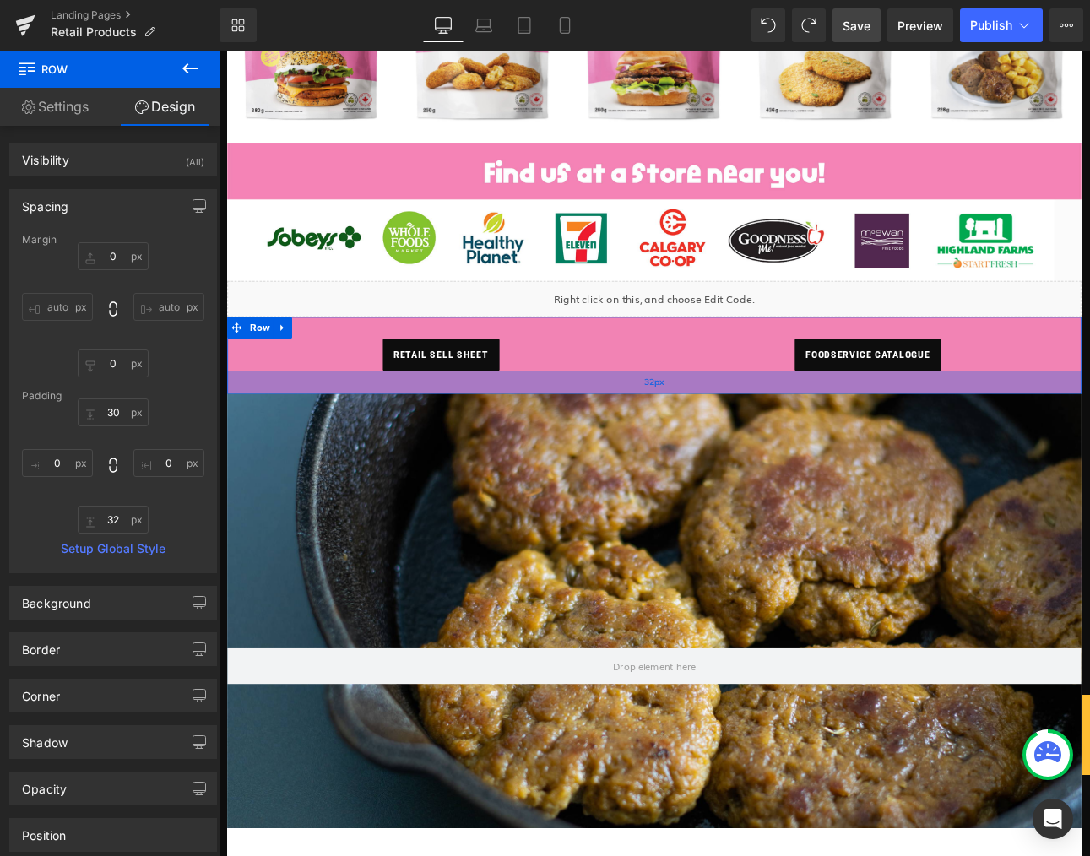
click at [242, 440] on div "32px" at bounding box center [730, 439] width 1002 height 27
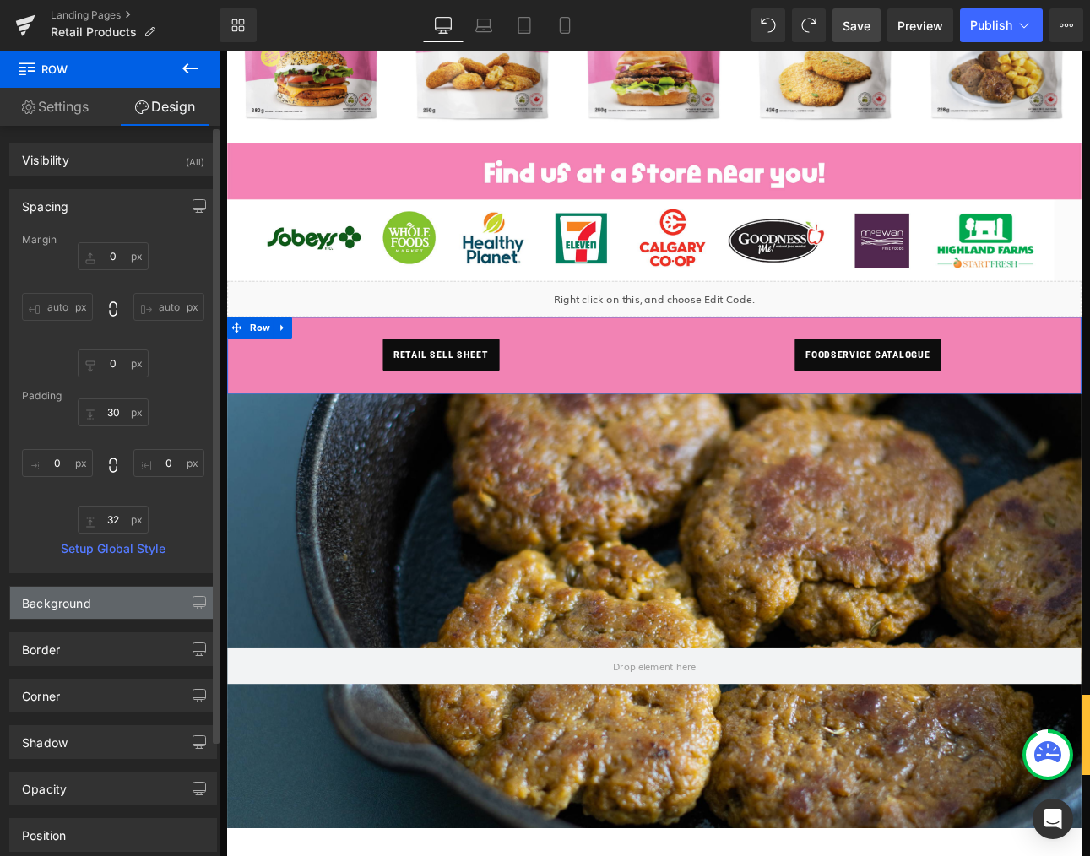
click at [125, 607] on div "Background" at bounding box center [113, 603] width 206 height 32
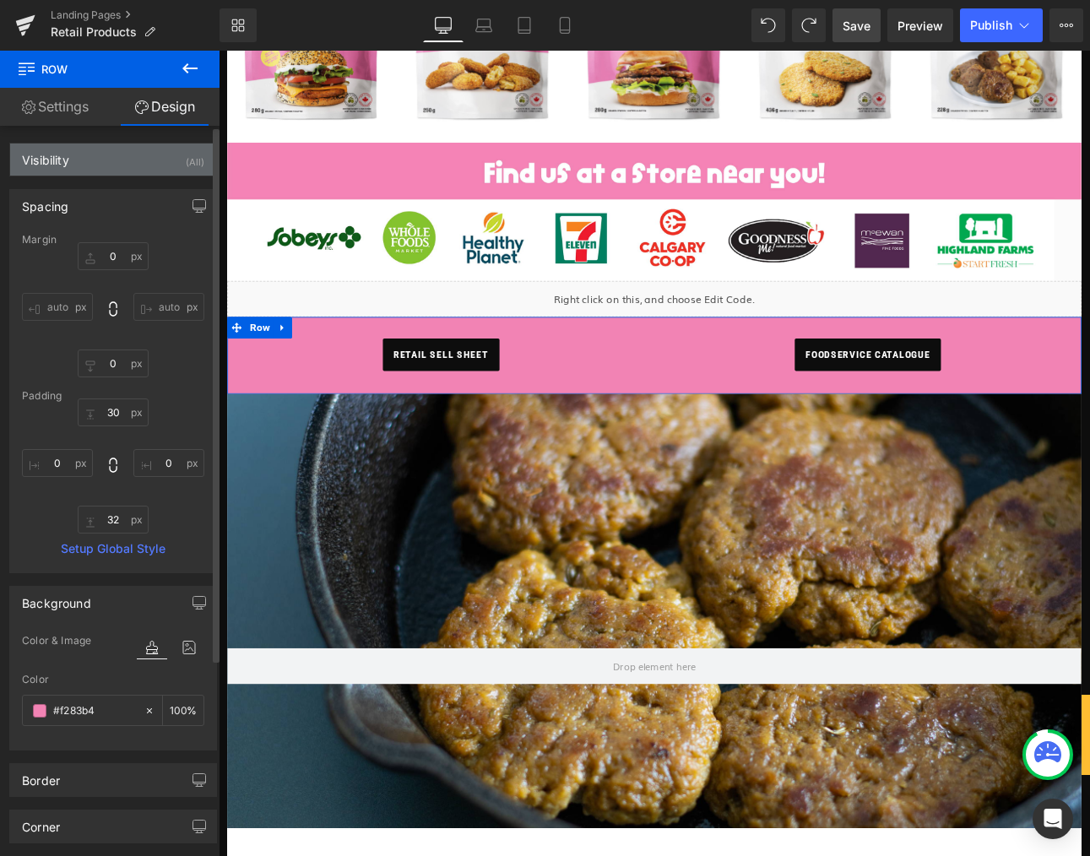
click at [132, 161] on div "Visibility (All)" at bounding box center [113, 160] width 206 height 32
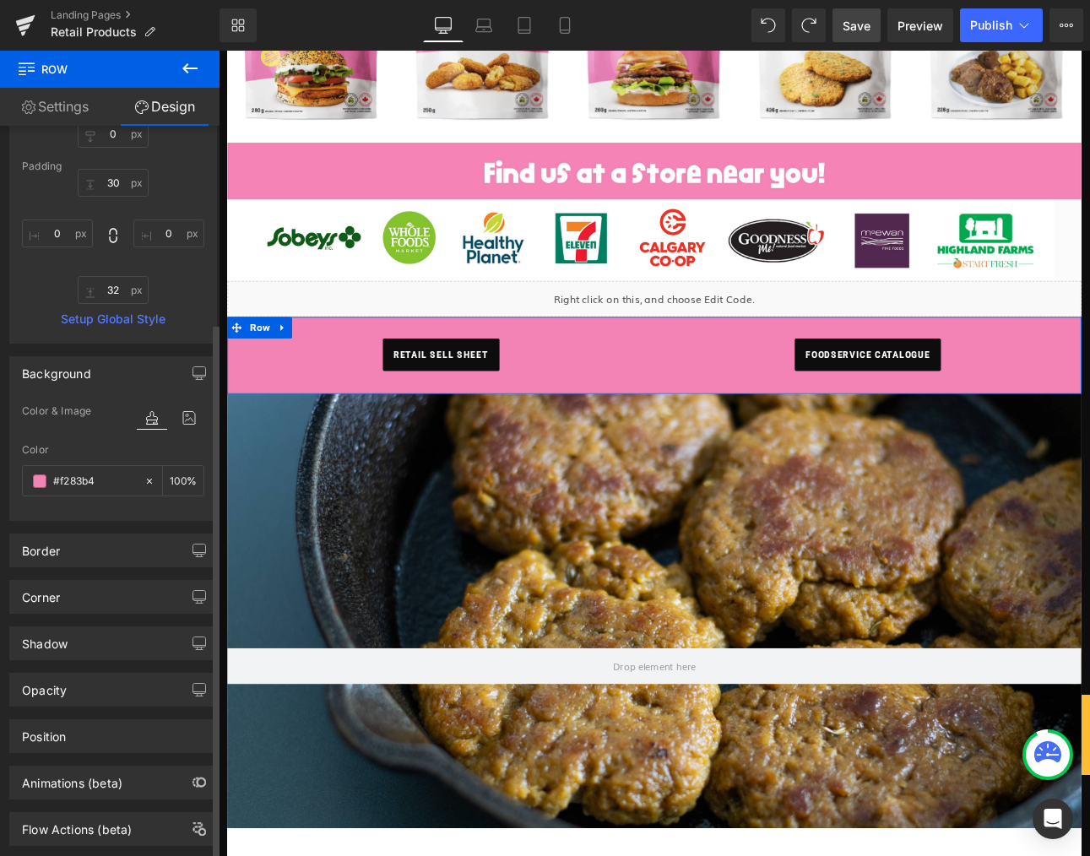
scroll to position [439, 0]
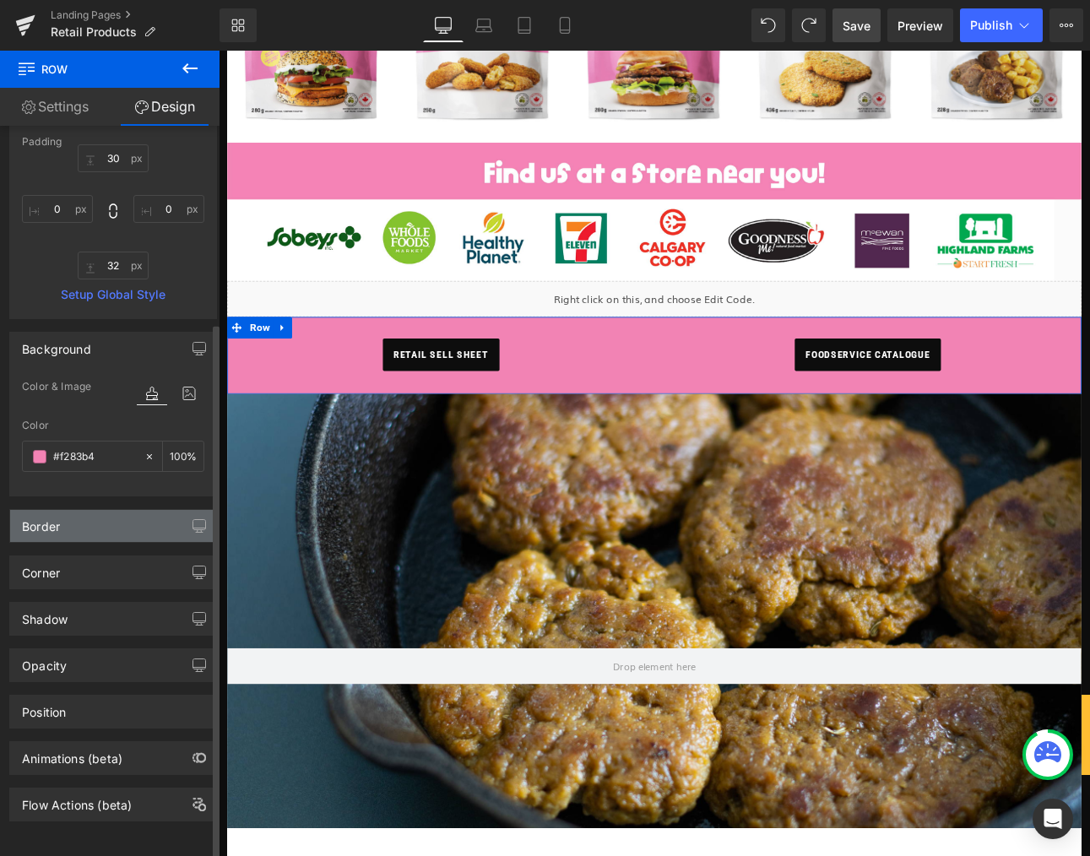
click at [114, 512] on div "Border" at bounding box center [113, 526] width 206 height 32
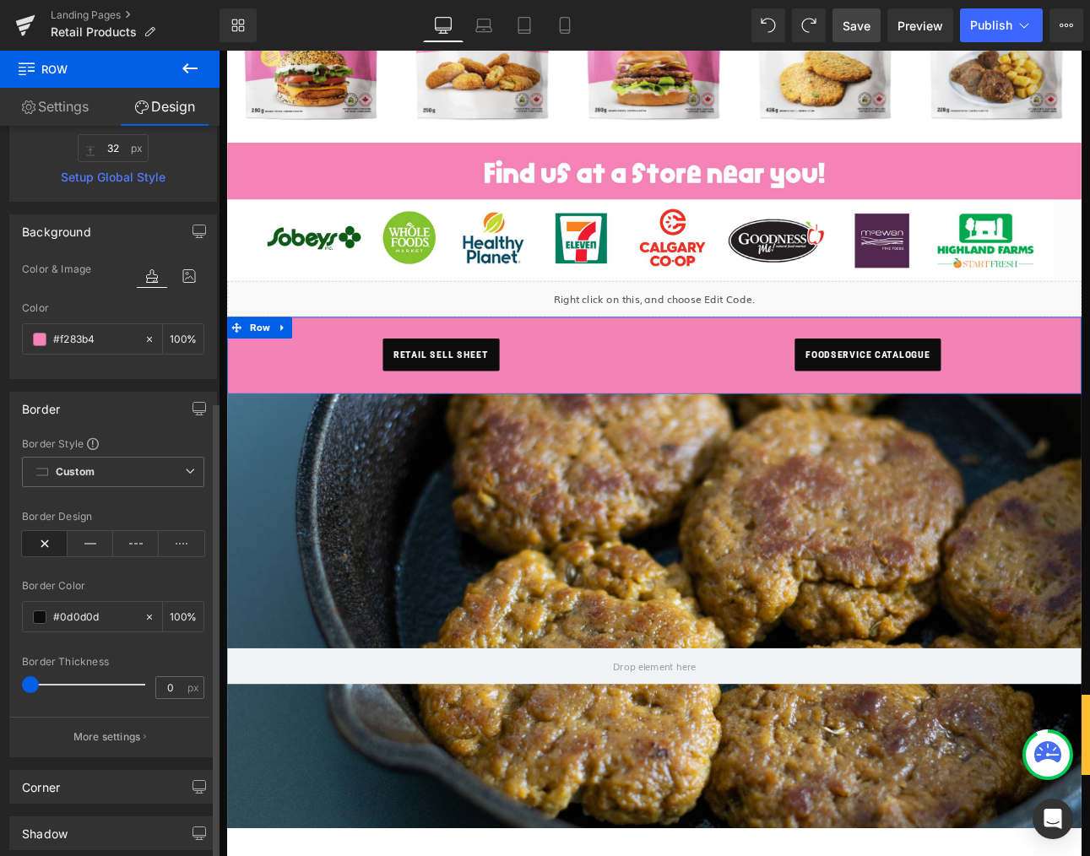
scroll to position [592, 0]
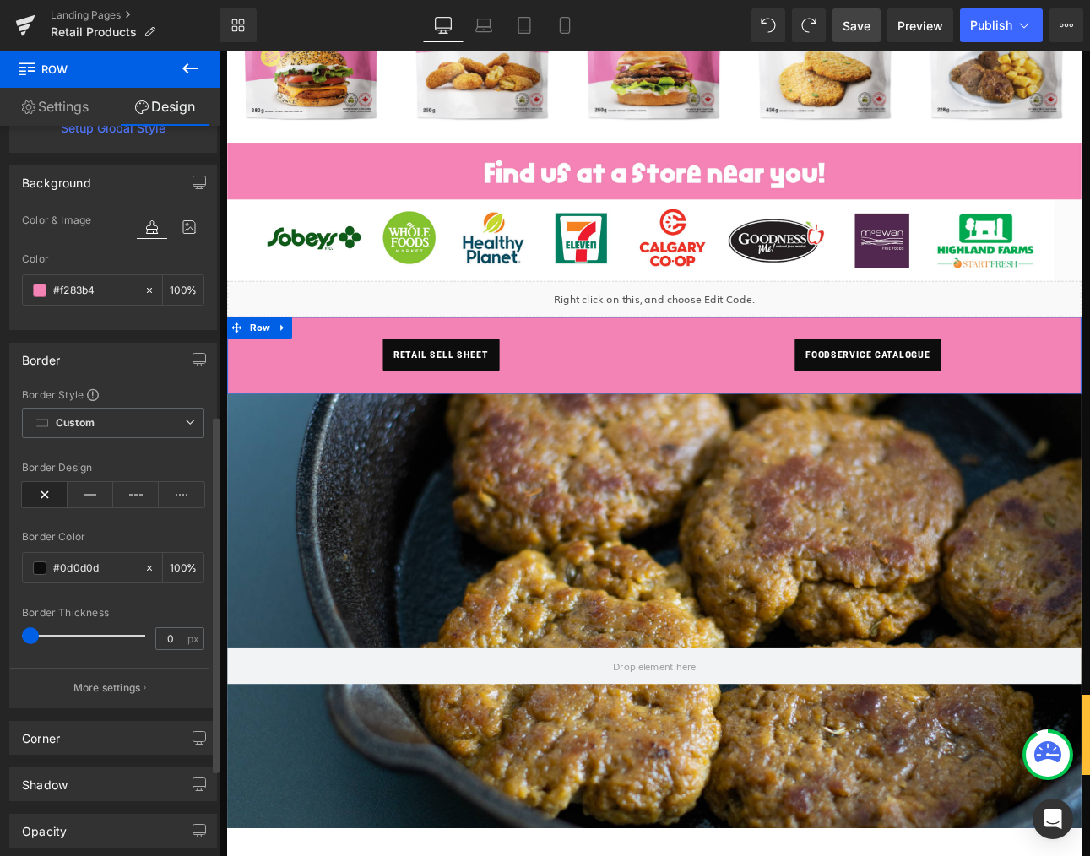
click at [124, 698] on button "More settings" at bounding box center [109, 688] width 199 height 40
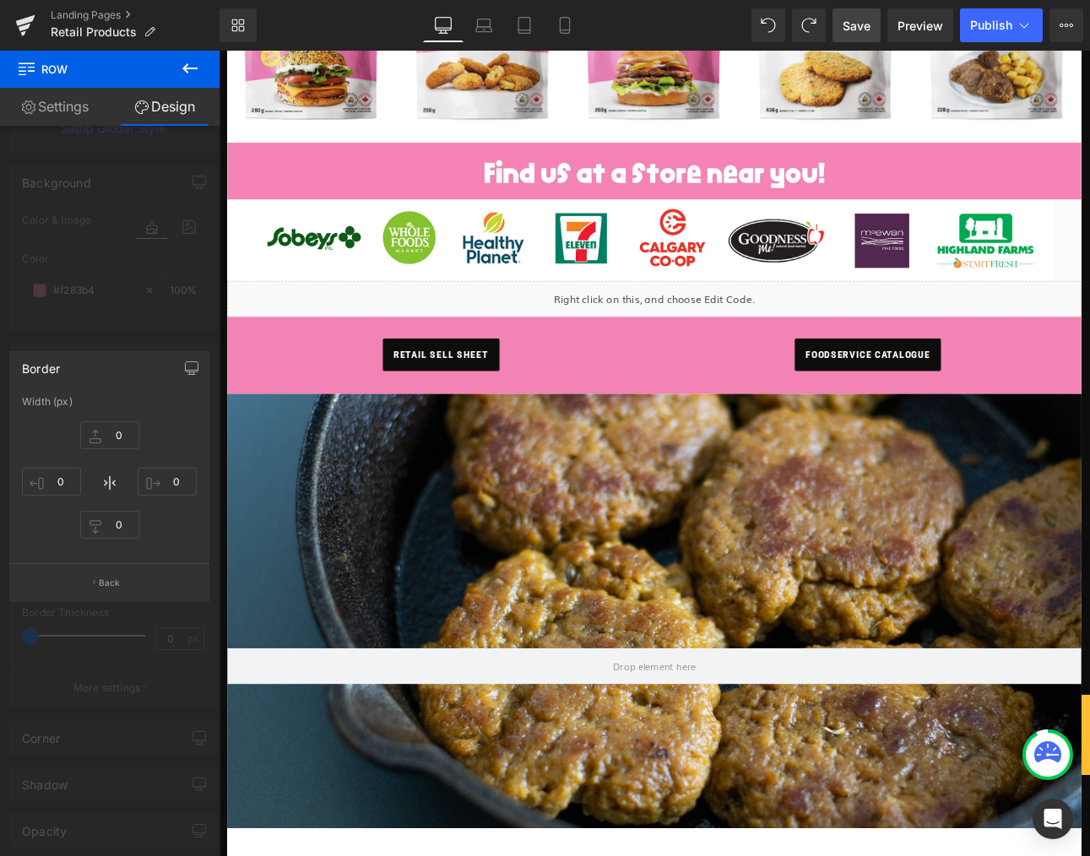
click at [852, 23] on span "Save" at bounding box center [857, 26] width 28 height 18
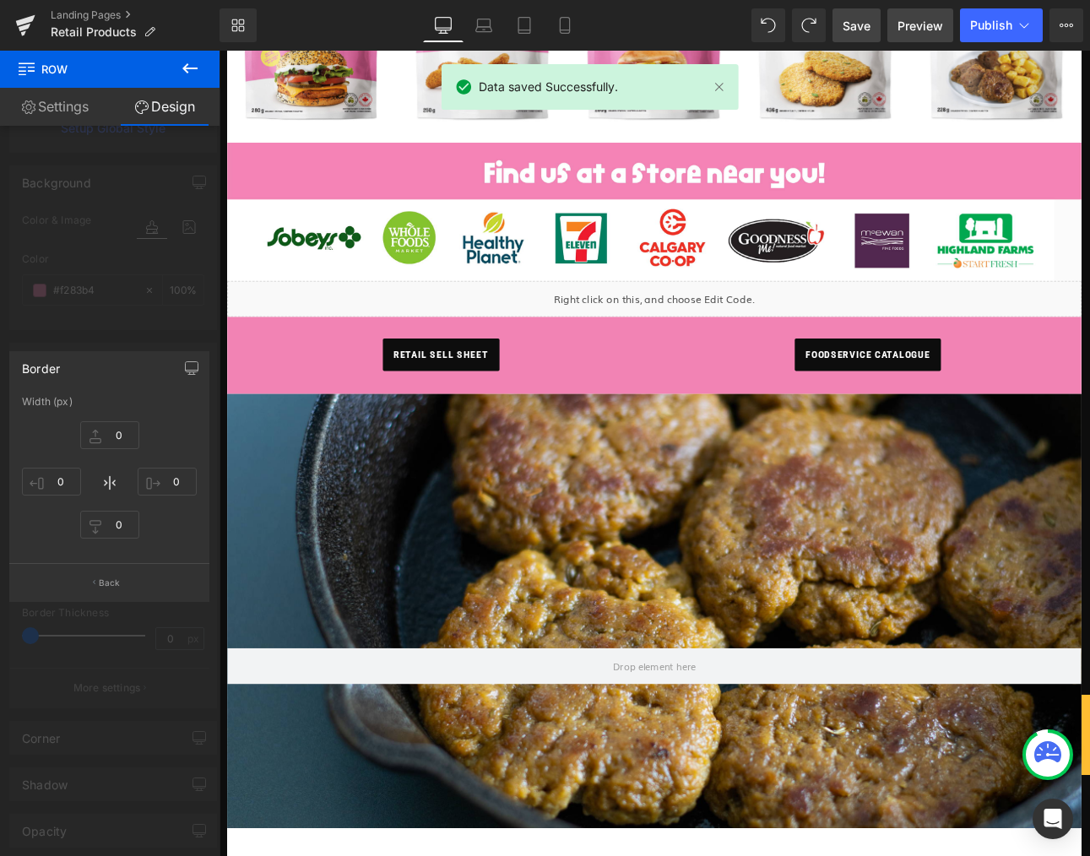
click at [926, 27] on span "Preview" at bounding box center [921, 26] width 46 height 18
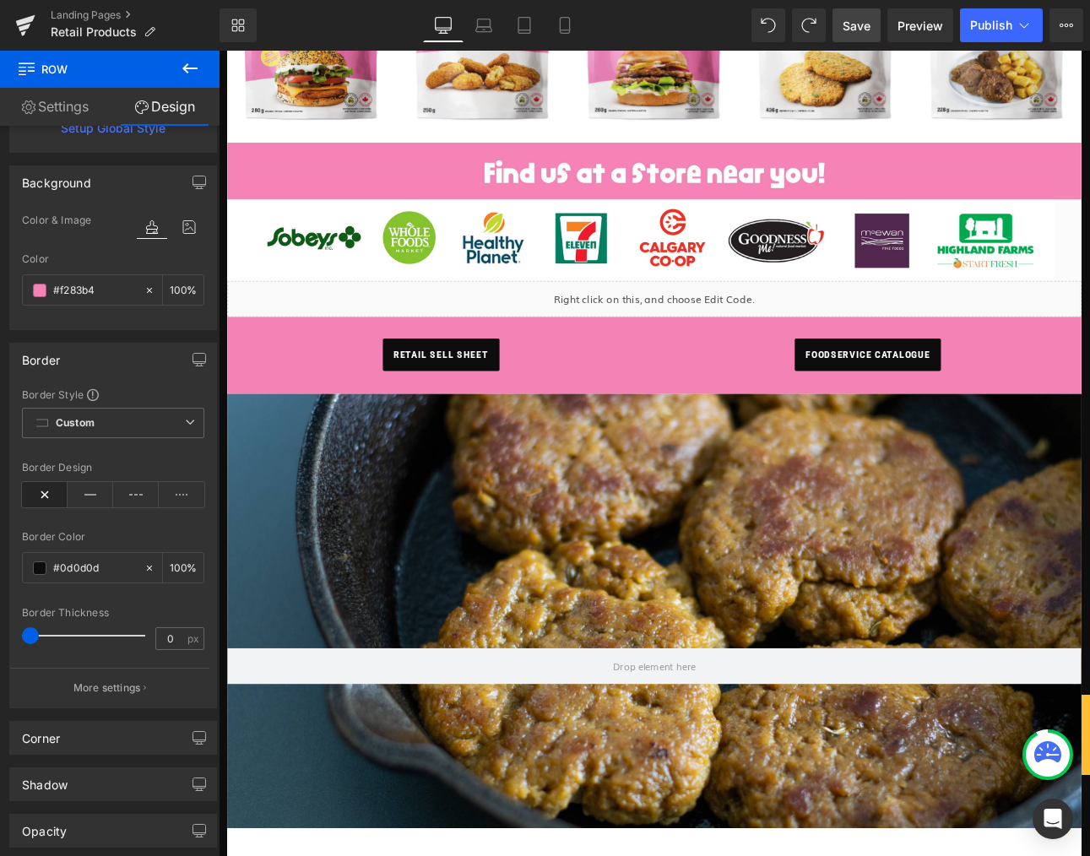
click at [263, 417] on body "Search Account ORDER NOW Menu Back Menu Menu" at bounding box center [730, 403] width 1022 height 2349
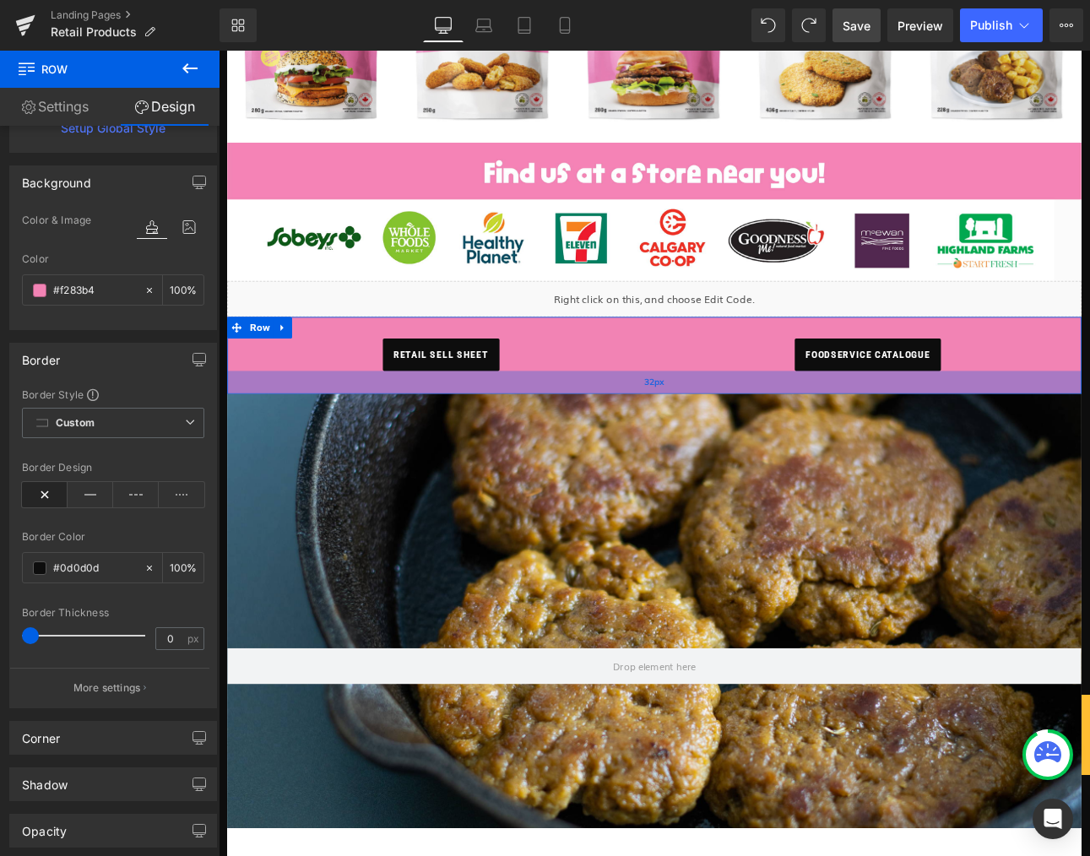
click at [259, 428] on div "32px" at bounding box center [730, 439] width 1002 height 27
type input "32px"
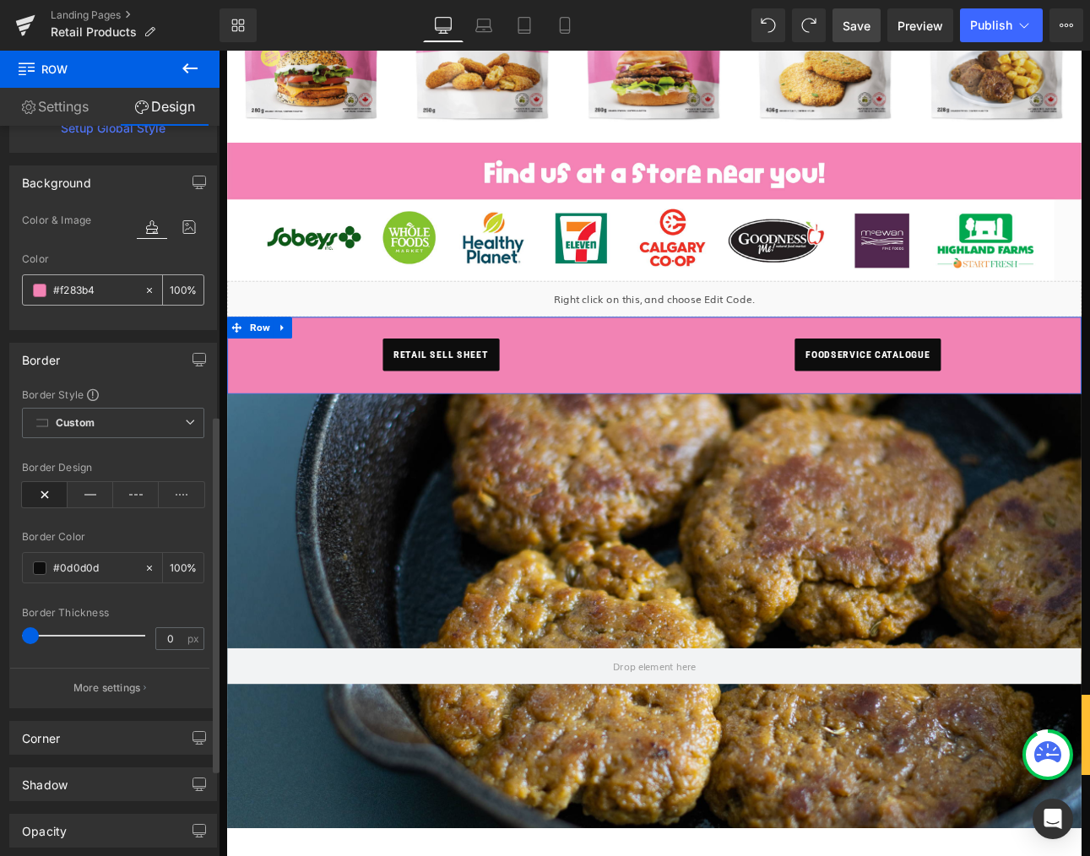
click at [145, 289] on icon at bounding box center [150, 291] width 12 height 12
type input "none"
type input "0"
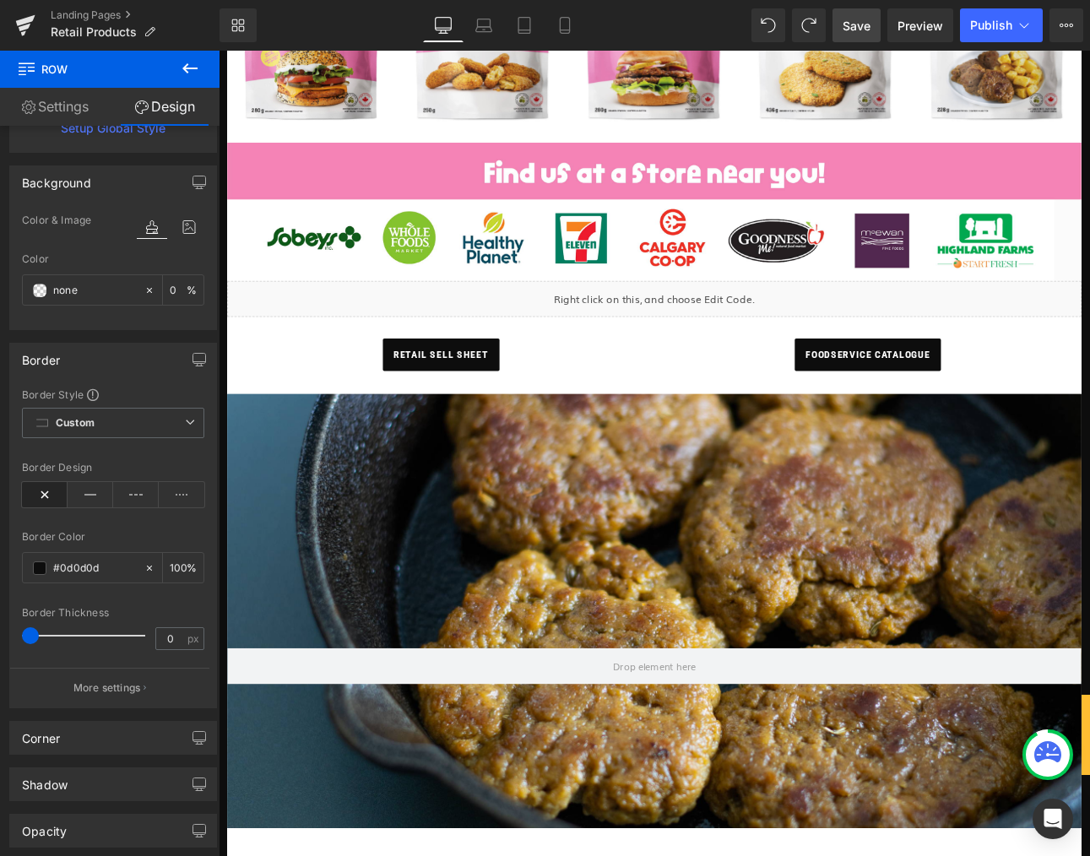
scroll to position [532, 0]
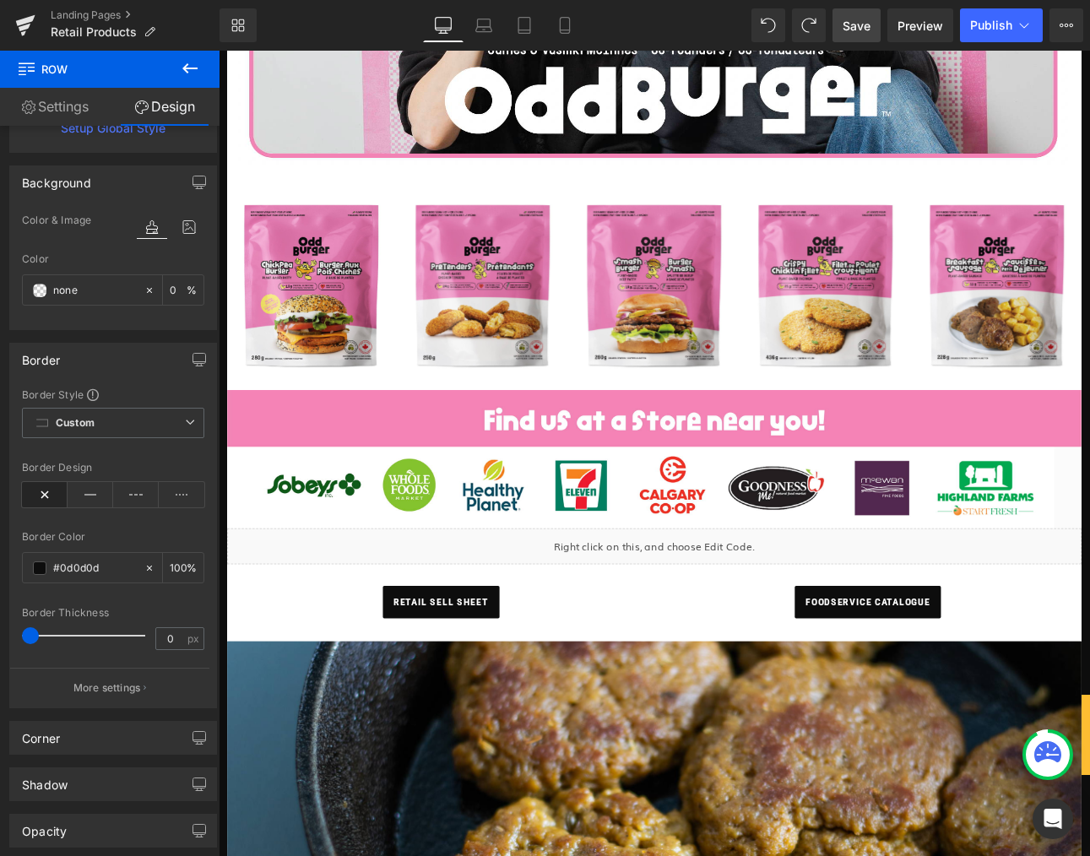
drag, startPoint x: 865, startPoint y: 26, endPoint x: 882, endPoint y: 30, distance: 17.2
click at [865, 27] on span "Save" at bounding box center [857, 26] width 28 height 18
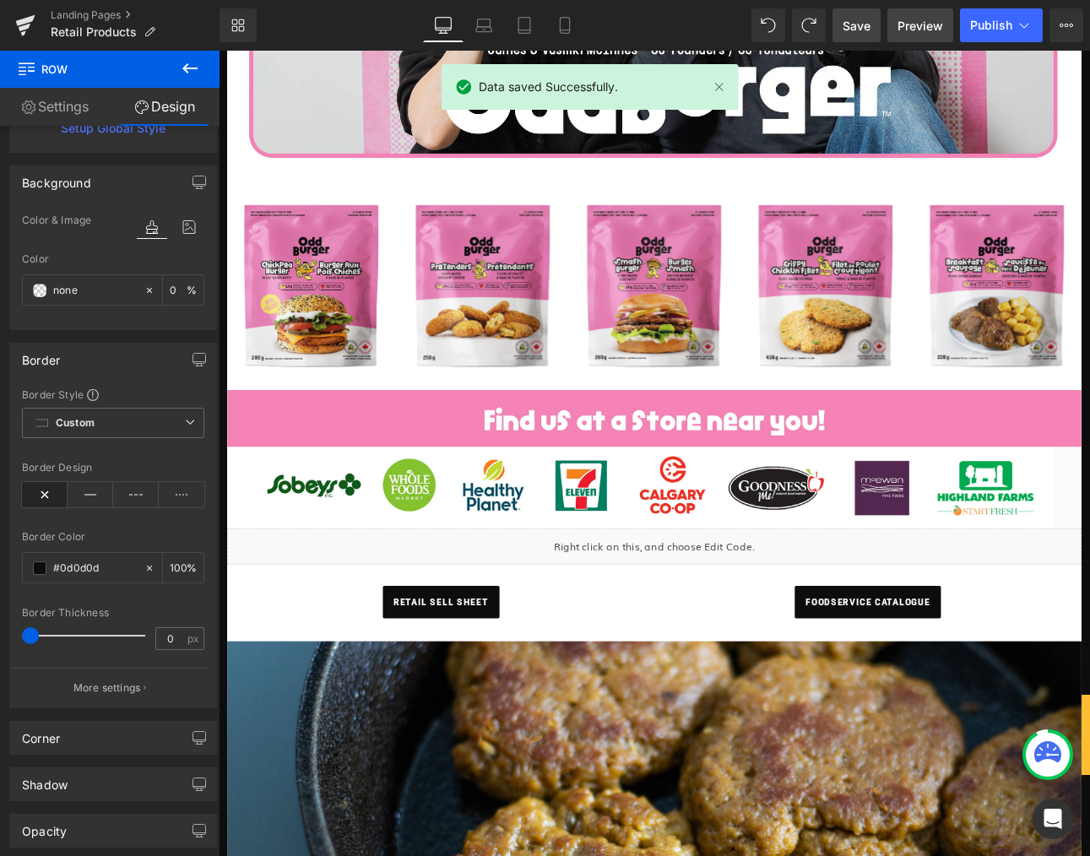
click at [919, 26] on span "Preview" at bounding box center [921, 26] width 46 height 18
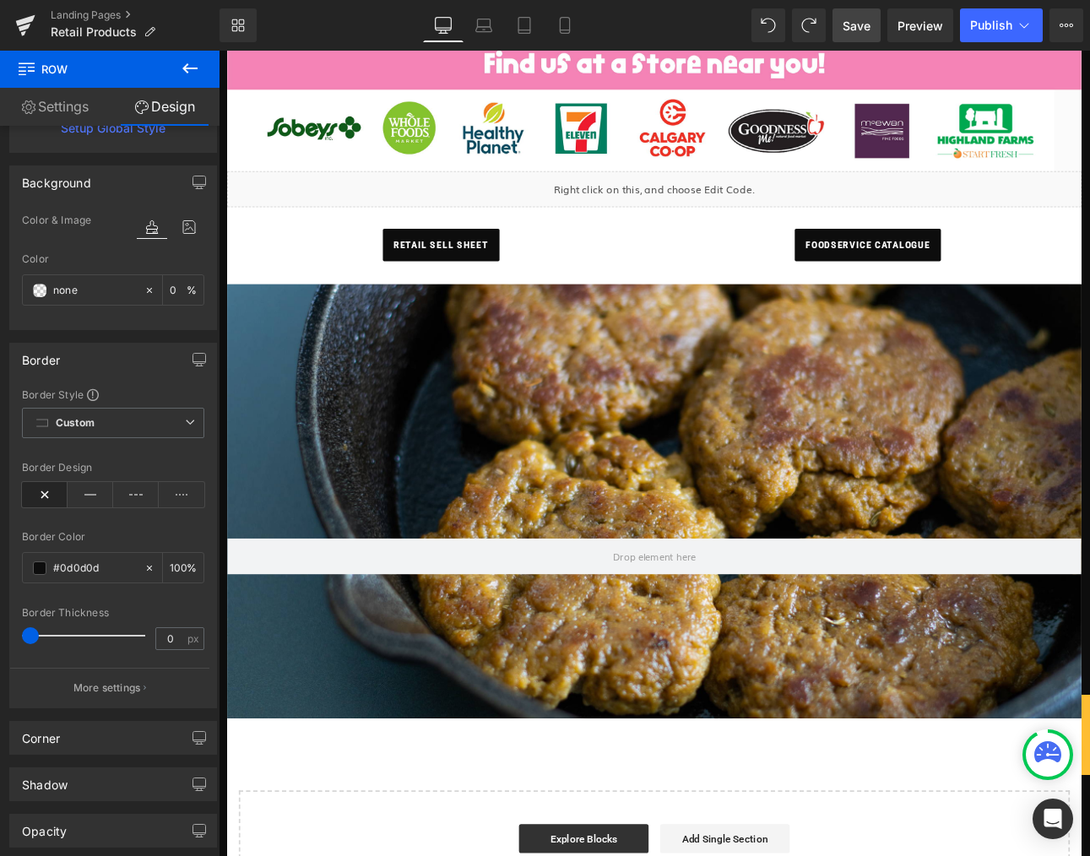
scroll to position [952, 0]
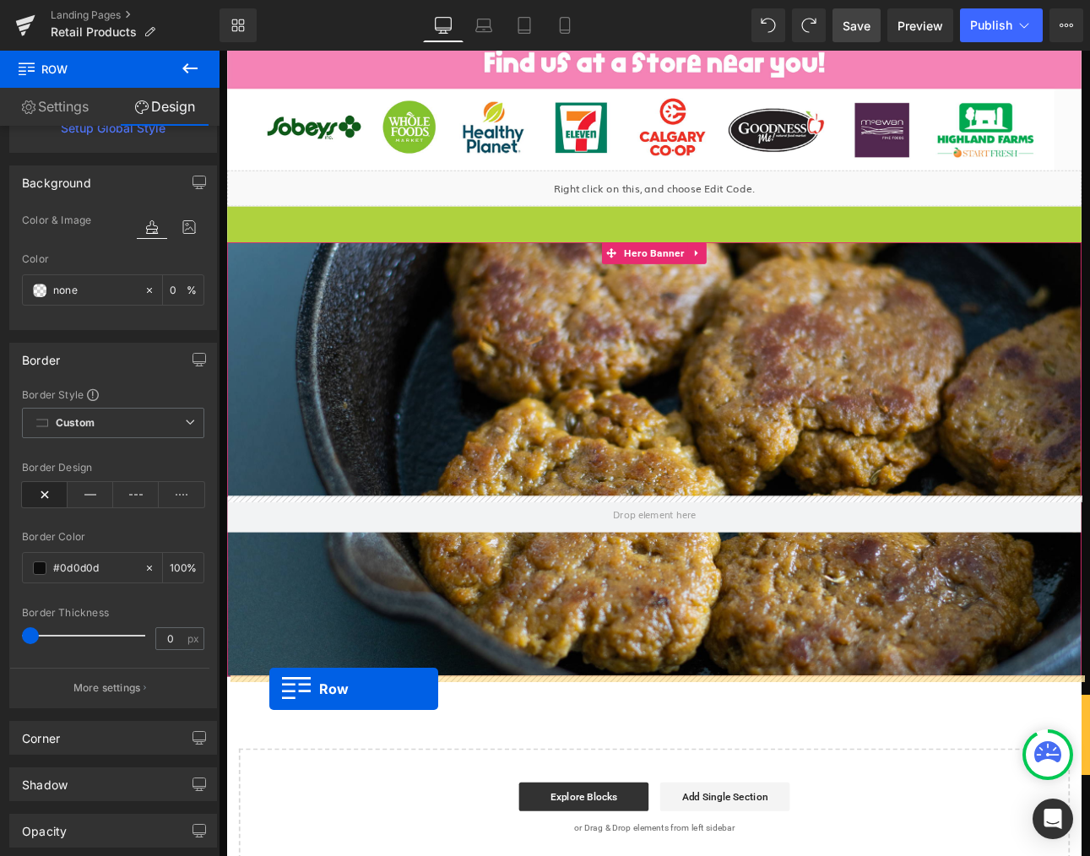
drag, startPoint x: 237, startPoint y: 245, endPoint x: 278, endPoint y: 799, distance: 555.5
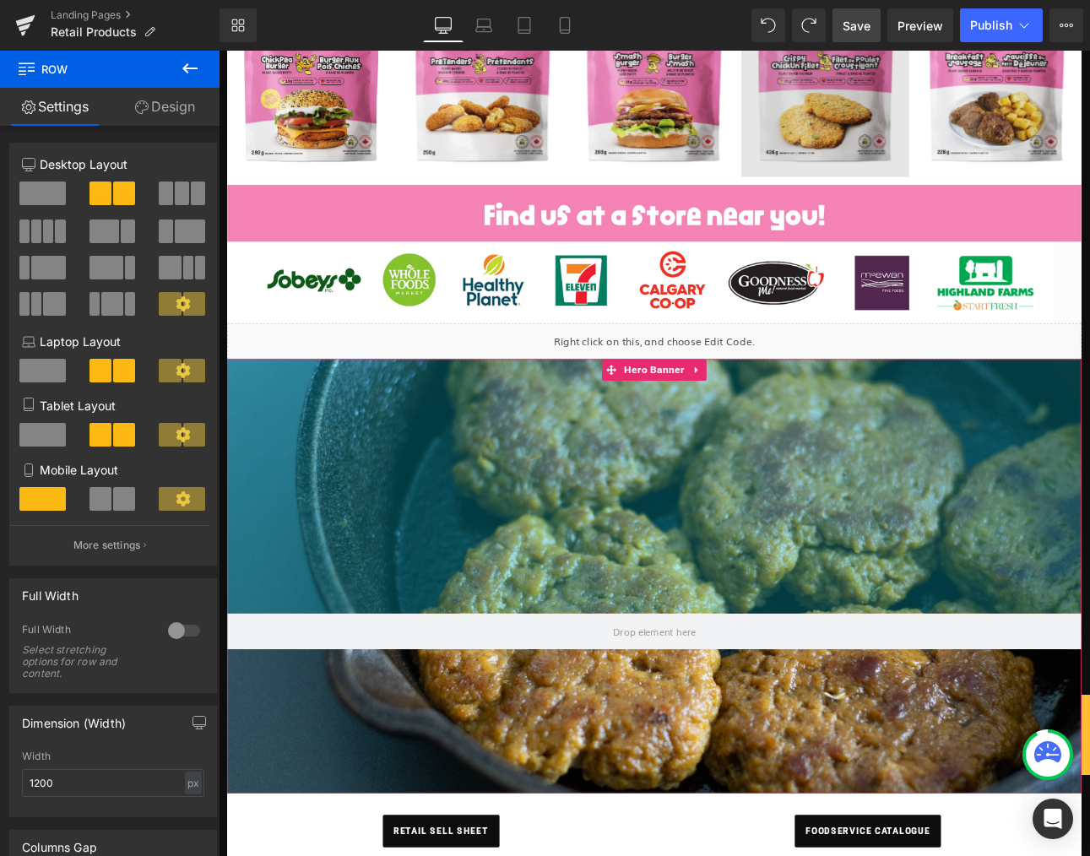
scroll to position [754, 0]
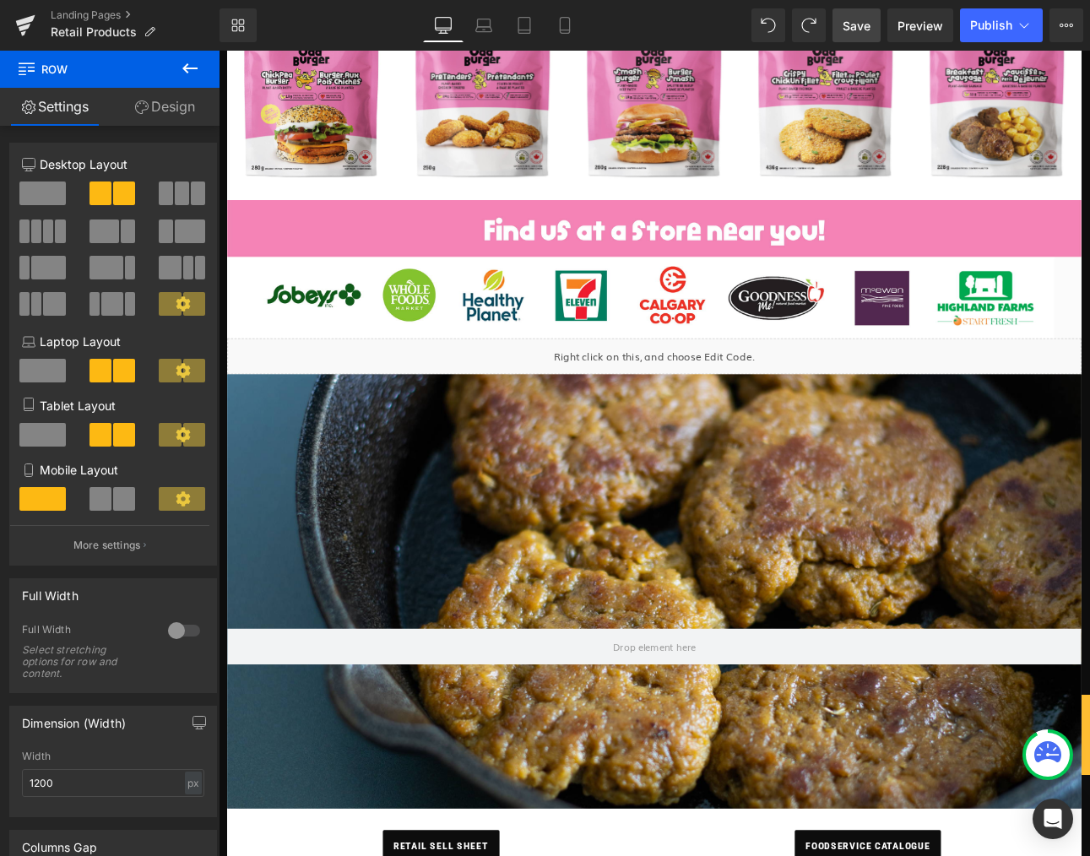
click at [836, 36] on link "Save" at bounding box center [857, 25] width 48 height 34
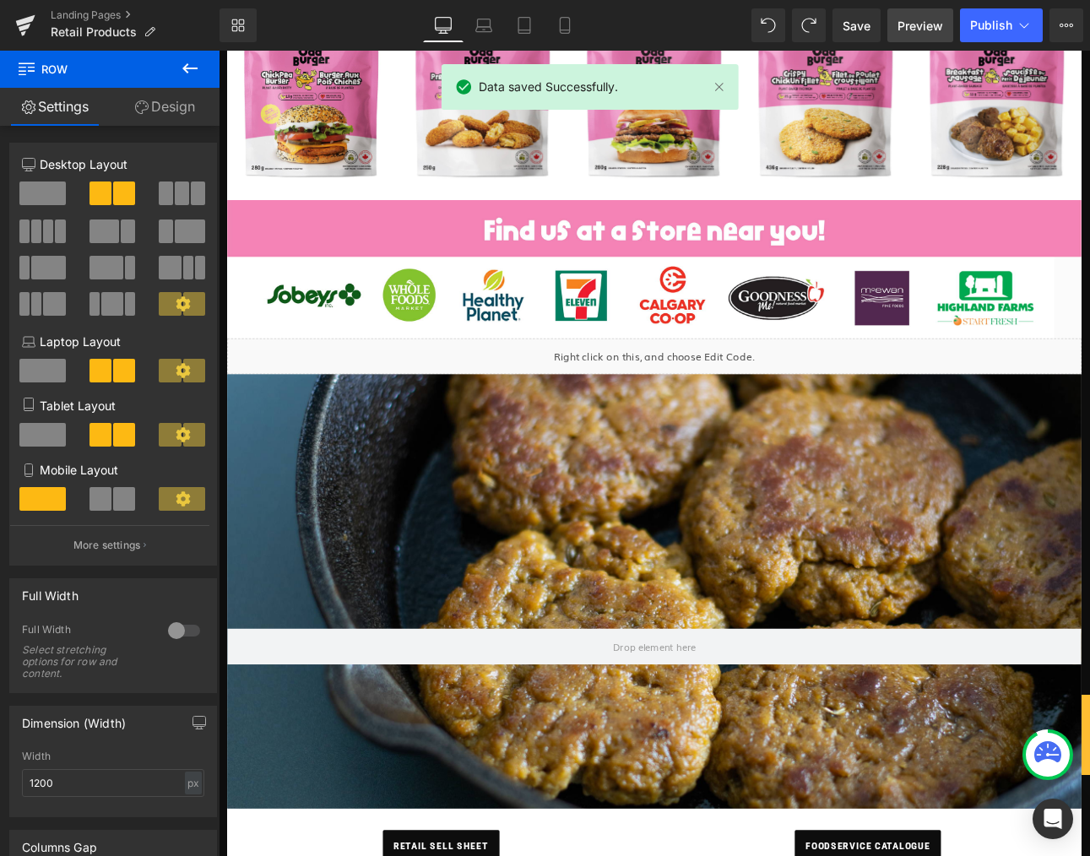
click at [918, 31] on span "Preview" at bounding box center [921, 26] width 46 height 18
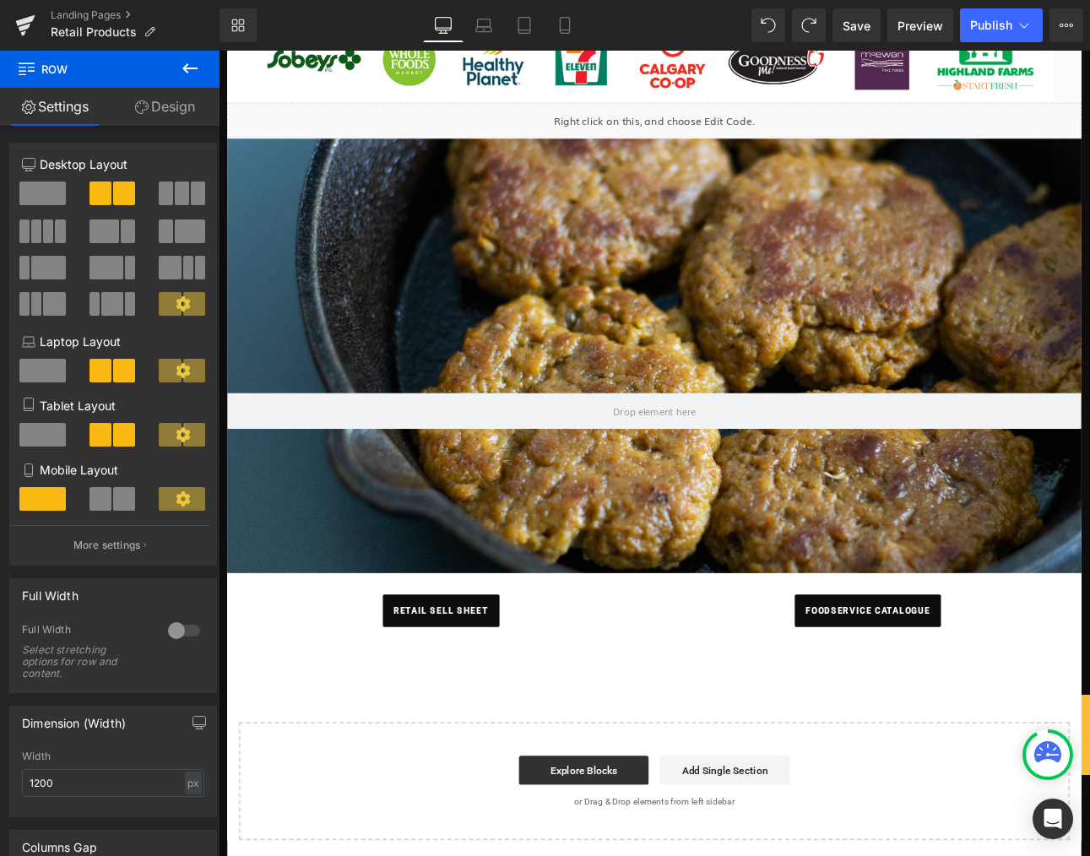
scroll to position [1002, 0]
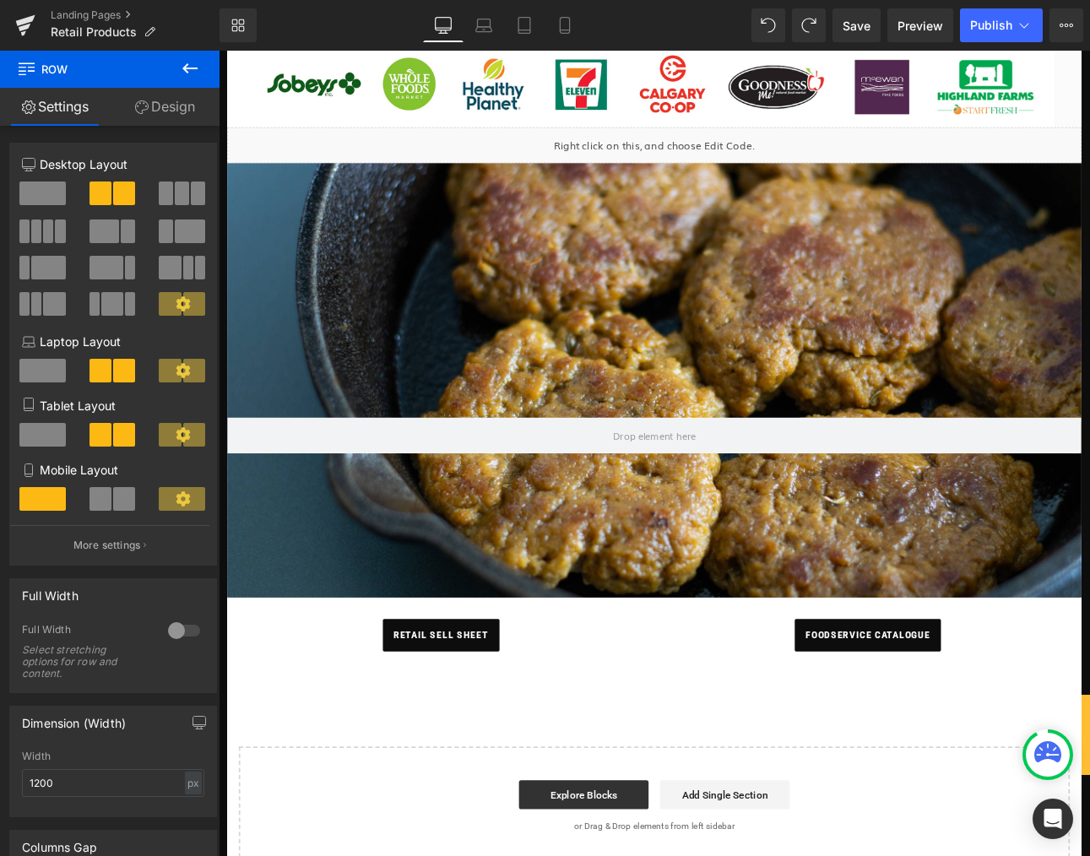
click at [297, 749] on div "retail sell sheet" at bounding box center [479, 737] width 475 height 38
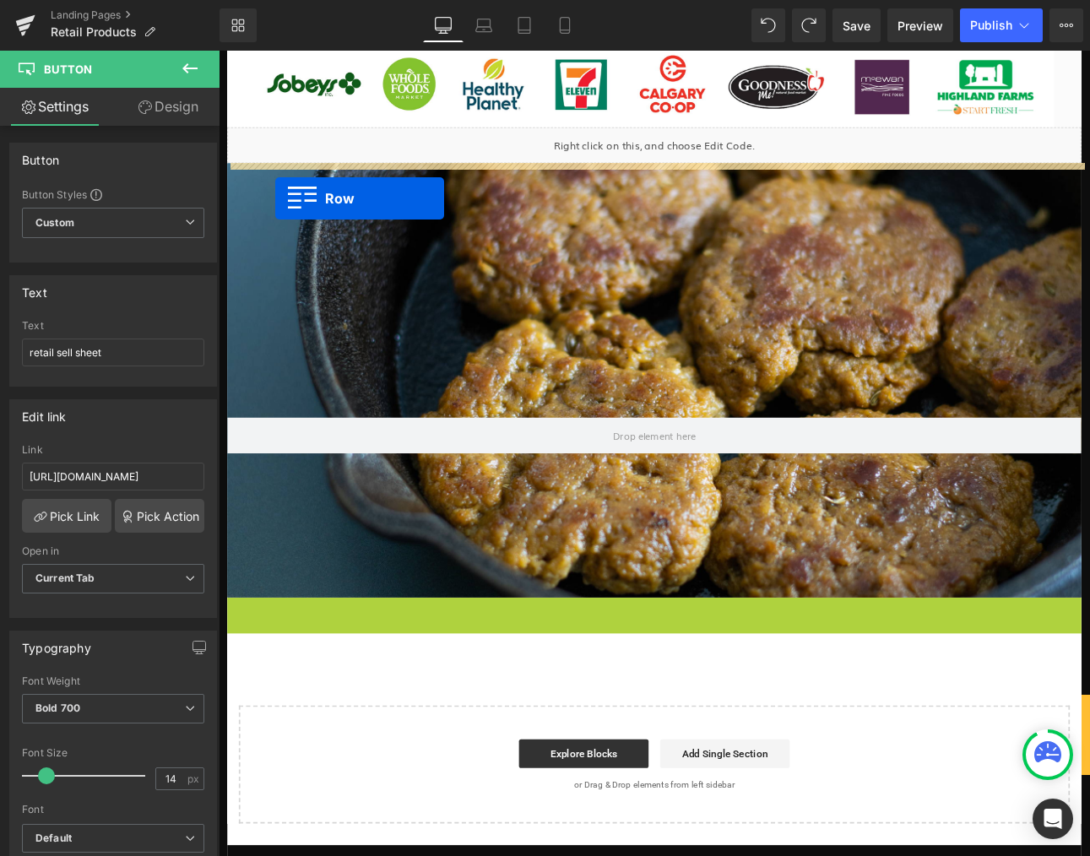
drag, startPoint x: 237, startPoint y: 705, endPoint x: 284, endPoint y: 219, distance: 488.7
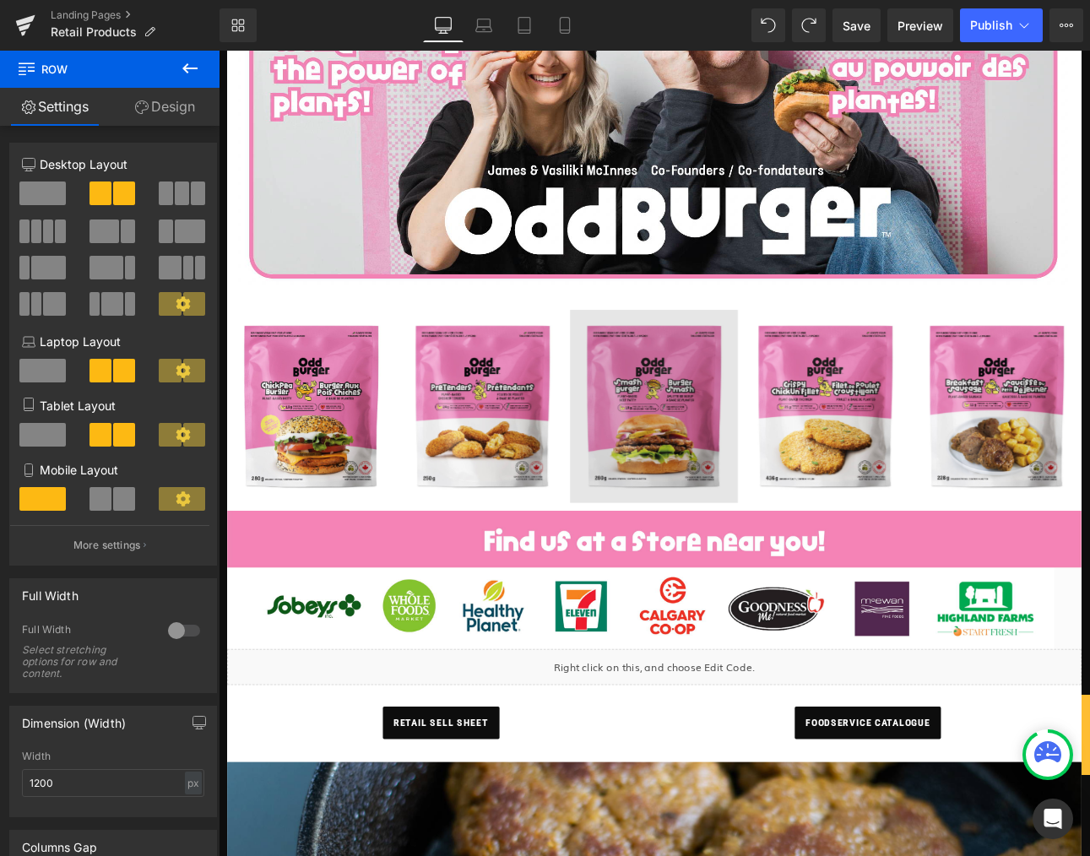
scroll to position [387, 0]
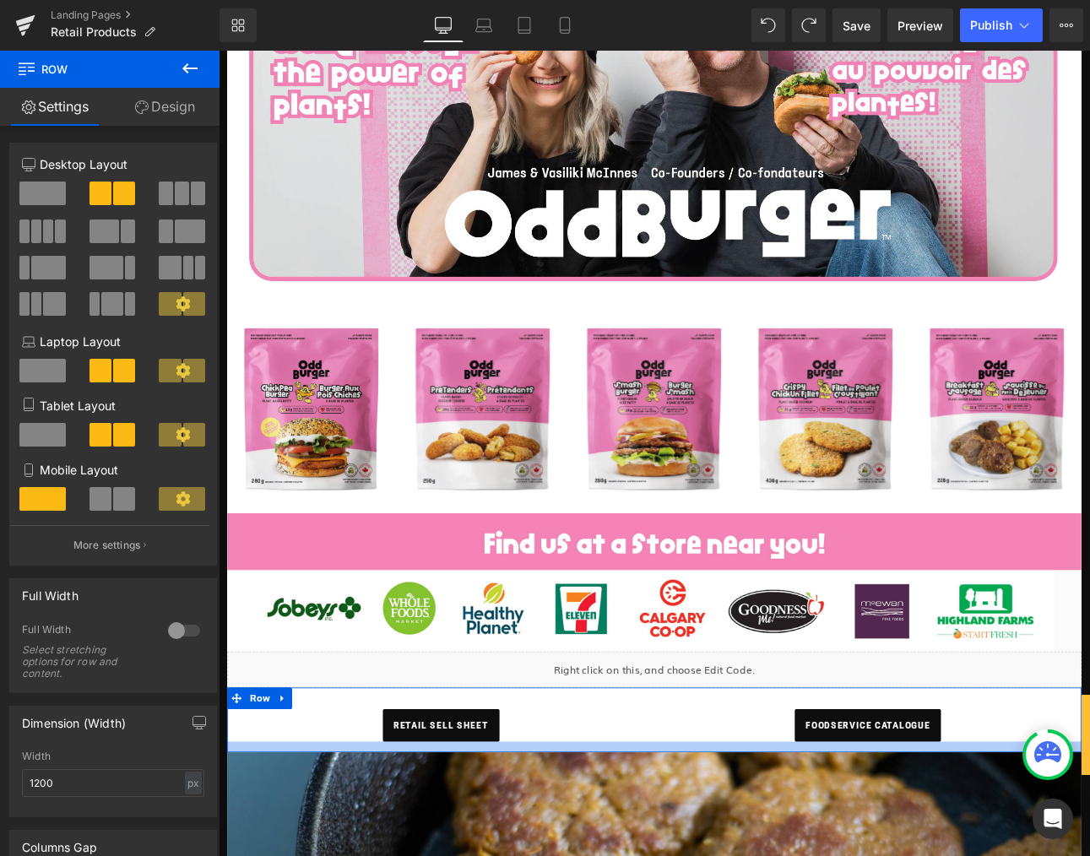
drag, startPoint x: 447, startPoint y: 883, endPoint x: 449, endPoint y: 869, distance: 14.6
click at [449, 856] on div at bounding box center [730, 867] width 1002 height 13
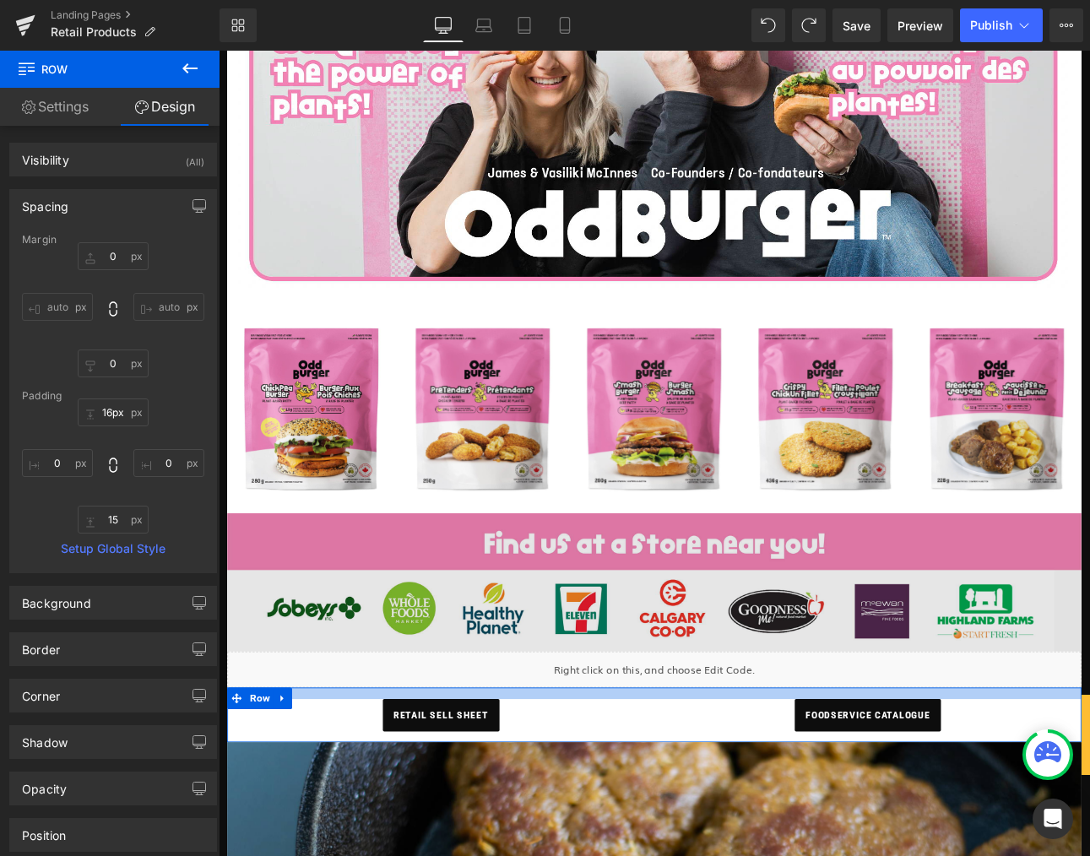
type input "15px"
drag, startPoint x: 465, startPoint y: 812, endPoint x: 504, endPoint y: 724, distance: 96.0
click at [470, 799] on div at bounding box center [730, 805] width 1002 height 14
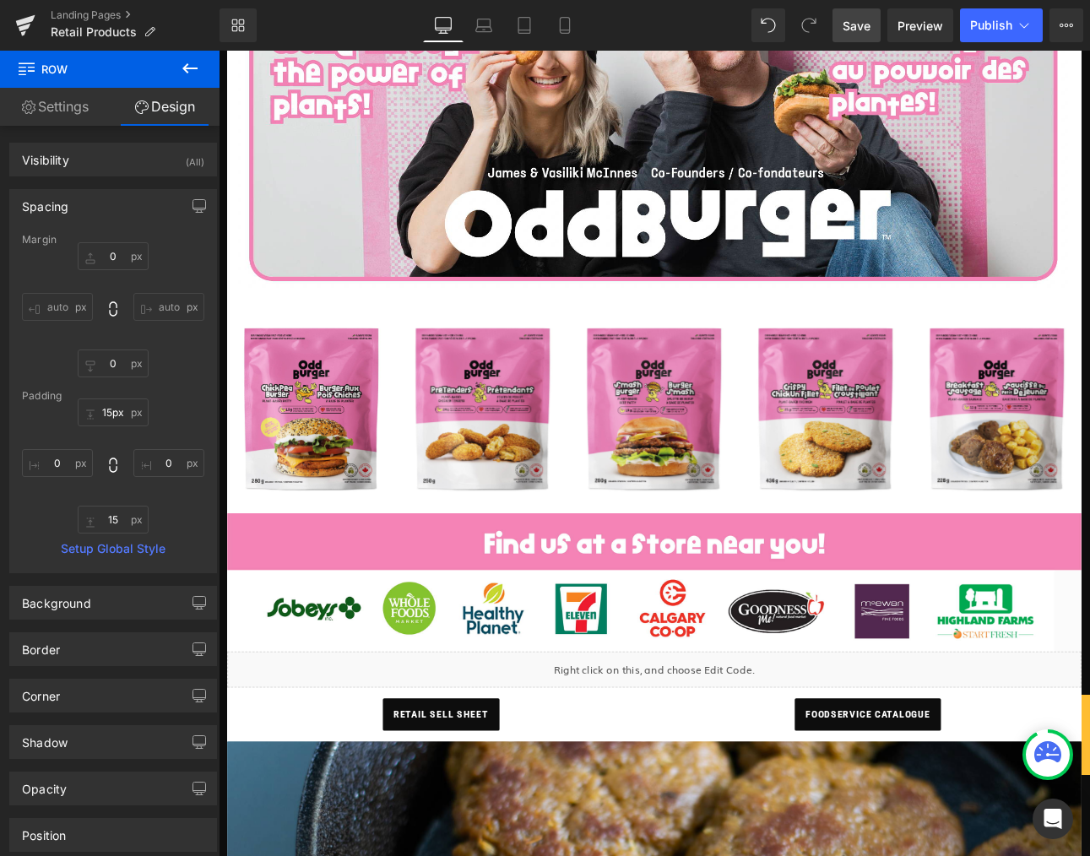
click at [845, 21] on span "Save" at bounding box center [857, 26] width 28 height 18
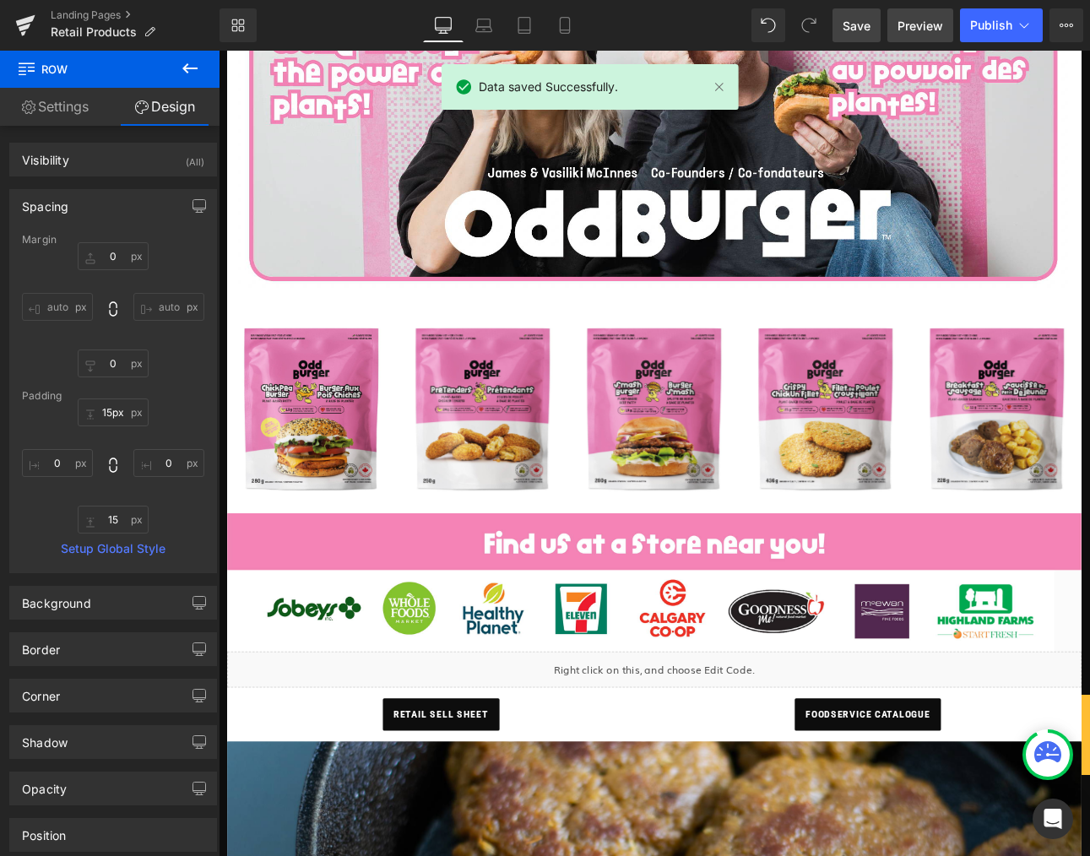
click at [919, 30] on span "Preview" at bounding box center [921, 26] width 46 height 18
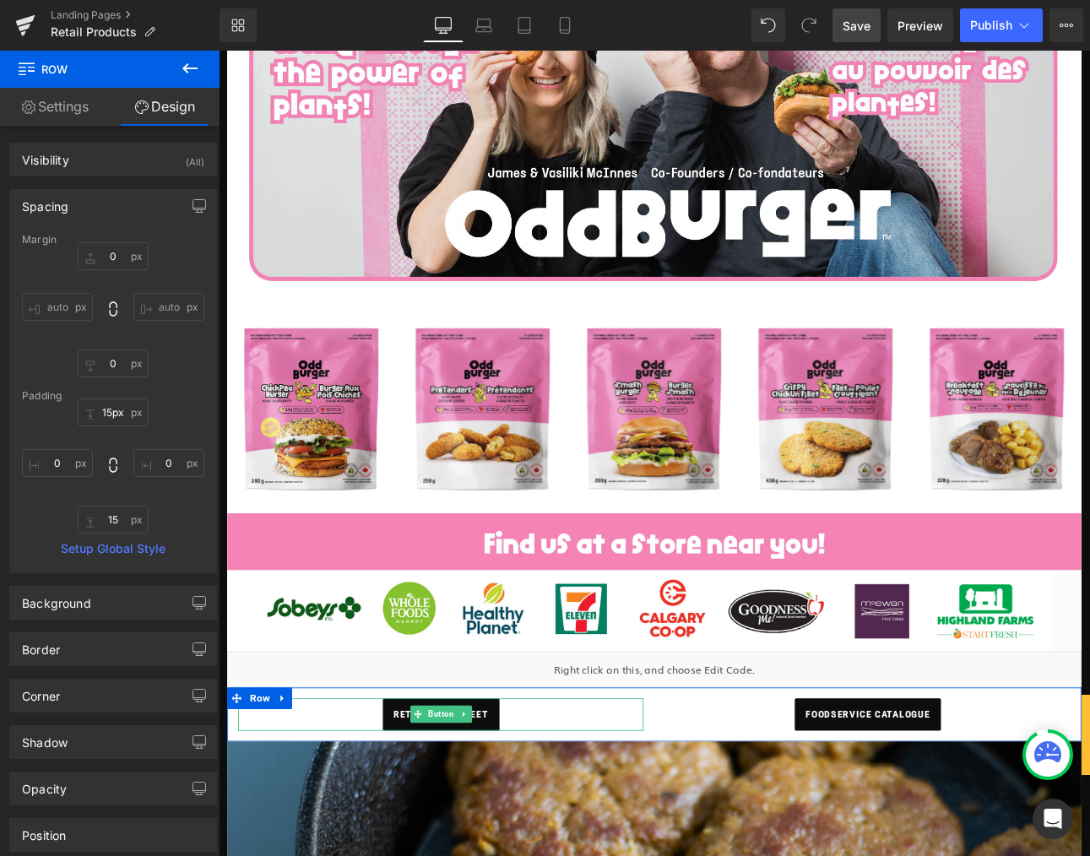
click at [509, 835] on link at bounding box center [506, 829] width 18 height 20
click at [437, 827] on div "retail sell sheet Button" at bounding box center [479, 830] width 475 height 38
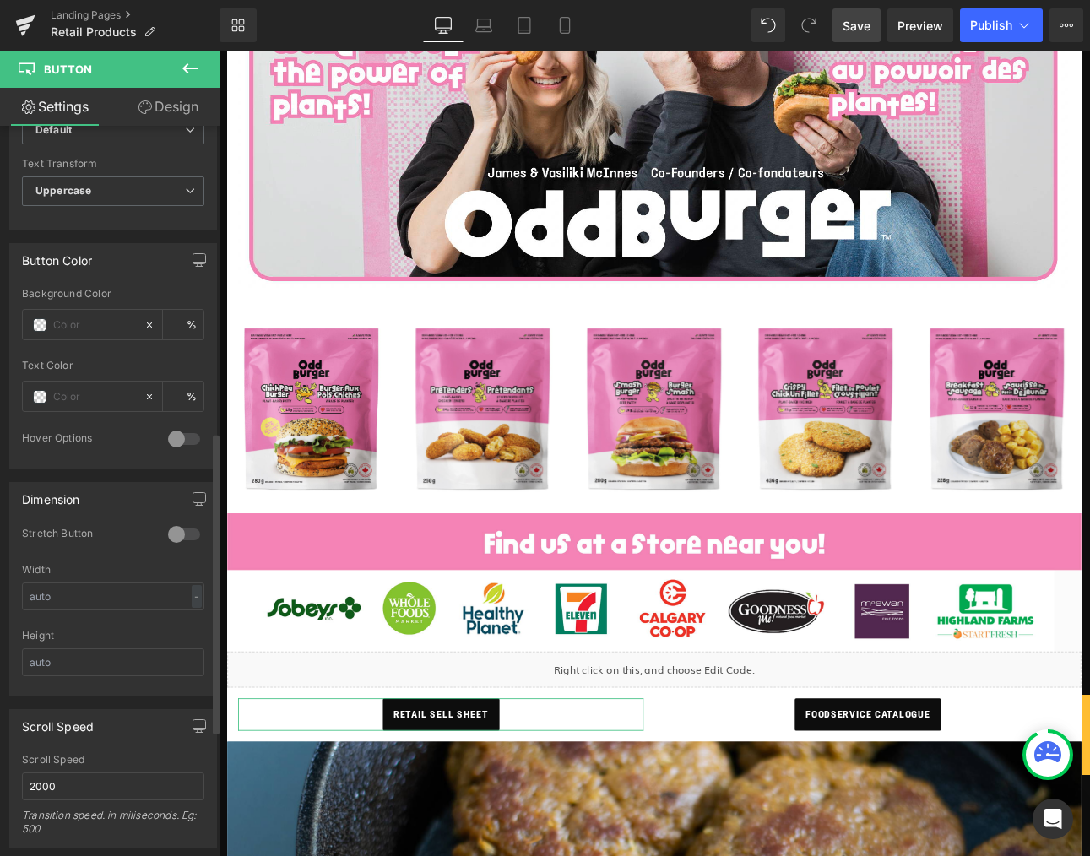
scroll to position [750, 0]
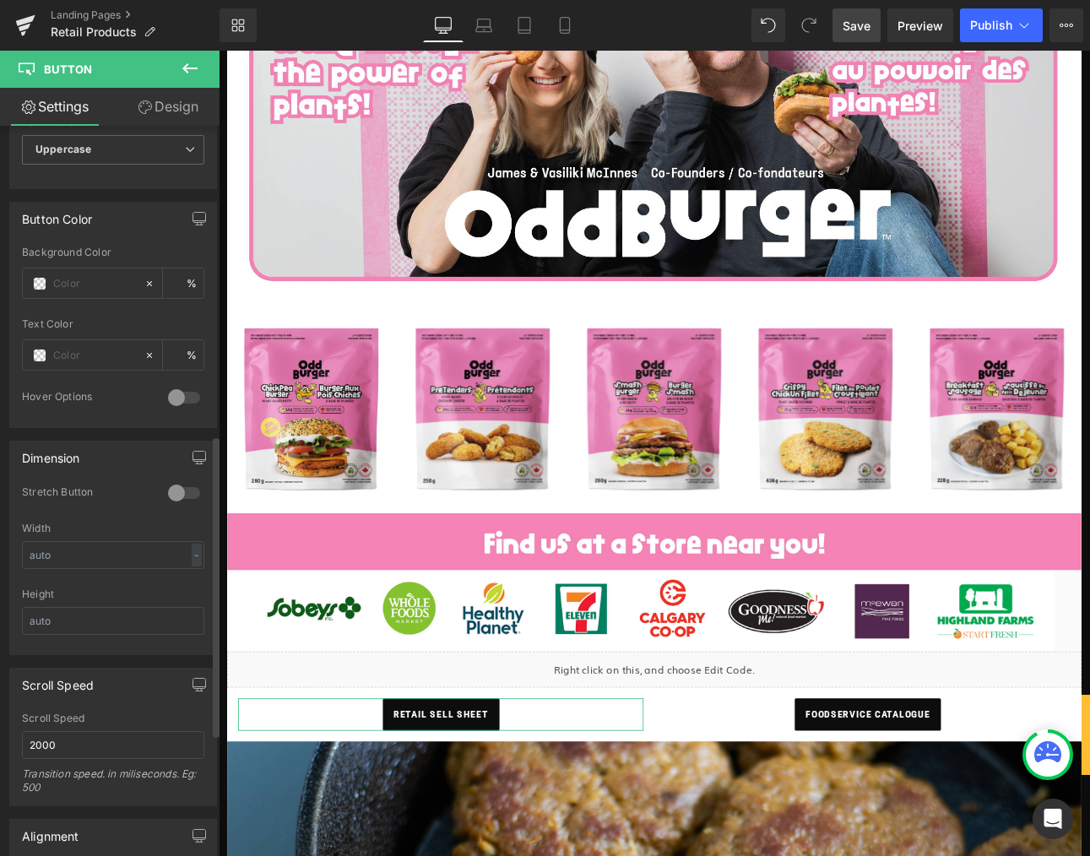
click at [182, 498] on div at bounding box center [184, 493] width 41 height 27
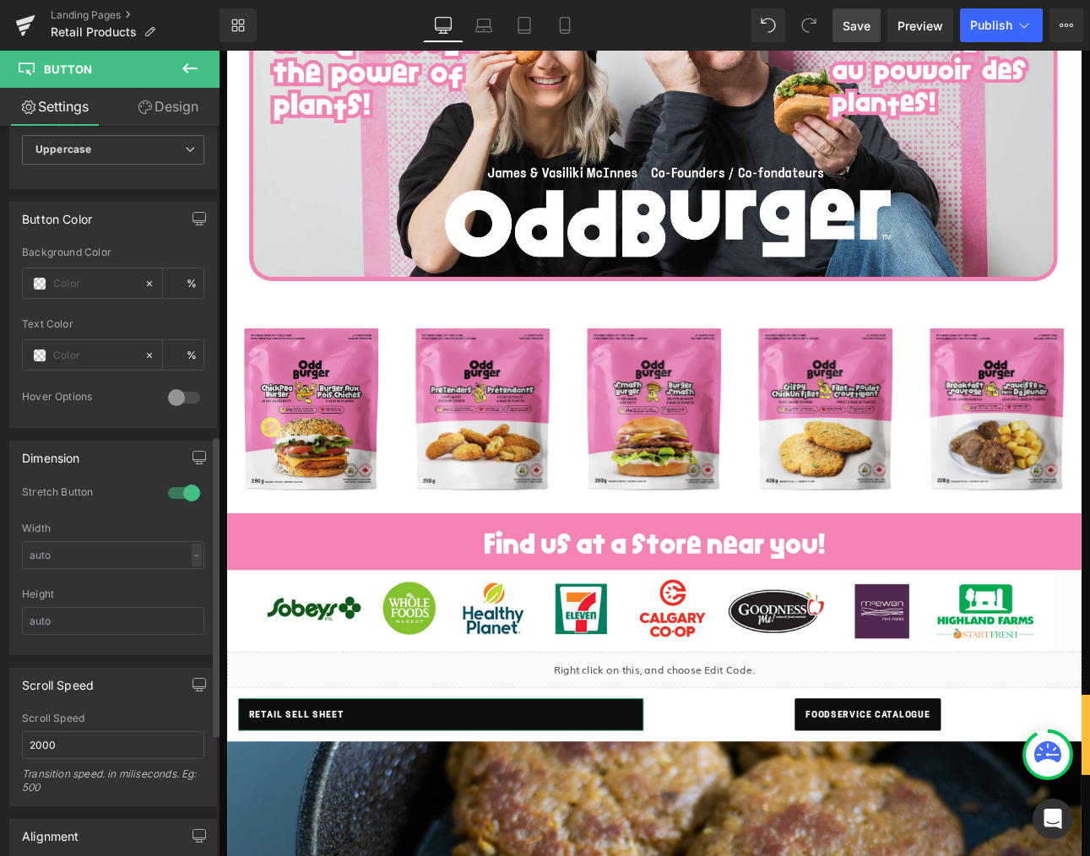
click at [182, 498] on div at bounding box center [184, 493] width 41 height 27
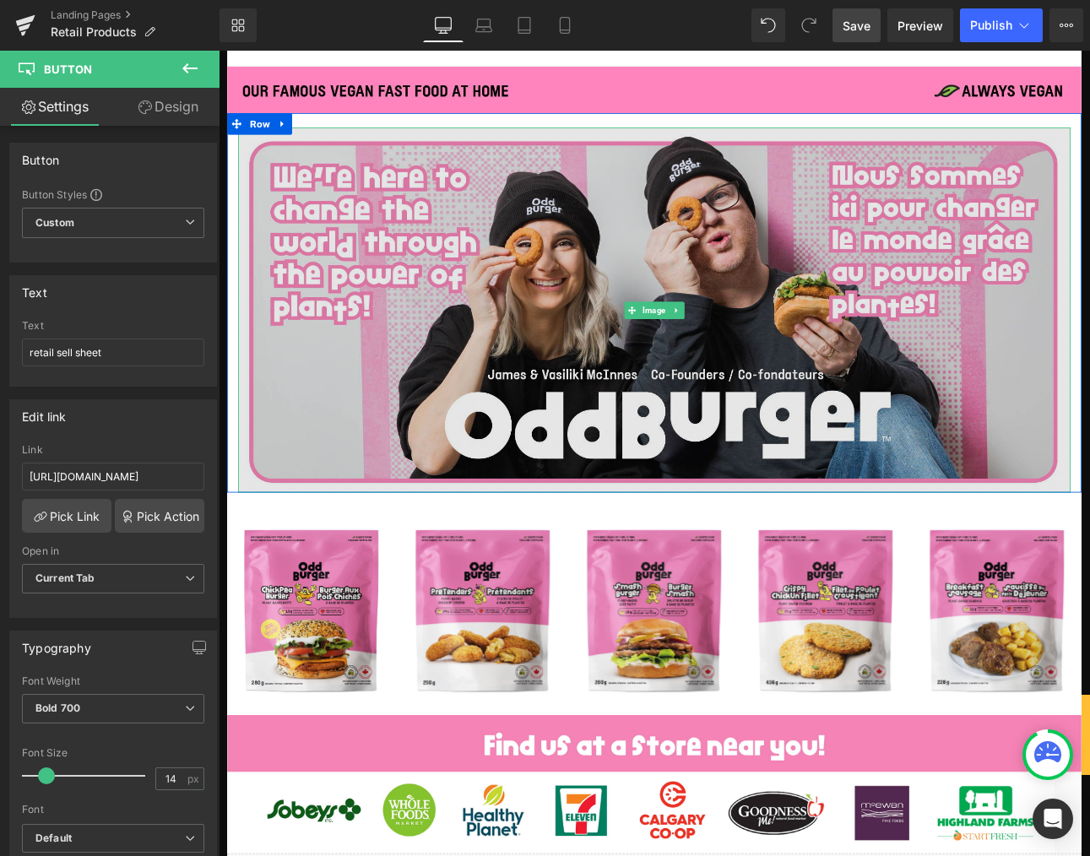
scroll to position [149, 0]
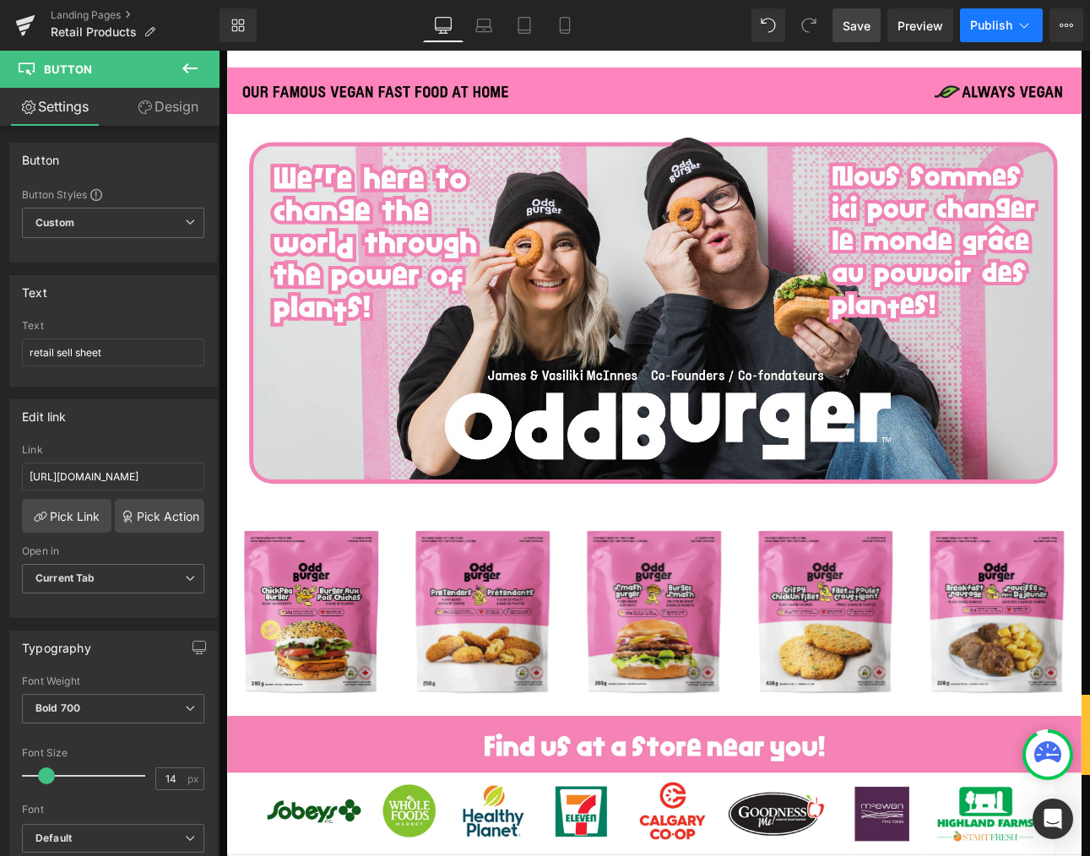
click at [989, 30] on span "Publish" at bounding box center [991, 26] width 42 height 14
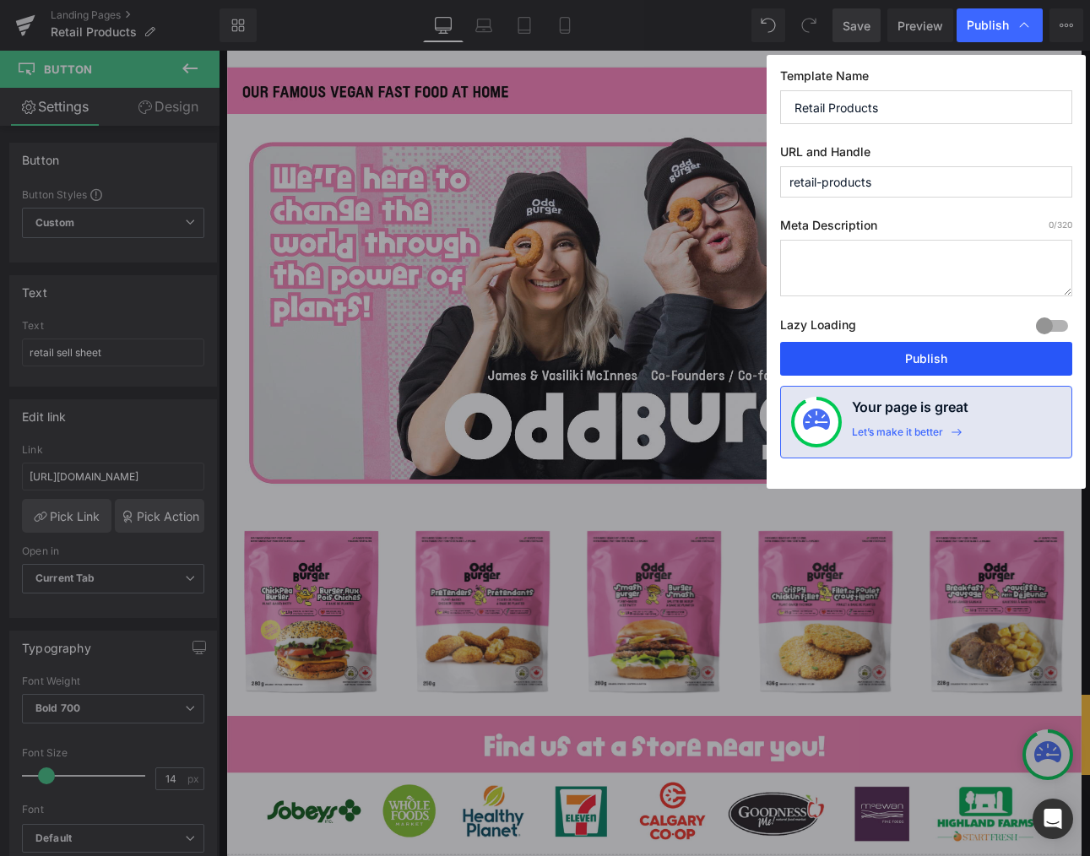
click at [915, 359] on button "Publish" at bounding box center [926, 359] width 292 height 34
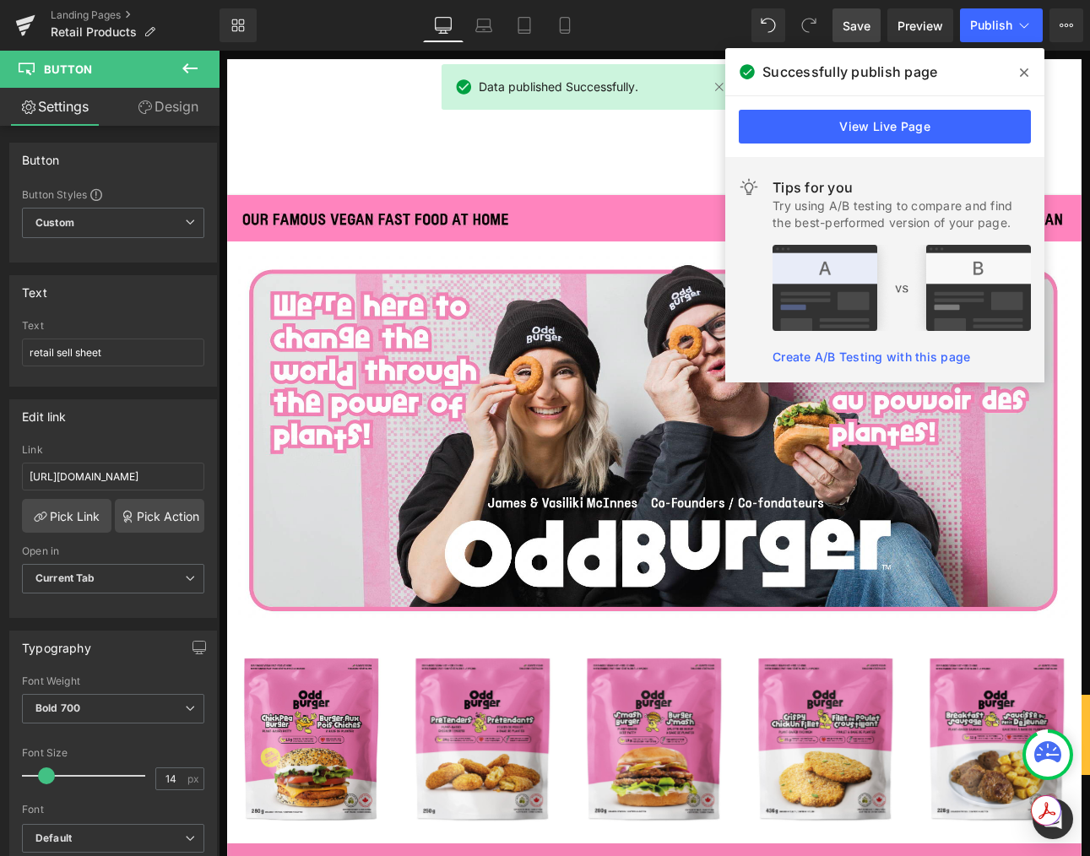
drag, startPoint x: 1019, startPoint y: 72, endPoint x: 720, endPoint y: 3, distance: 306.7
click at [1019, 72] on span at bounding box center [1024, 72] width 27 height 27
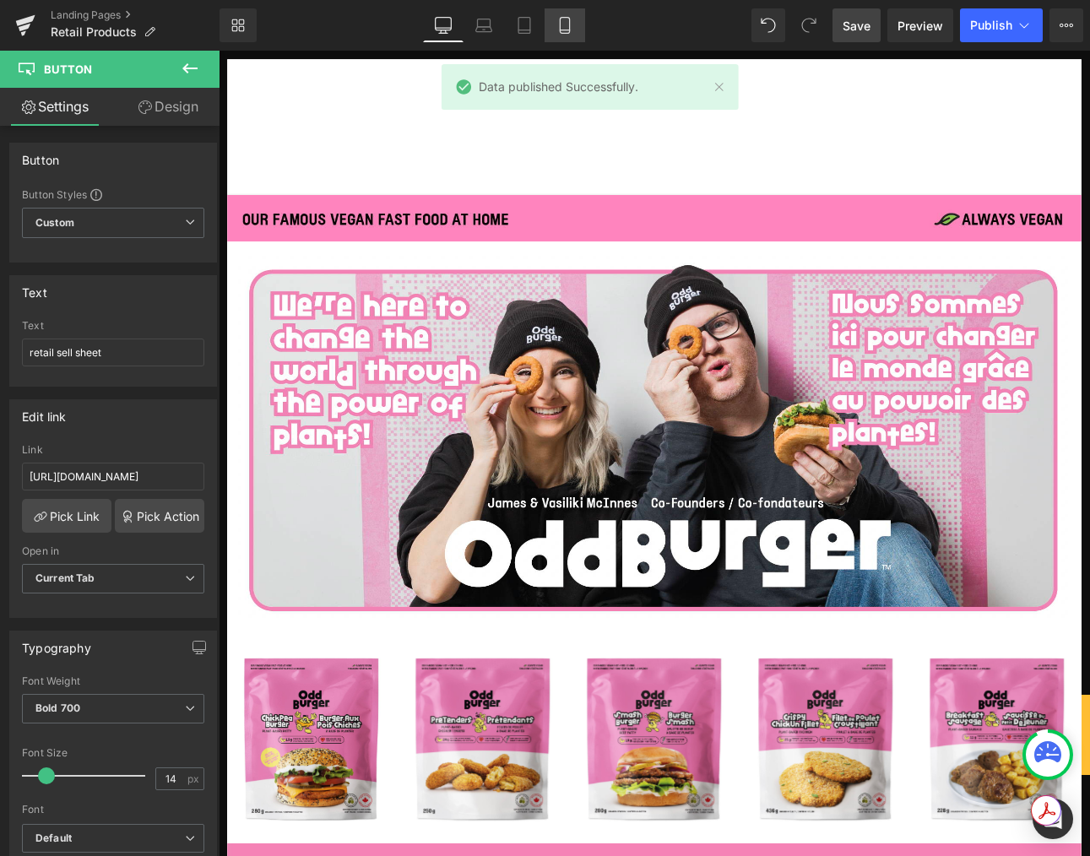
click at [568, 35] on link "Mobile" at bounding box center [565, 25] width 41 height 34
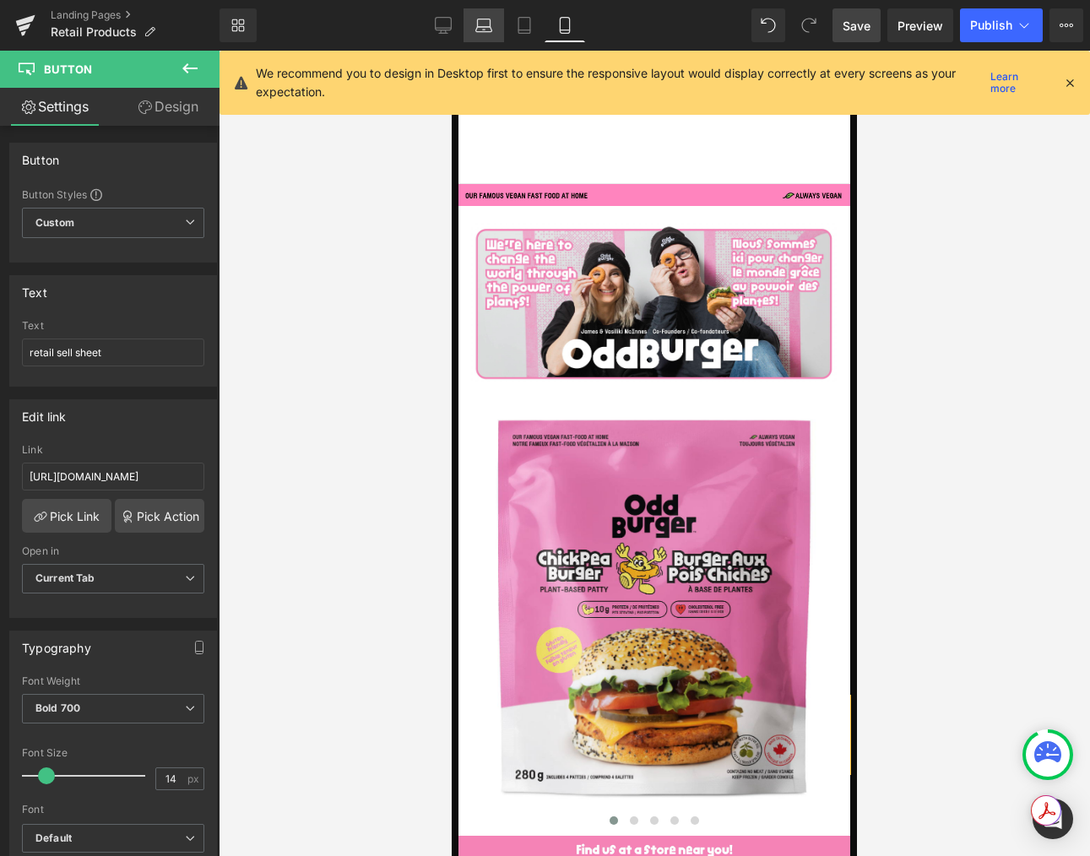
drag, startPoint x: 456, startPoint y: 25, endPoint x: 502, endPoint y: 14, distance: 46.9
click at [456, 25] on link "Desktop" at bounding box center [443, 25] width 41 height 34
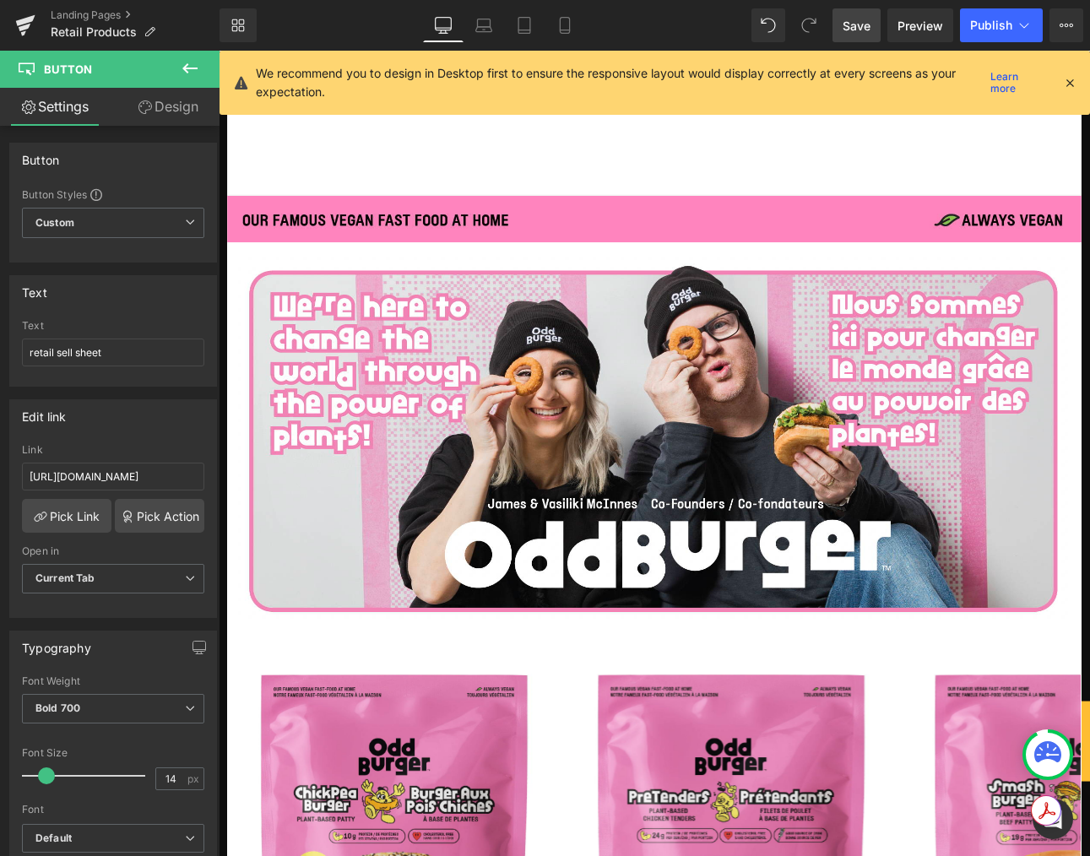
scroll to position [435, 0]
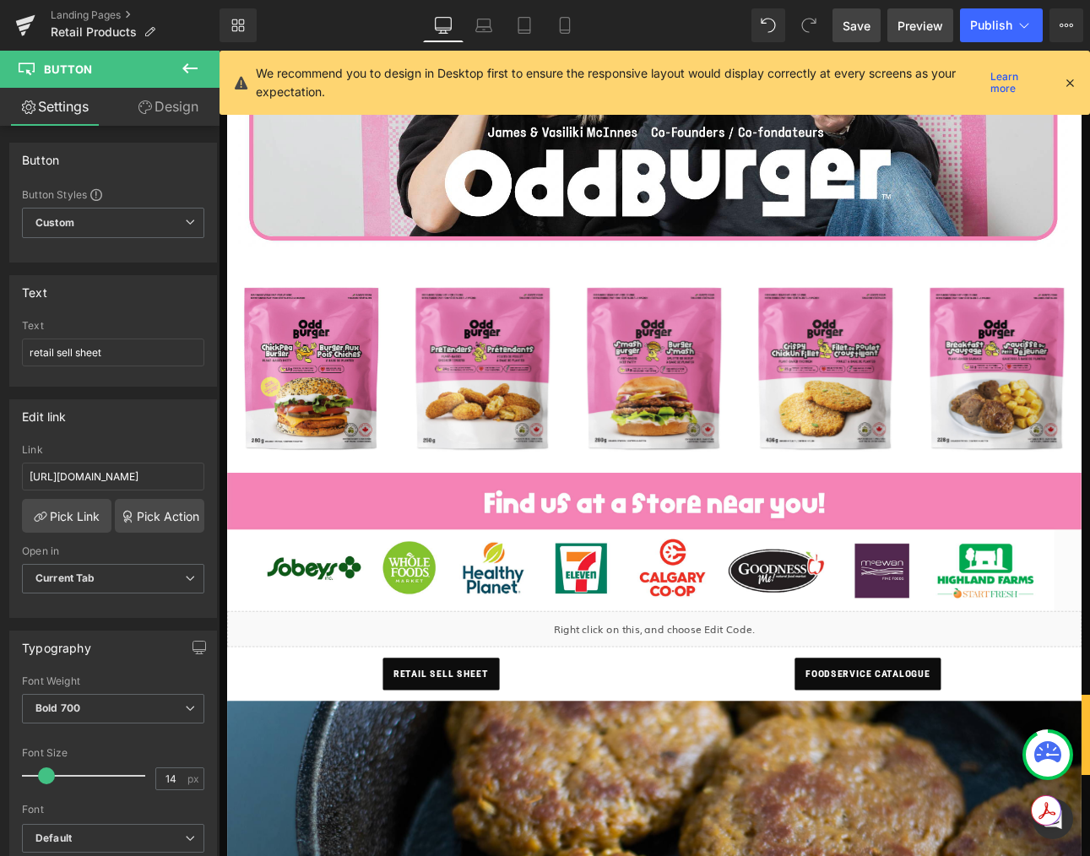
click at [934, 28] on span "Preview" at bounding box center [921, 26] width 46 height 18
